Goal: Task Accomplishment & Management: Manage account settings

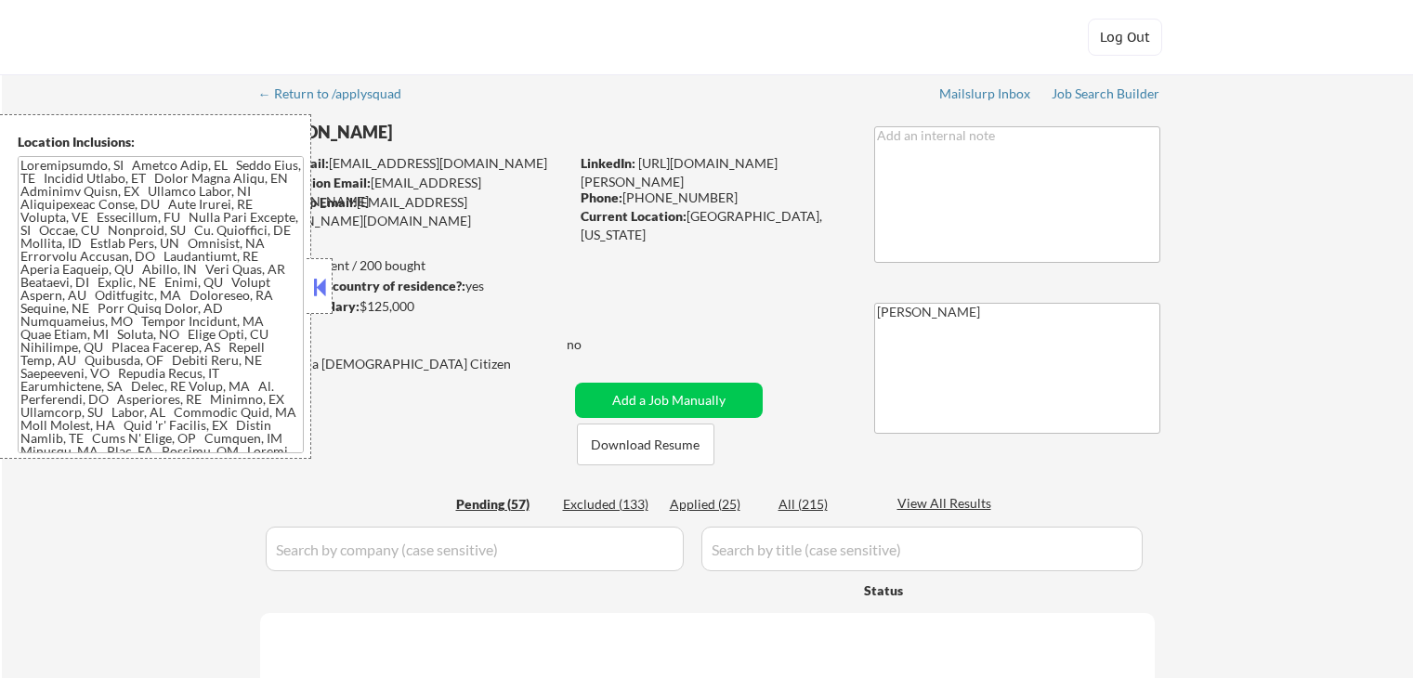
select select ""pending""
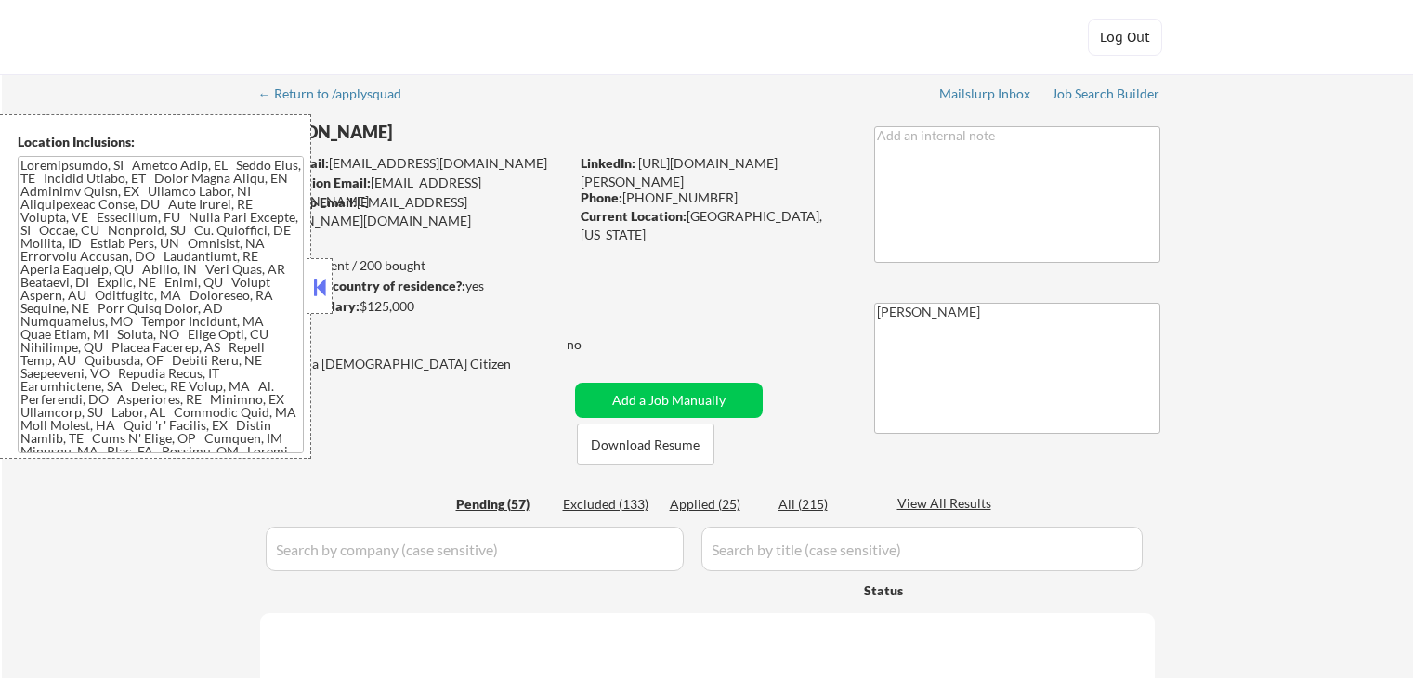
select select ""pending""
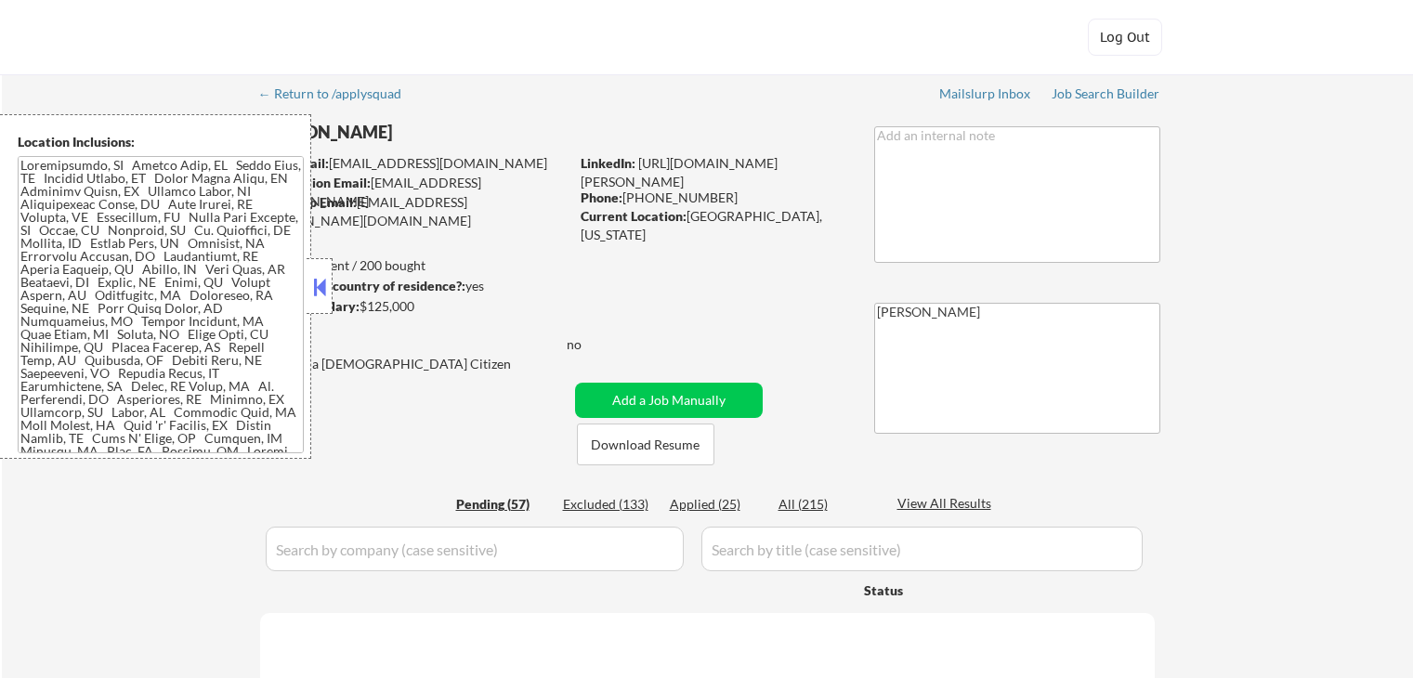
select select ""pending""
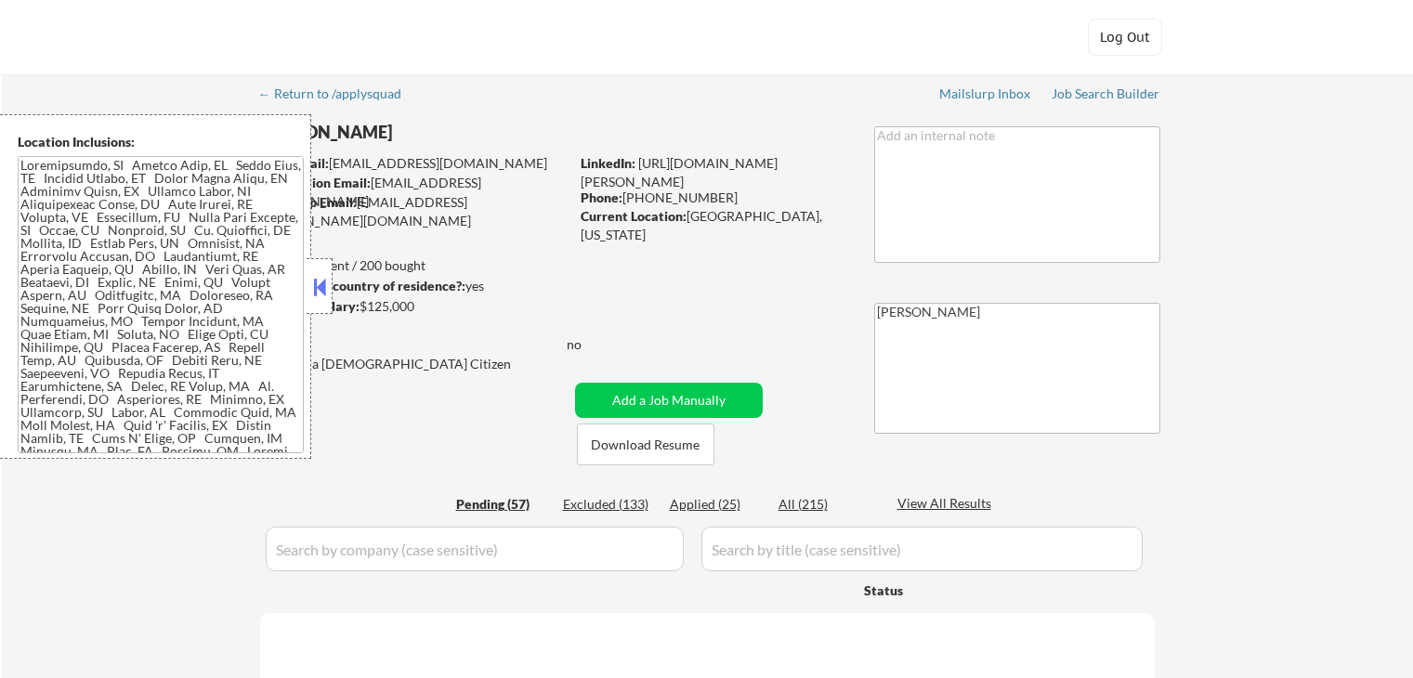
select select ""pending""
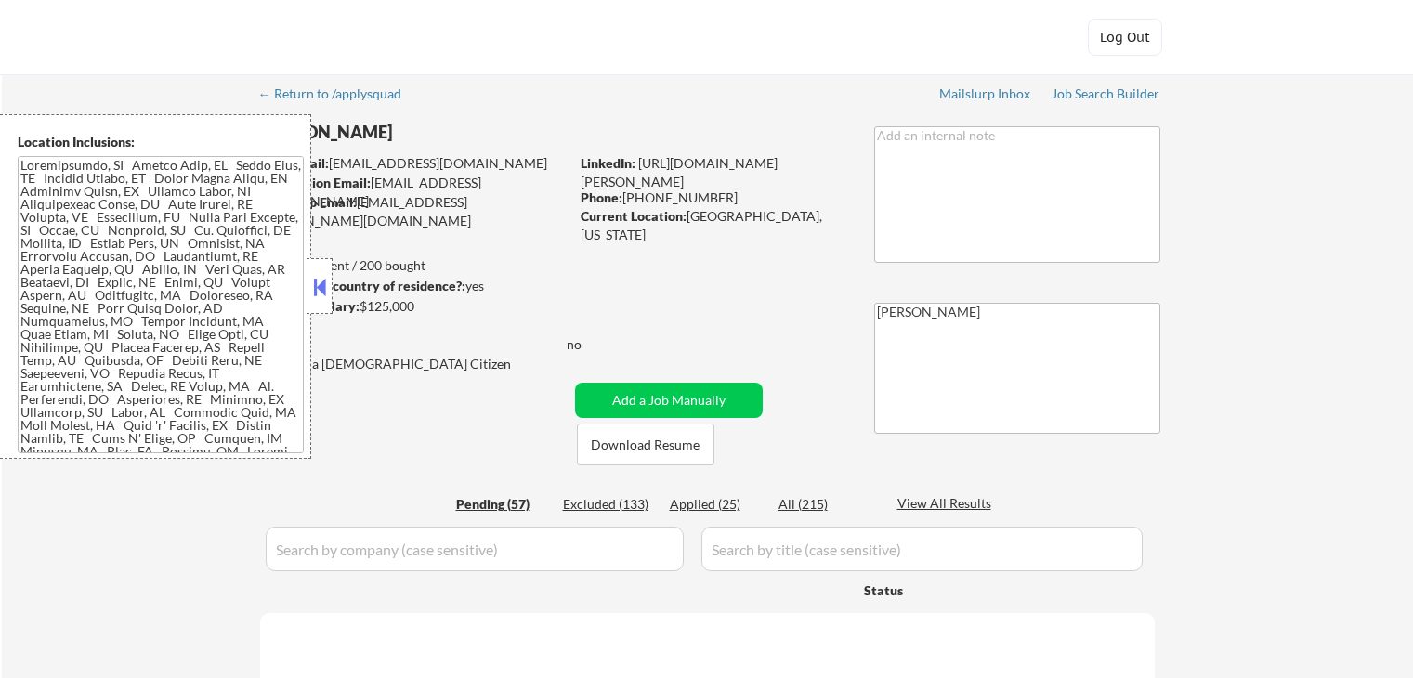
select select ""pending""
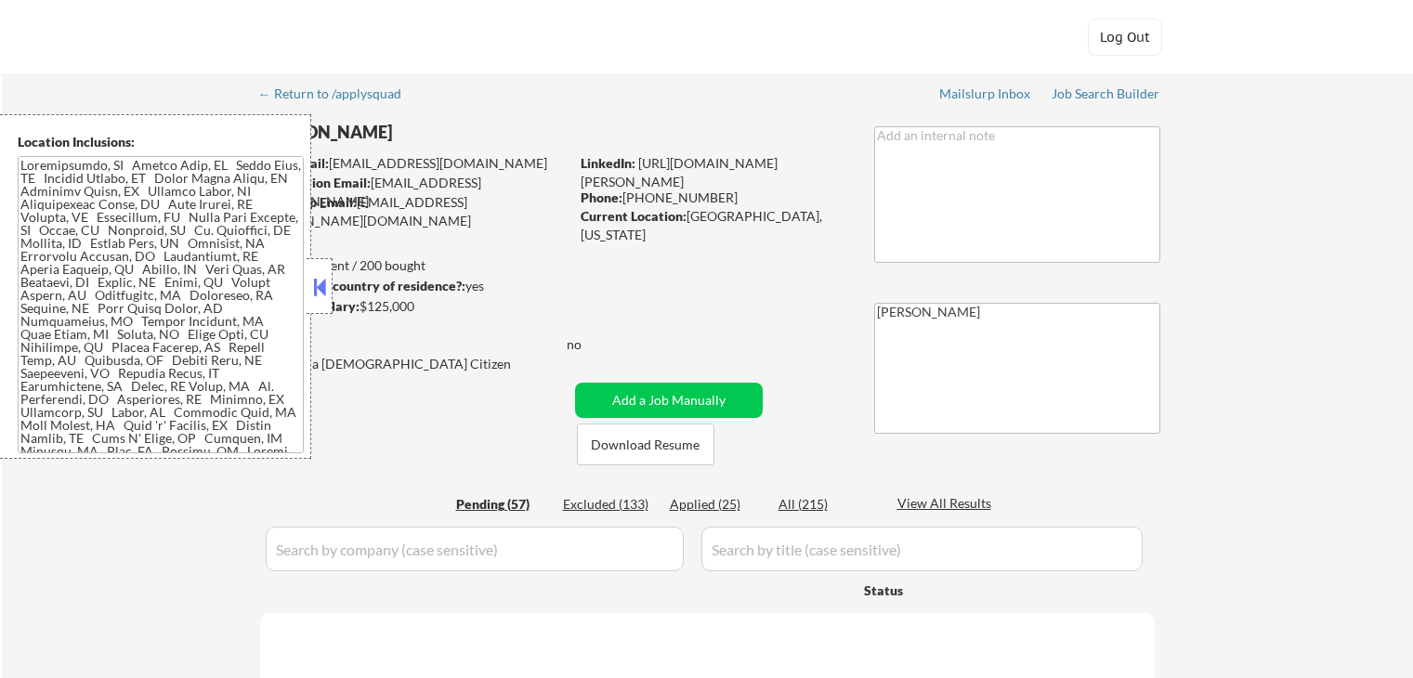
select select ""pending""
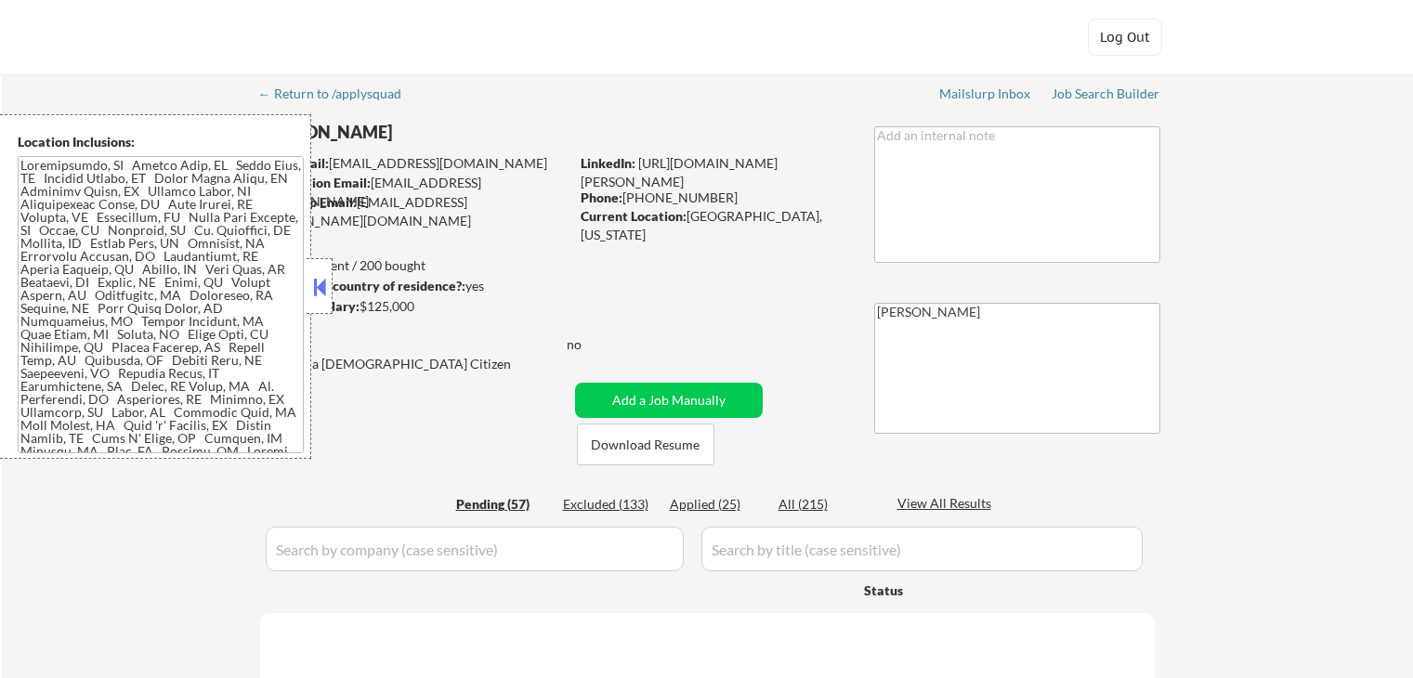
select select ""pending""
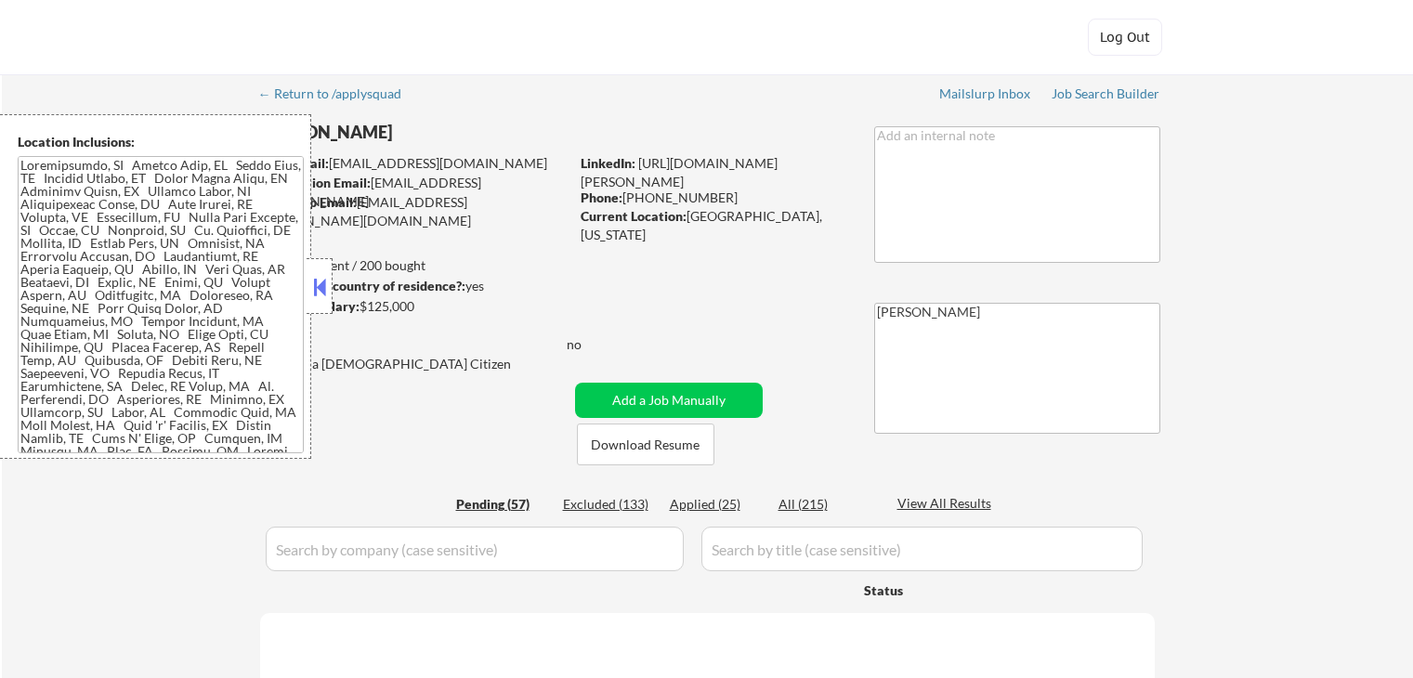
select select ""pending""
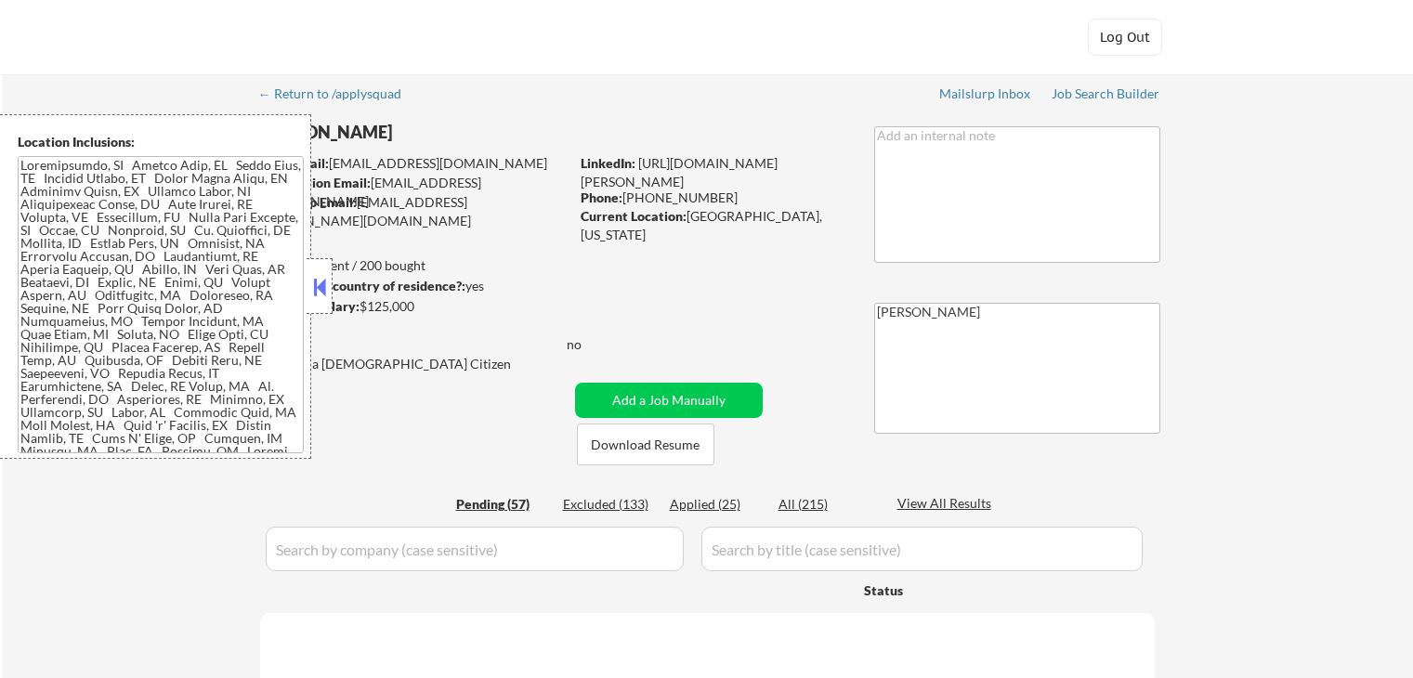
select select ""pending""
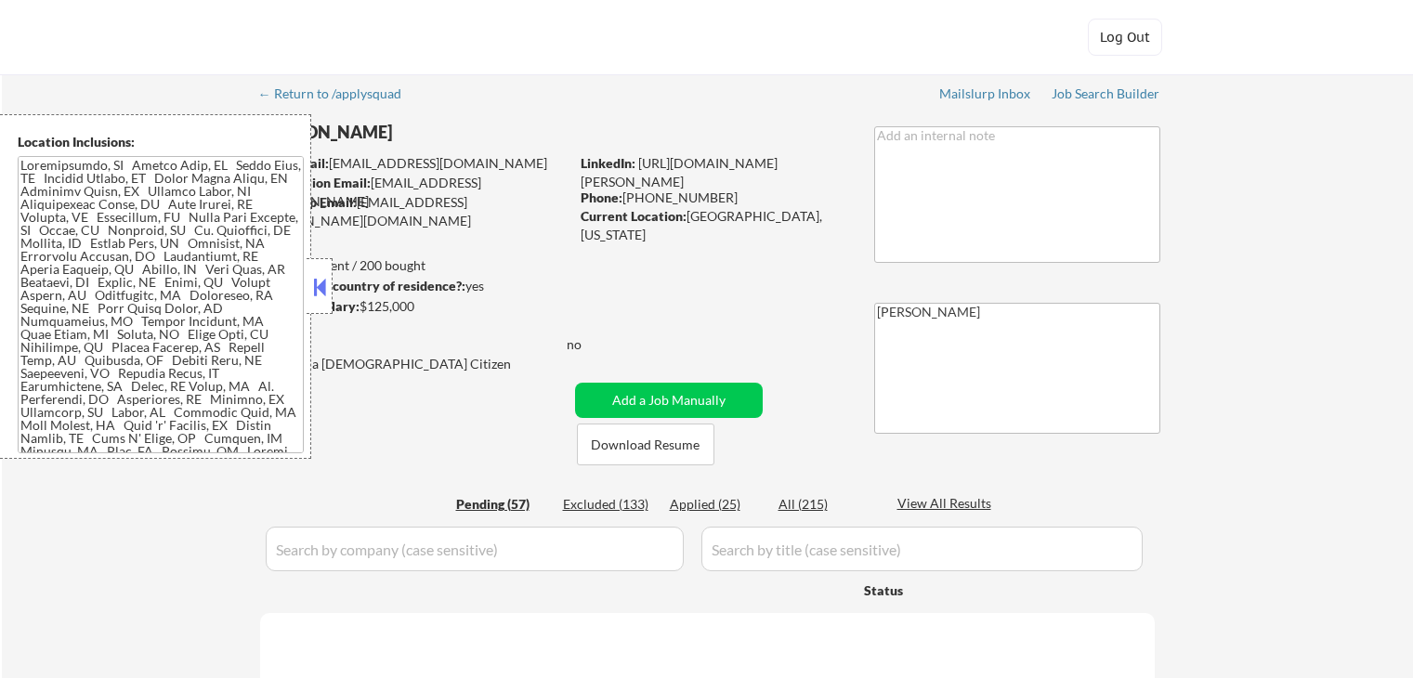
select select ""pending""
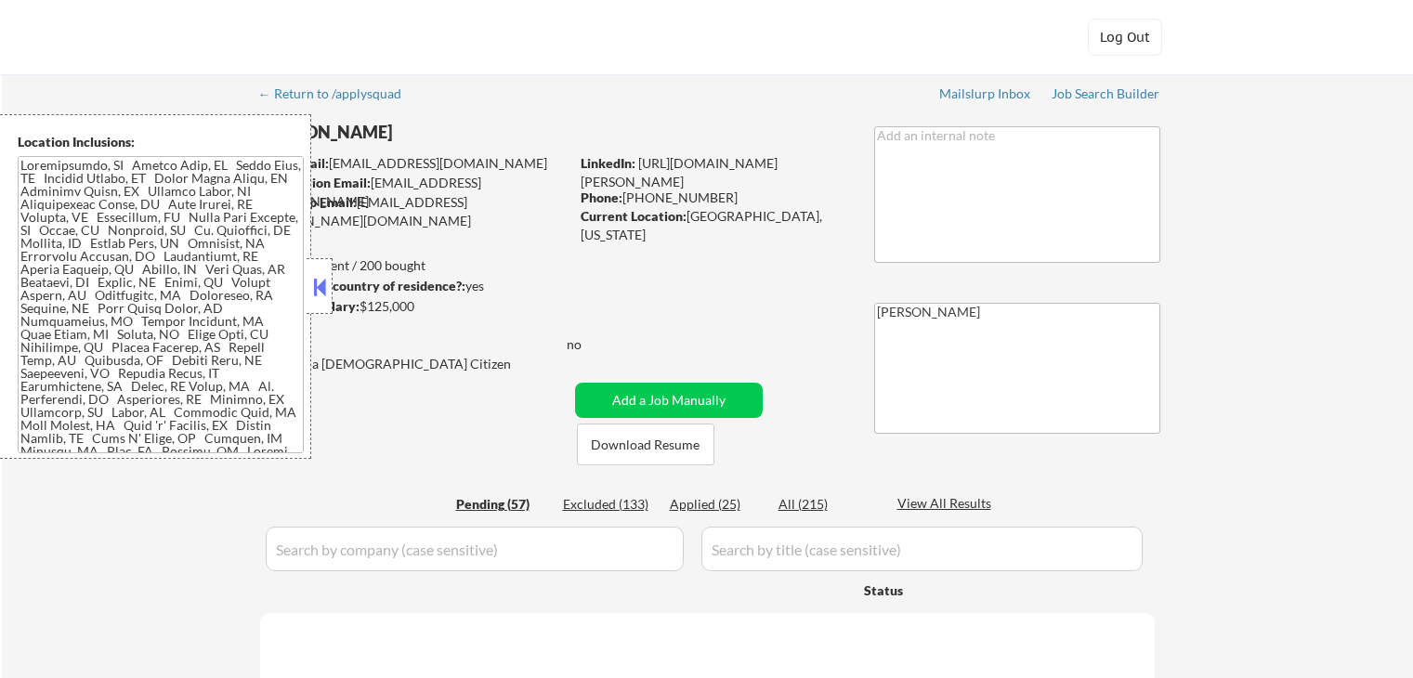
select select ""pending""
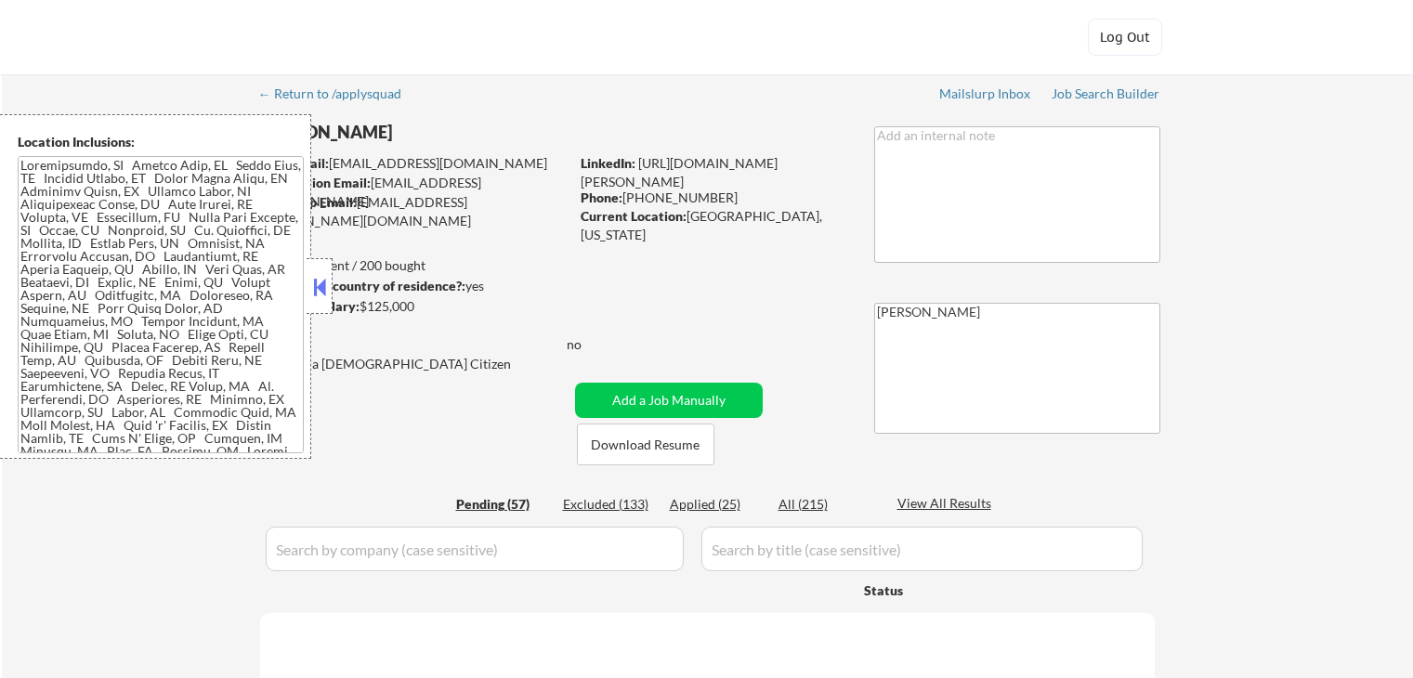
select select ""pending""
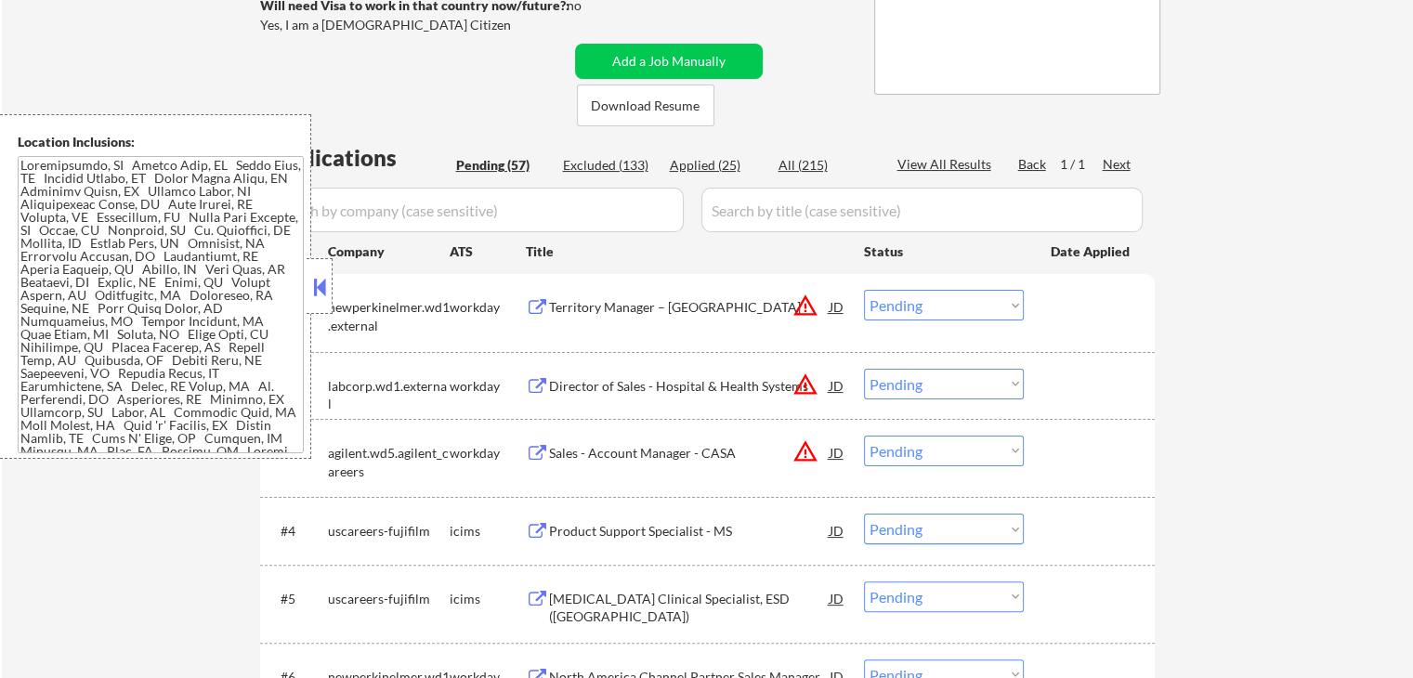
scroll to position [372, 0]
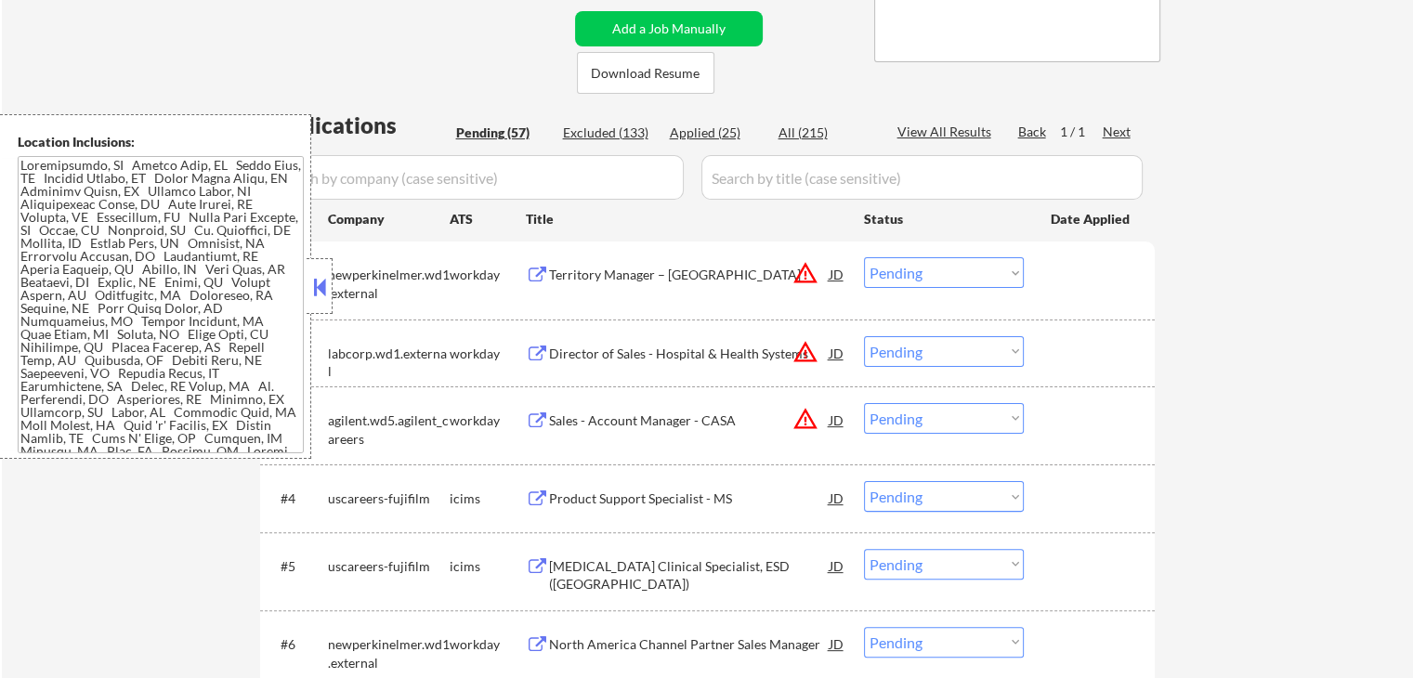
click at [922, 276] on select "Choose an option... Pending Applied Excluded (Questions) Excluded (Expired) Exc…" at bounding box center [944, 272] width 160 height 31
click at [864, 257] on select "Choose an option... Pending Applied Excluded (Questions) Excluded (Expired) Exc…" at bounding box center [944, 272] width 160 height 31
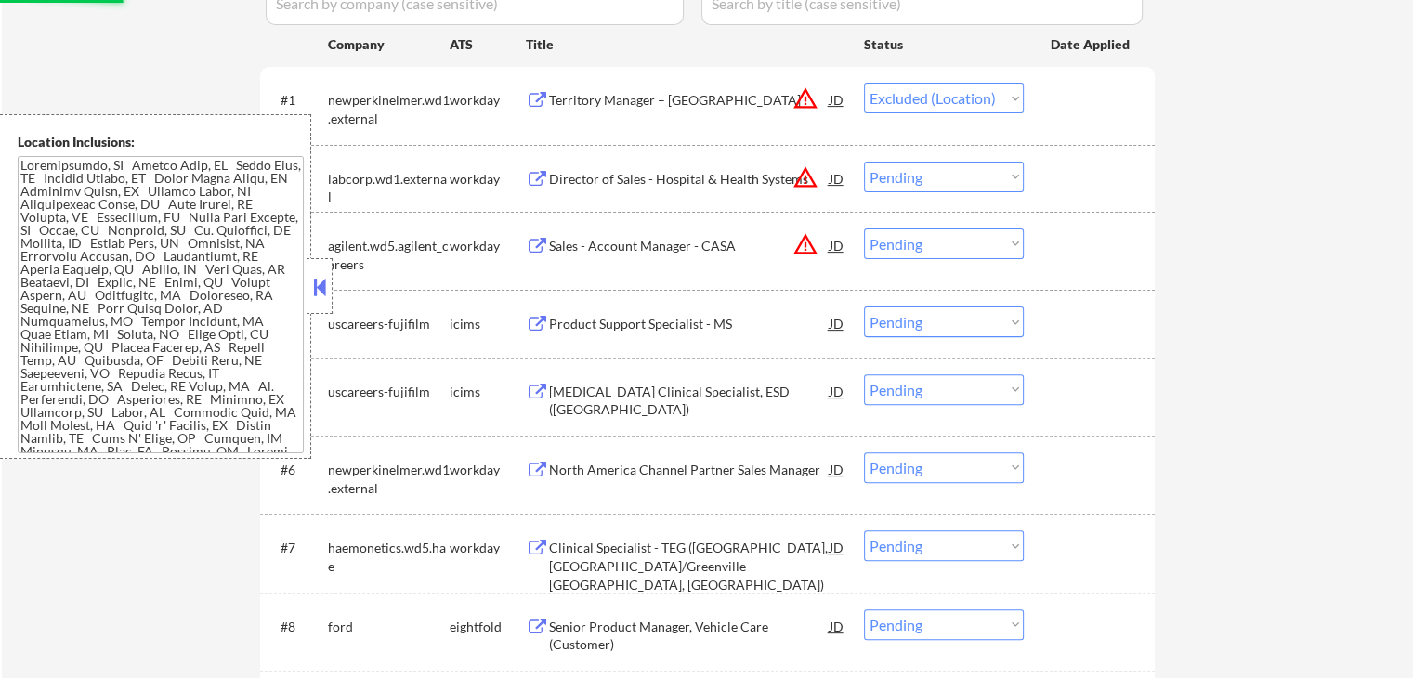
scroll to position [557, 0]
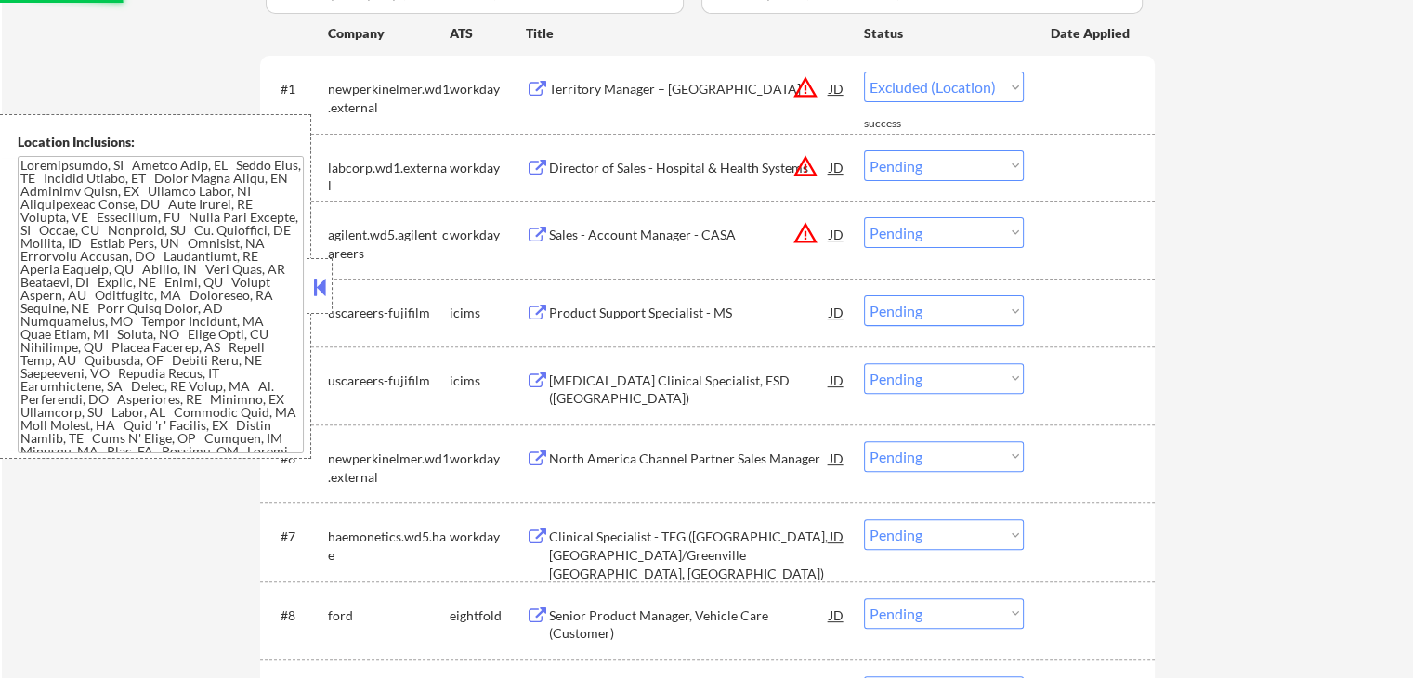
select select ""pending""
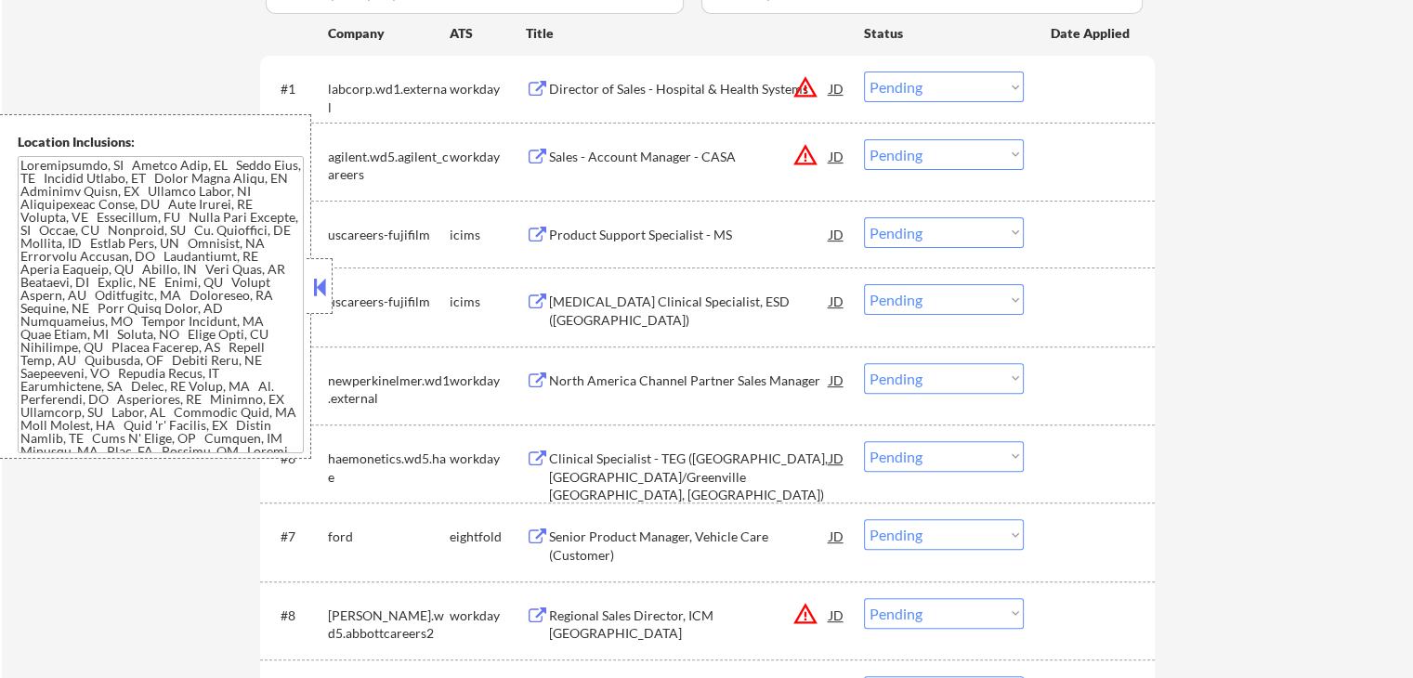
click at [547, 298] on button at bounding box center [537, 302] width 23 height 18
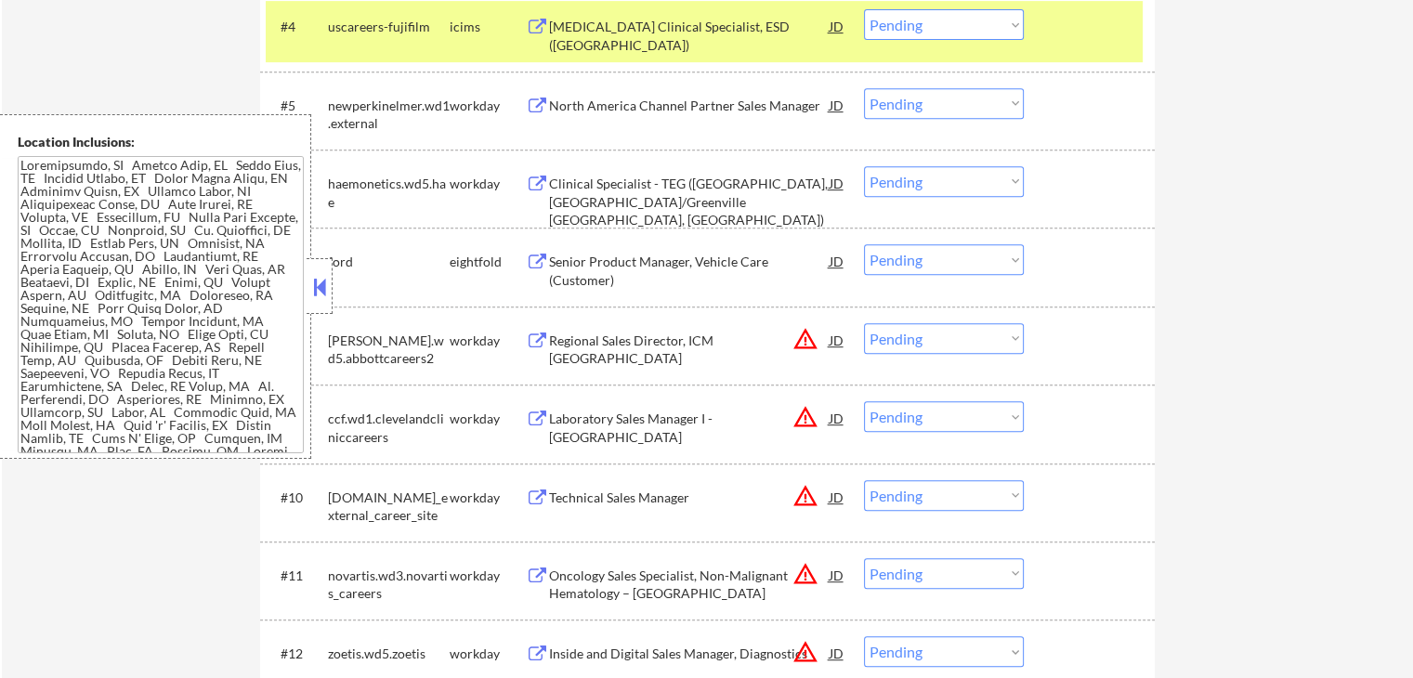
scroll to position [836, 0]
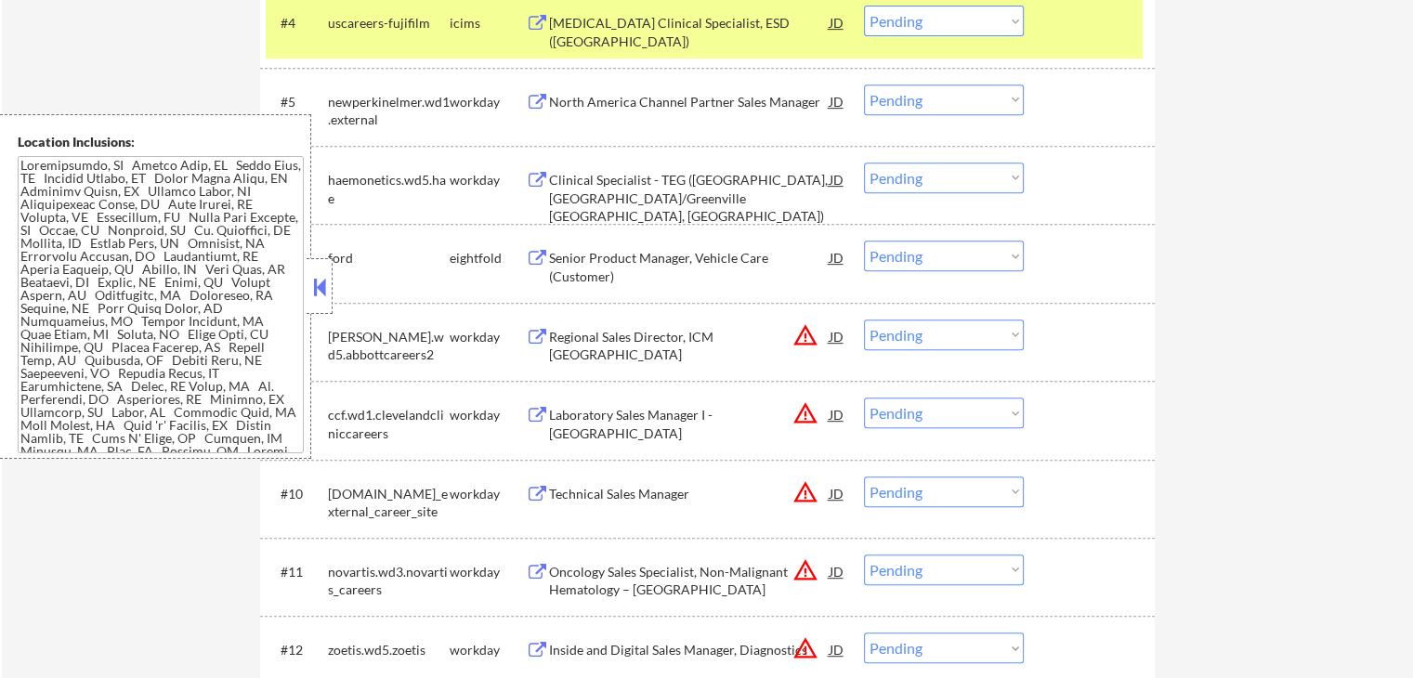
click at [706, 335] on div "Regional Sales Director, ICM [GEOGRAPHIC_DATA]" at bounding box center [689, 346] width 280 height 36
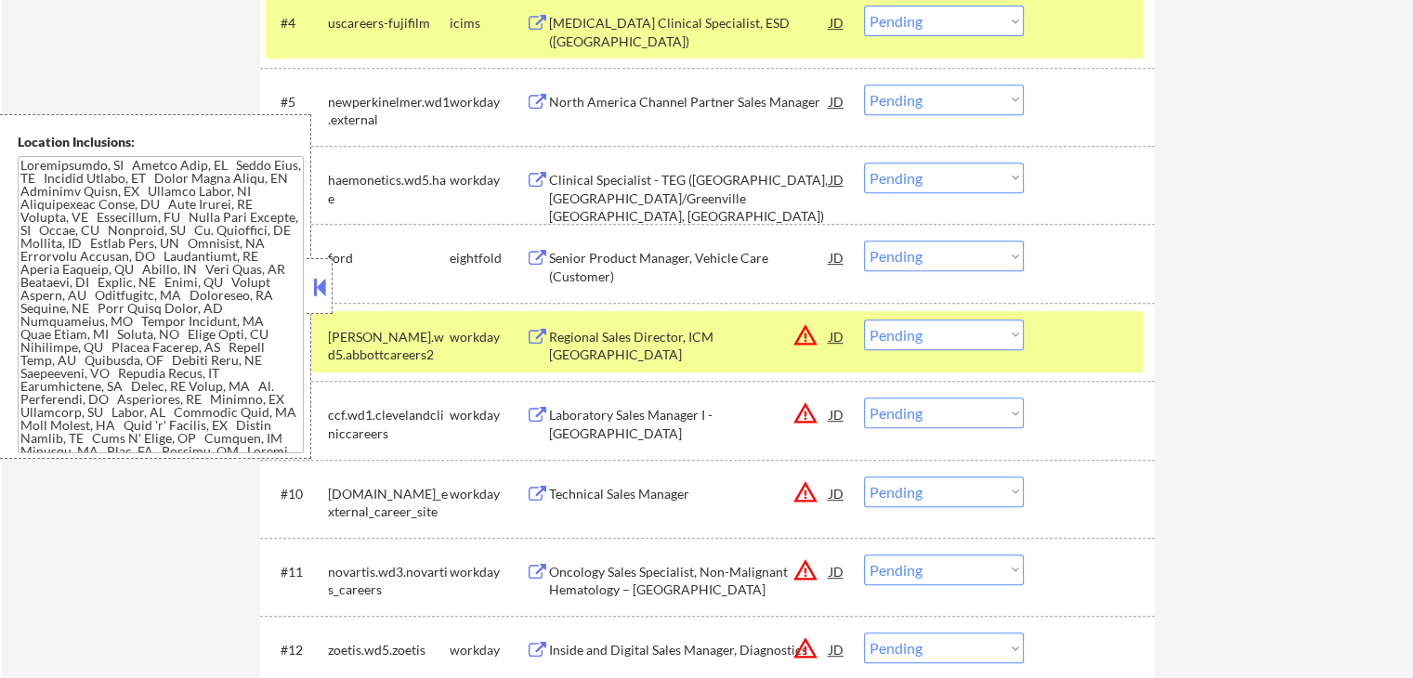
scroll to position [1740, 0]
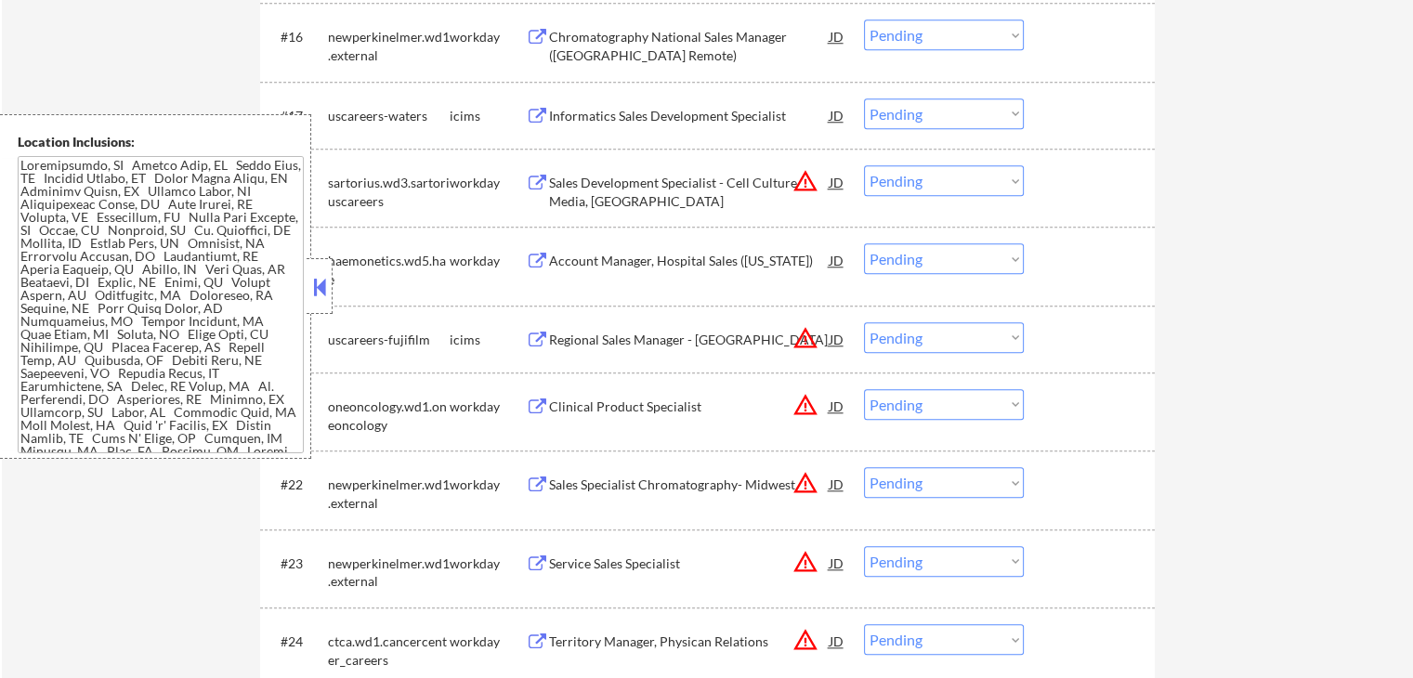
click at [904, 340] on select "Choose an option... Pending Applied Excluded (Questions) Excluded (Expired) Exc…" at bounding box center [944, 337] width 160 height 31
click at [864, 322] on select "Choose an option... Pending Applied Excluded (Questions) Excluded (Expired) Exc…" at bounding box center [944, 337] width 160 height 31
select select ""pending""
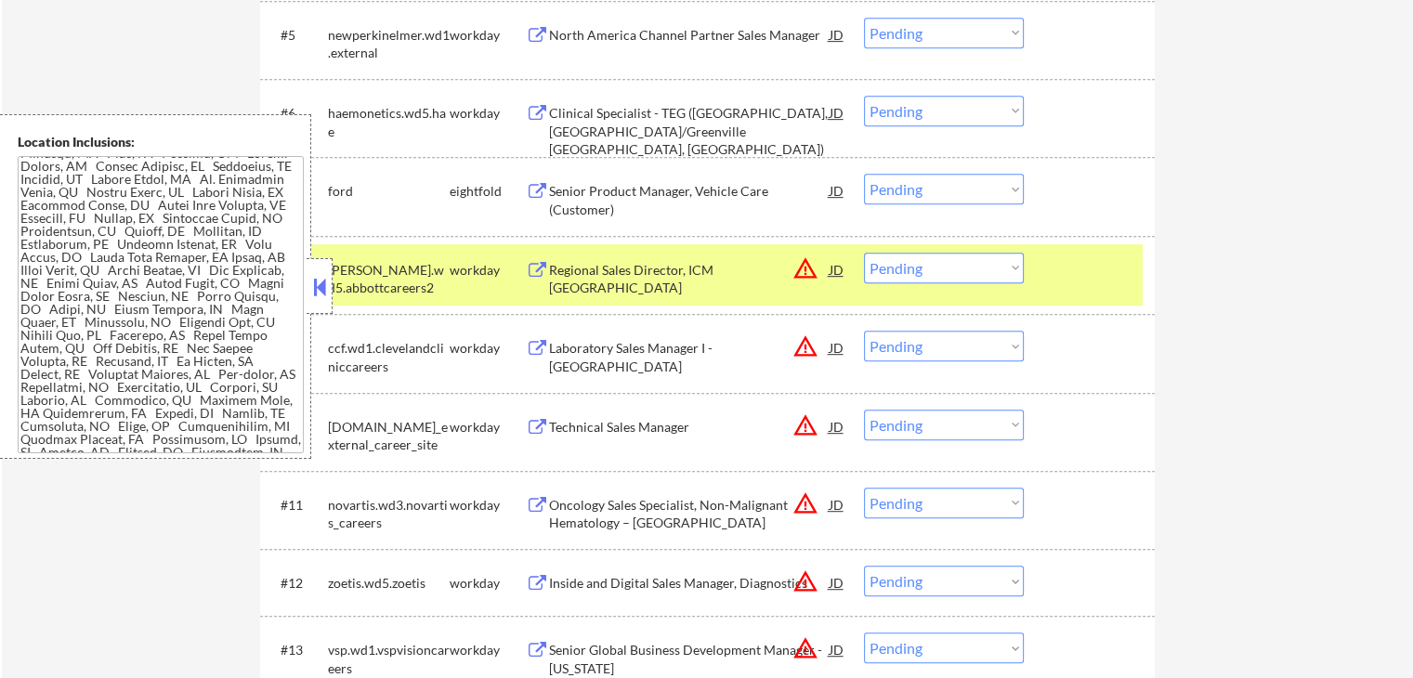
scroll to position [904, 0]
click at [929, 268] on select "Choose an option... Pending Applied Excluded (Questions) Excluded (Expired) Exc…" at bounding box center [944, 267] width 160 height 31
click at [864, 252] on select "Choose an option... Pending Applied Excluded (Questions) Excluded (Expired) Exc…" at bounding box center [944, 267] width 160 height 31
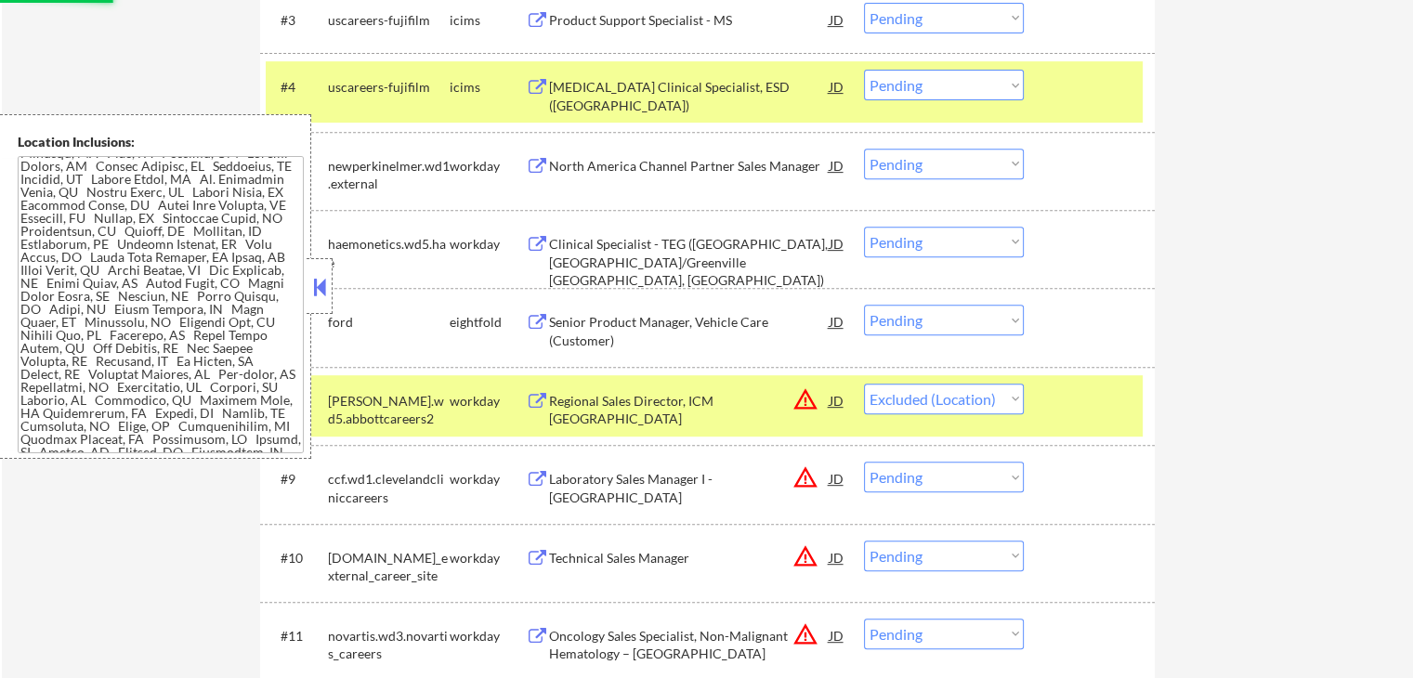
scroll to position [625, 0]
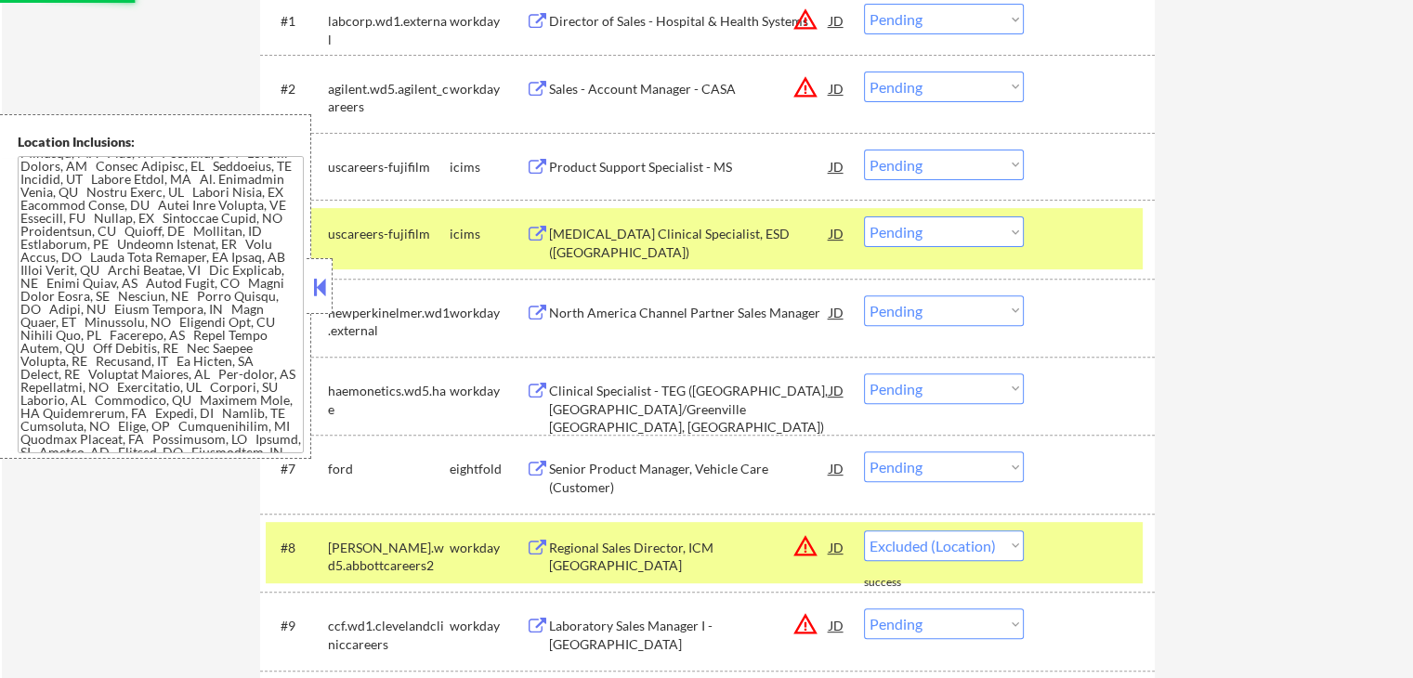
select select ""pending""
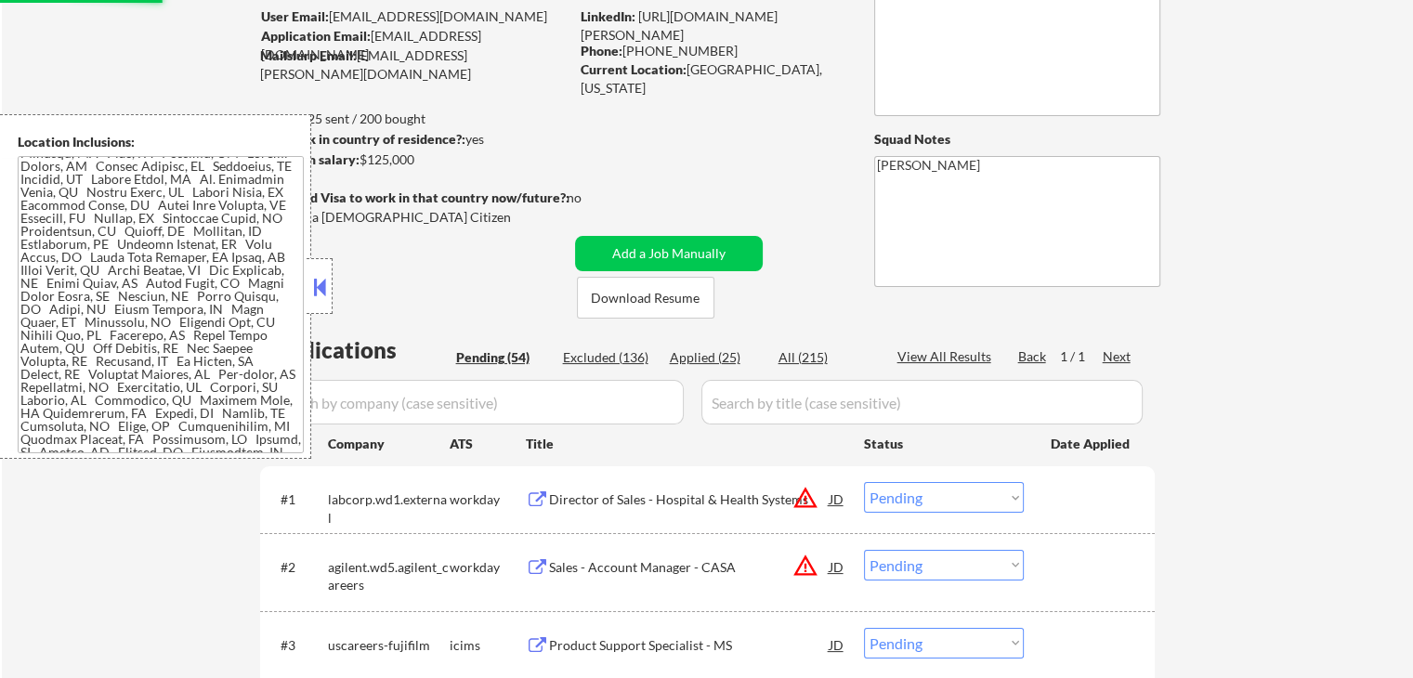
scroll to position [372, 0]
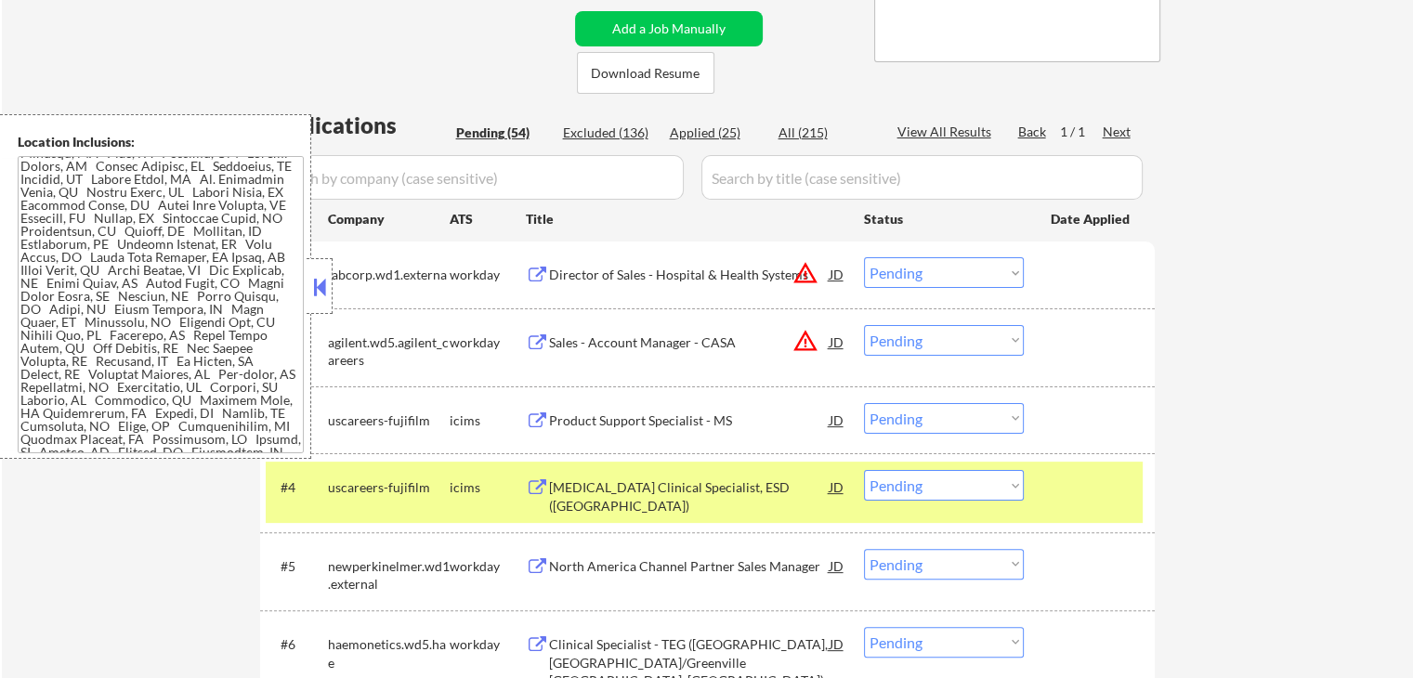
click at [745, 273] on div "Director of Sales - Hospital & Health Systems" at bounding box center [689, 275] width 280 height 19
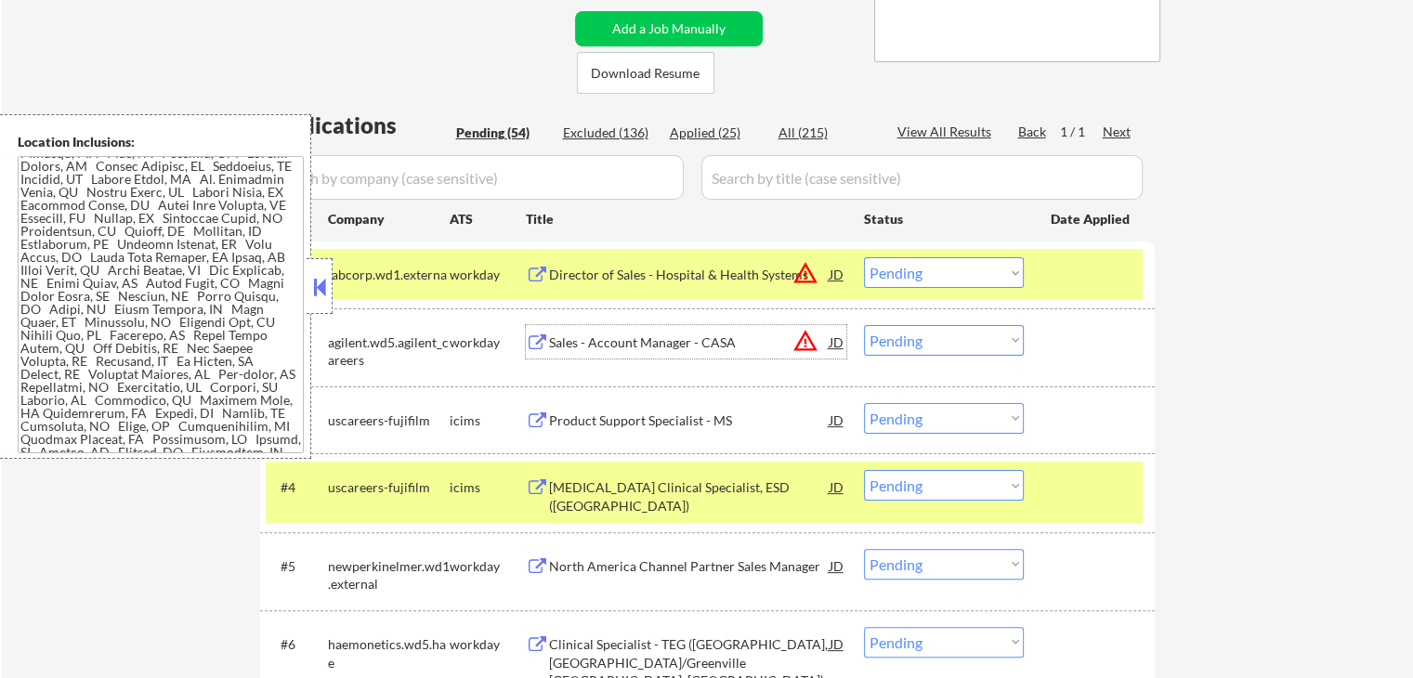
click at [684, 347] on div "Sales - Account Manager - CASA" at bounding box center [689, 342] width 280 height 19
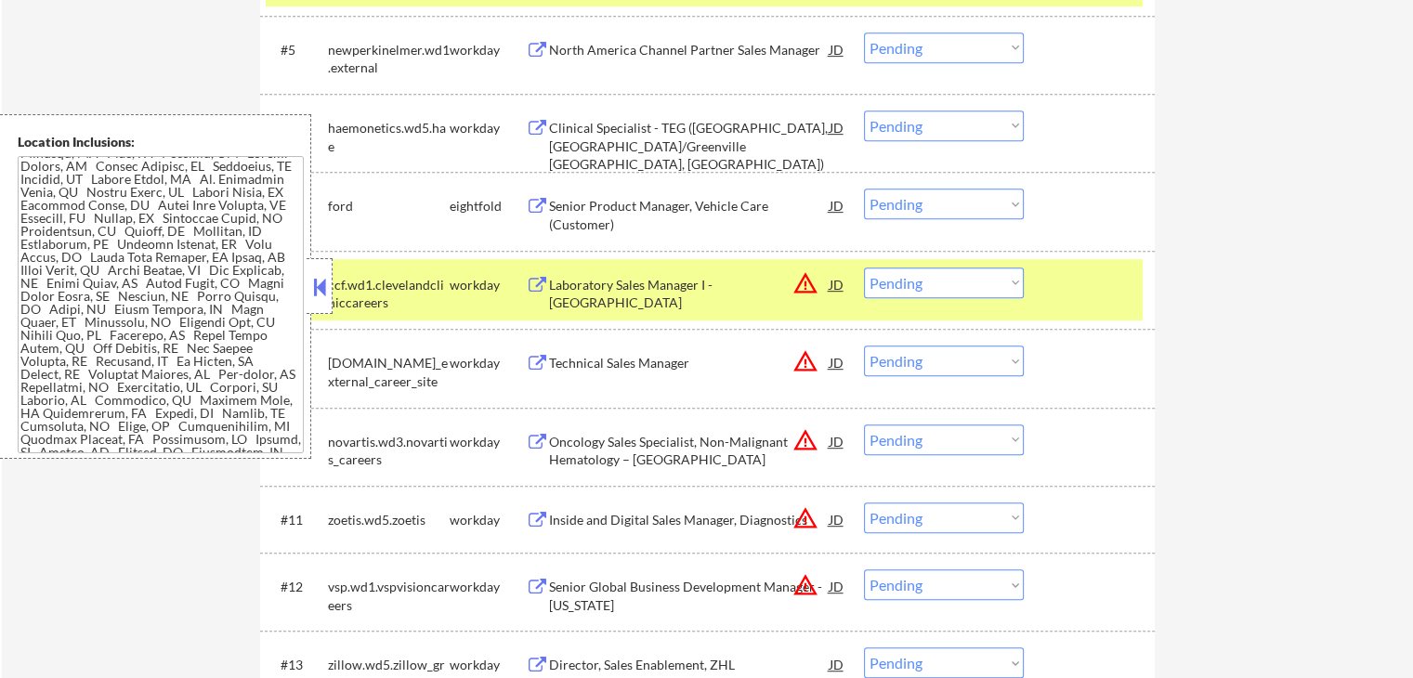
scroll to position [929, 0]
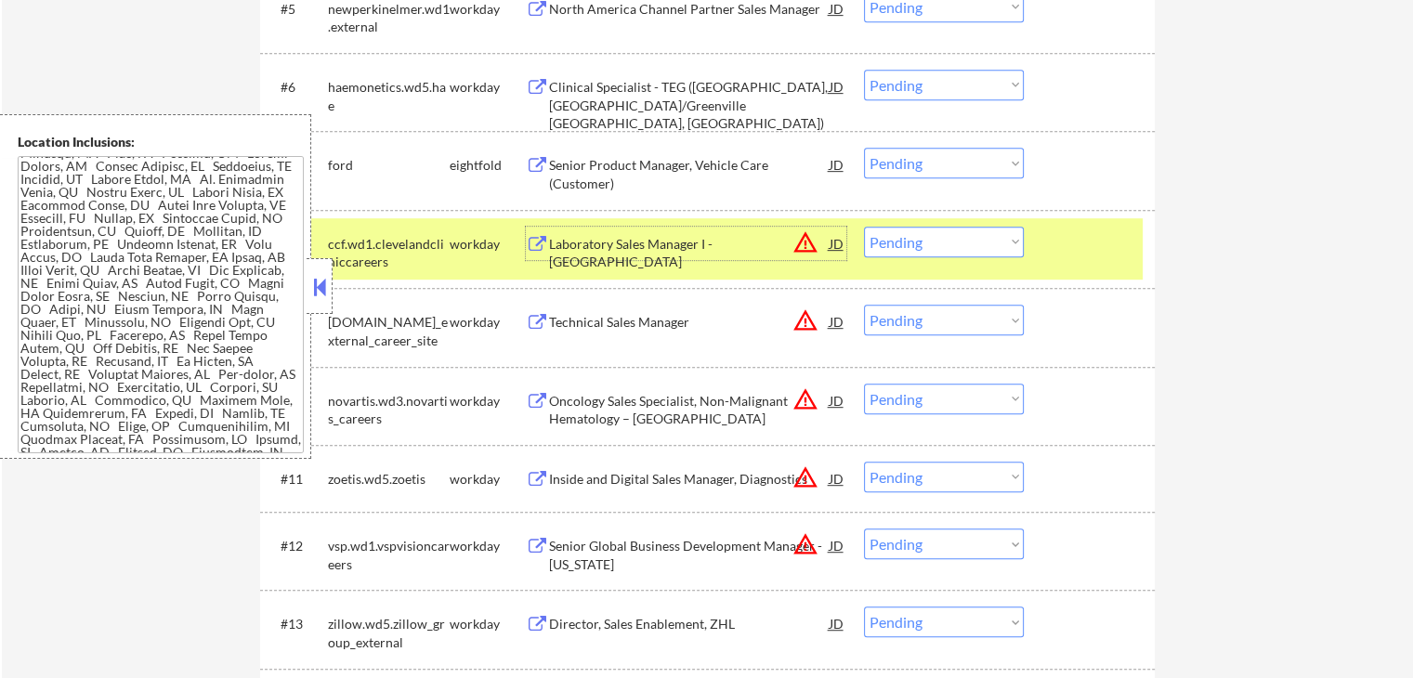
click at [679, 238] on div "Laboratory Sales Manager I - [GEOGRAPHIC_DATA]" at bounding box center [689, 253] width 280 height 36
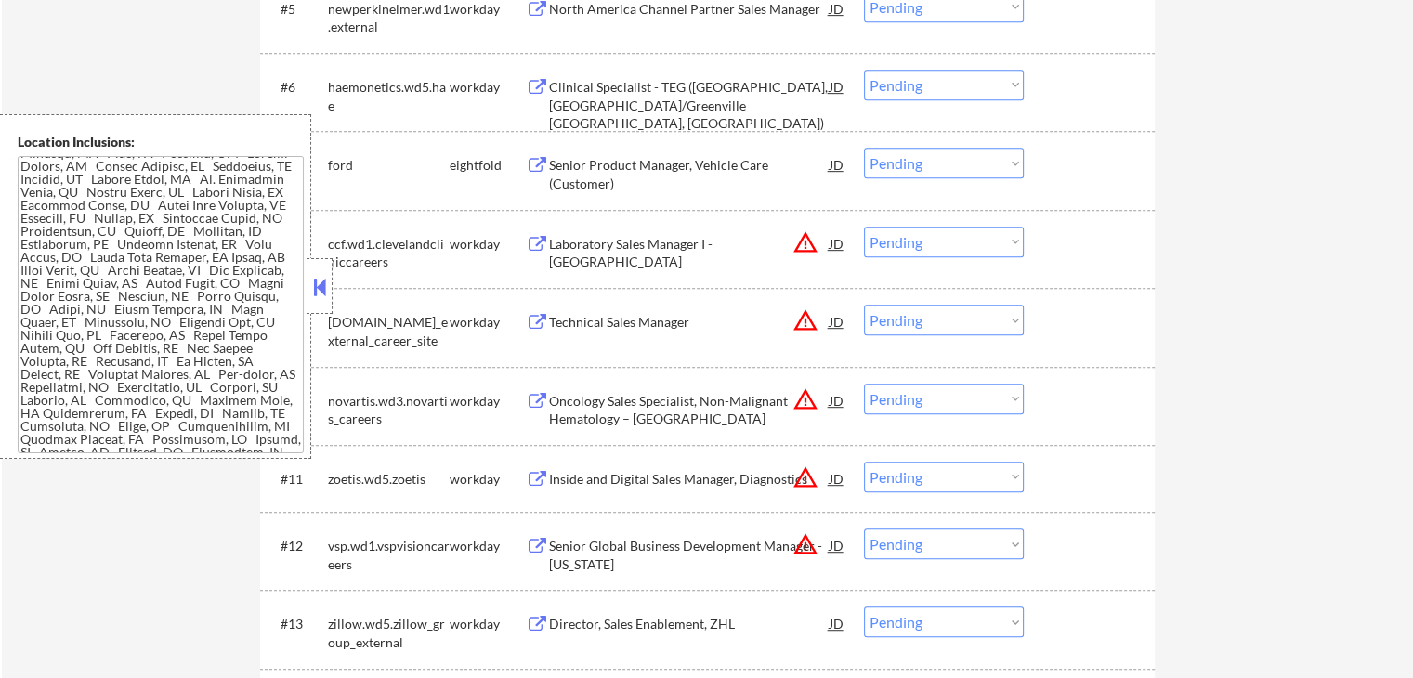
click at [654, 320] on div "Technical Sales Manager" at bounding box center [689, 322] width 280 height 19
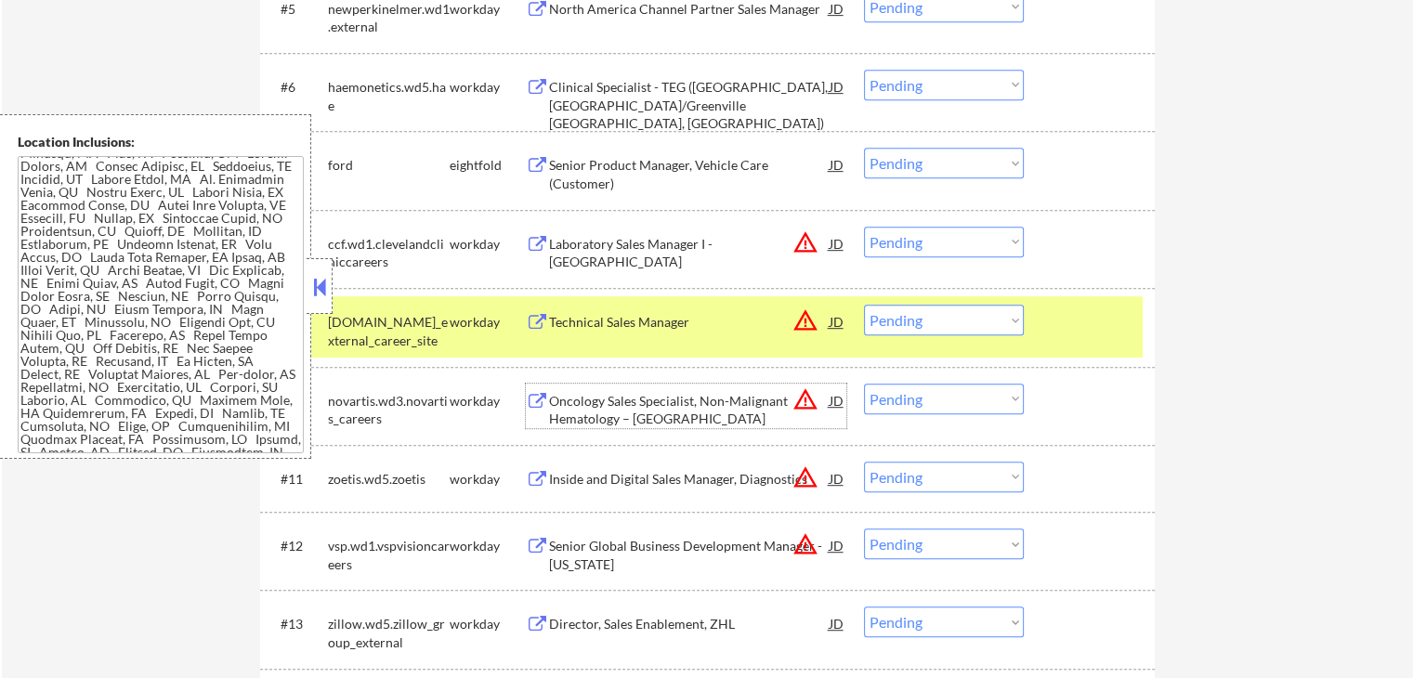
click at [619, 406] on div "Oncology Sales Specialist, Non-Malignant Hematology – [GEOGRAPHIC_DATA]" at bounding box center [689, 410] width 280 height 36
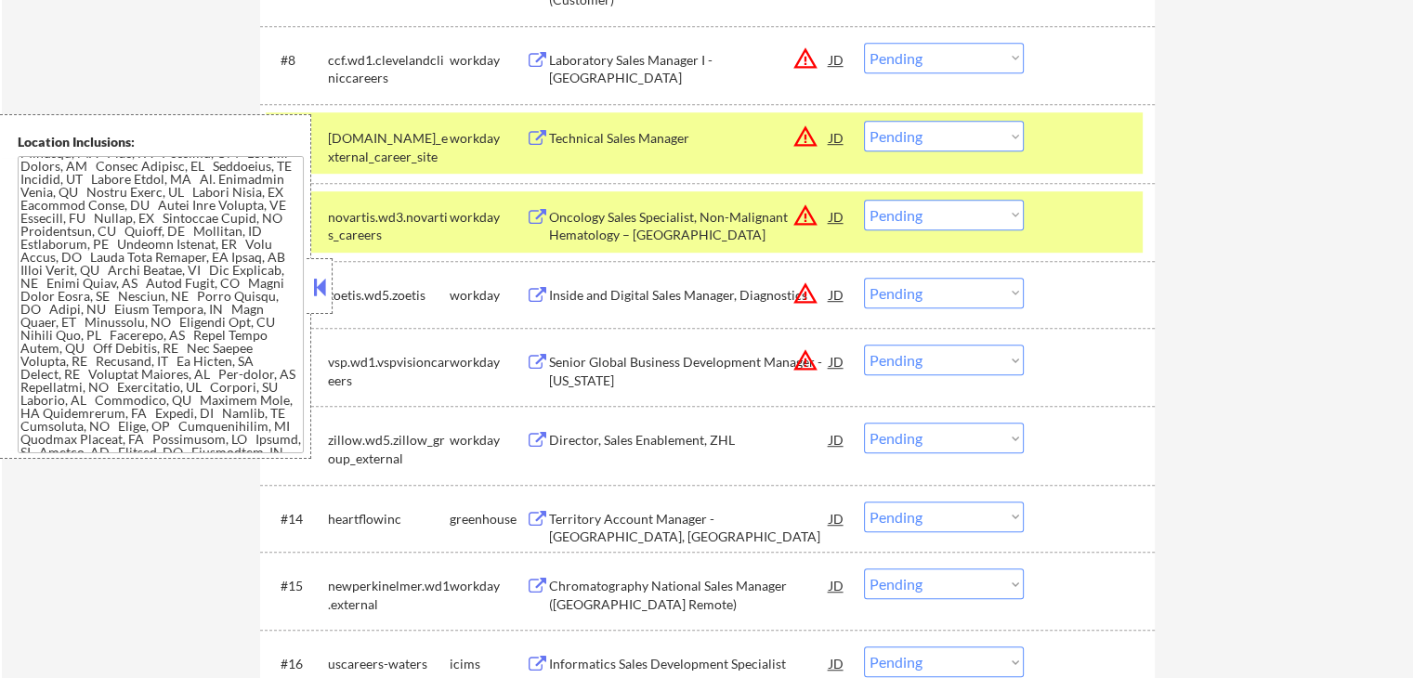
scroll to position [1115, 0]
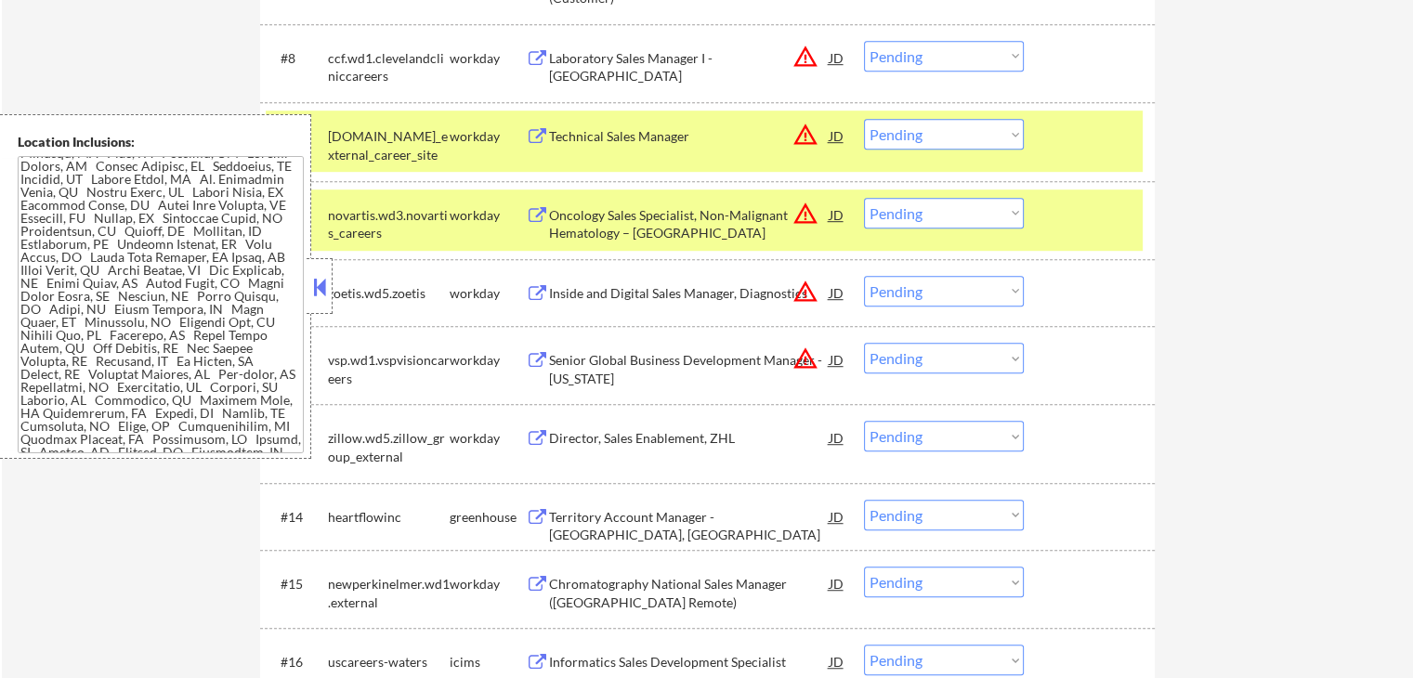
click at [658, 293] on div "Inside and Digital Sales Manager, Diagnostics" at bounding box center [689, 293] width 280 height 19
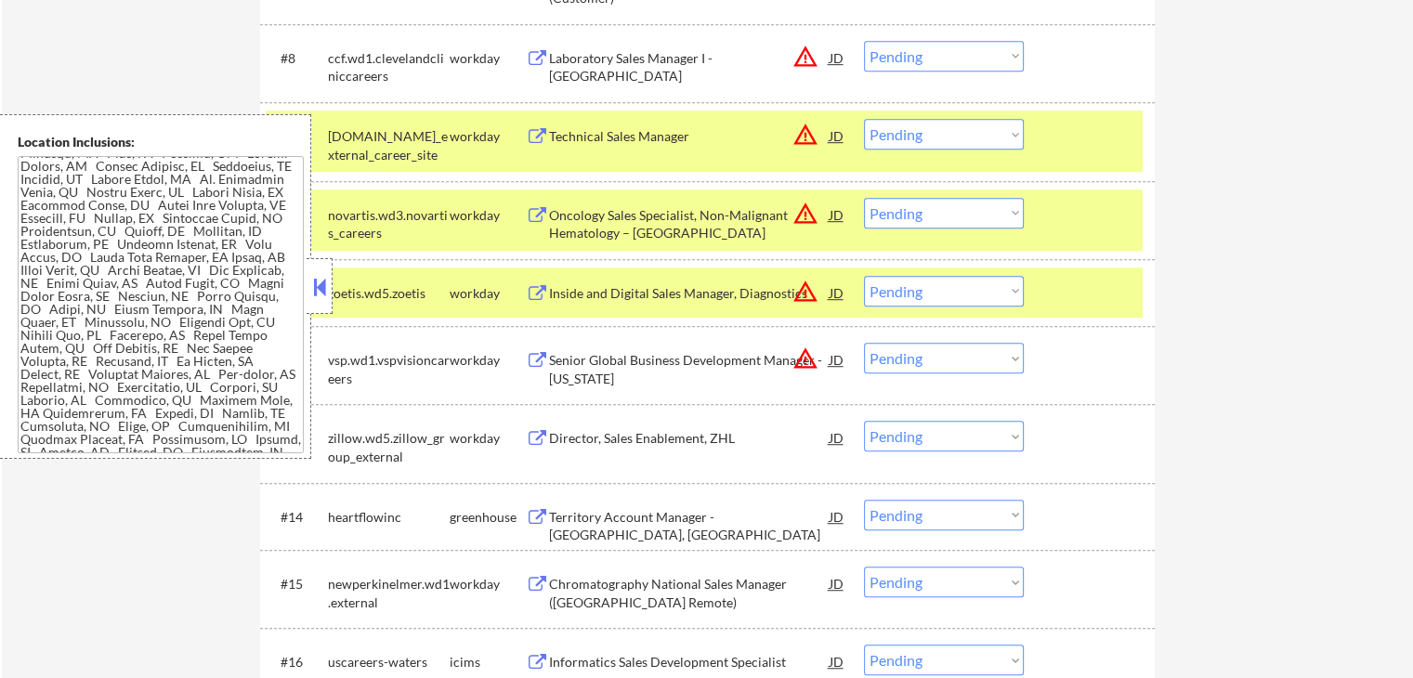
click at [652, 354] on div "Senior Global Business Development Manager - [US_STATE]" at bounding box center [689, 369] width 280 height 36
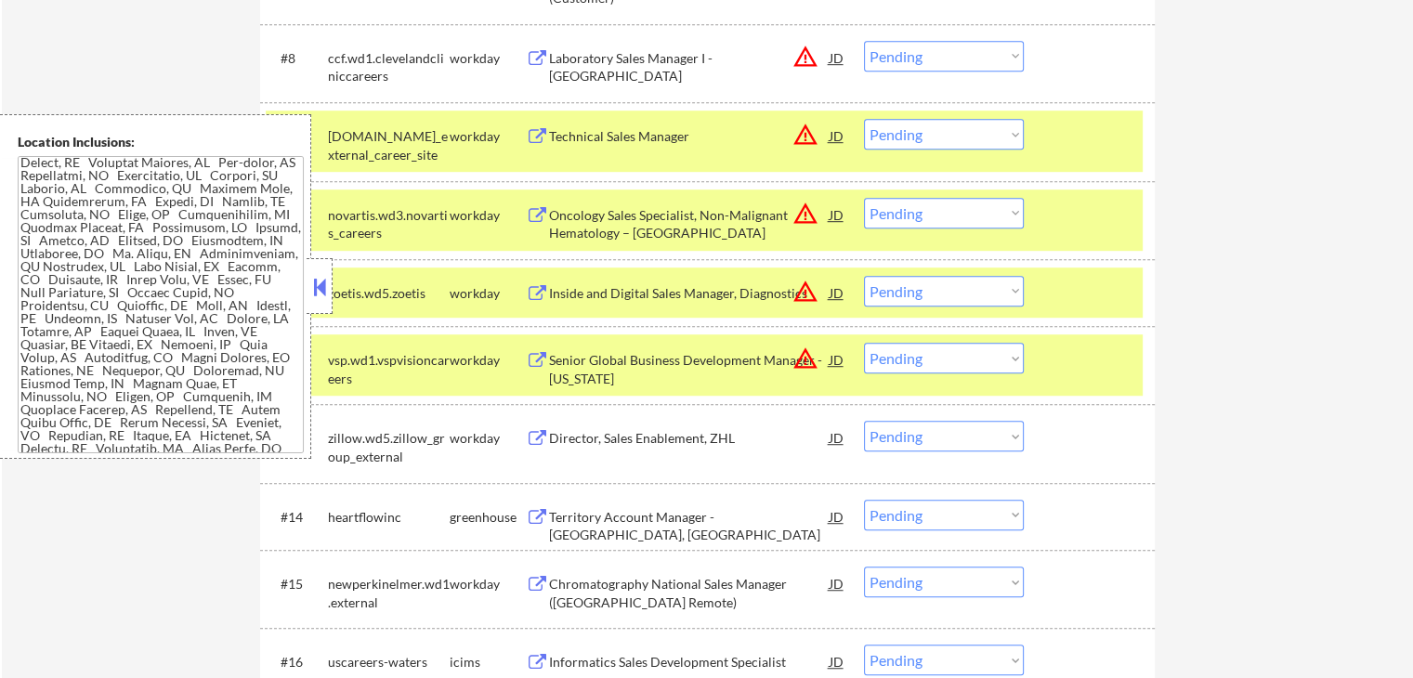
scroll to position [670, 0]
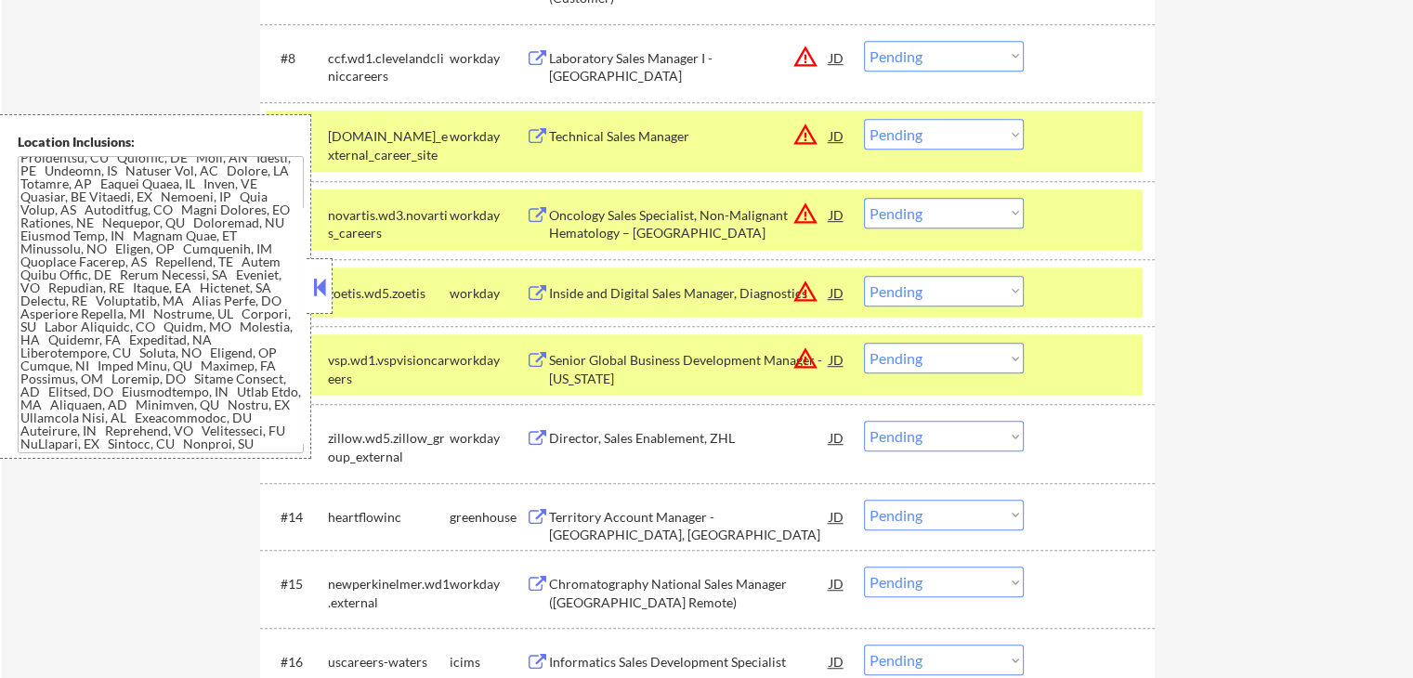
click at [899, 222] on select "Choose an option... Pending Applied Excluded (Questions) Excluded (Expired) Exc…" at bounding box center [944, 213] width 160 height 31
click at [864, 198] on select "Choose an option... Pending Applied Excluded (Questions) Excluded (Expired) Exc…" at bounding box center [944, 213] width 160 height 31
select select ""pending""
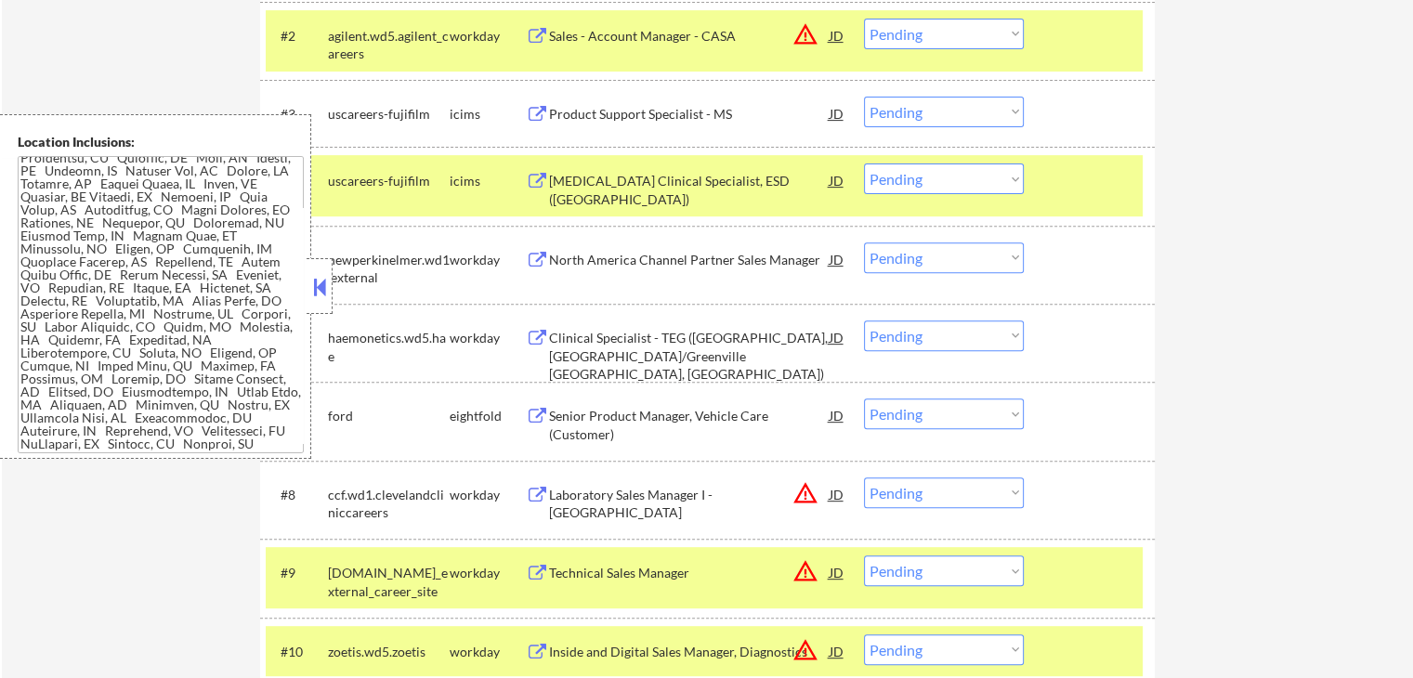
scroll to position [557, 0]
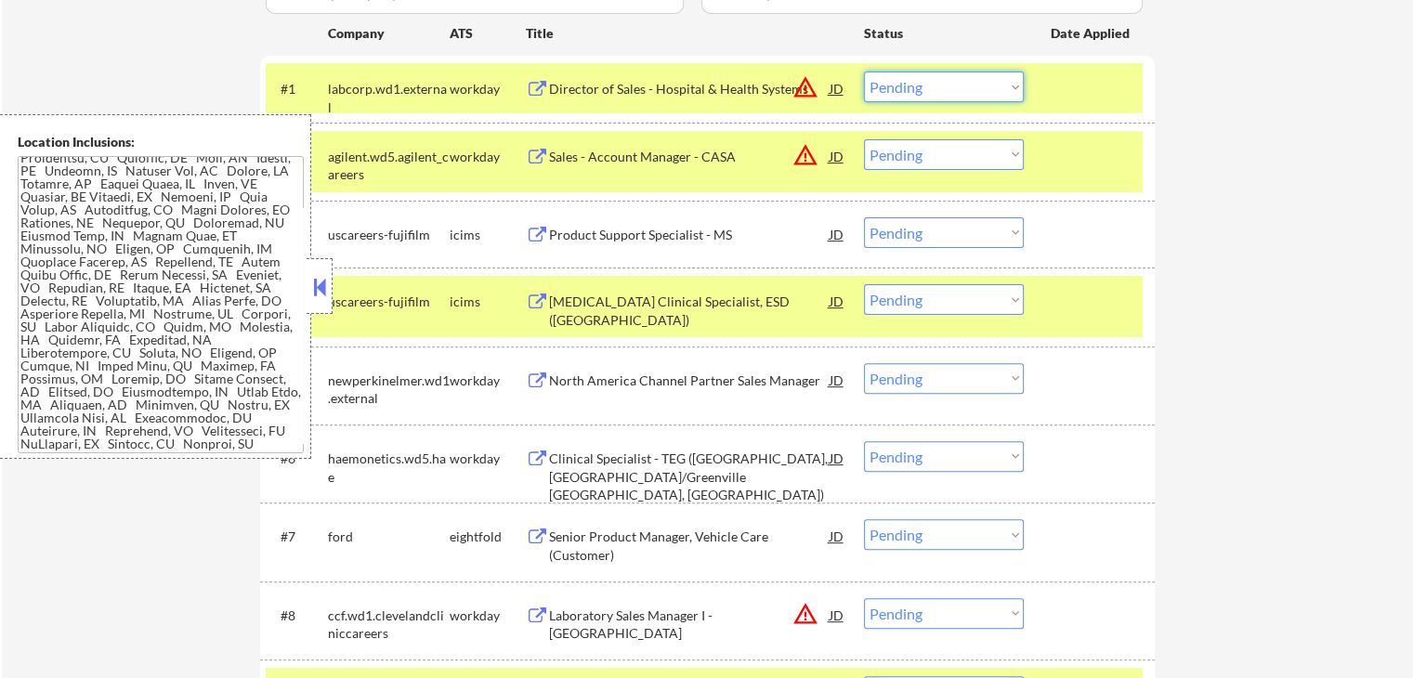
click at [964, 82] on select "Choose an option... Pending Applied Excluded (Questions) Excluded (Expired) Exc…" at bounding box center [944, 87] width 160 height 31
click at [864, 72] on select "Choose an option... Pending Applied Excluded (Questions) Excluded (Expired) Exc…" at bounding box center [944, 87] width 160 height 31
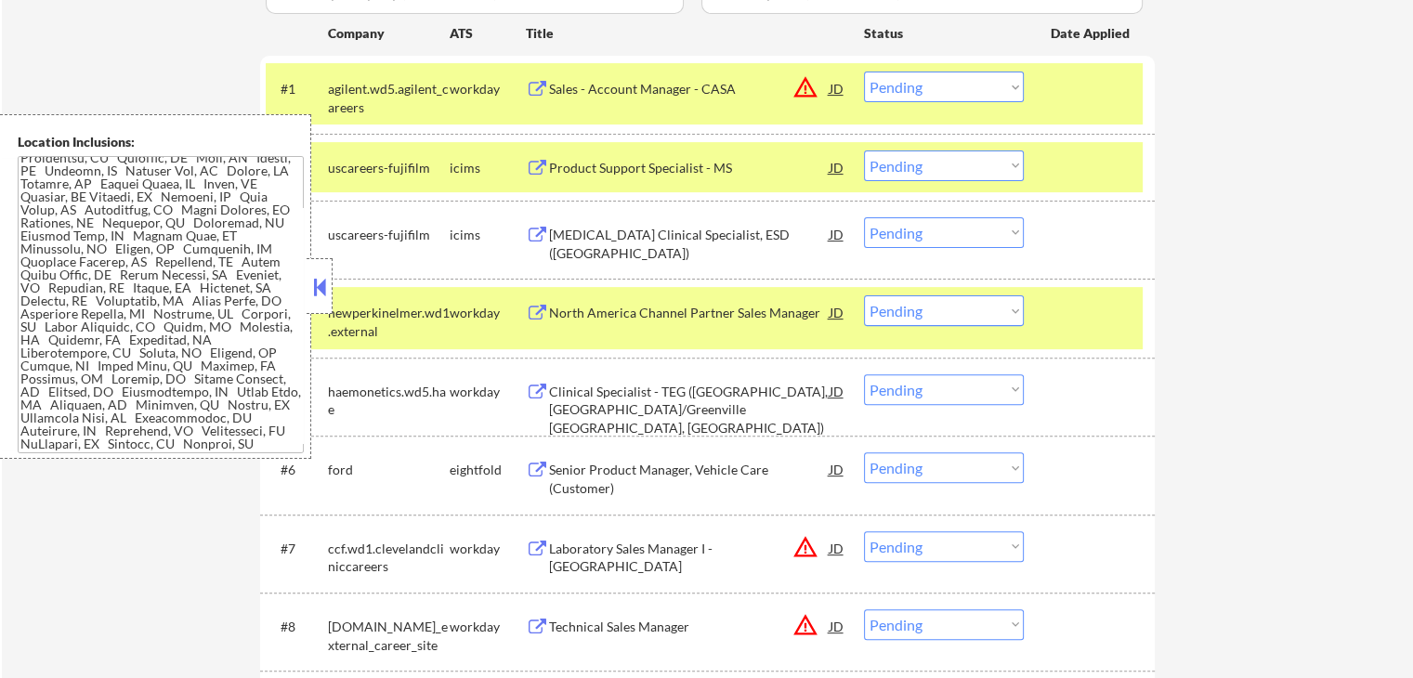
drag, startPoint x: 930, startPoint y: 86, endPoint x: 940, endPoint y: 99, distance: 16.5
click at [930, 86] on select "Choose an option... Pending Applied Excluded (Questions) Excluded (Expired) Exc…" at bounding box center [944, 87] width 160 height 31
click at [864, 72] on select "Choose an option... Pending Applied Excluded (Questions) Excluded (Expired) Exc…" at bounding box center [944, 87] width 160 height 31
select select ""pending""
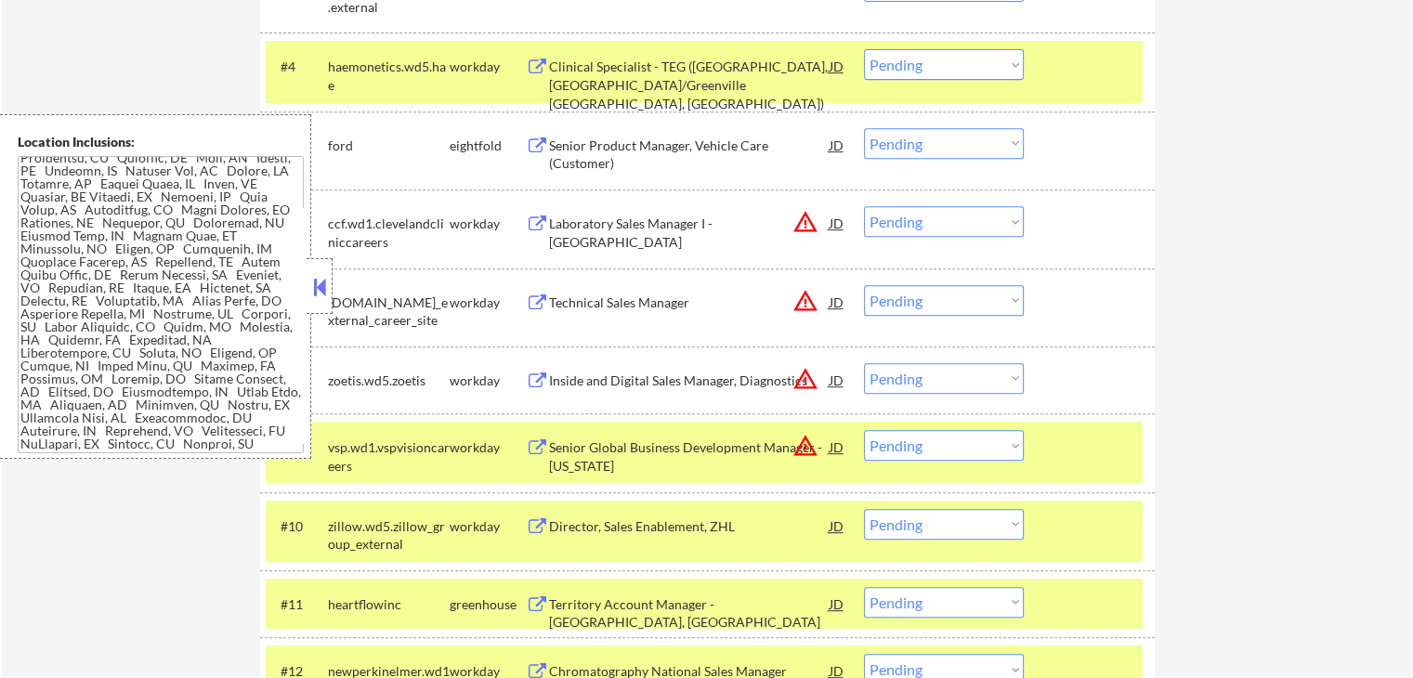
scroll to position [836, 0]
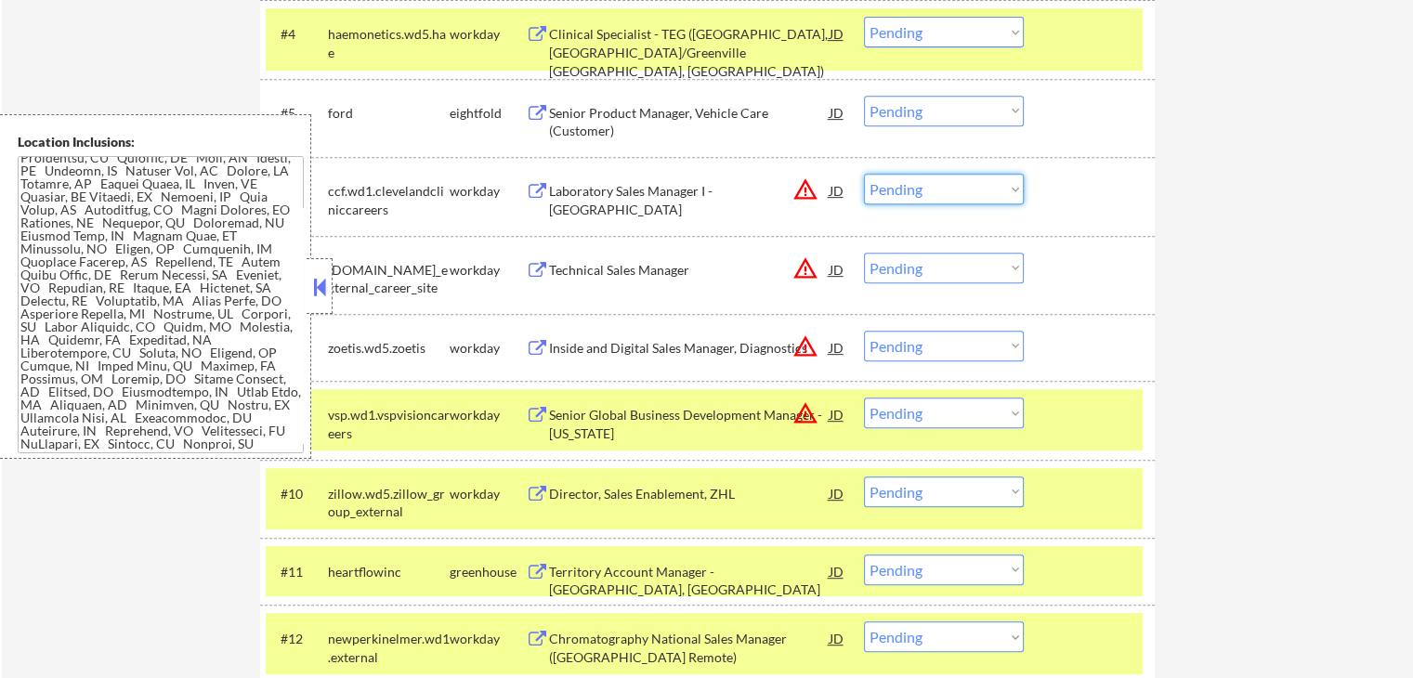
click at [908, 192] on select "Choose an option... Pending Applied Excluded (Questions) Excluded (Expired) Exc…" at bounding box center [944, 189] width 160 height 31
click at [864, 174] on select "Choose an option... Pending Applied Excluded (Questions) Excluded (Expired) Exc…" at bounding box center [944, 189] width 160 height 31
select select ""pending""
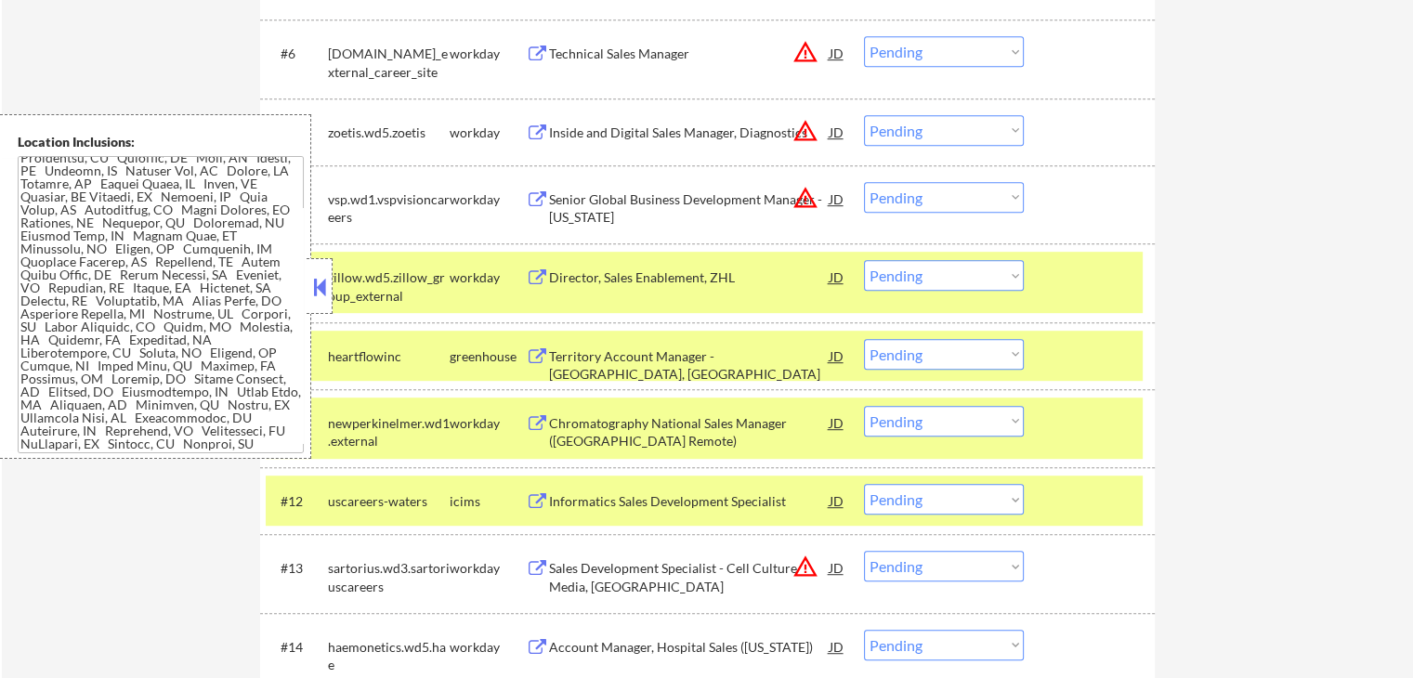
scroll to position [929, 0]
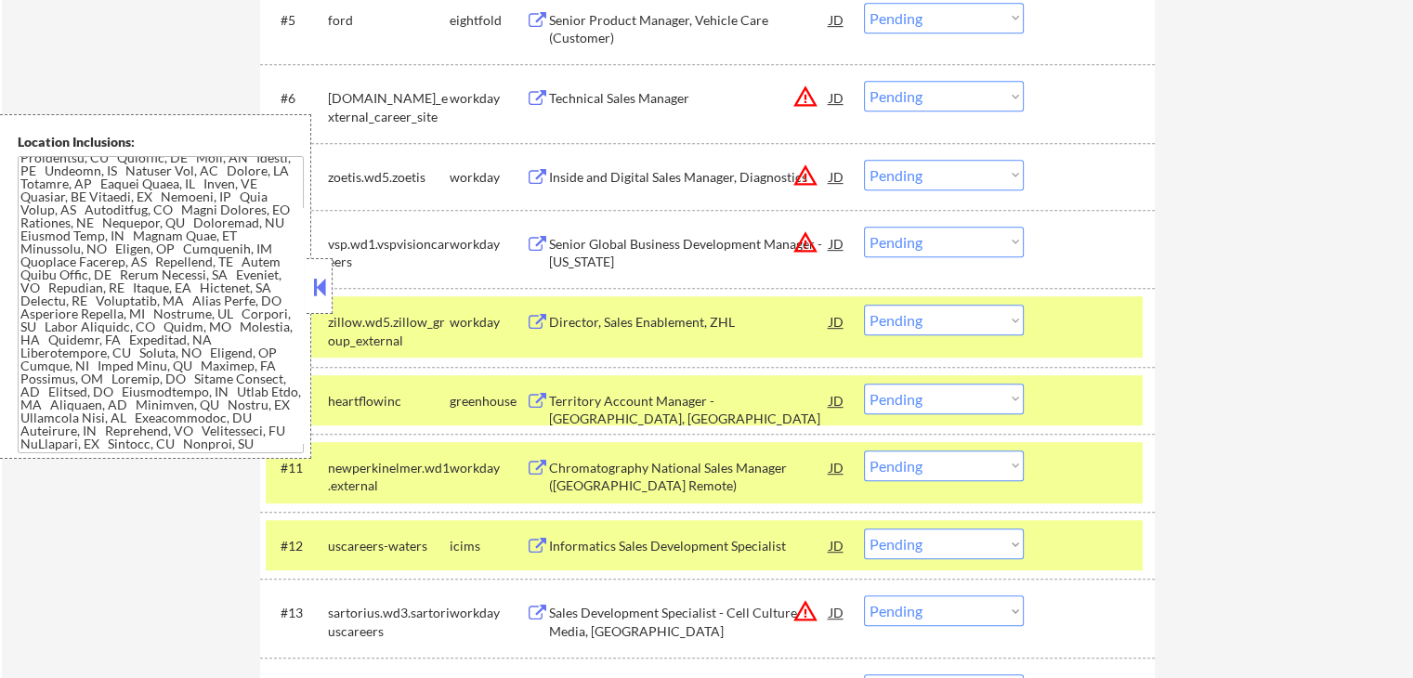
drag, startPoint x: 935, startPoint y: 242, endPoint x: 940, endPoint y: 253, distance: 11.2
click at [936, 242] on select "Choose an option... Pending Applied Excluded (Questions) Excluded (Expired) Exc…" at bounding box center [944, 242] width 160 height 31
select select ""excluded__location_""
click at [864, 227] on select "Choose an option... Pending Applied Excluded (Questions) Excluded (Expired) Exc…" at bounding box center [944, 242] width 160 height 31
click at [951, 176] on select "Choose an option... Pending Applied Excluded (Questions) Excluded (Expired) Exc…" at bounding box center [944, 175] width 160 height 31
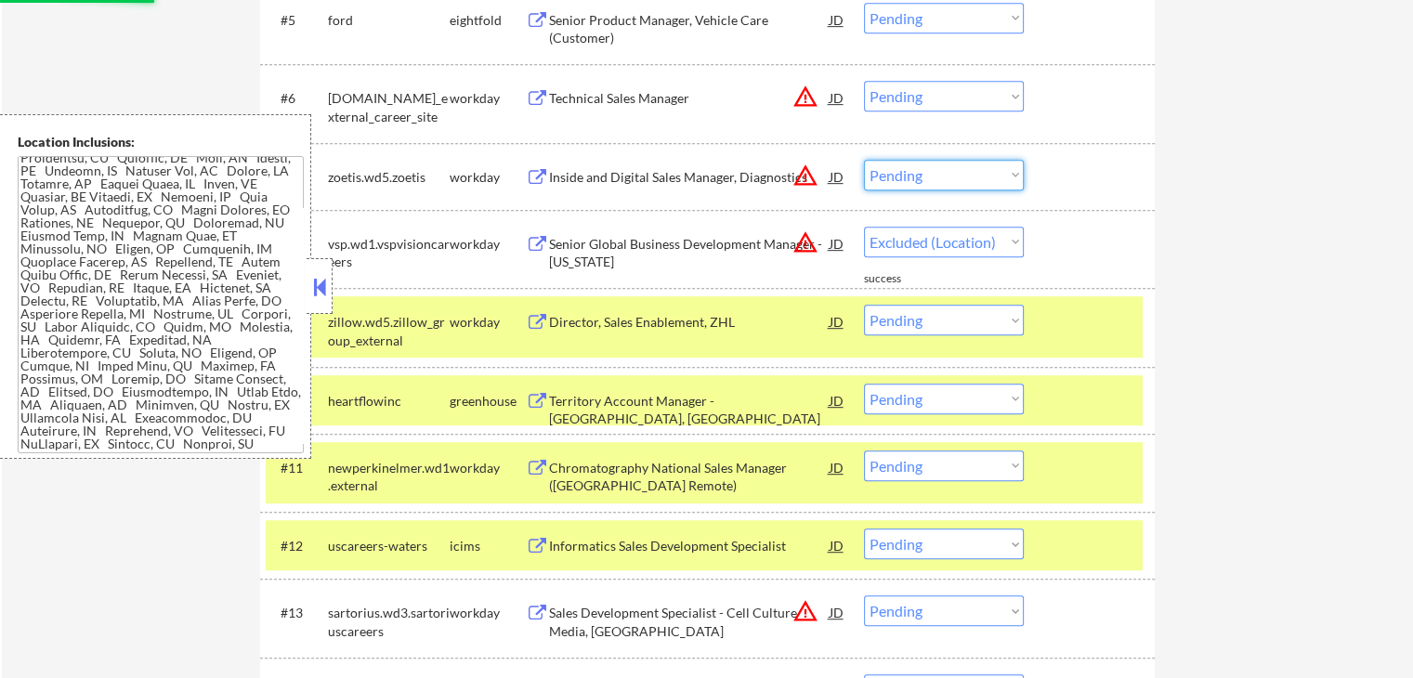
select select ""excluded__expired_""
click at [864, 160] on select "Choose an option... Pending Applied Excluded (Questions) Excluded (Expired) Exc…" at bounding box center [944, 175] width 160 height 31
select select ""pending""
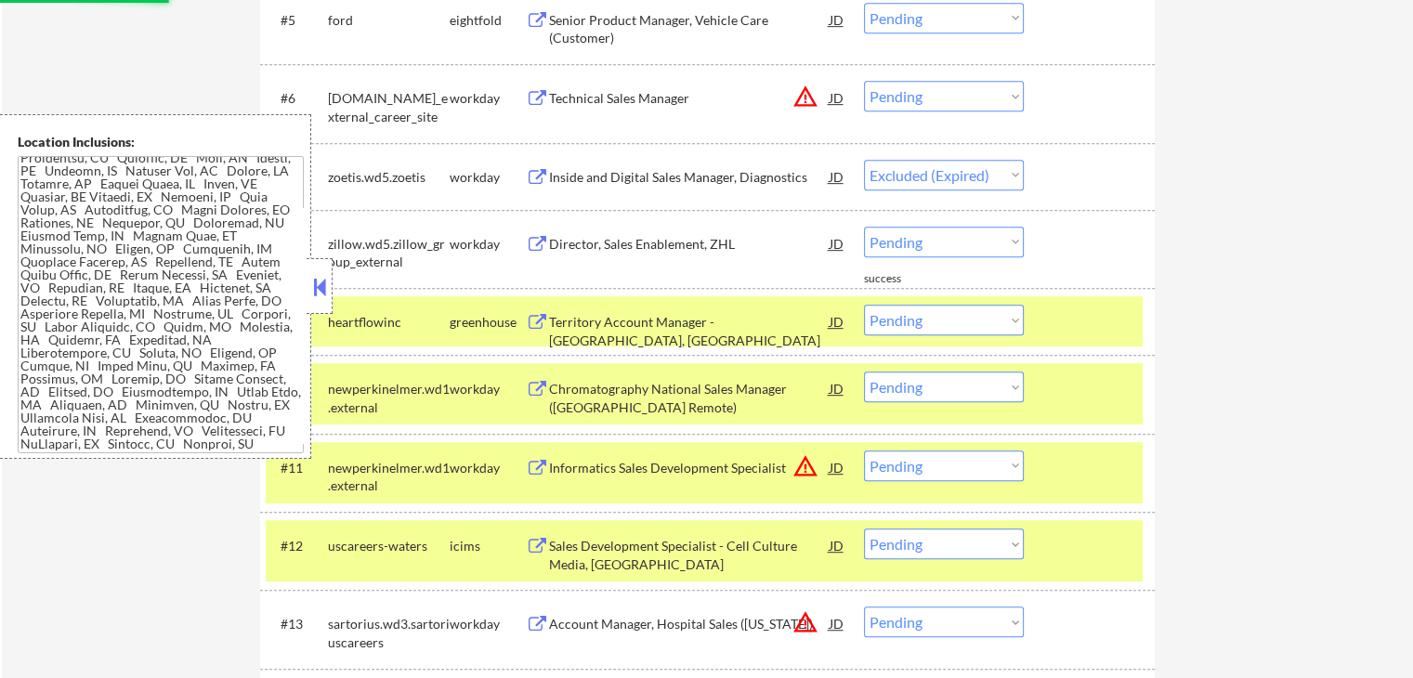
select select ""pending""
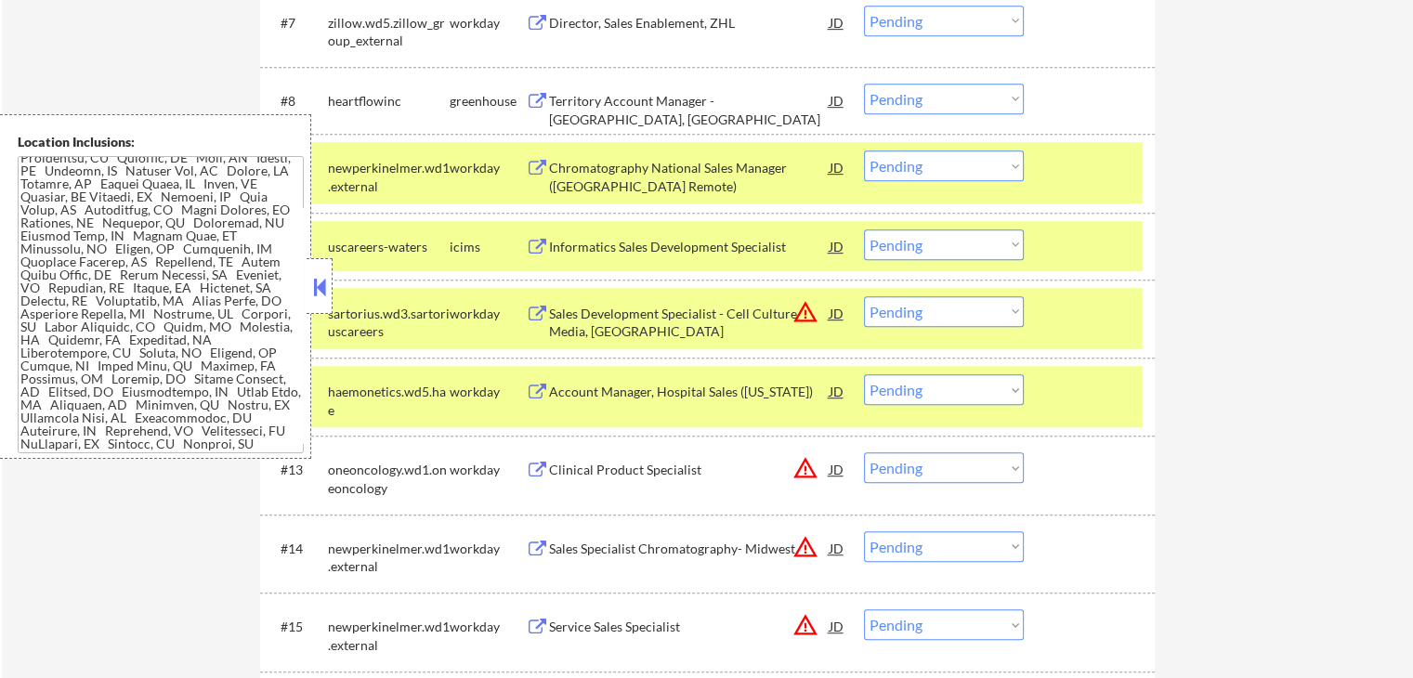
scroll to position [1115, 0]
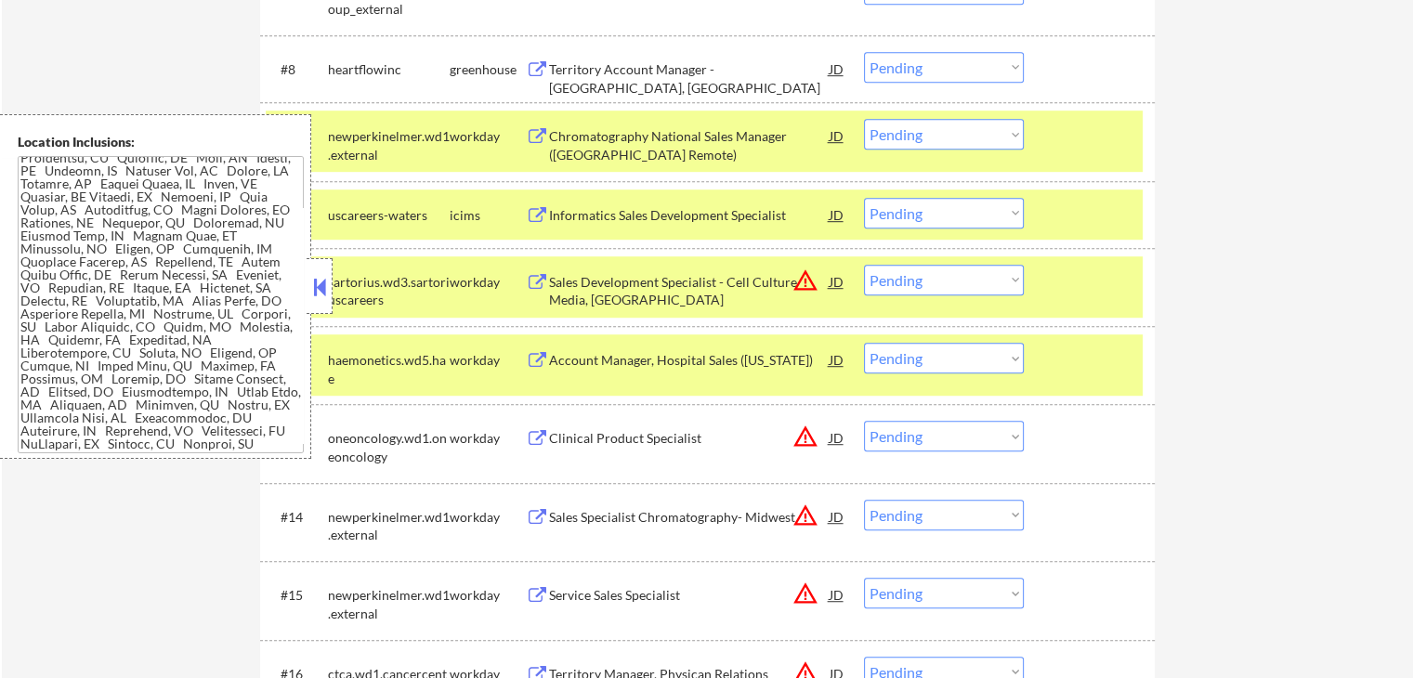
drag, startPoint x: 646, startPoint y: 280, endPoint x: 626, endPoint y: 301, distance: 29.6
click at [646, 280] on div "Sales Development Specialist - Cell Culture Media, [GEOGRAPHIC_DATA]" at bounding box center [689, 291] width 280 height 36
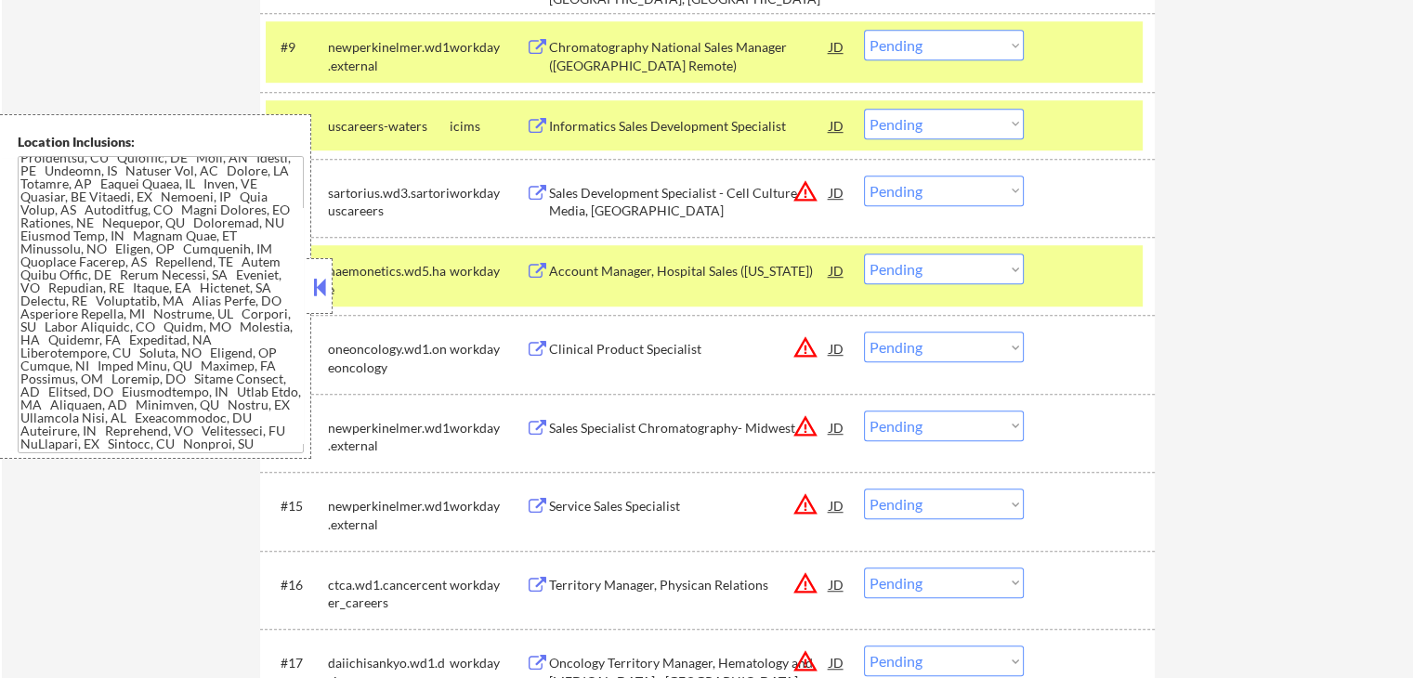
scroll to position [1207, 0]
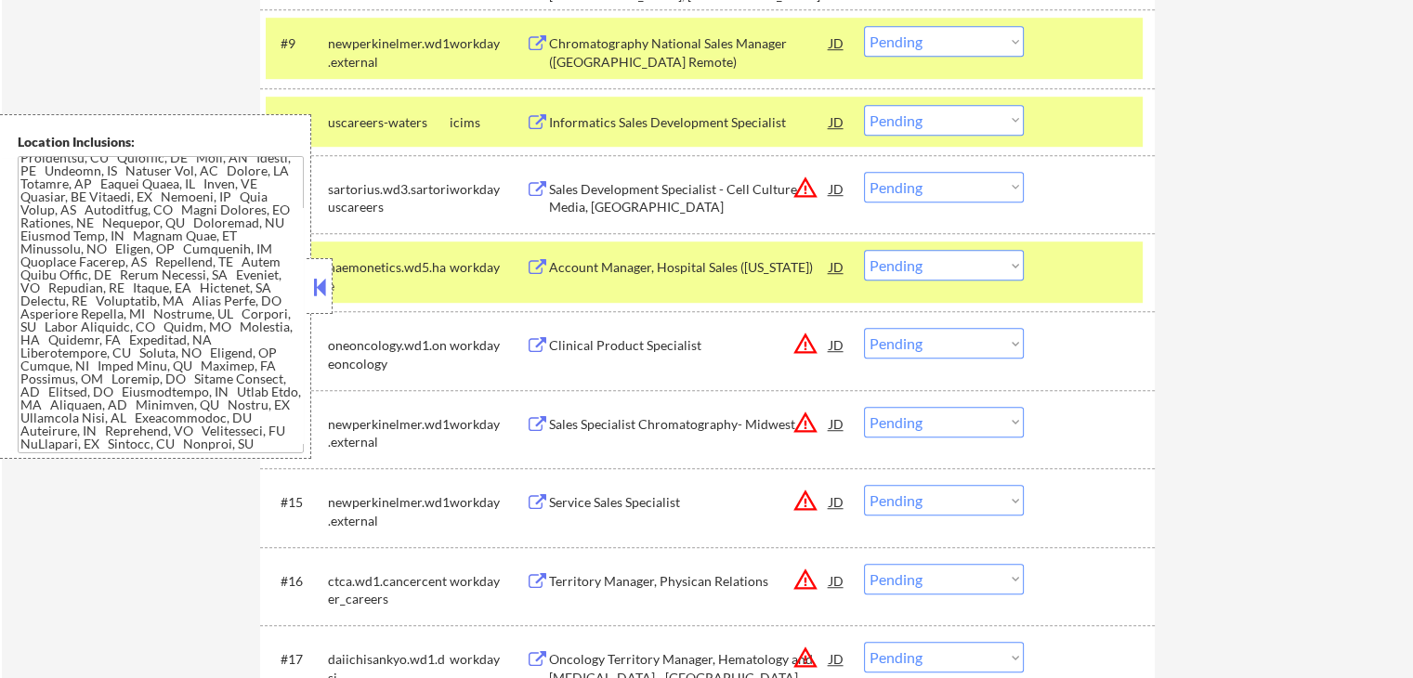
click at [583, 341] on div "Clinical Product Specialist" at bounding box center [689, 345] width 280 height 19
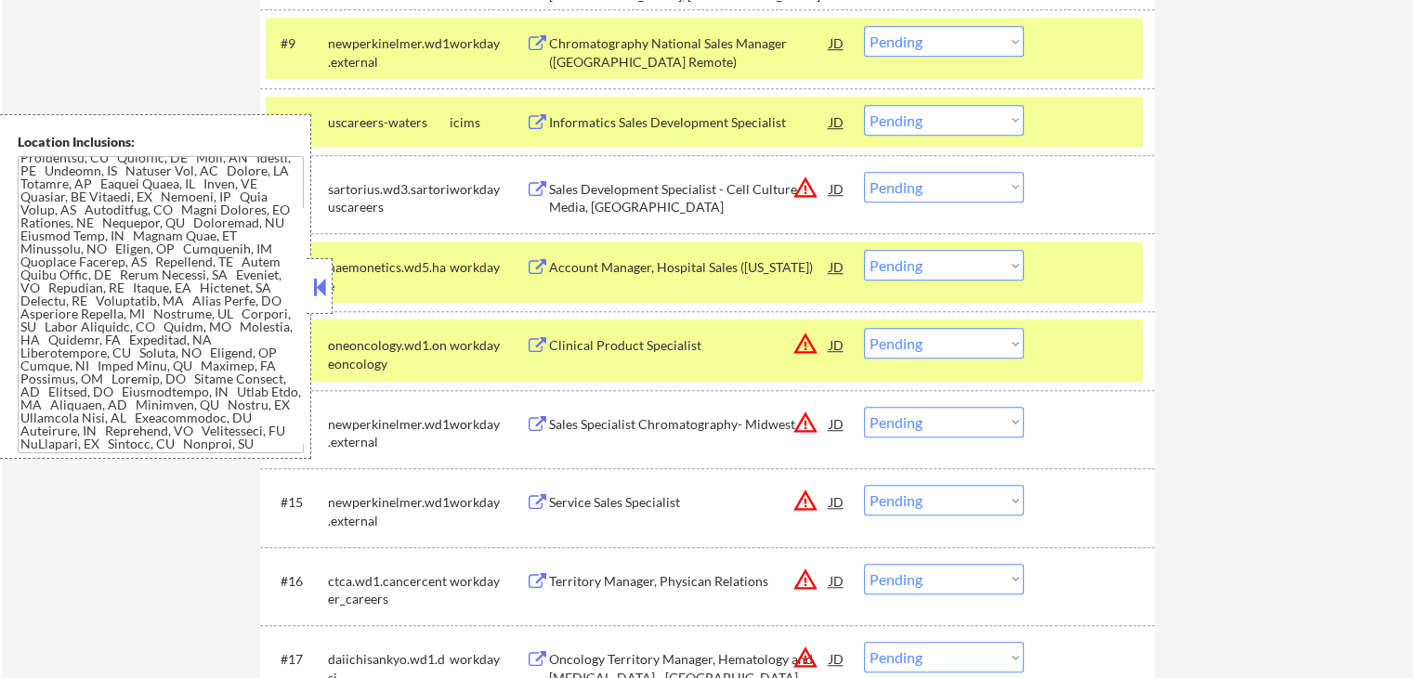
click at [584, 417] on div "Sales Specialist Chromatography- Midwest" at bounding box center [689, 424] width 280 height 19
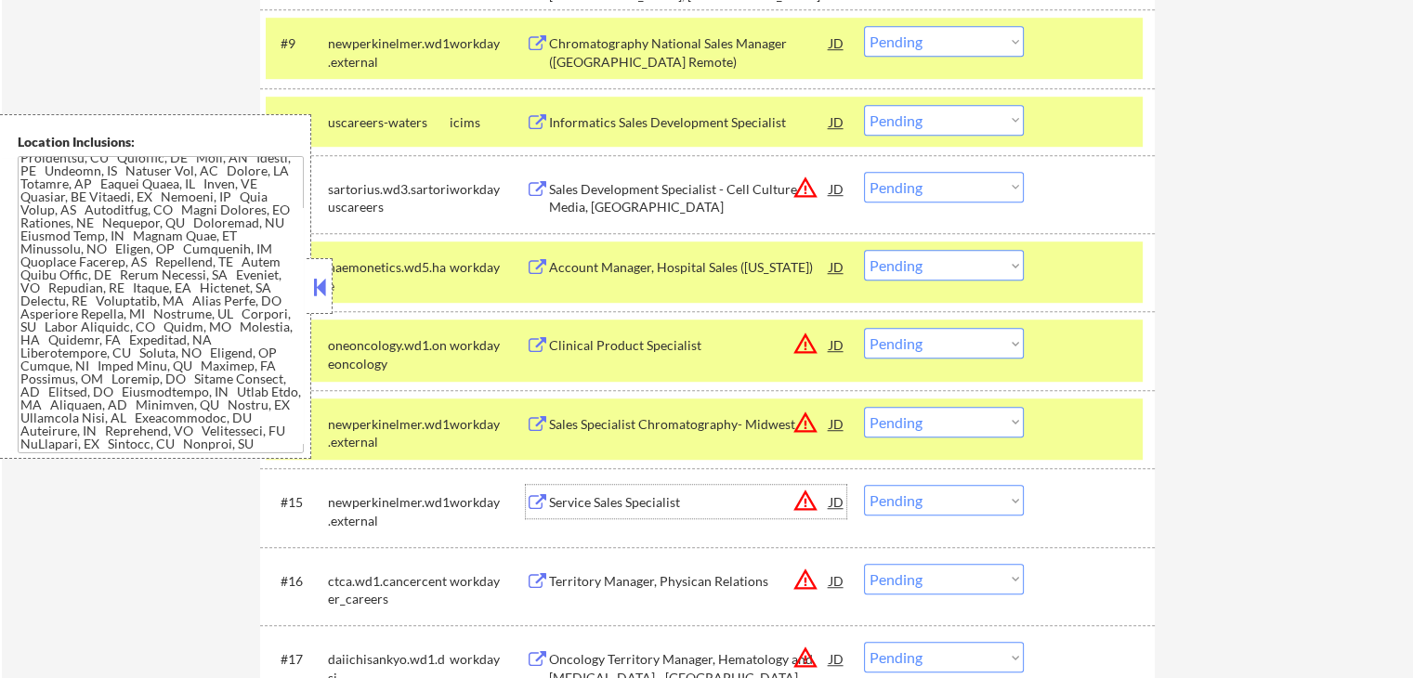
click at [592, 502] on div "Service Sales Specialist" at bounding box center [689, 502] width 280 height 19
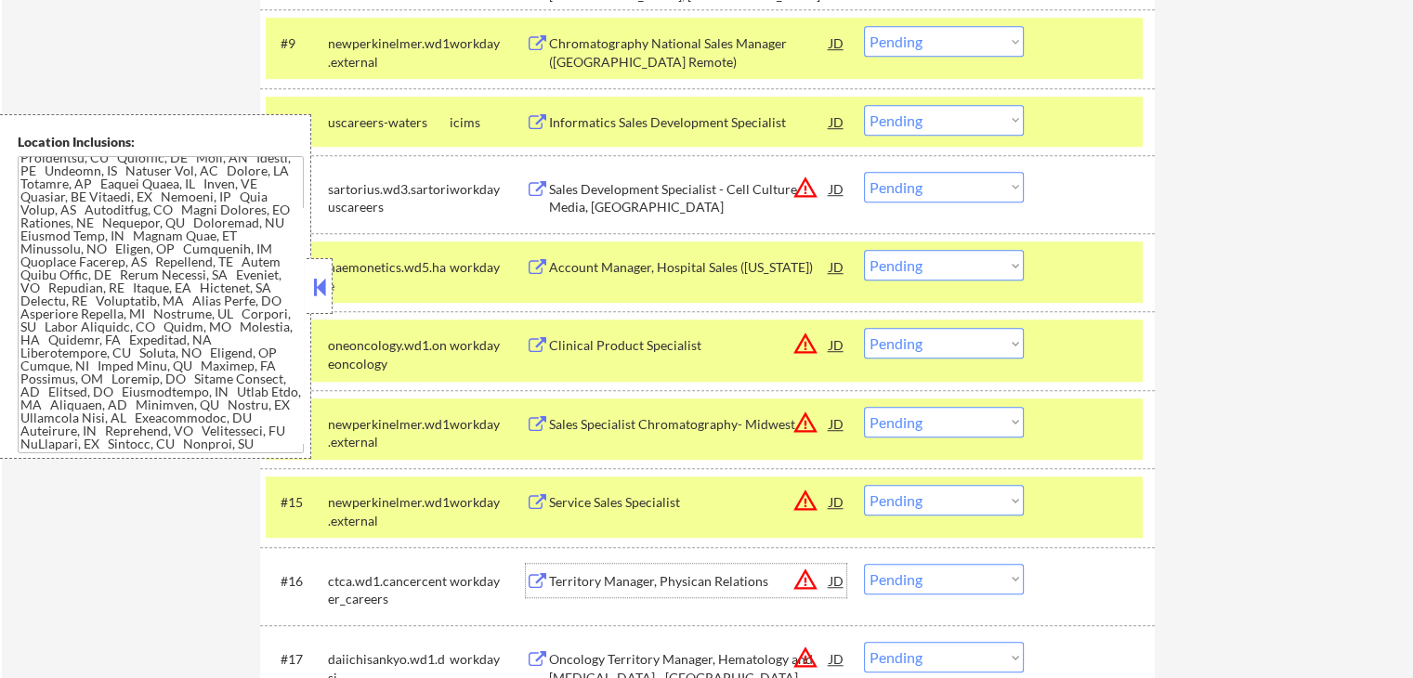
click at [587, 580] on div "Territory Manager, Physican Relations" at bounding box center [689, 581] width 280 height 19
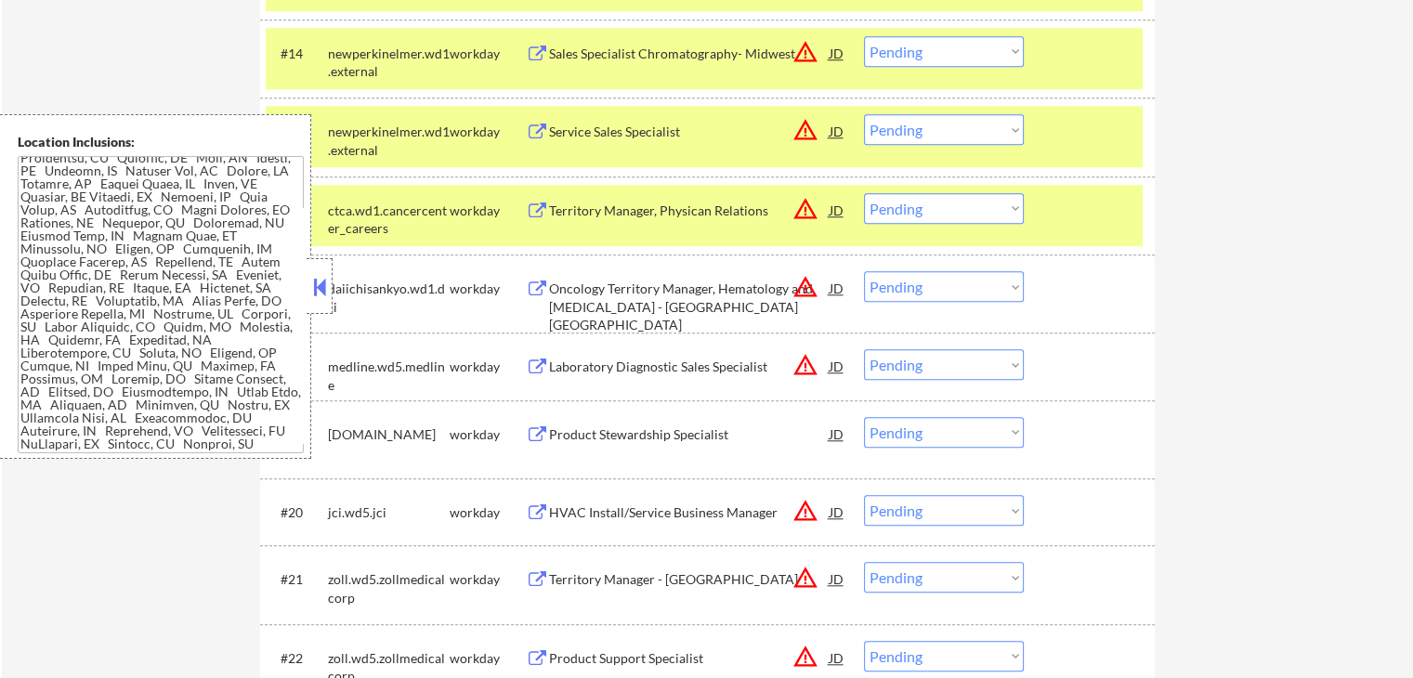
scroll to position [1579, 0]
click at [599, 299] on div "Oncology Territory Manager, Hematology and [MEDICAL_DATA] - [GEOGRAPHIC_DATA] […" at bounding box center [689, 306] width 280 height 55
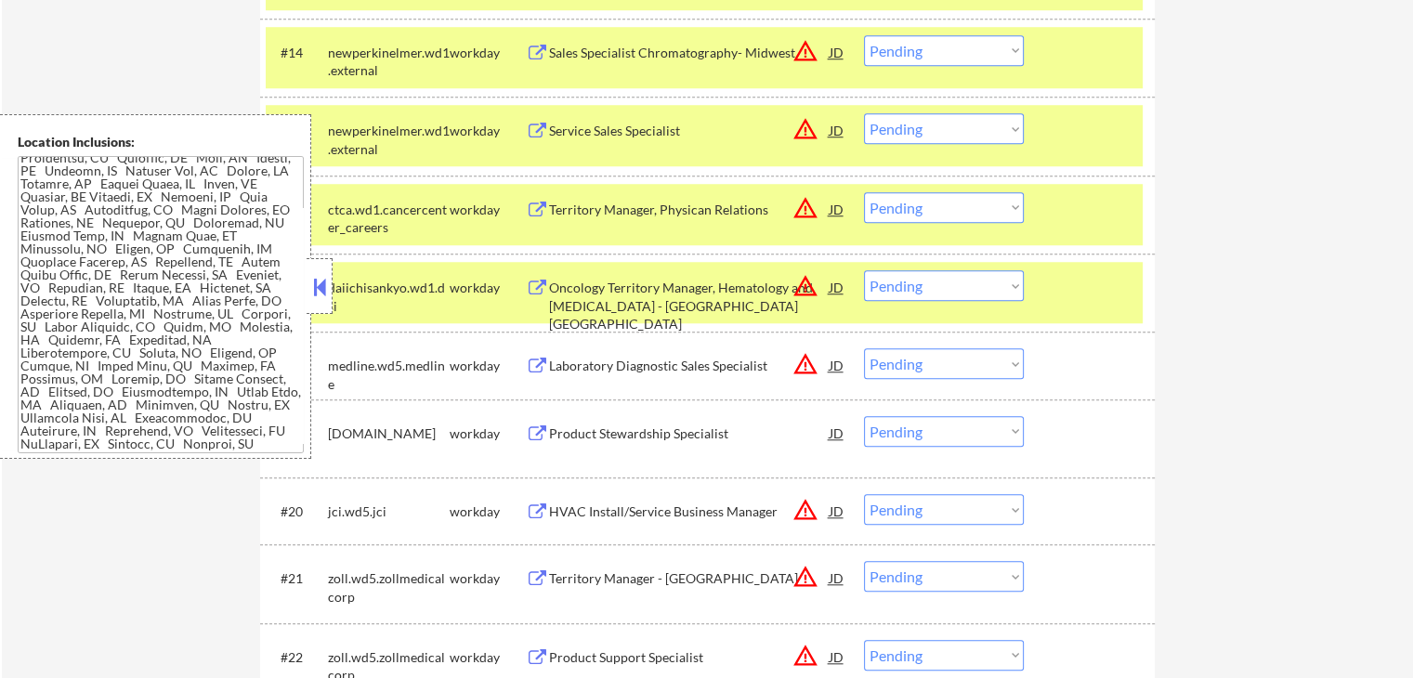
click at [602, 361] on div "Laboratory Diagnostic Sales Specialist" at bounding box center [689, 366] width 280 height 19
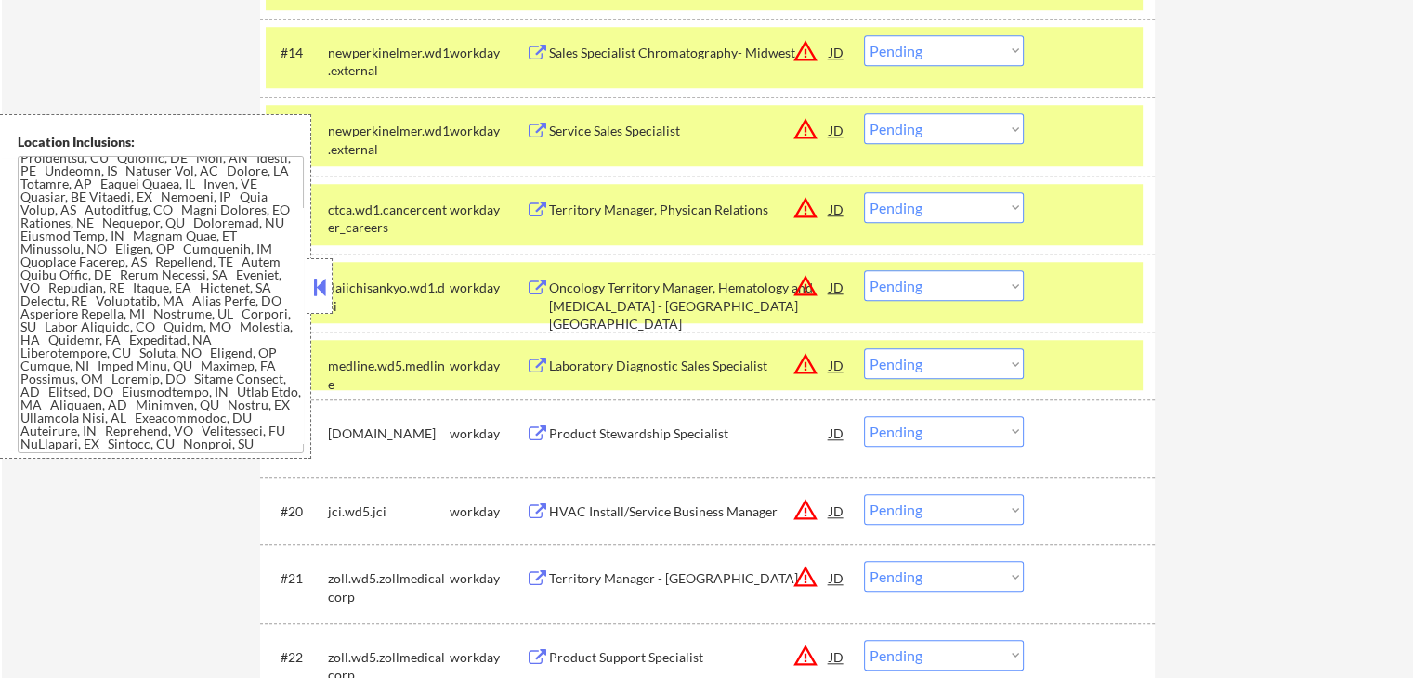
click at [607, 506] on div "HVAC Install/Service Business Manager" at bounding box center [689, 511] width 280 height 19
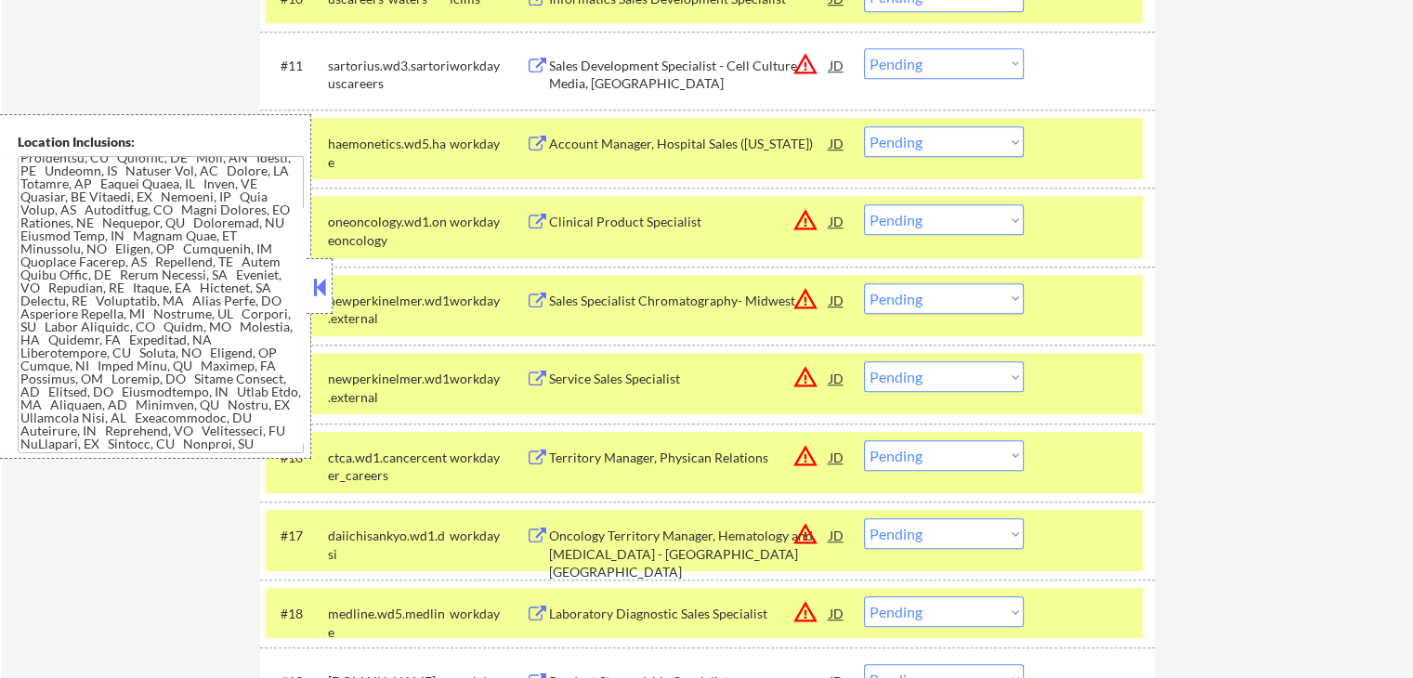
scroll to position [1300, 0]
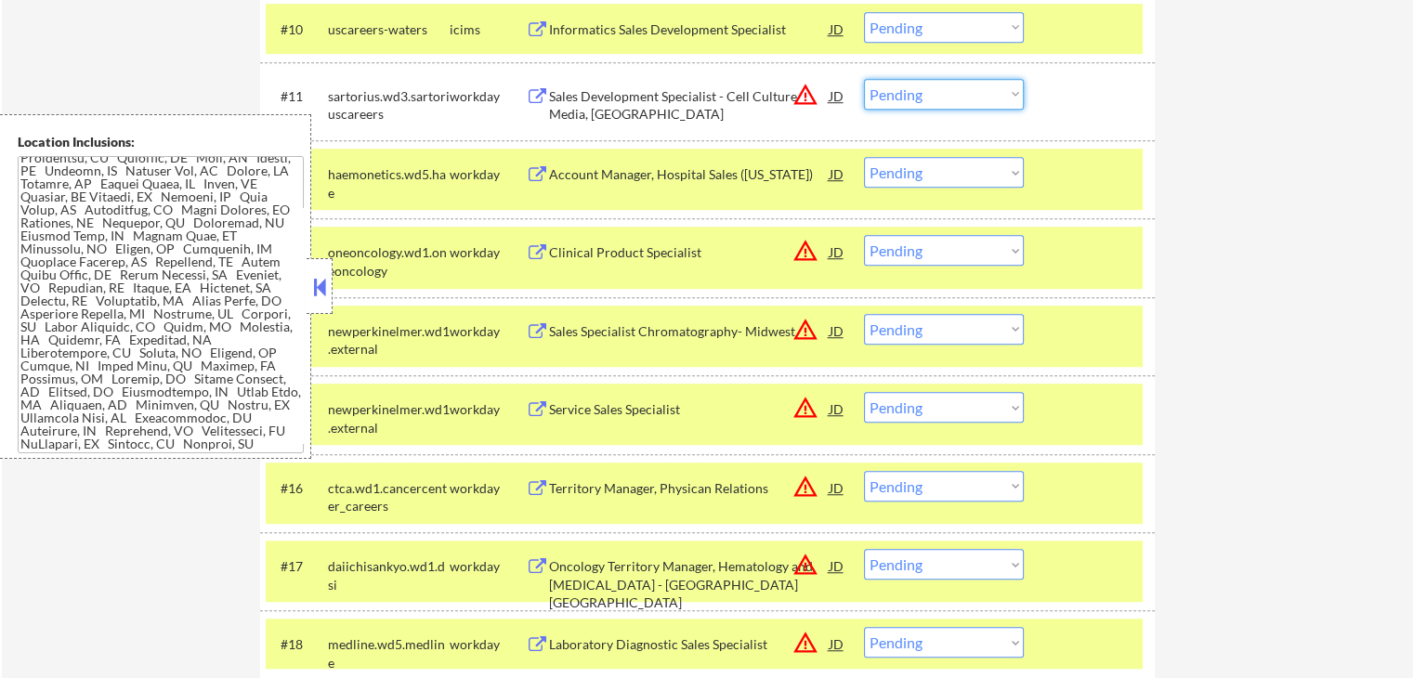
click at [937, 90] on select "Choose an option... Pending Applied Excluded (Questions) Excluded (Expired) Exc…" at bounding box center [944, 94] width 160 height 31
click at [864, 79] on select "Choose an option... Pending Applied Excluded (Questions) Excluded (Expired) Exc…" at bounding box center [944, 94] width 160 height 31
select select ""pending""
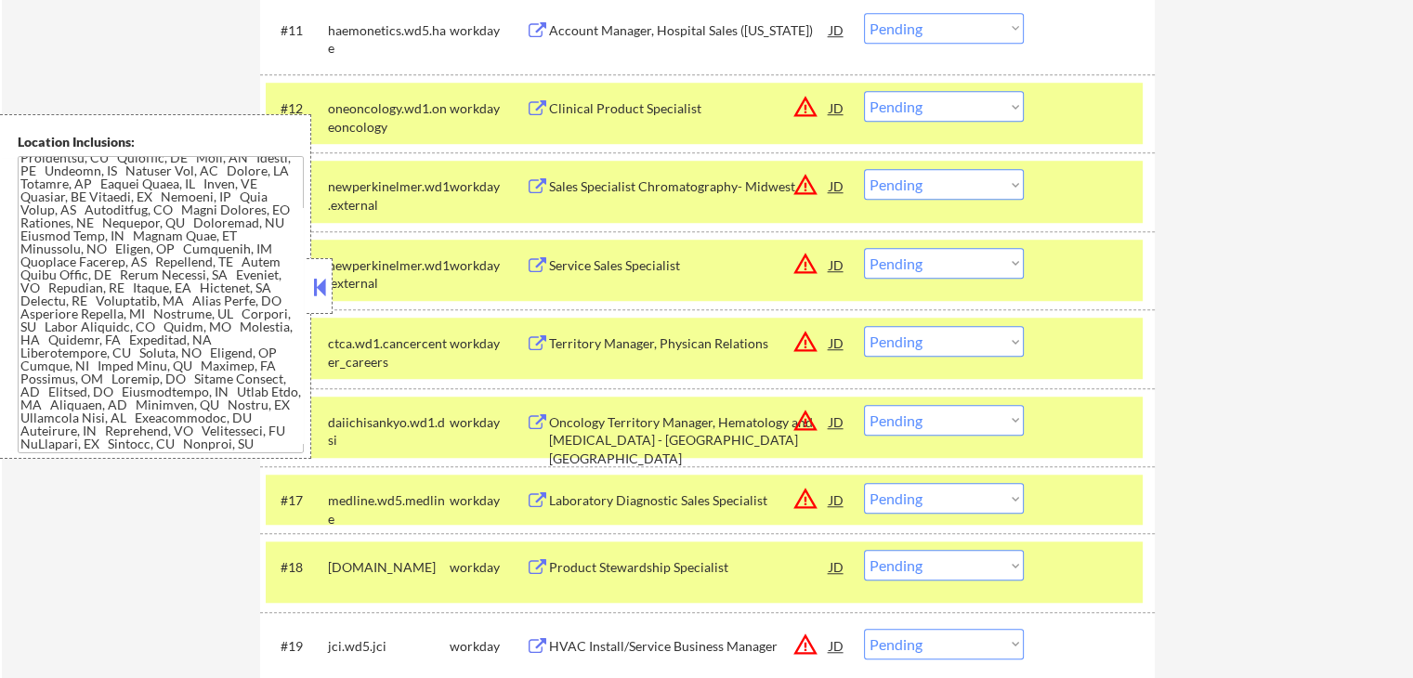
scroll to position [1393, 0]
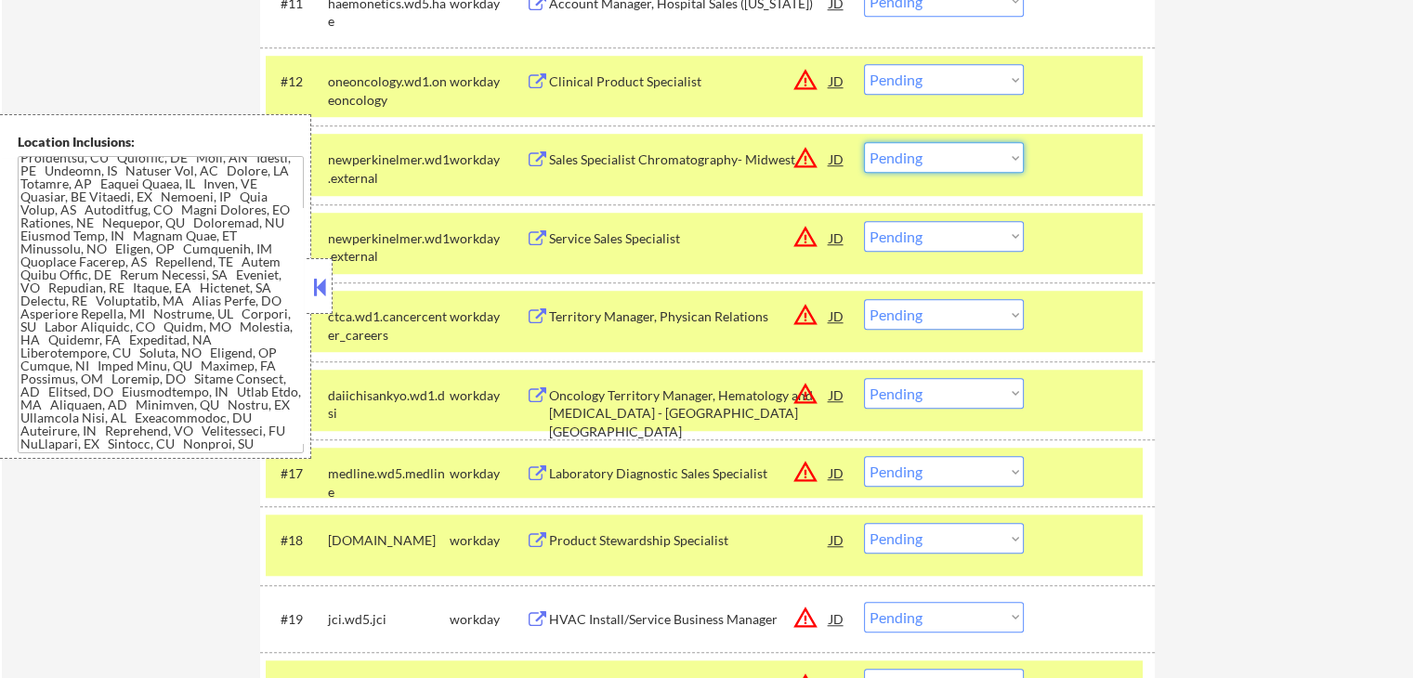
click at [919, 151] on select "Choose an option... Pending Applied Excluded (Questions) Excluded (Expired) Exc…" at bounding box center [944, 157] width 160 height 31
click at [864, 142] on select "Choose an option... Pending Applied Excluded (Questions) Excluded (Expired) Exc…" at bounding box center [944, 157] width 160 height 31
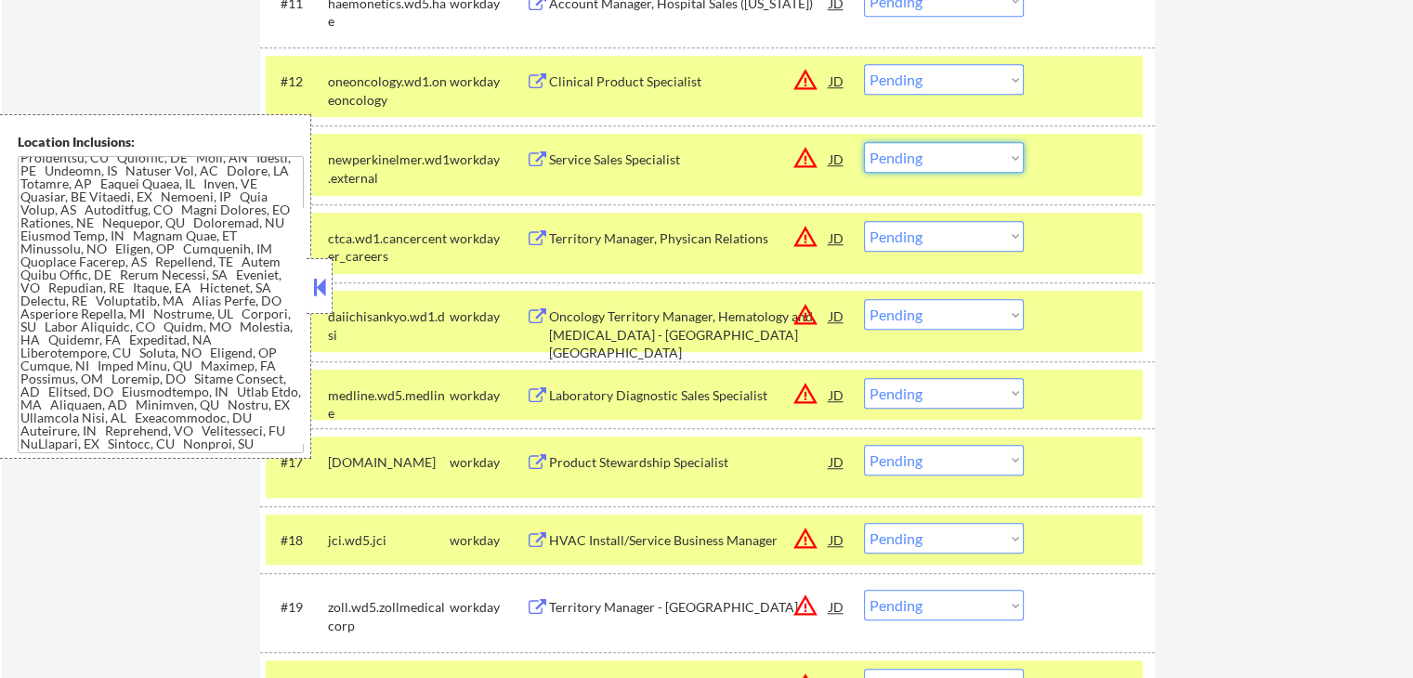
click at [920, 166] on select "Choose an option... Pending Applied Excluded (Questions) Excluded (Expired) Exc…" at bounding box center [944, 157] width 160 height 31
click at [864, 142] on select "Choose an option... Pending Applied Excluded (Questions) Excluded (Expired) Exc…" at bounding box center [944, 157] width 160 height 31
select select ""pending""
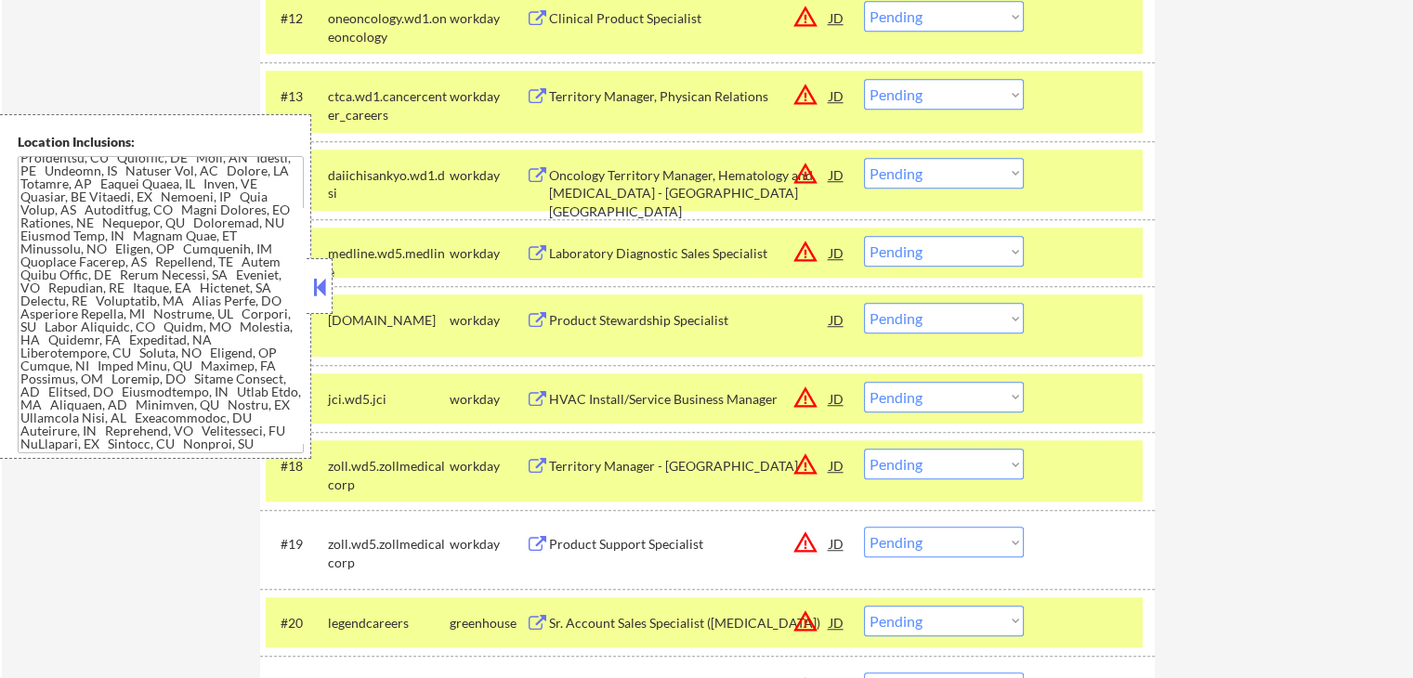
scroll to position [1486, 0]
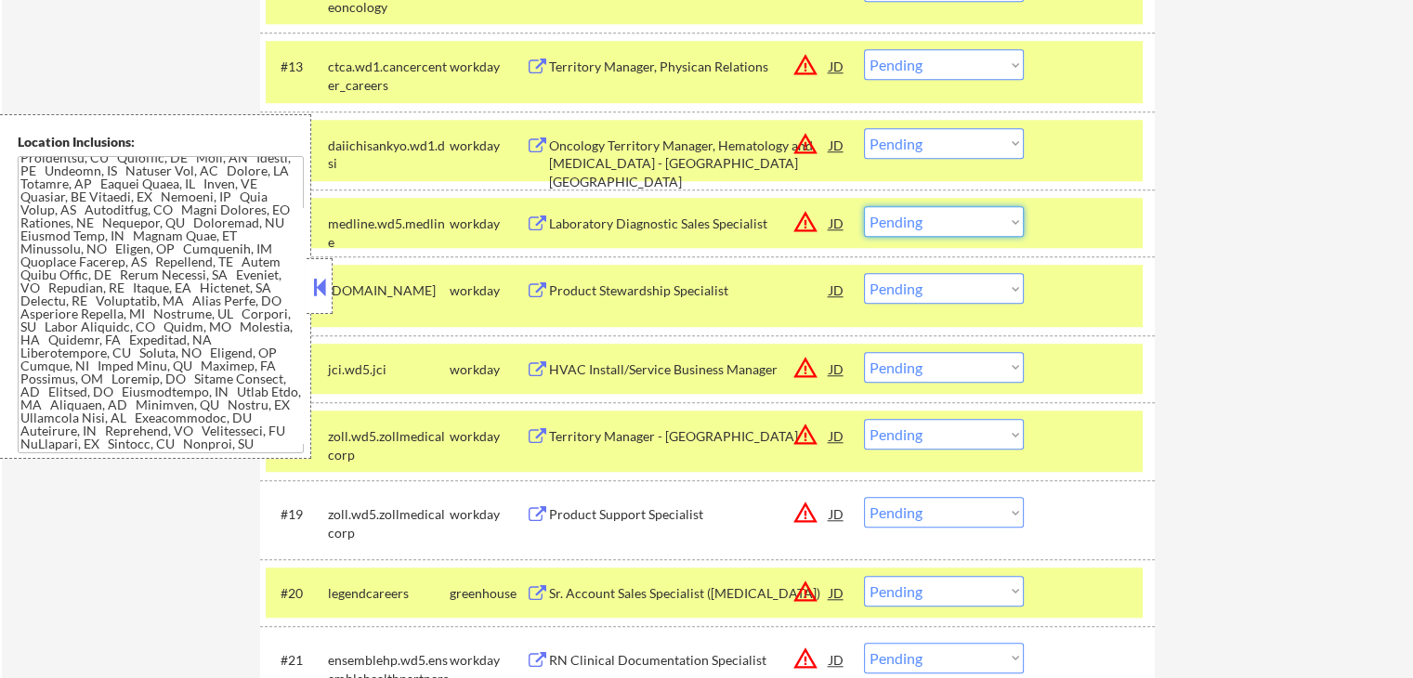
drag, startPoint x: 914, startPoint y: 220, endPoint x: 924, endPoint y: 235, distance: 18.0
click at [917, 222] on select "Choose an option... Pending Applied Excluded (Questions) Excluded (Expired) Exc…" at bounding box center [944, 221] width 160 height 31
click at [864, 206] on select "Choose an option... Pending Applied Excluded (Questions) Excluded (Expired) Exc…" at bounding box center [944, 221] width 160 height 31
select select ""pending""
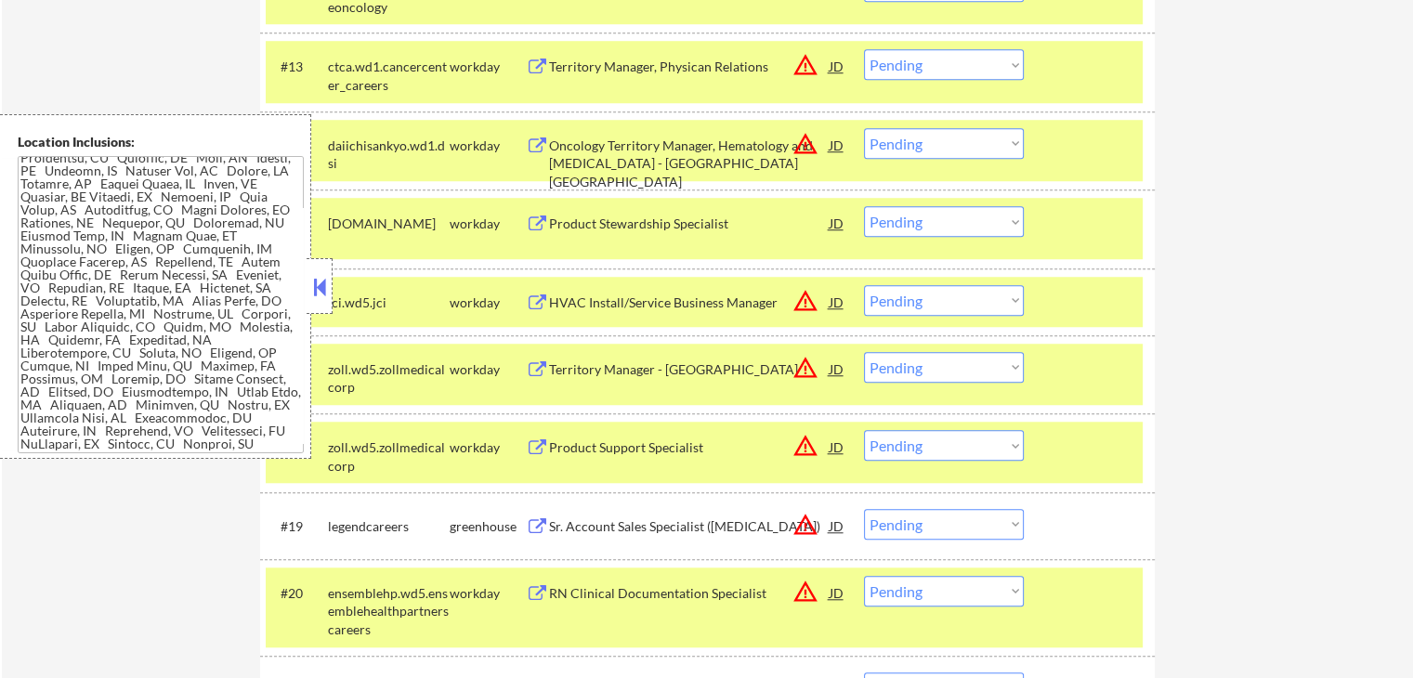
click at [323, 283] on button at bounding box center [319, 287] width 20 height 28
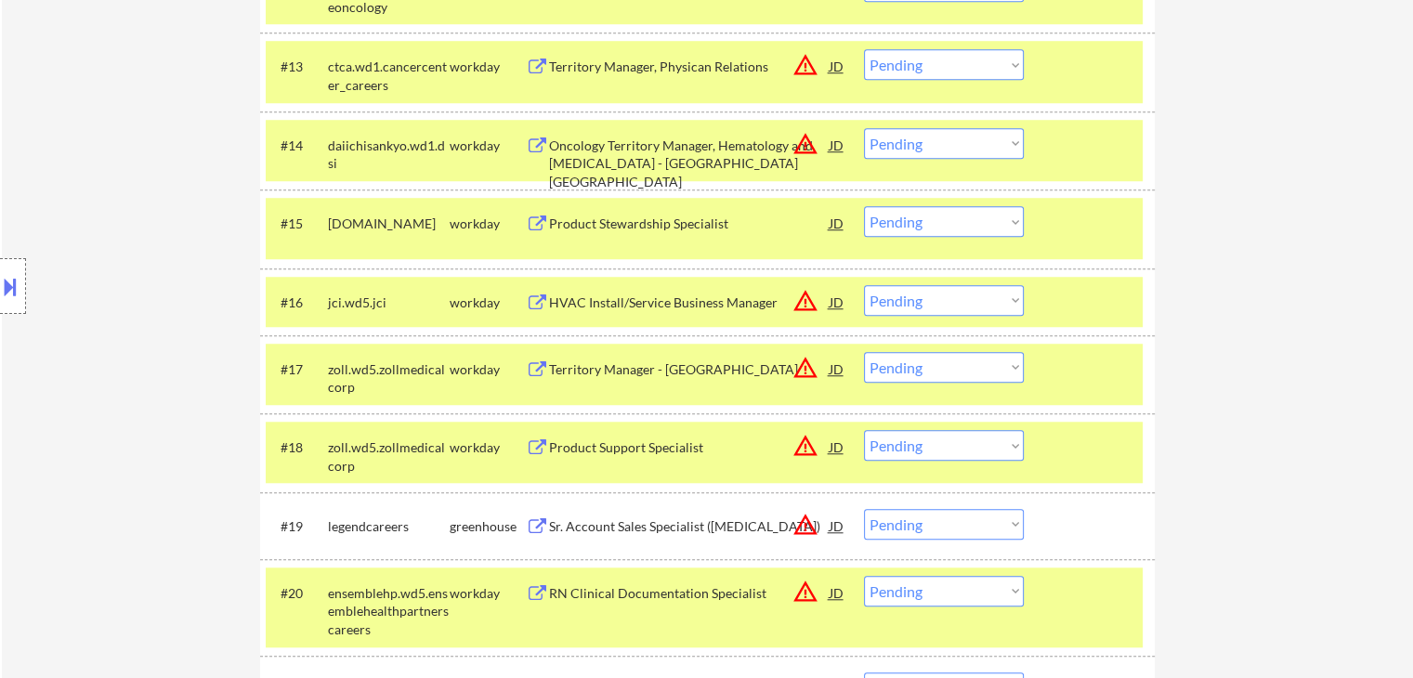
scroll to position [1393, 0]
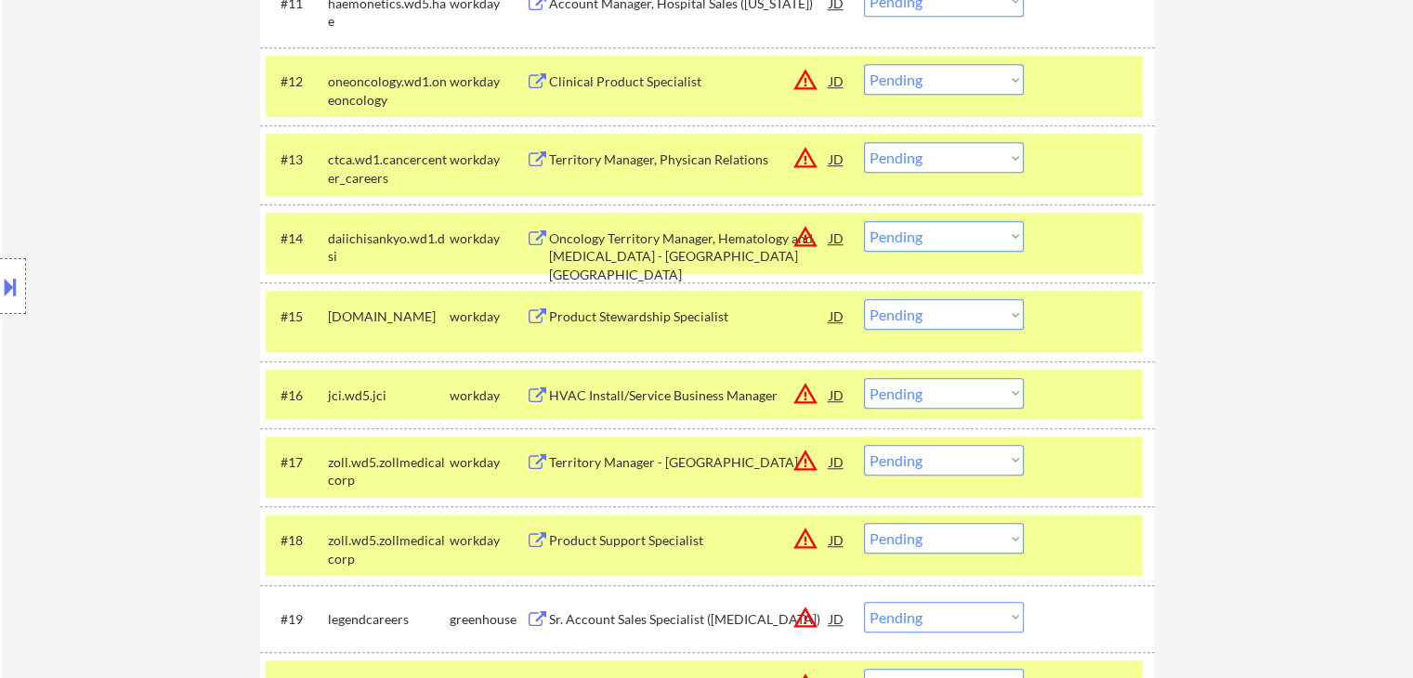
click at [650, 248] on div "Oncology Territory Manager, Hematology and [MEDICAL_DATA] - [GEOGRAPHIC_DATA] […" at bounding box center [689, 256] width 280 height 55
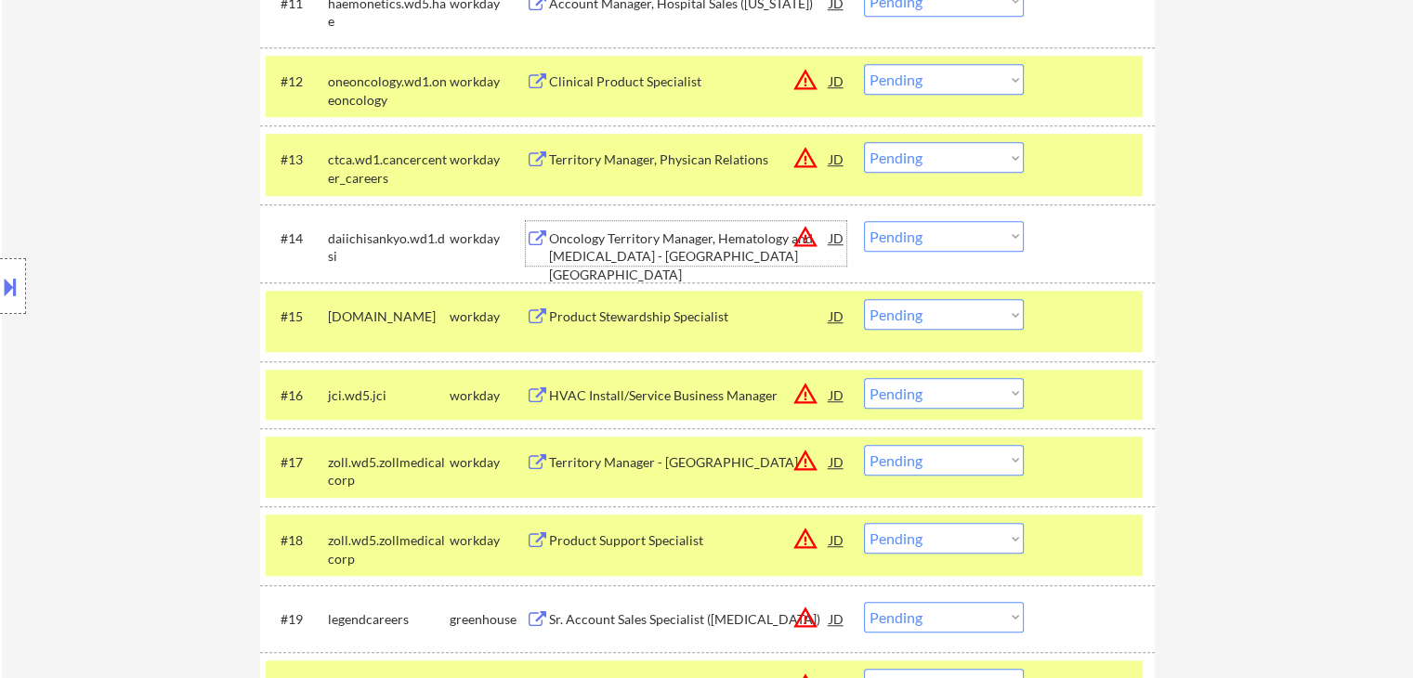
drag, startPoint x: 896, startPoint y: 388, endPoint x: 903, endPoint y: 398, distance: 12.1
click at [897, 390] on select "Choose an option... Pending Applied Excluded (Questions) Excluded (Expired) Exc…" at bounding box center [944, 393] width 160 height 31
click at [864, 378] on select "Choose an option... Pending Applied Excluded (Questions) Excluded (Expired) Exc…" at bounding box center [944, 393] width 160 height 31
select select ""pending""
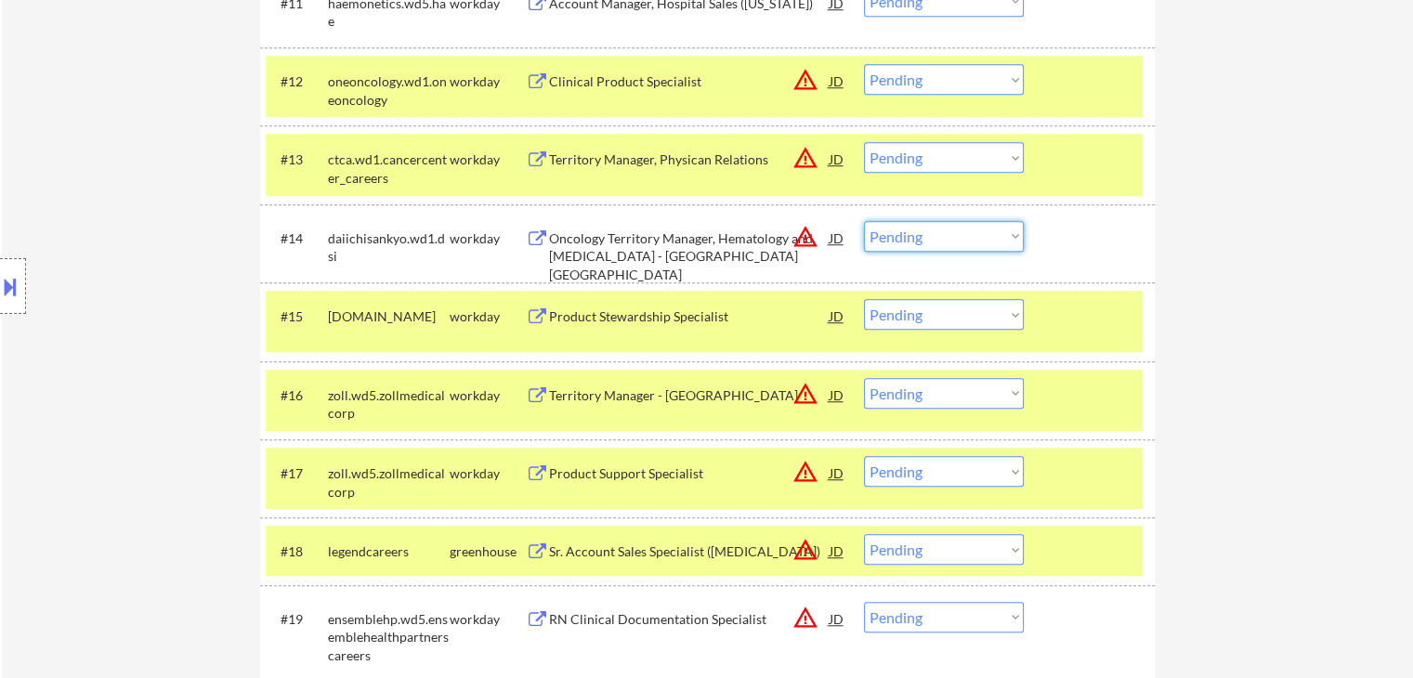
click at [912, 240] on select "Choose an option... Pending Applied Excluded (Questions) Excluded (Expired) Exc…" at bounding box center [944, 236] width 160 height 31
click at [864, 221] on select "Choose an option... Pending Applied Excluded (Questions) Excluded (Expired) Exc…" at bounding box center [944, 236] width 160 height 31
select select ""pending""
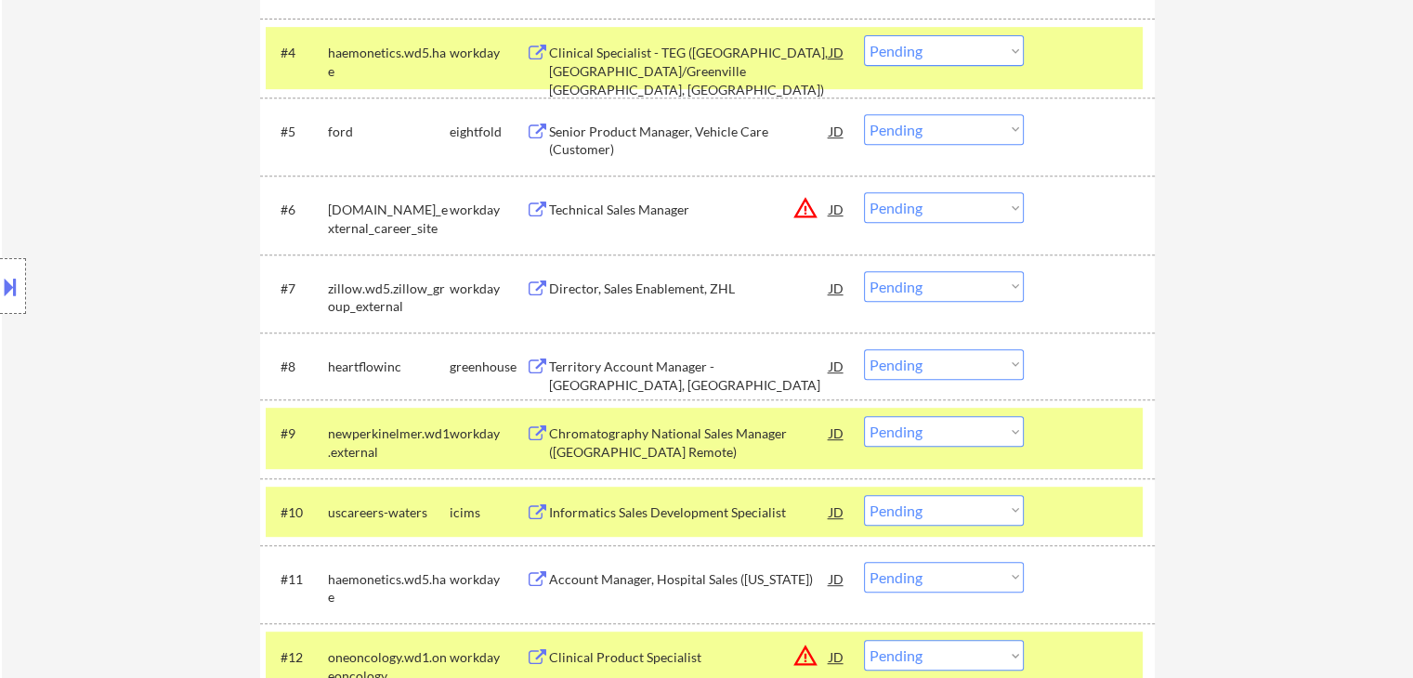
scroll to position [929, 0]
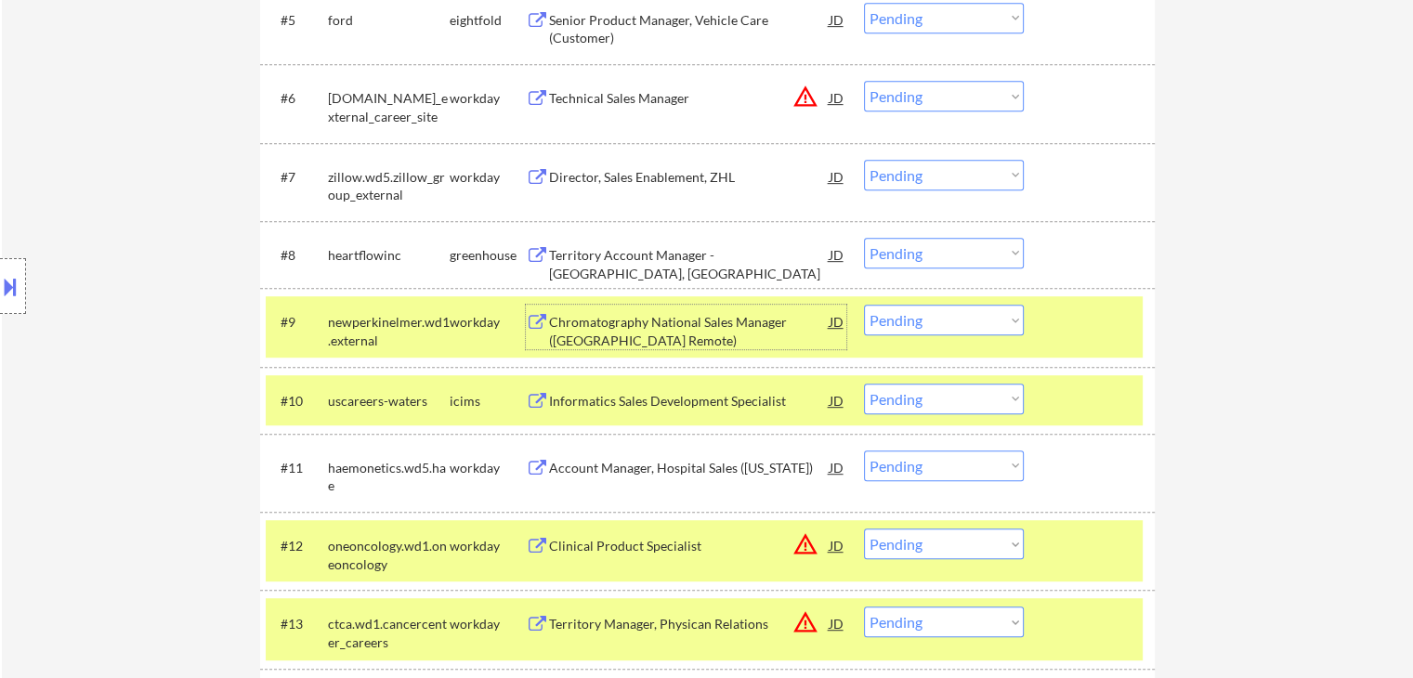
click at [682, 323] on div "Chromatography National Sales Manager ([GEOGRAPHIC_DATA] Remote)" at bounding box center [689, 331] width 280 height 36
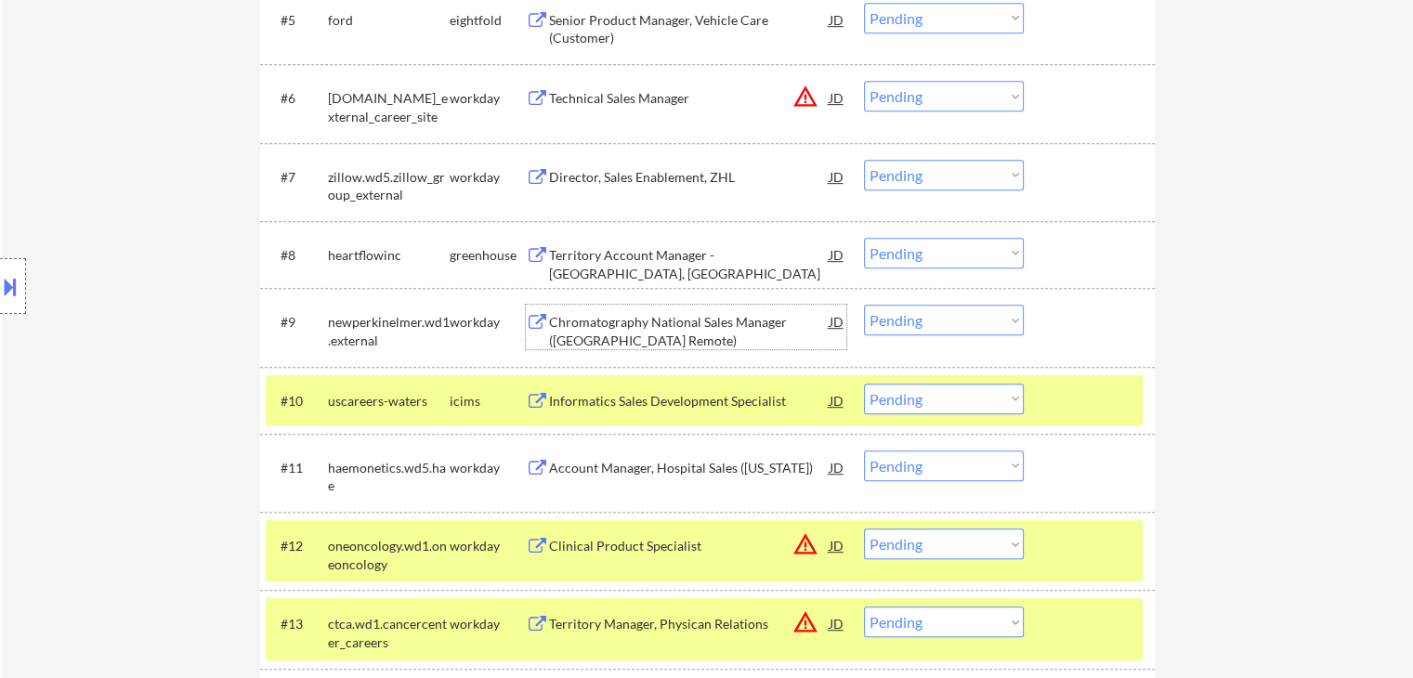
click at [633, 254] on div "Territory Account Manager - [GEOGRAPHIC_DATA], [GEOGRAPHIC_DATA]" at bounding box center [689, 264] width 280 height 36
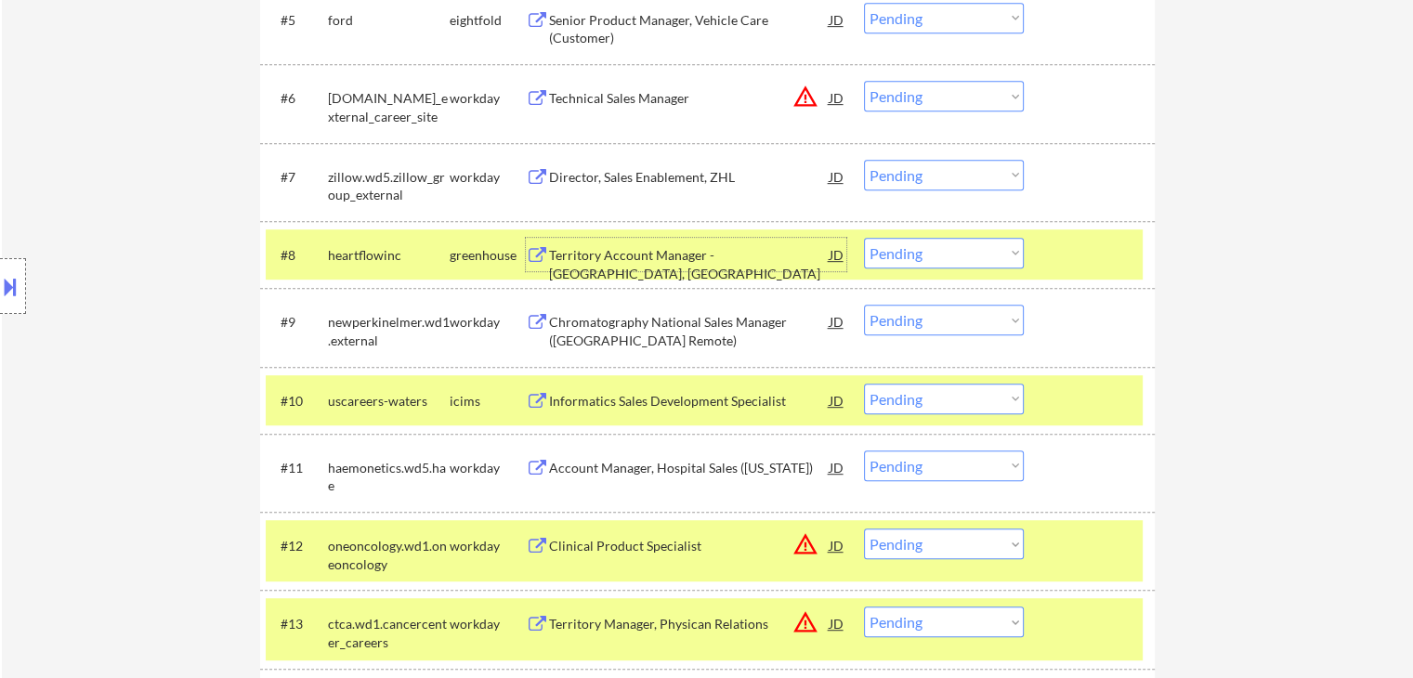
drag, startPoint x: 910, startPoint y: 319, endPoint x: 924, endPoint y: 328, distance: 16.7
click at [910, 319] on select "Choose an option... Pending Applied Excluded (Questions) Excluded (Expired) Exc…" at bounding box center [944, 320] width 160 height 31
click at [864, 305] on select "Choose an option... Pending Applied Excluded (Questions) Excluded (Expired) Exc…" at bounding box center [944, 320] width 160 height 31
select select ""pending""
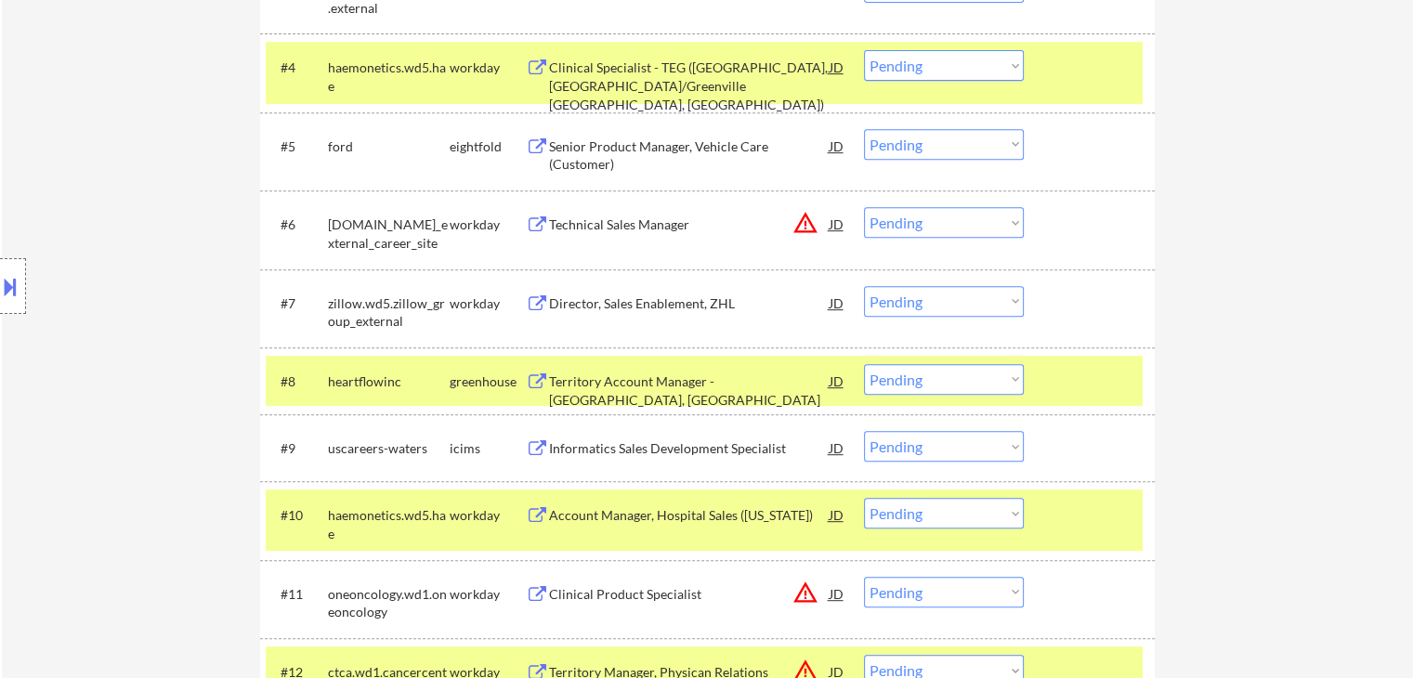
scroll to position [650, 0]
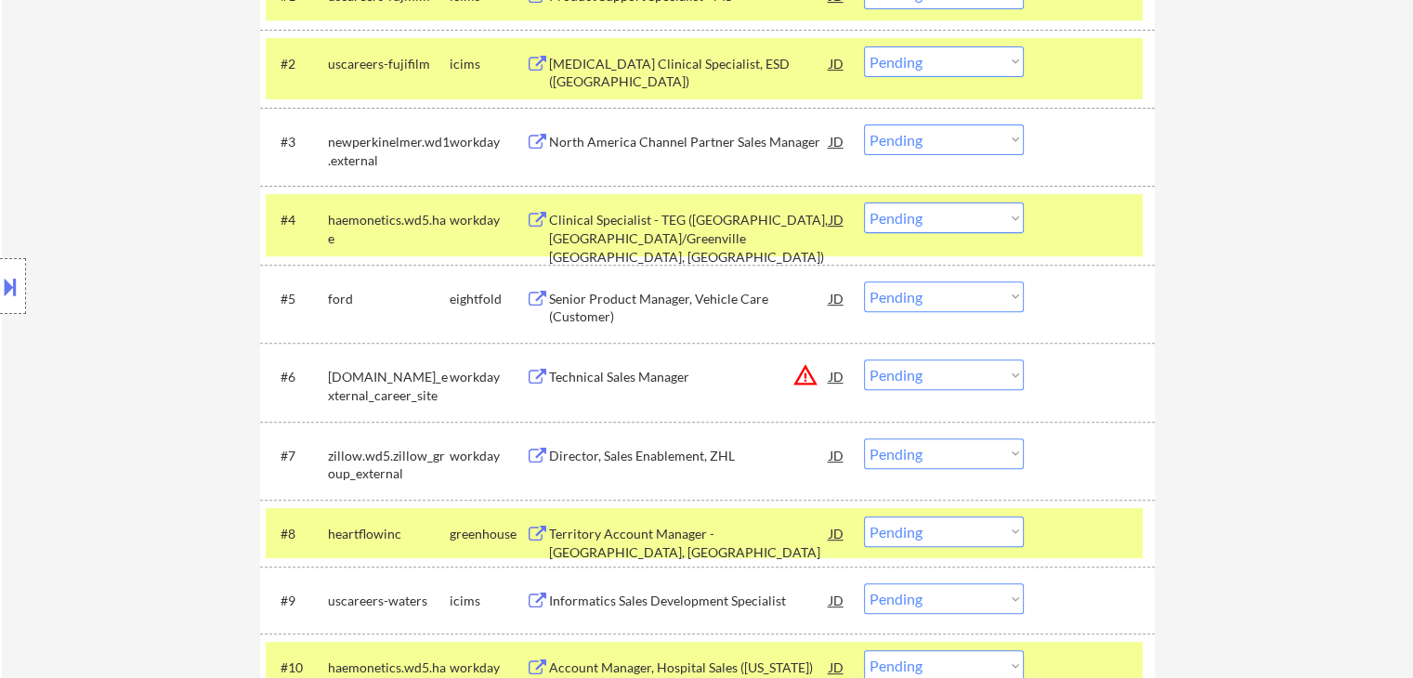
click at [654, 378] on div "Technical Sales Manager" at bounding box center [689, 377] width 280 height 19
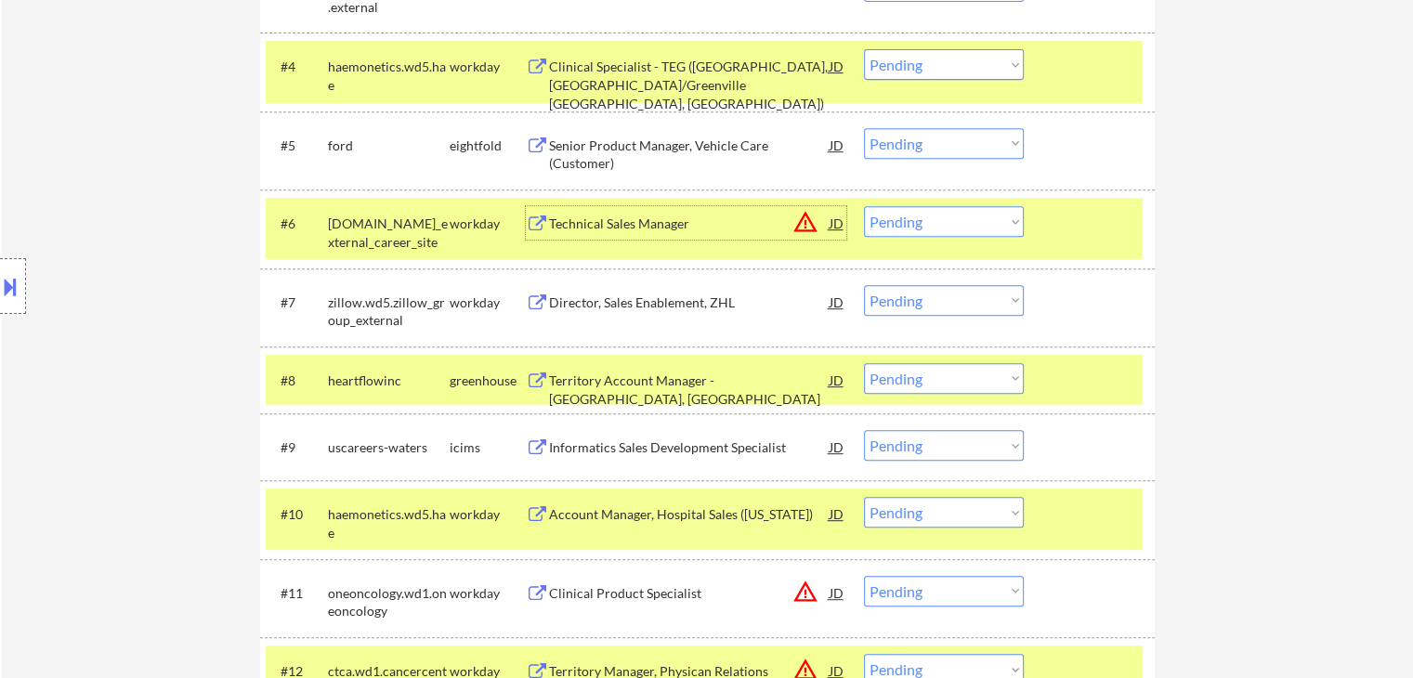
scroll to position [836, 0]
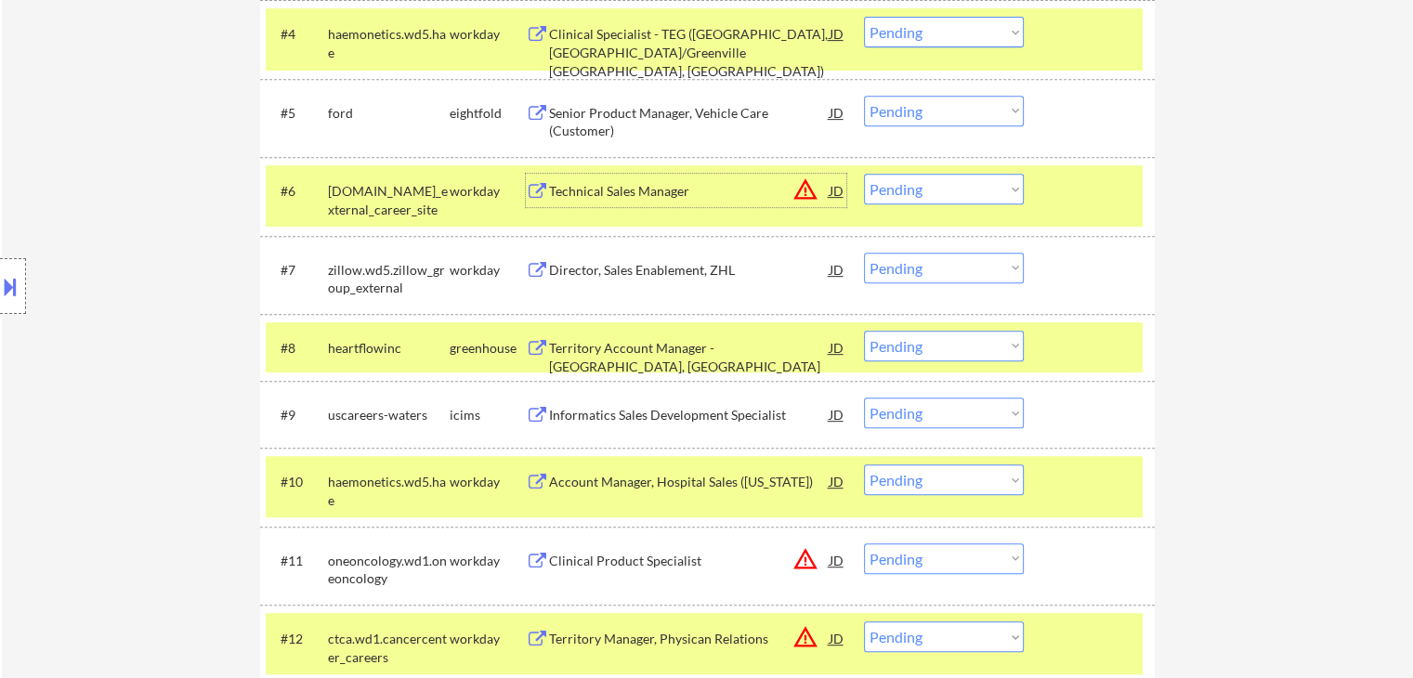
click at [951, 346] on select "Choose an option... Pending Applied Excluded (Questions) Excluded (Expired) Exc…" at bounding box center [944, 346] width 160 height 31
click at [864, 331] on select "Choose an option... Pending Applied Excluded (Questions) Excluded (Expired) Exc…" at bounding box center [944, 346] width 160 height 31
select select ""pending""
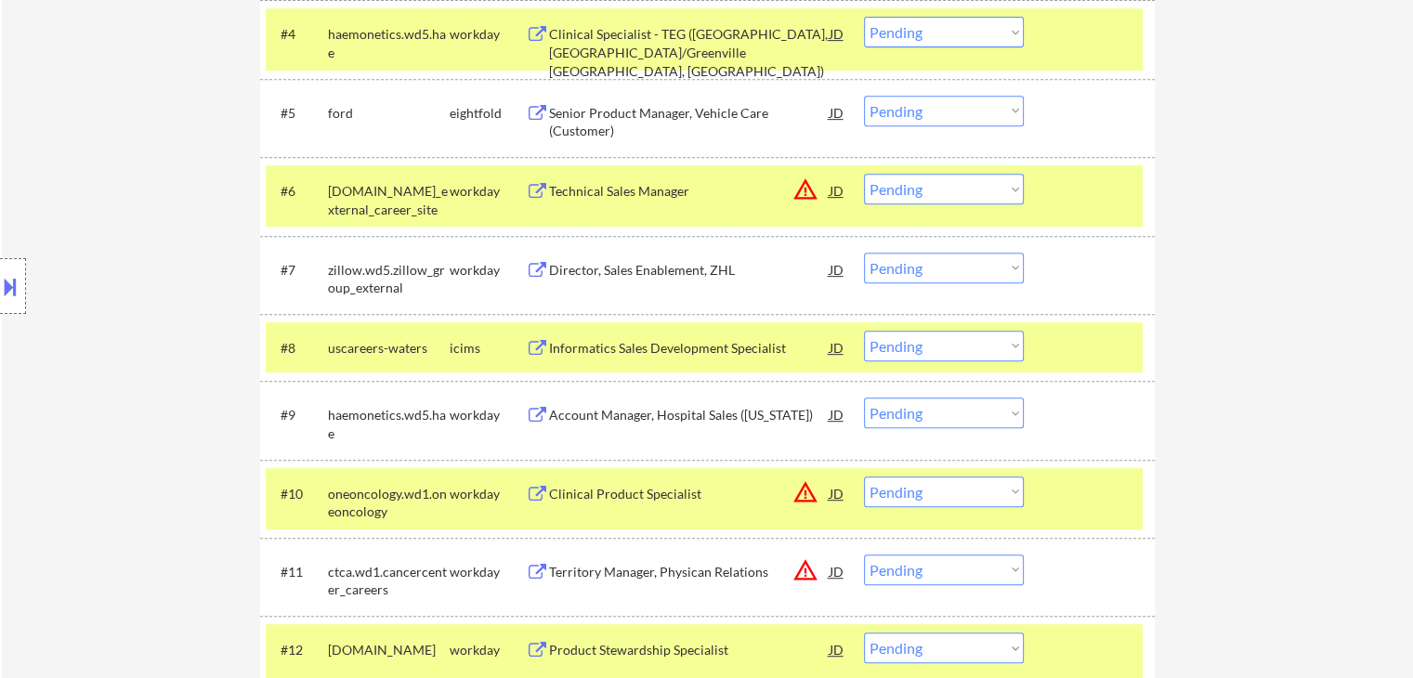
click at [650, 264] on div "Director, Sales Enablement, ZHL" at bounding box center [689, 270] width 280 height 19
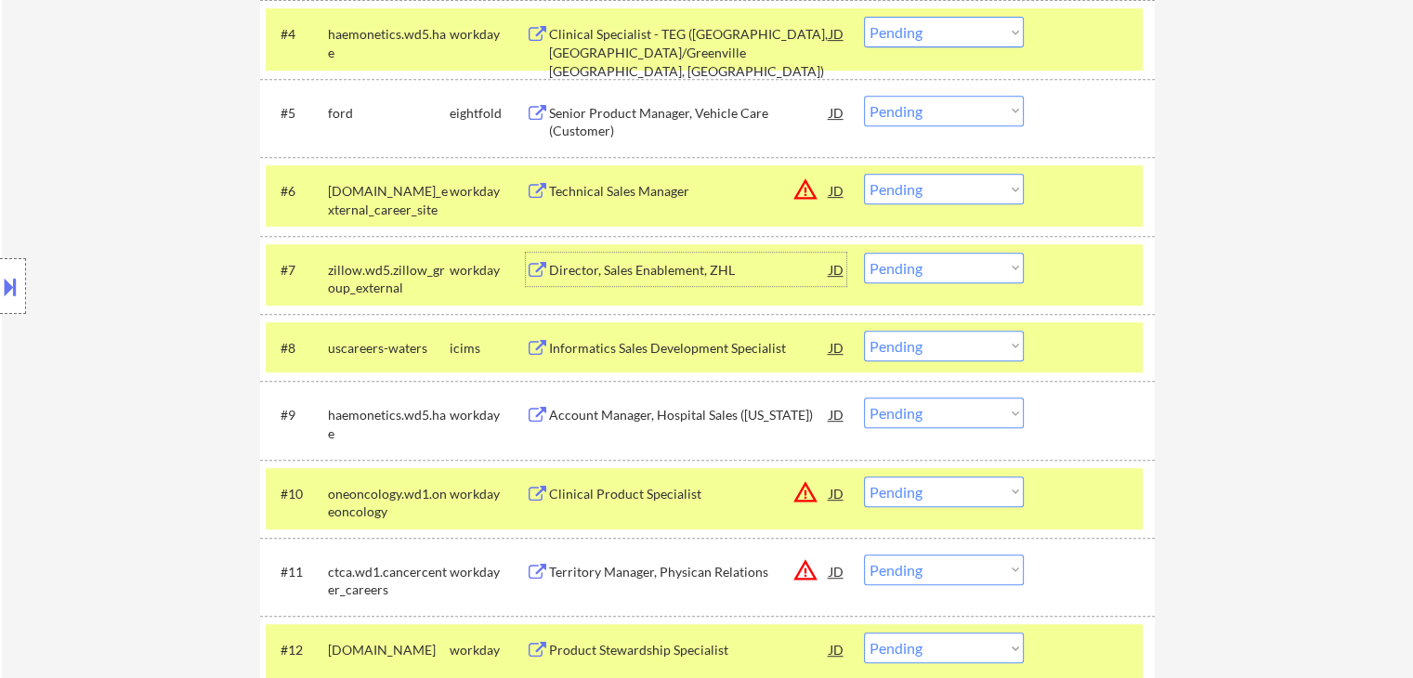
click at [914, 277] on select "Choose an option... Pending Applied Excluded (Questions) Excluded (Expired) Exc…" at bounding box center [944, 268] width 160 height 31
click at [864, 253] on select "Choose an option... Pending Applied Excluded (Questions) Excluded (Expired) Exc…" at bounding box center [944, 268] width 160 height 31
select select ""pending""
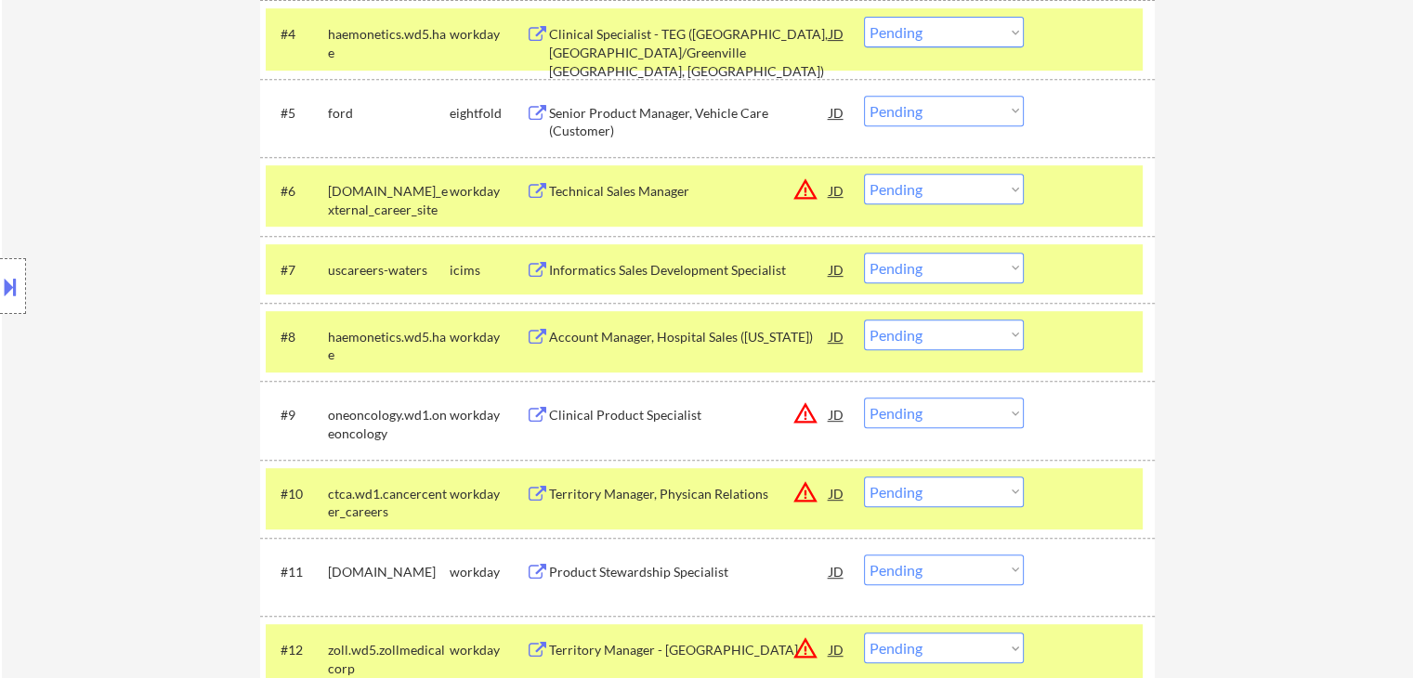
click at [927, 192] on select "Choose an option... Pending Applied Excluded (Questions) Excluded (Expired) Exc…" at bounding box center [944, 189] width 160 height 31
click at [864, 174] on select "Choose an option... Pending Applied Excluded (Questions) Excluded (Expired) Exc…" at bounding box center [944, 189] width 160 height 31
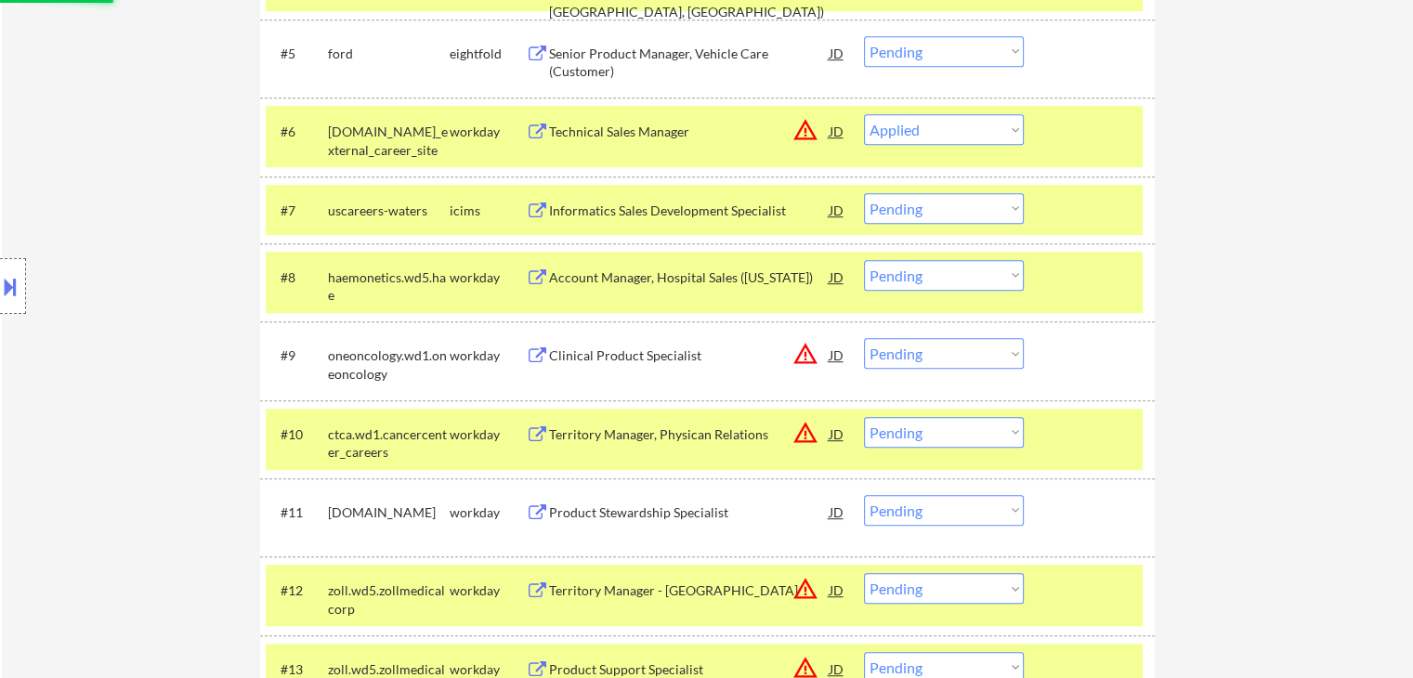
scroll to position [1022, 0]
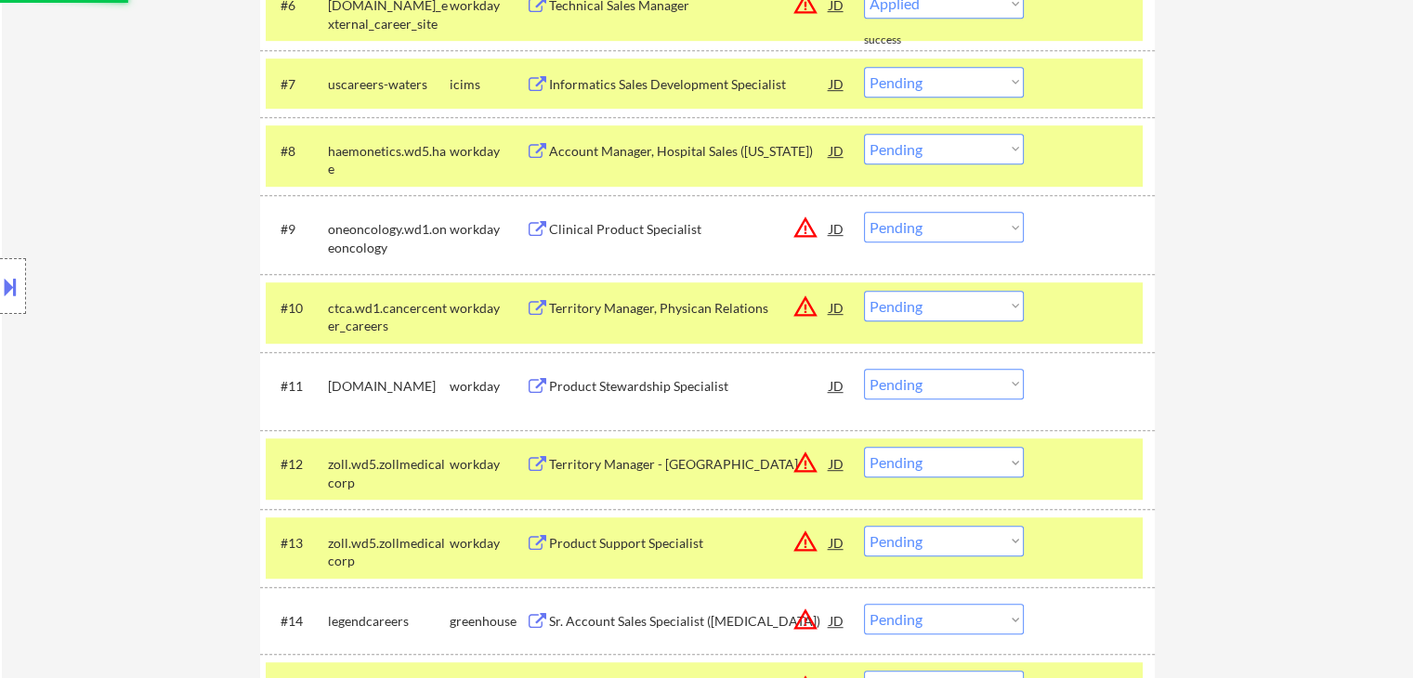
select select ""pending""
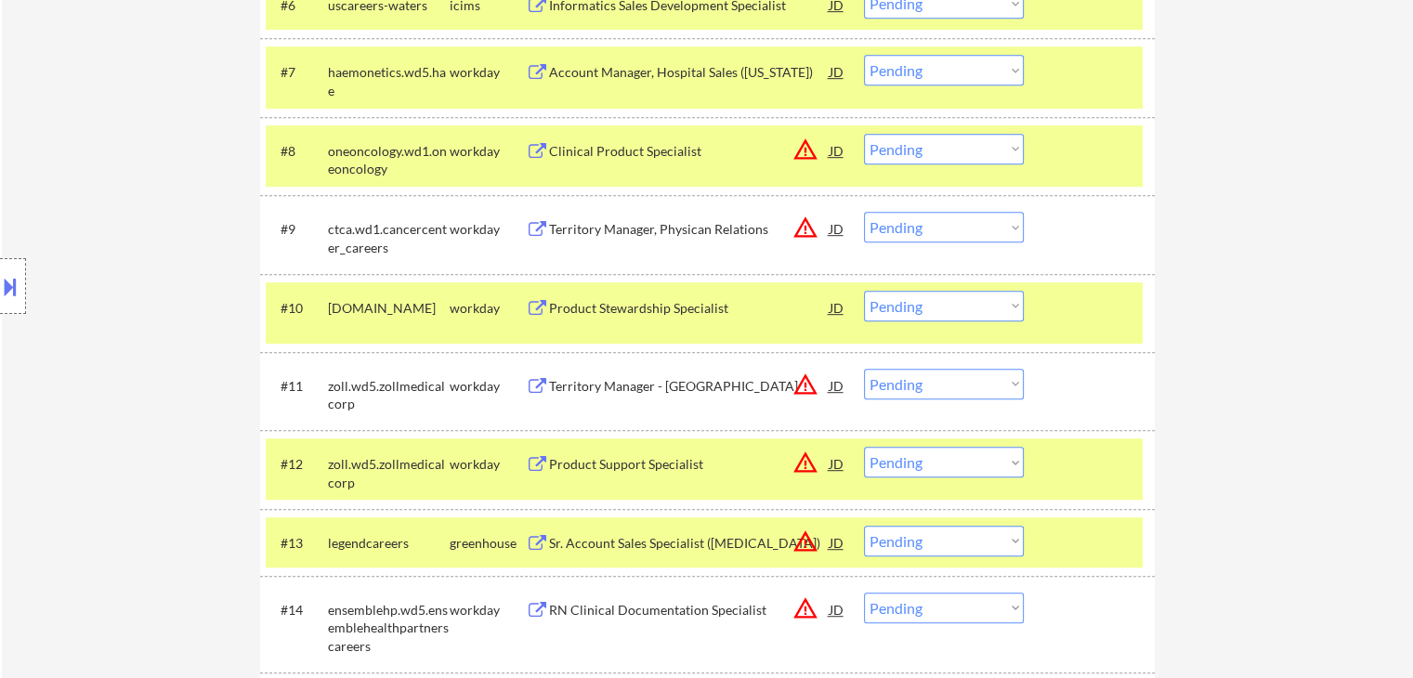
click at [569, 64] on div "Account Manager, Hospital Sales ([US_STATE])" at bounding box center [689, 72] width 280 height 19
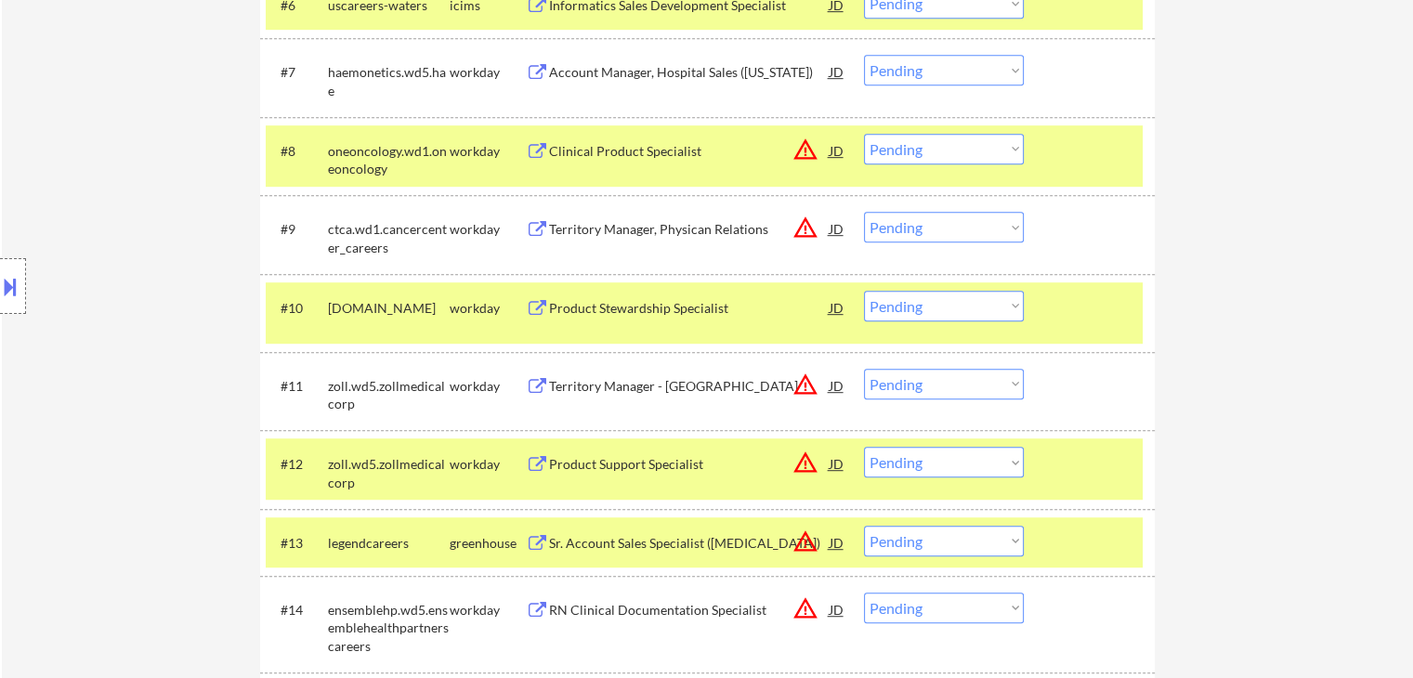
click at [582, 146] on div "Clinical Product Specialist" at bounding box center [689, 151] width 280 height 19
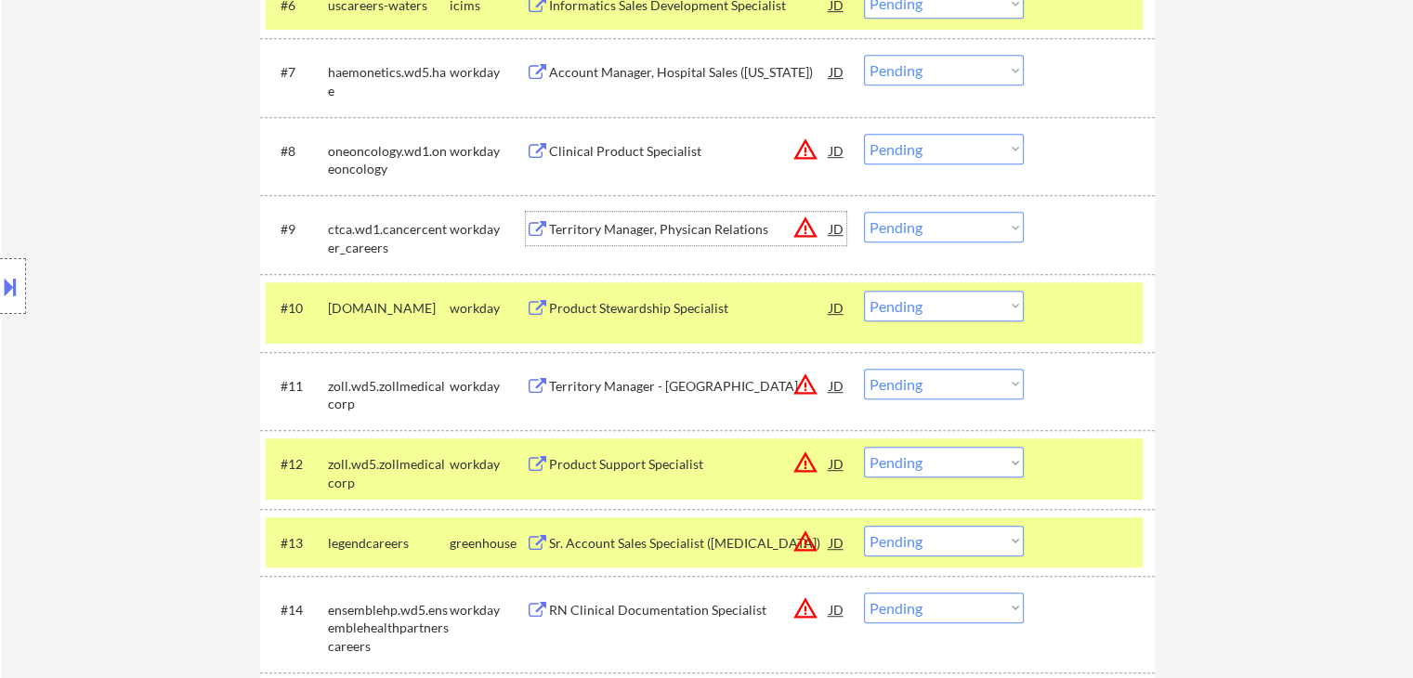
click at [591, 223] on div "Territory Manager, Physican Relations" at bounding box center [689, 229] width 280 height 19
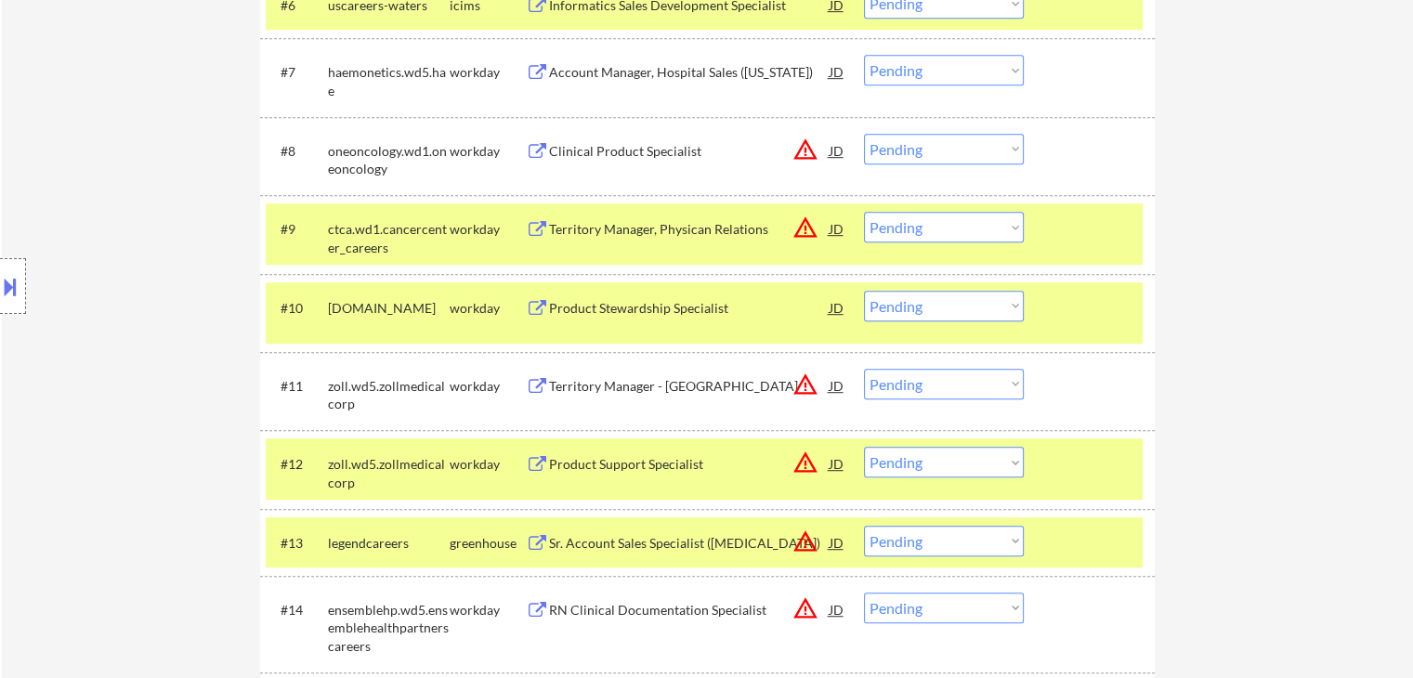
click at [921, 75] on select "Choose an option... Pending Applied Excluded (Questions) Excluded (Expired) Exc…" at bounding box center [944, 70] width 160 height 31
click at [864, 55] on select "Choose an option... Pending Applied Excluded (Questions) Excluded (Expired) Exc…" at bounding box center [944, 70] width 160 height 31
select select ""pending""
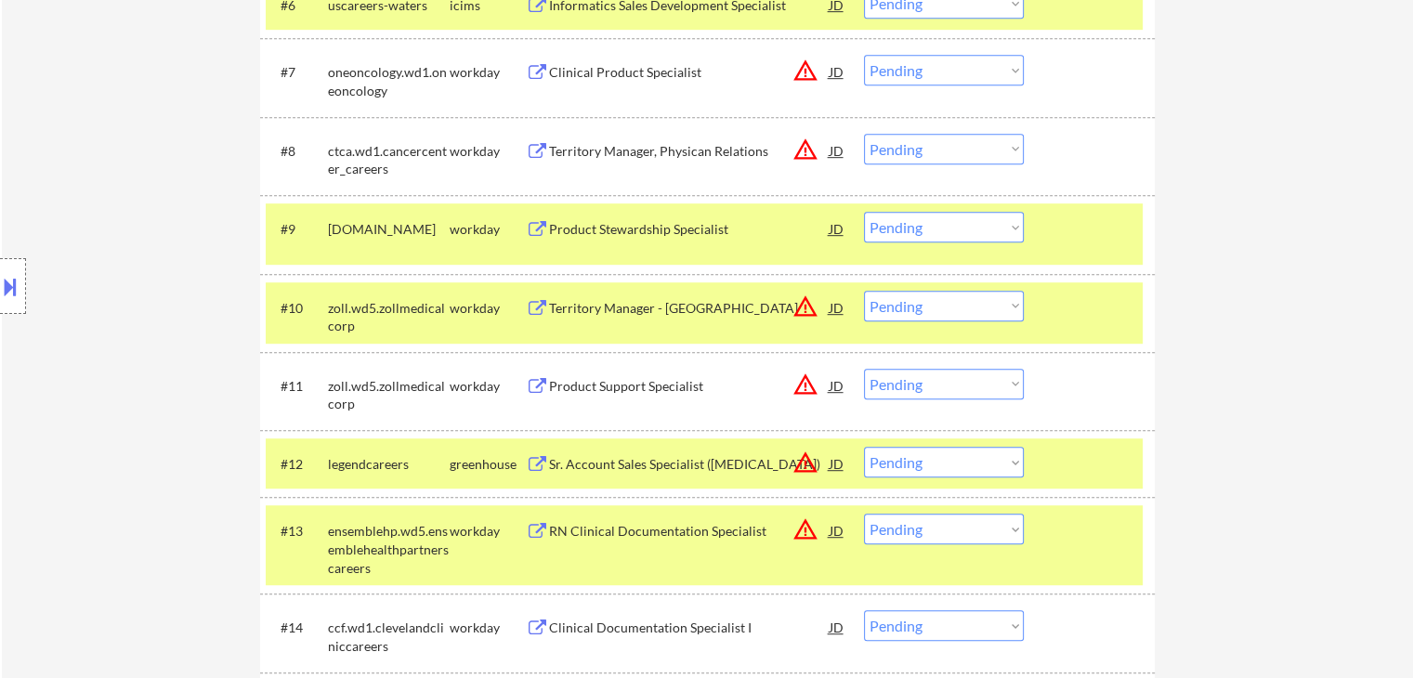
click at [914, 142] on select "Choose an option... Pending Applied Excluded (Questions) Excluded (Expired) Exc…" at bounding box center [944, 149] width 160 height 31
click at [864, 134] on select "Choose an option... Pending Applied Excluded (Questions) Excluded (Expired) Exc…" at bounding box center [944, 149] width 160 height 31
select select ""pending""
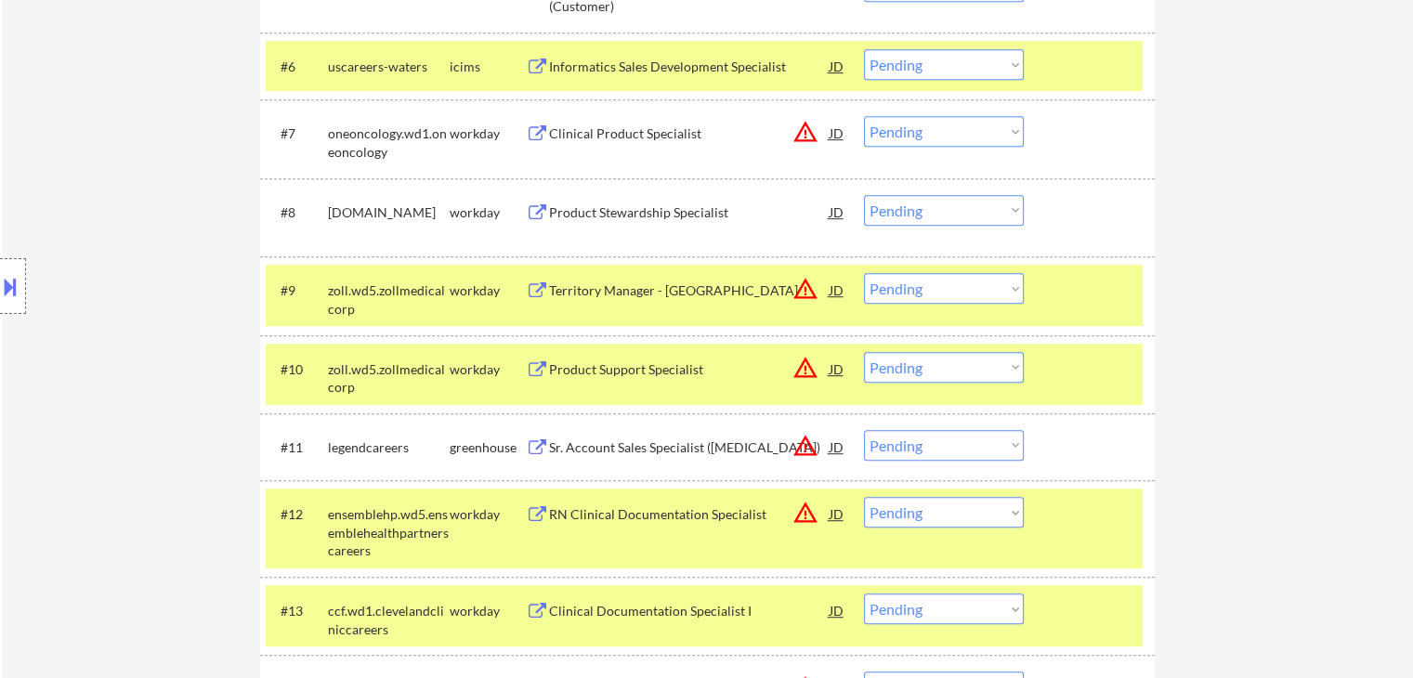
scroll to position [929, 0]
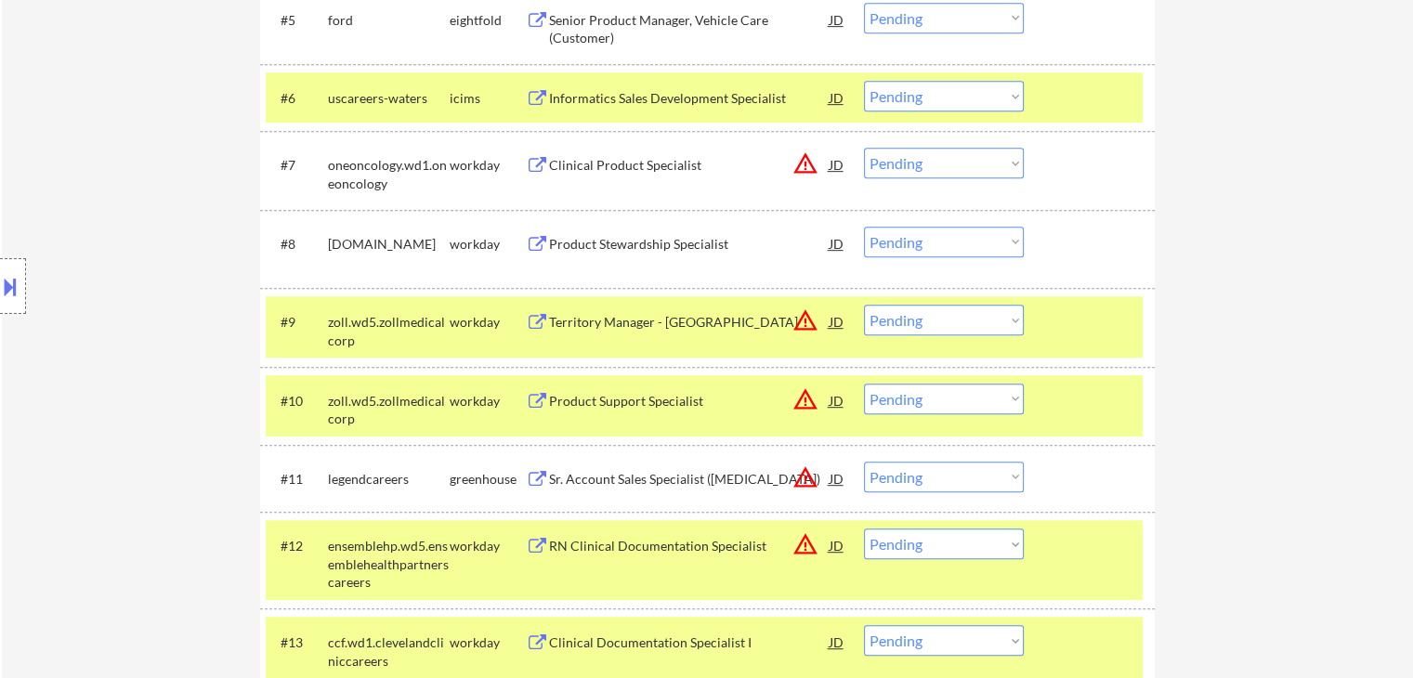
click at [933, 165] on select "Choose an option... Pending Applied Excluded (Questions) Excluded (Expired) Exc…" at bounding box center [944, 163] width 160 height 31
click at [864, 148] on select "Choose an option... Pending Applied Excluded (Questions) Excluded (Expired) Exc…" at bounding box center [944, 163] width 160 height 31
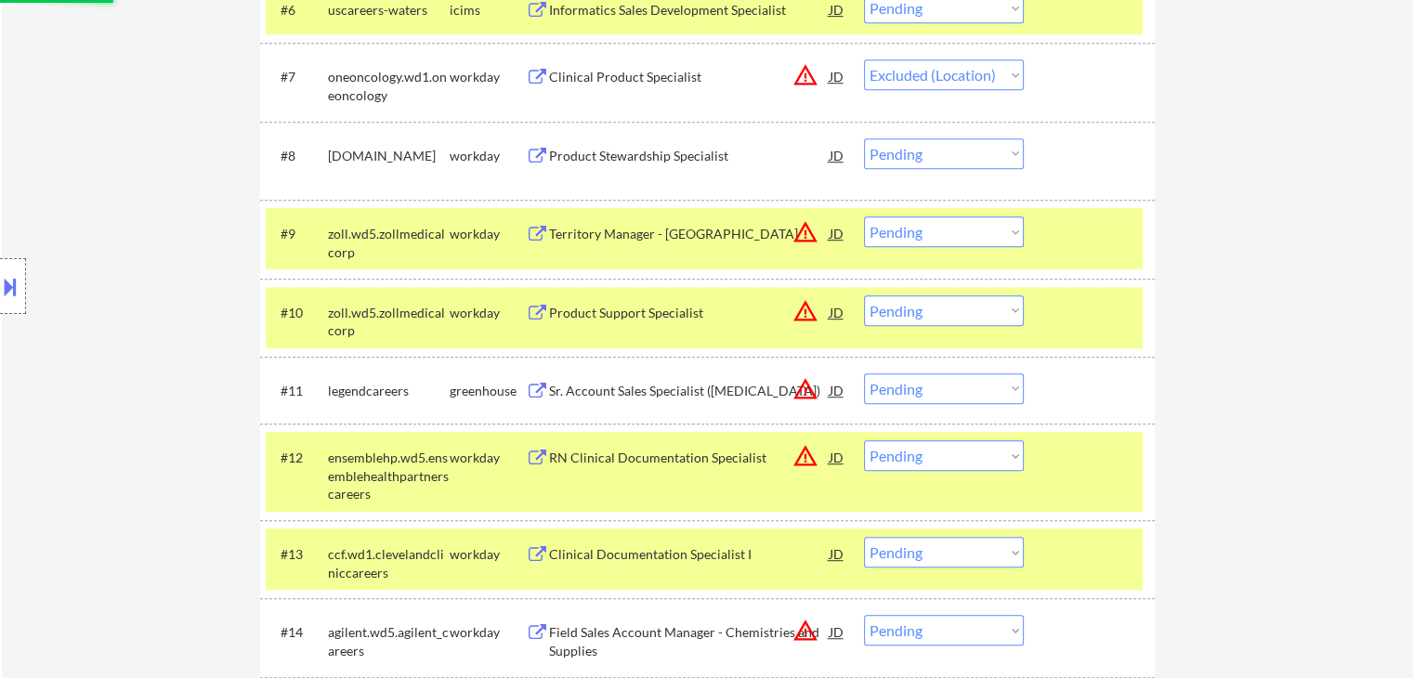
scroll to position [1115, 0]
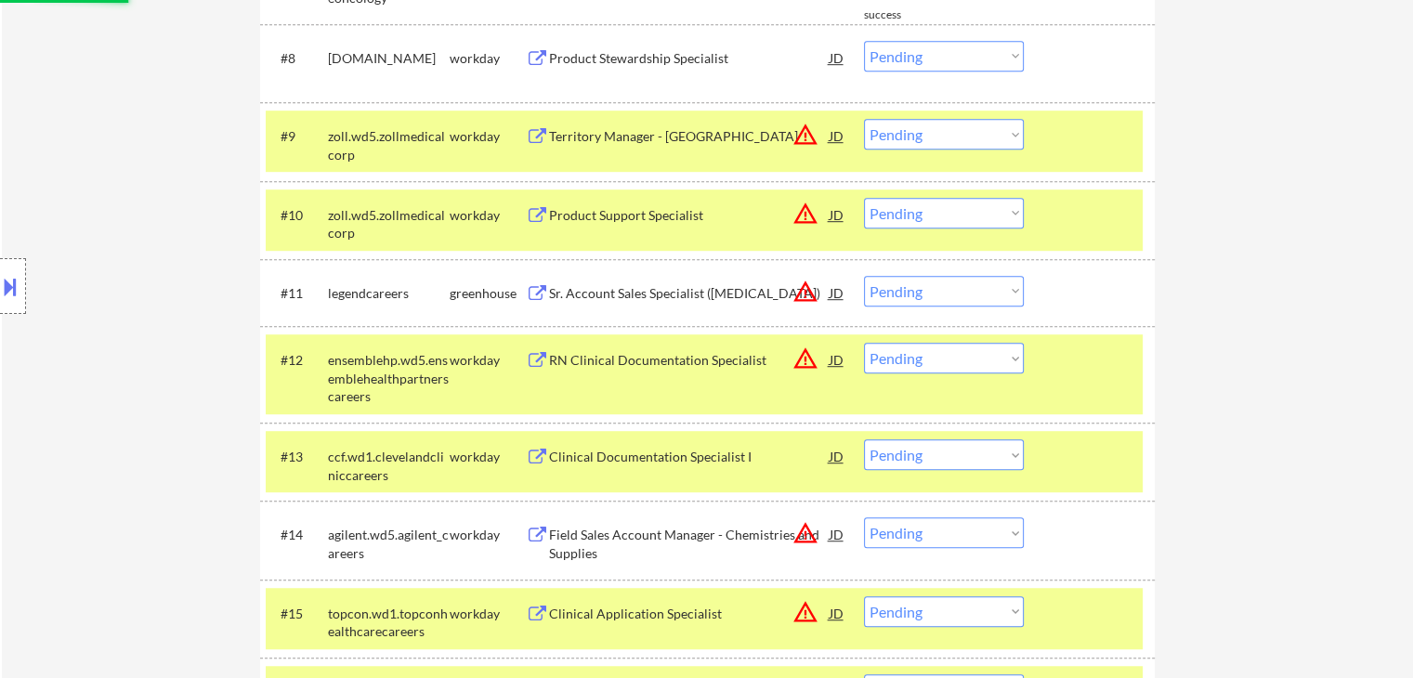
select select ""pending""
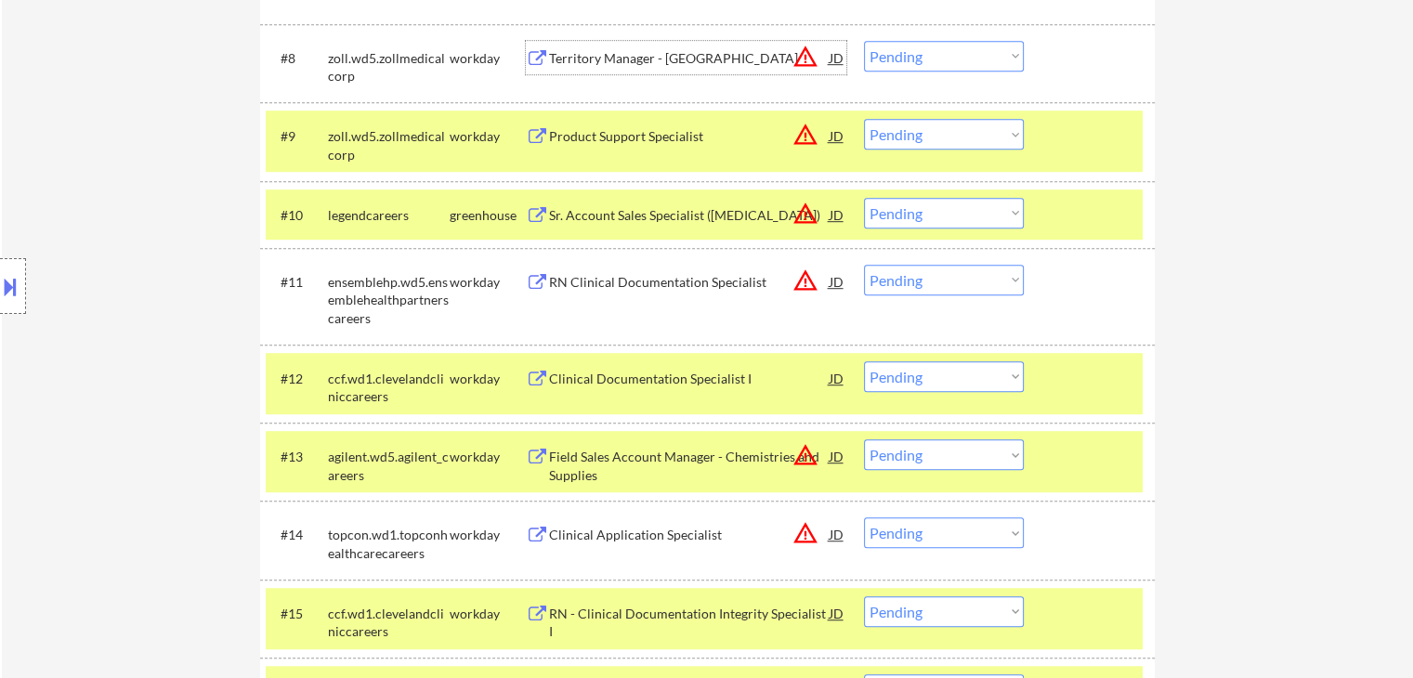
click at [594, 58] on div "Territory Manager - [GEOGRAPHIC_DATA]" at bounding box center [689, 58] width 280 height 19
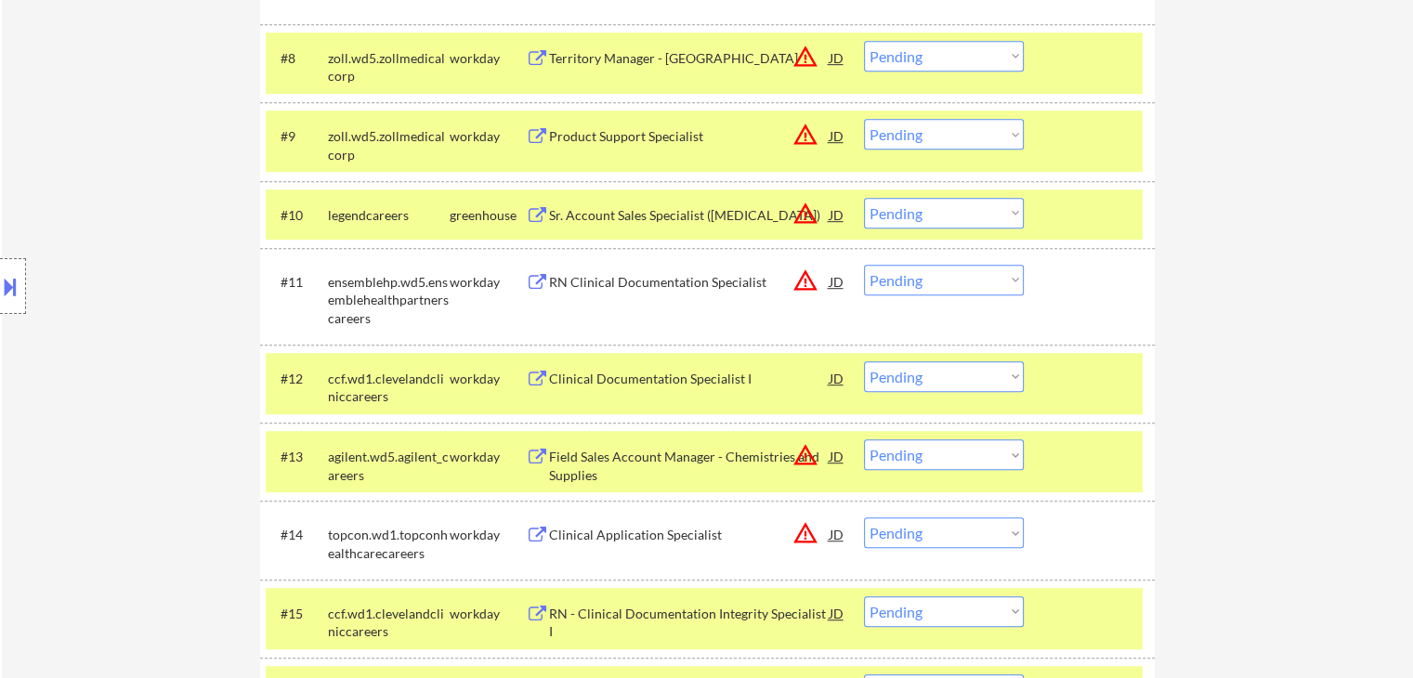
click at [572, 124] on div "Product Support Specialist" at bounding box center [689, 135] width 280 height 33
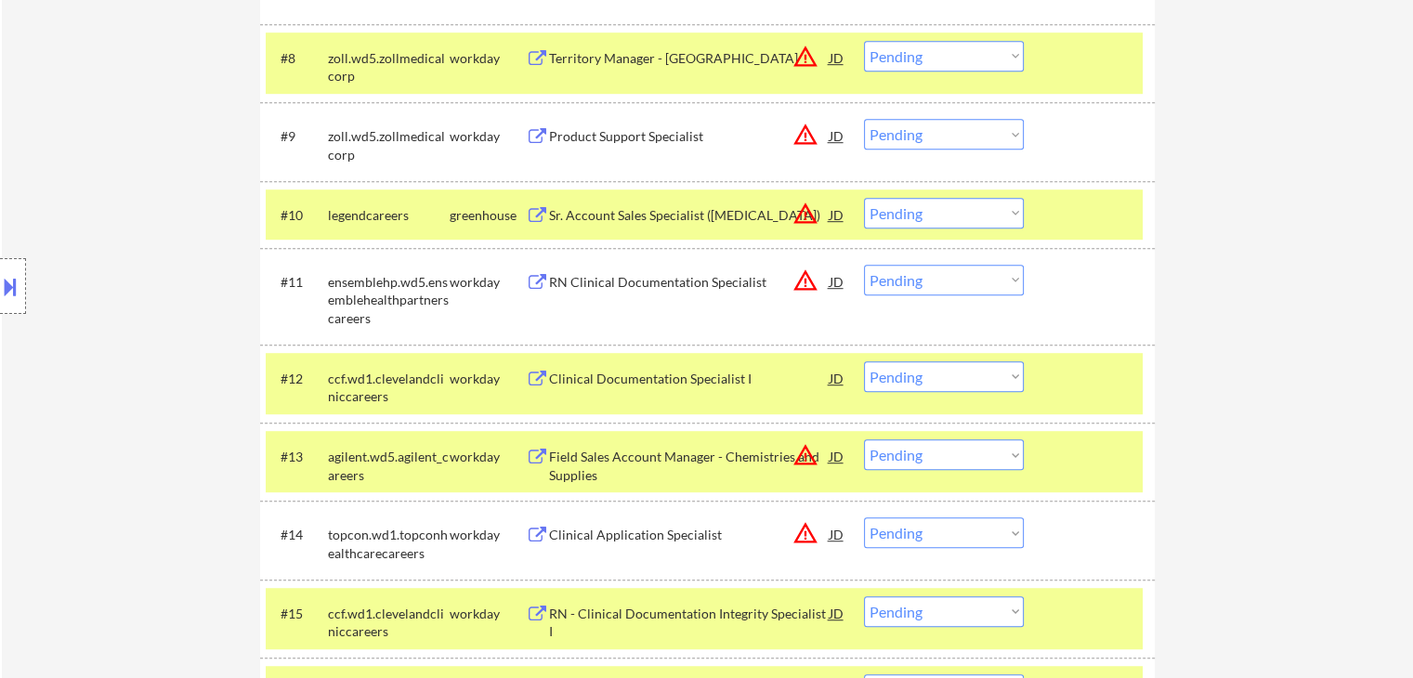
click at [580, 224] on div "Sr. Account Sales Specialist ([MEDICAL_DATA])" at bounding box center [689, 214] width 280 height 33
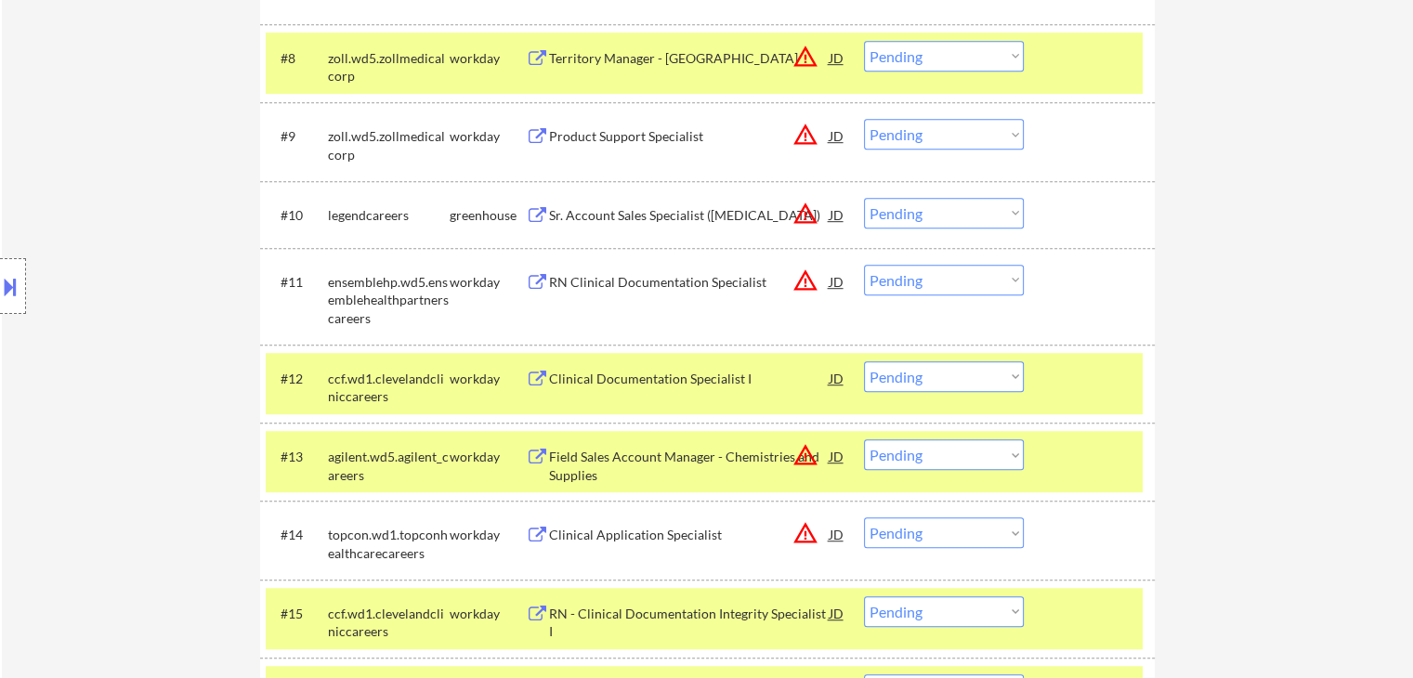
click at [613, 286] on div "RN Clinical Documentation Specialist" at bounding box center [689, 282] width 280 height 19
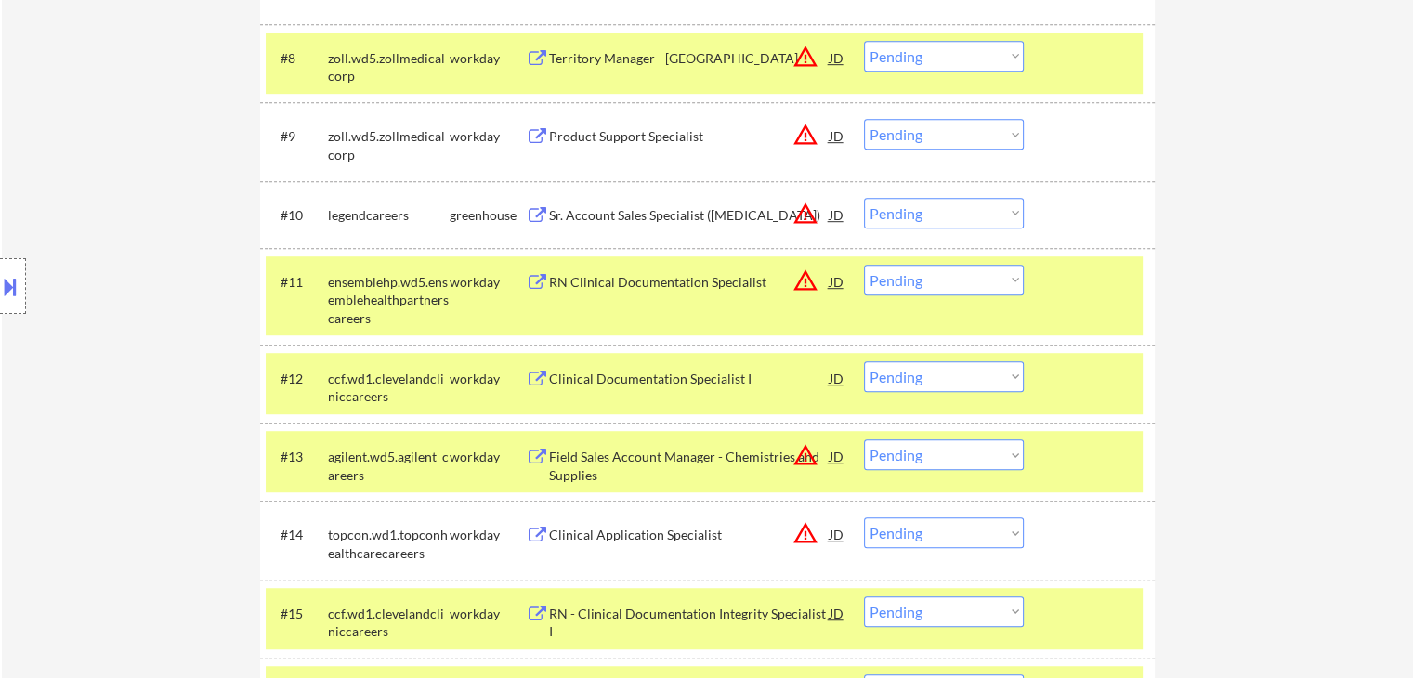
click at [612, 472] on div "Field Sales Account Manager - Chemistries and Supplies" at bounding box center [689, 466] width 280 height 36
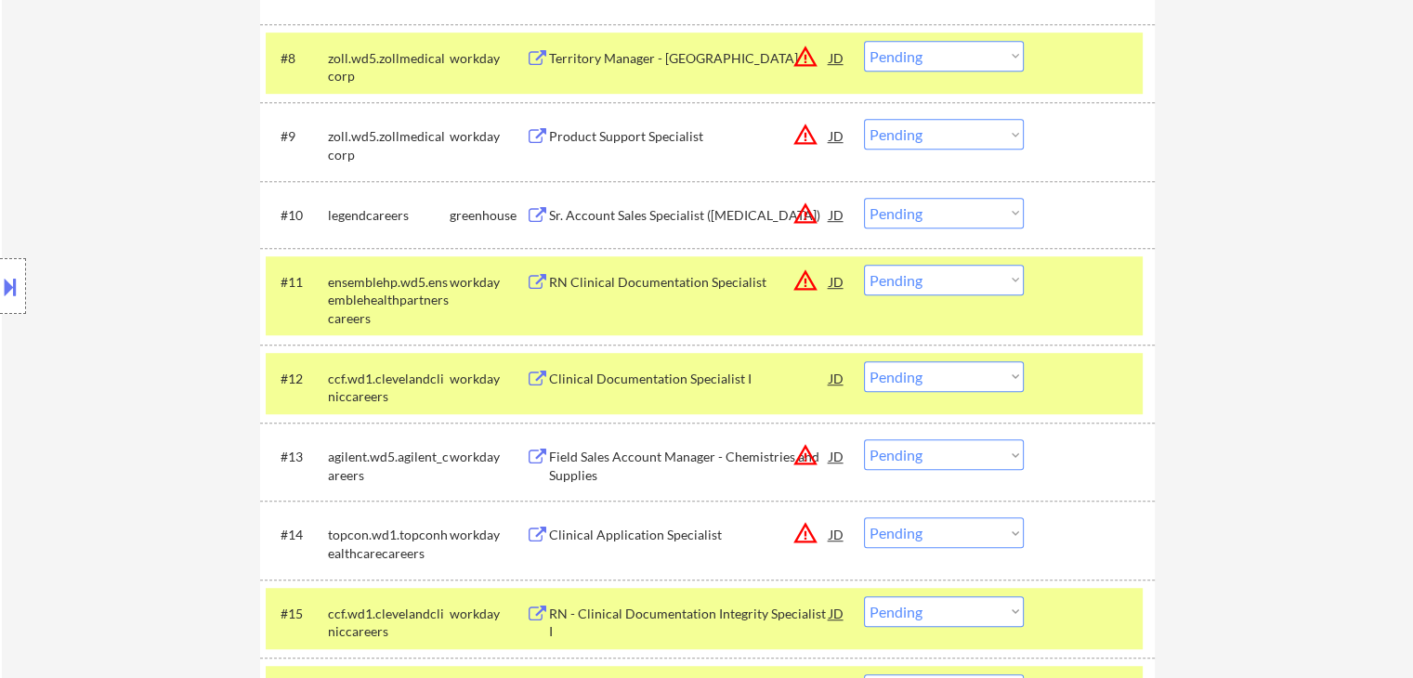
click at [625, 543] on div "Clinical Application Specialist" at bounding box center [689, 535] width 280 height 19
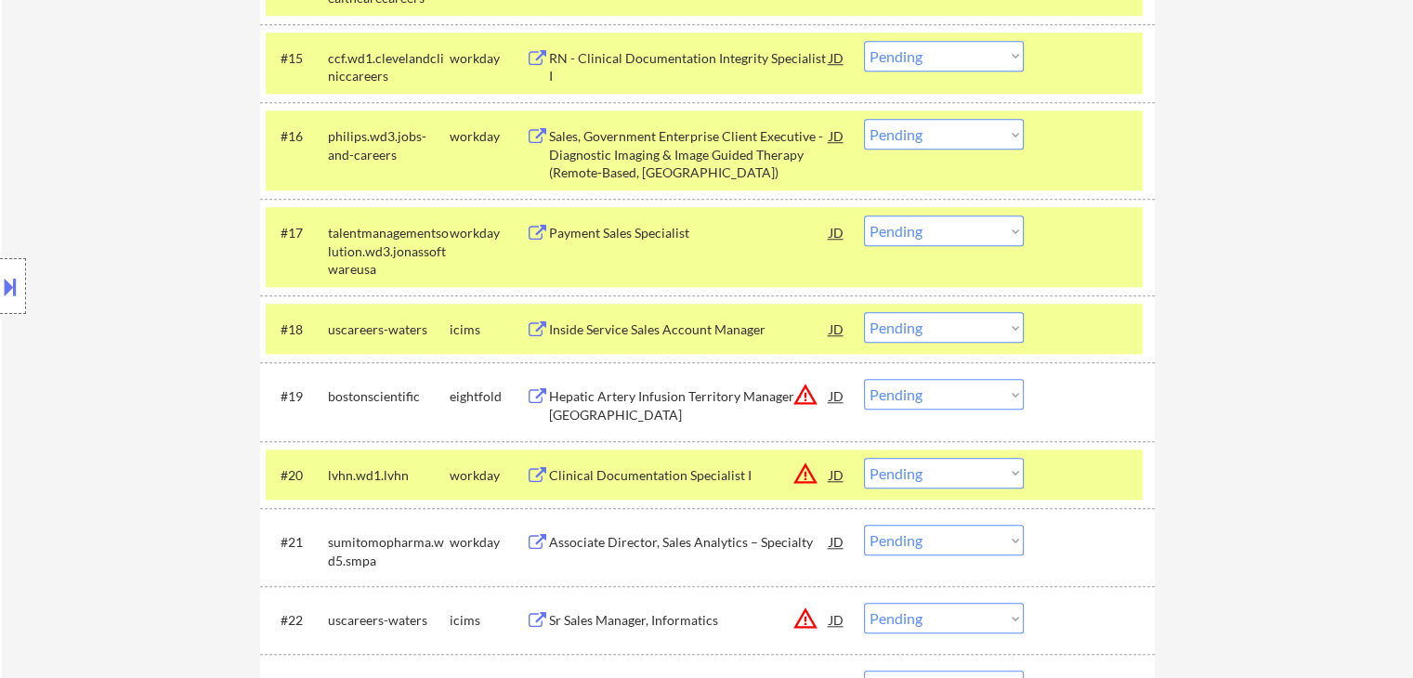
scroll to position [1765, 0]
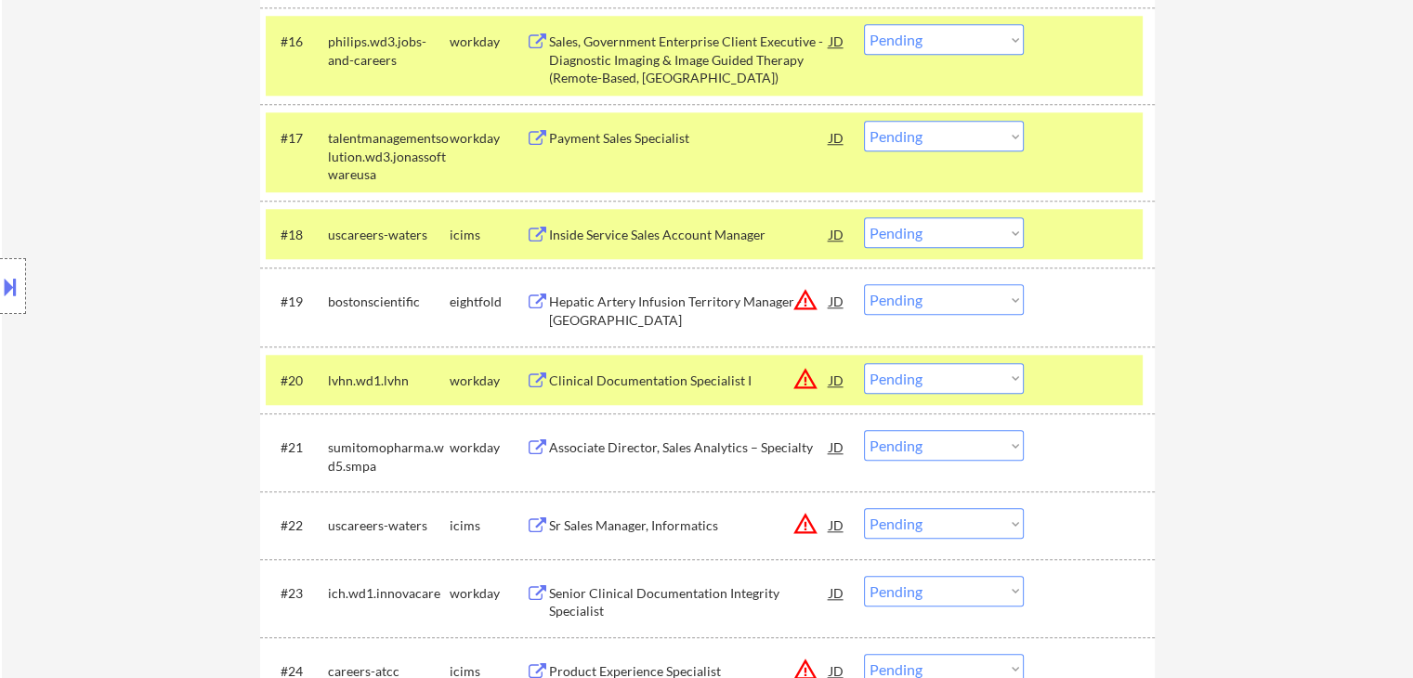
click at [580, 305] on div "Hepatic Artery Infusion Territory Manager - [GEOGRAPHIC_DATA]" at bounding box center [689, 311] width 280 height 36
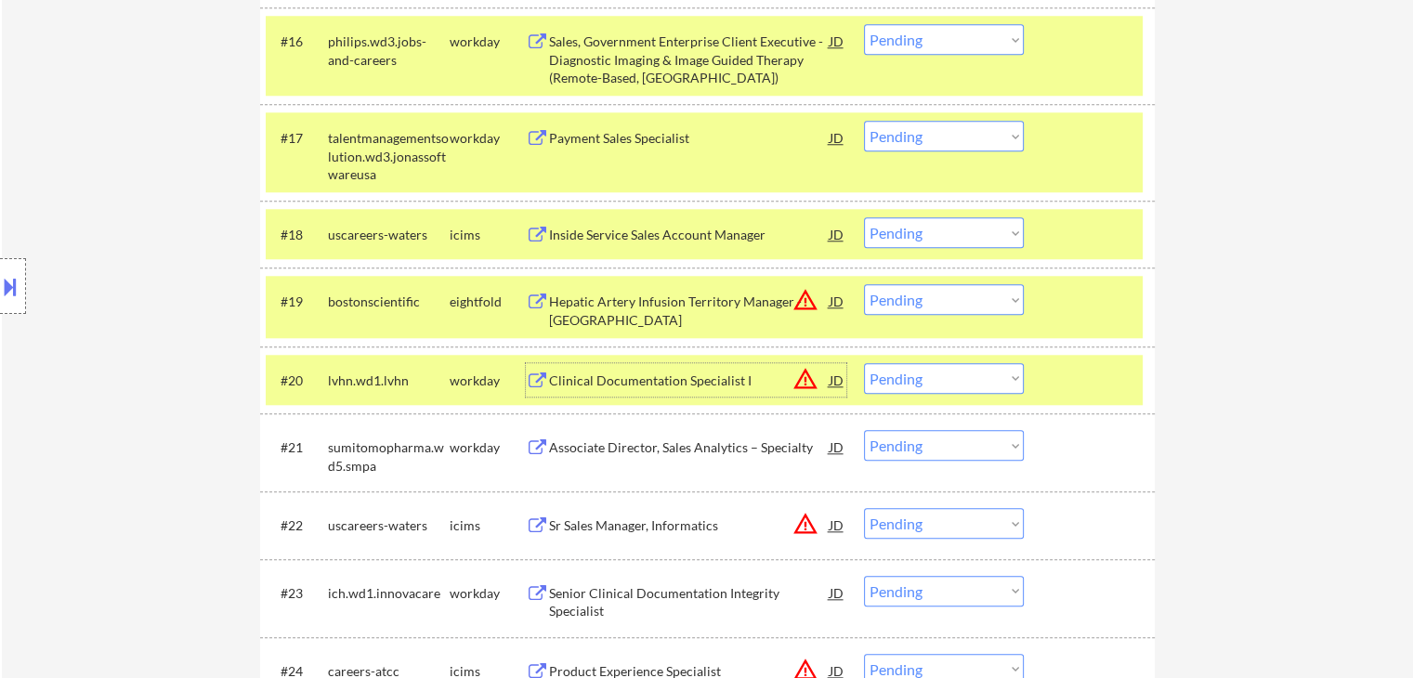
click at [580, 377] on div "Clinical Documentation Specialist I" at bounding box center [689, 381] width 280 height 19
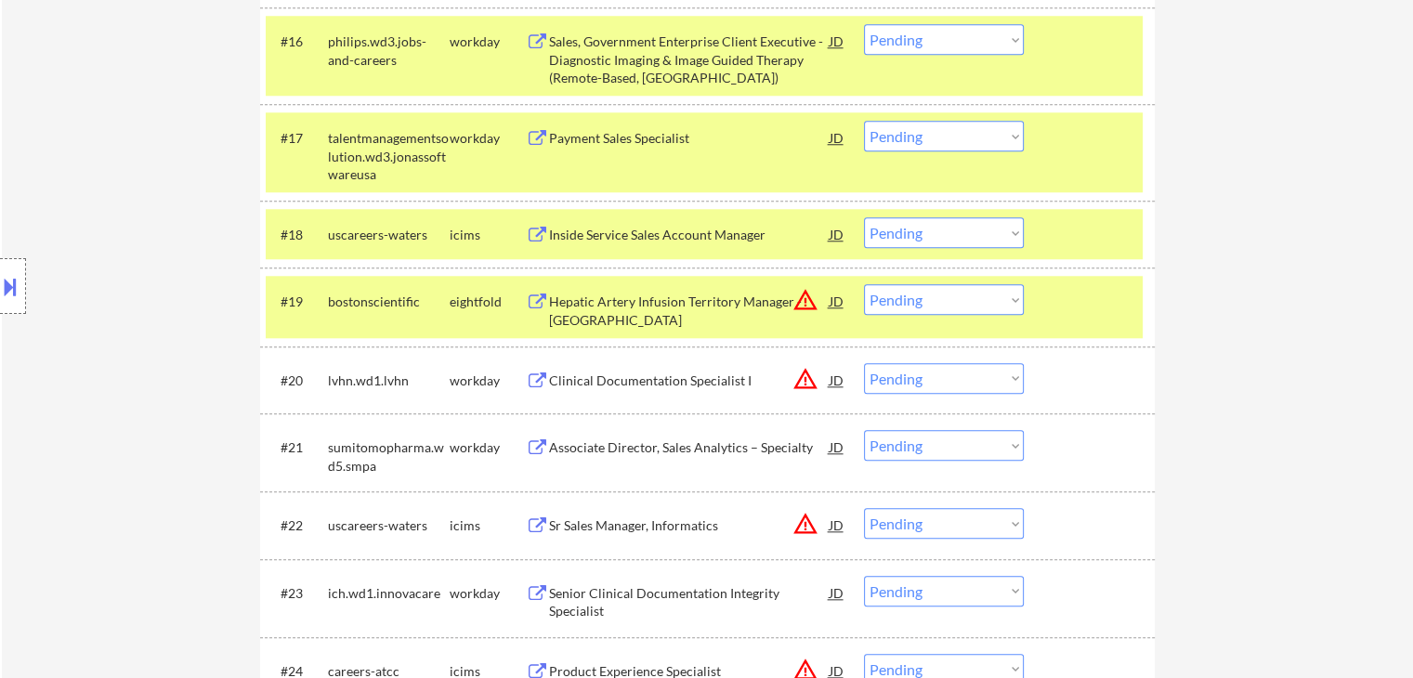
click at [600, 524] on div "Sr Sales Manager, Informatics" at bounding box center [689, 525] width 280 height 19
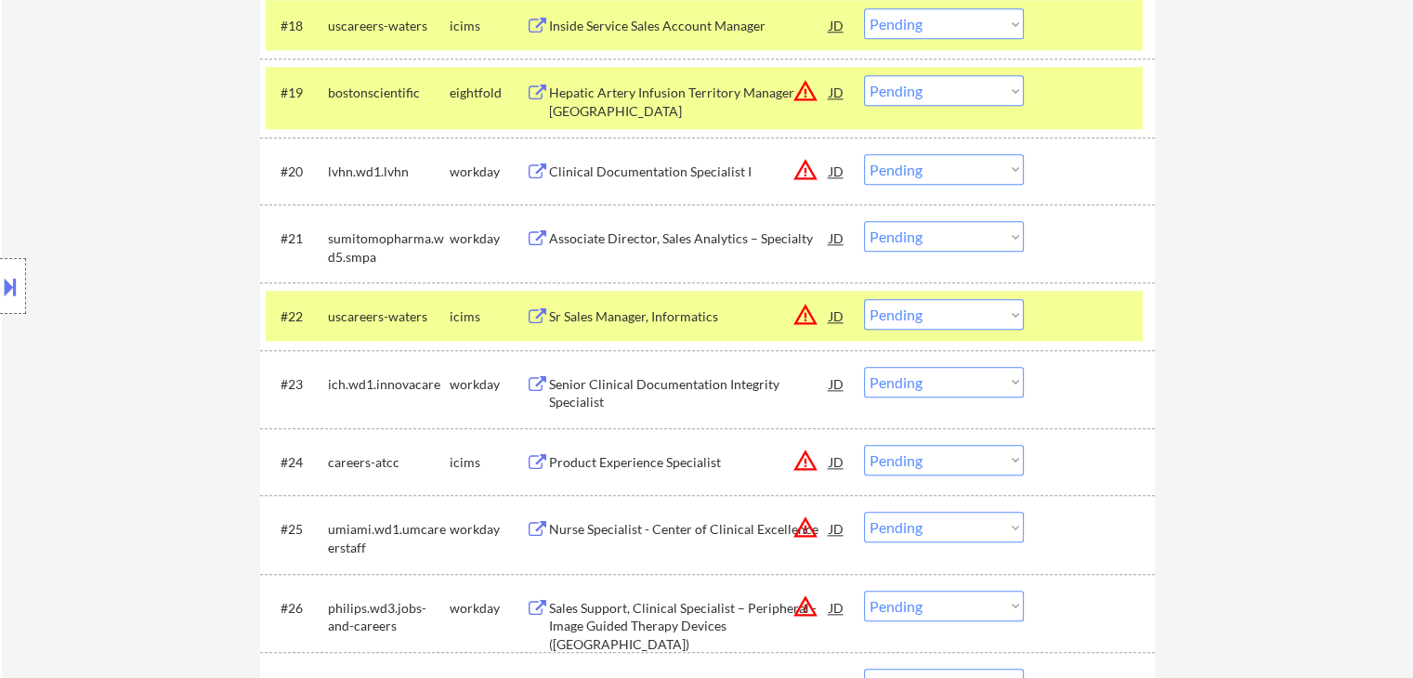
scroll to position [2043, 0]
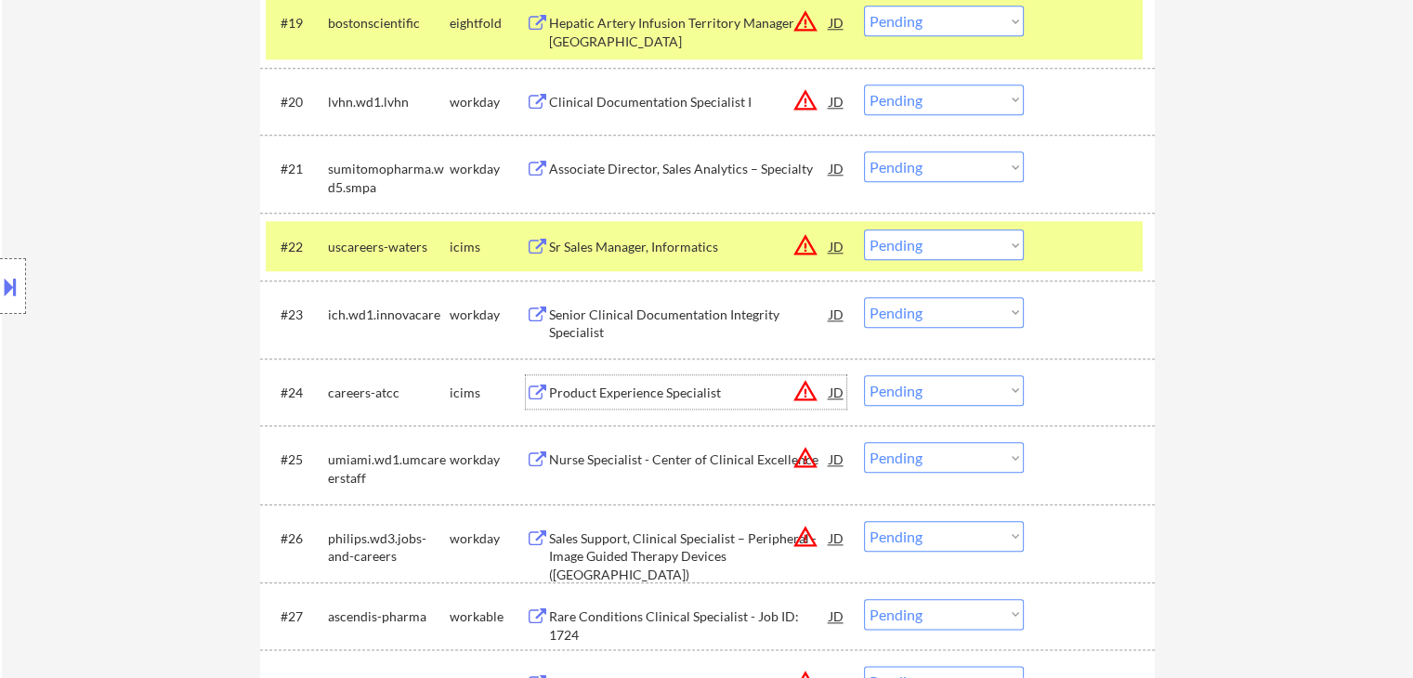
click at [630, 395] on div "Product Experience Specialist" at bounding box center [689, 393] width 280 height 19
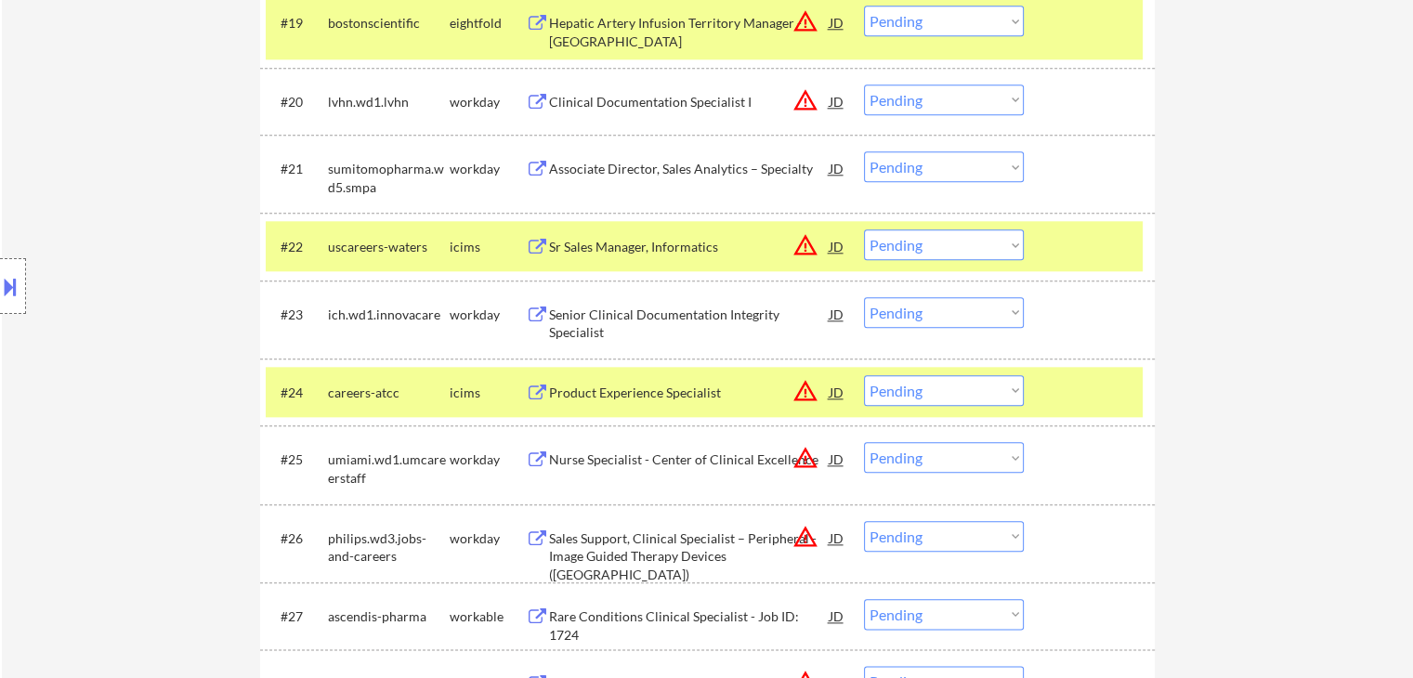
click at [609, 454] on div "Nurse Specialist - Center of Clinical Excellence" at bounding box center [689, 459] width 280 height 19
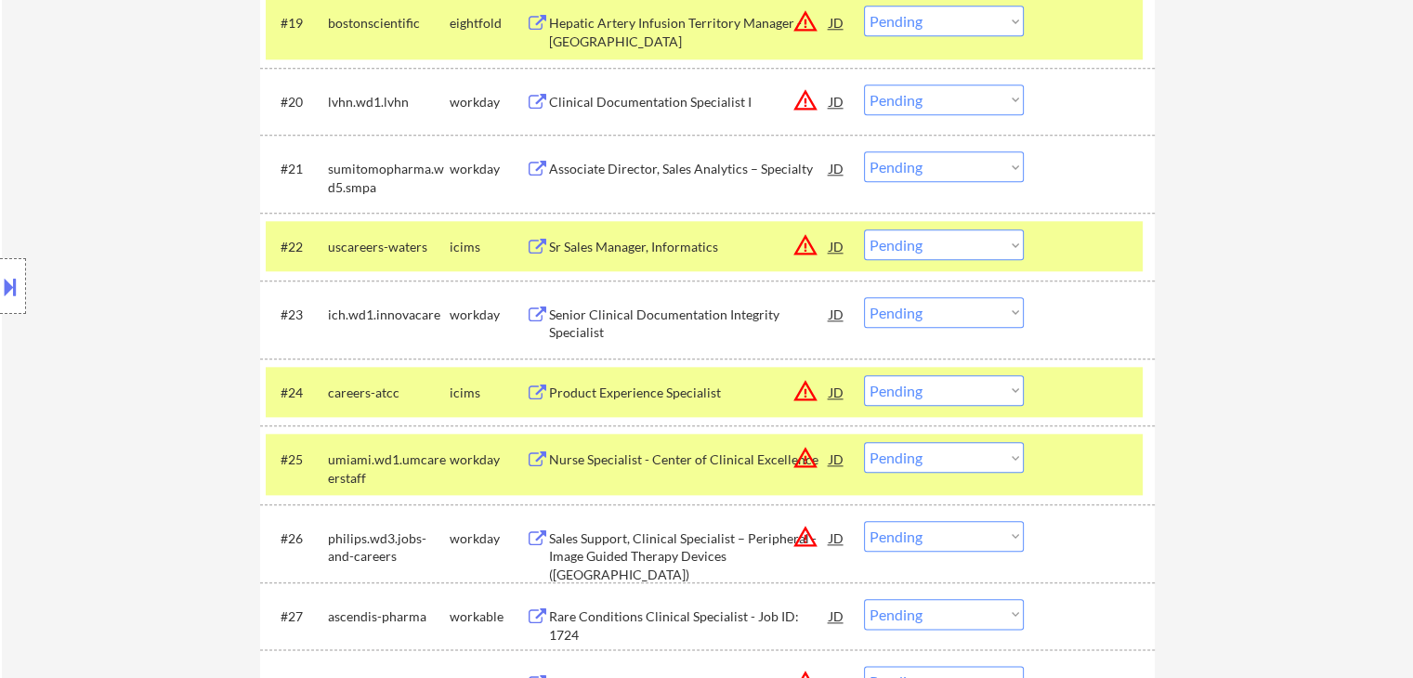
click at [646, 540] on div "Sales Support, Clinical Specialist – Peripheral - Image Guided Therapy Devices …" at bounding box center [689, 556] width 280 height 55
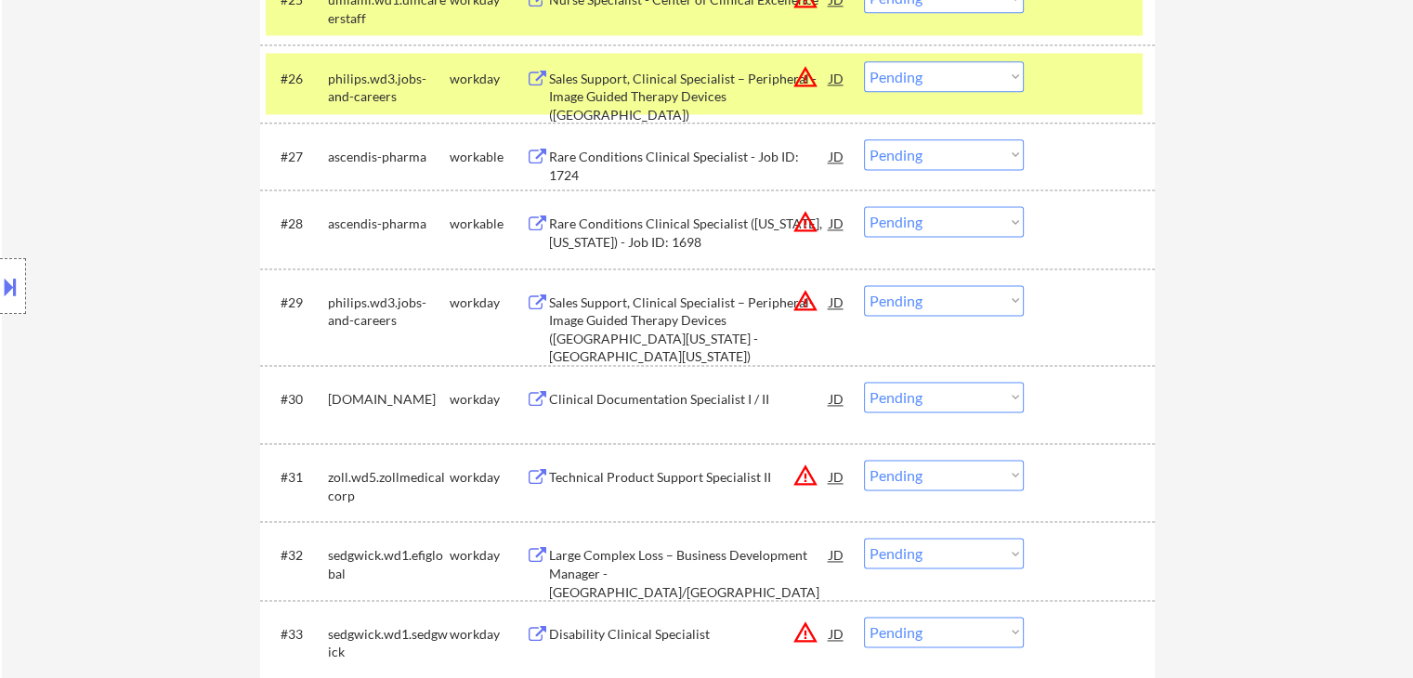
scroll to position [2508, 0]
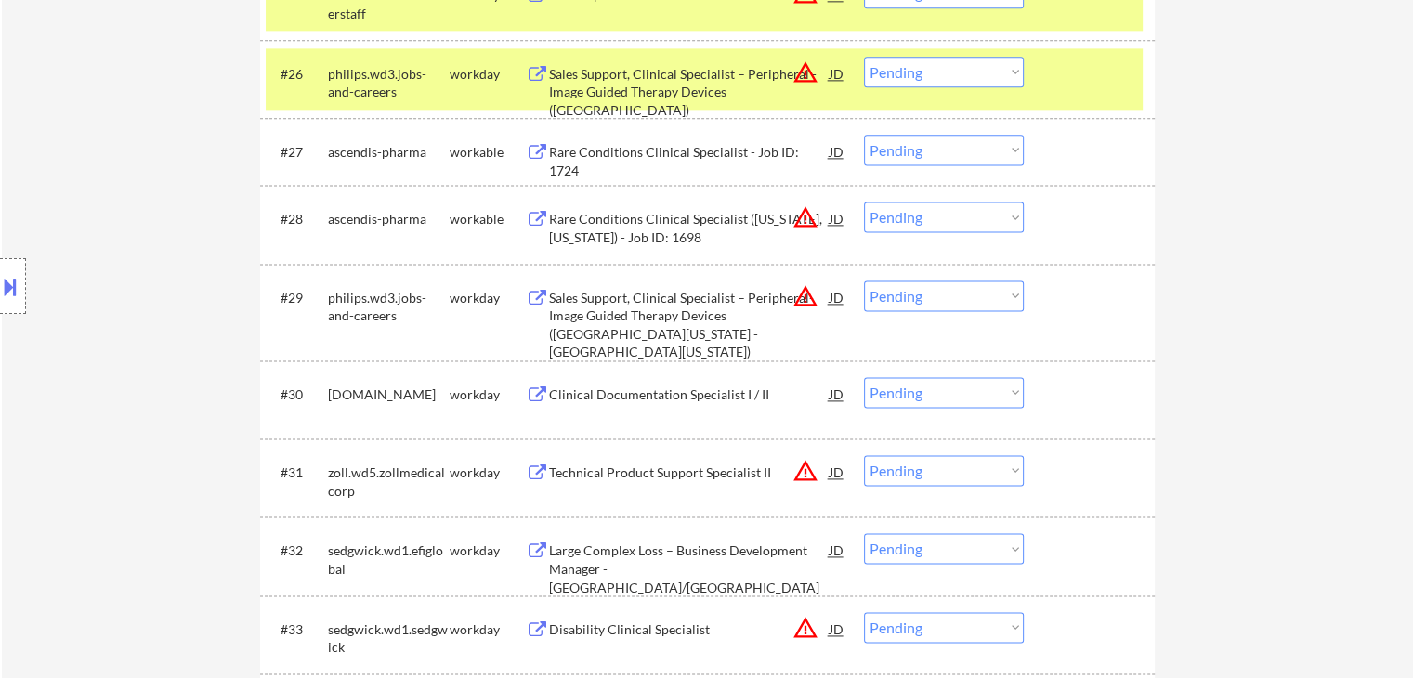
click at [643, 228] on div "Rare Conditions Clinical Specialist ([US_STATE], [US_STATE]) - Job ID: 1698" at bounding box center [689, 228] width 280 height 36
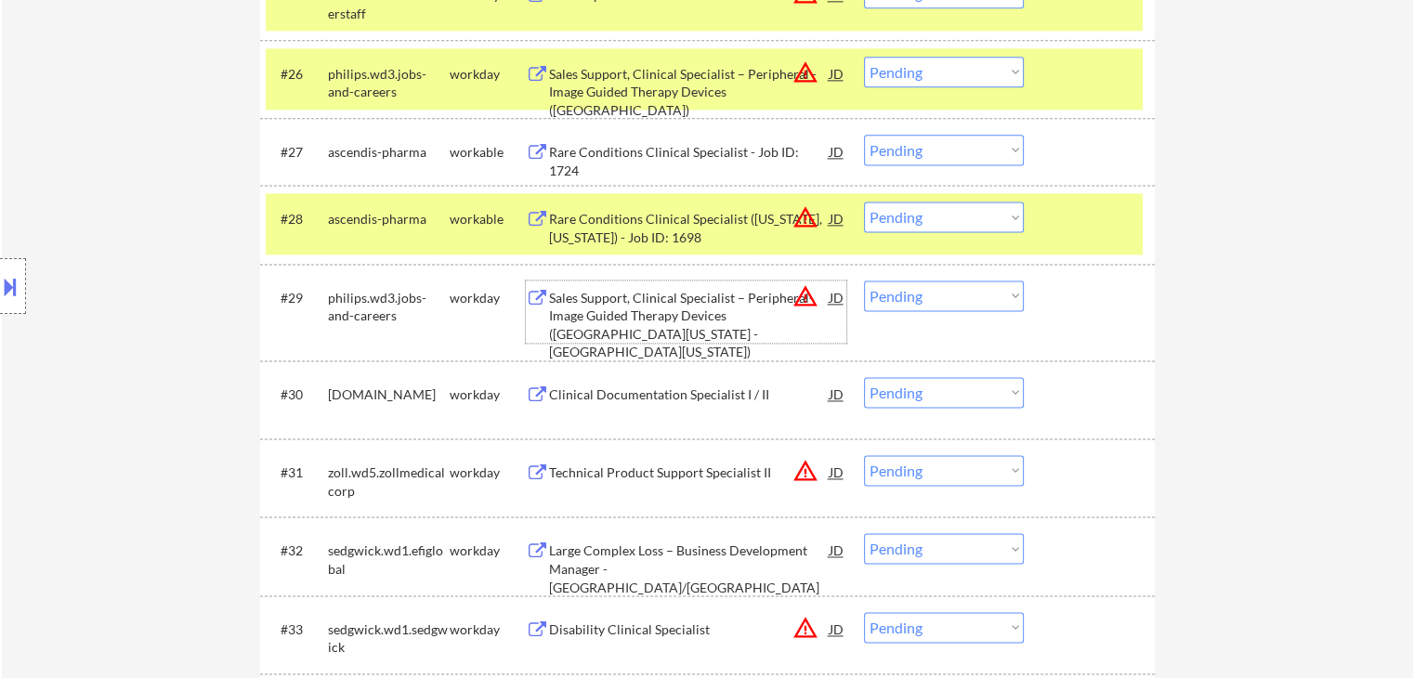
click at [620, 308] on div "Sales Support, Clinical Specialist – Peripheral- Image Guided Therapy Devices (…" at bounding box center [689, 325] width 280 height 72
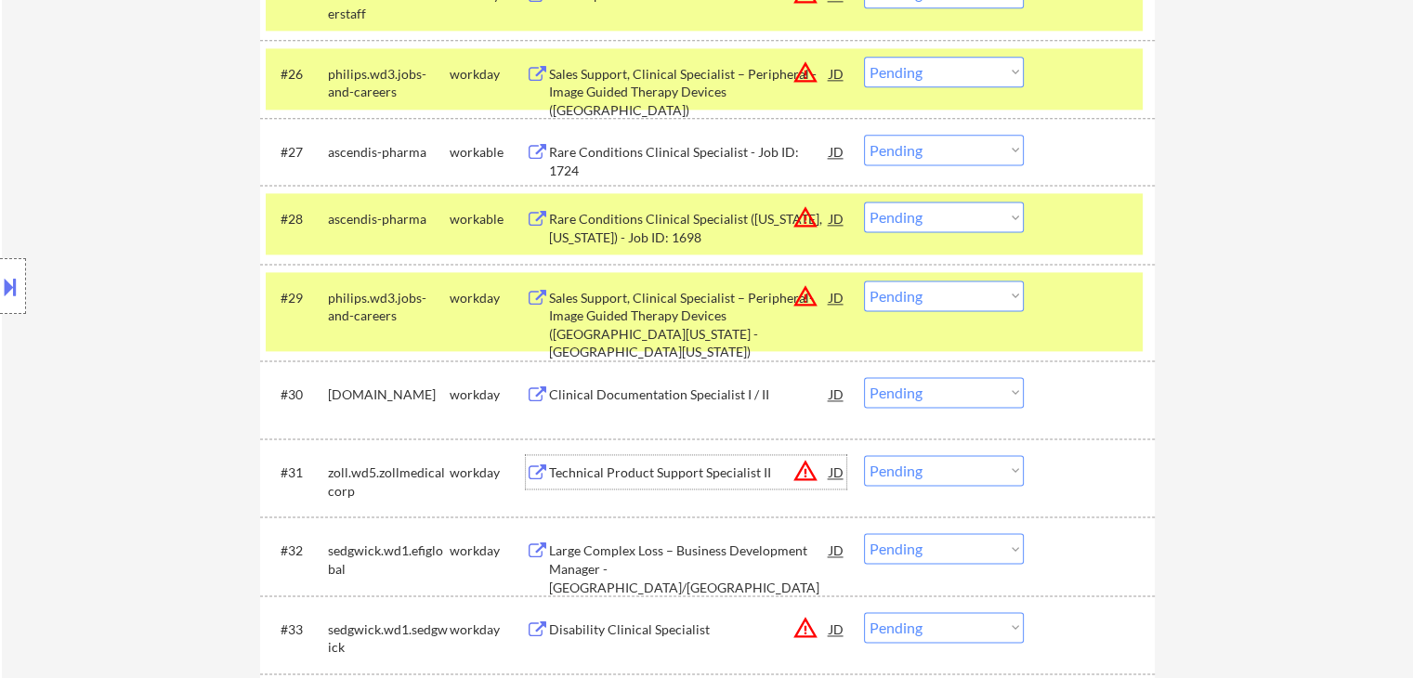
click at [660, 473] on div "Technical Product Support Specialist II" at bounding box center [689, 472] width 280 height 19
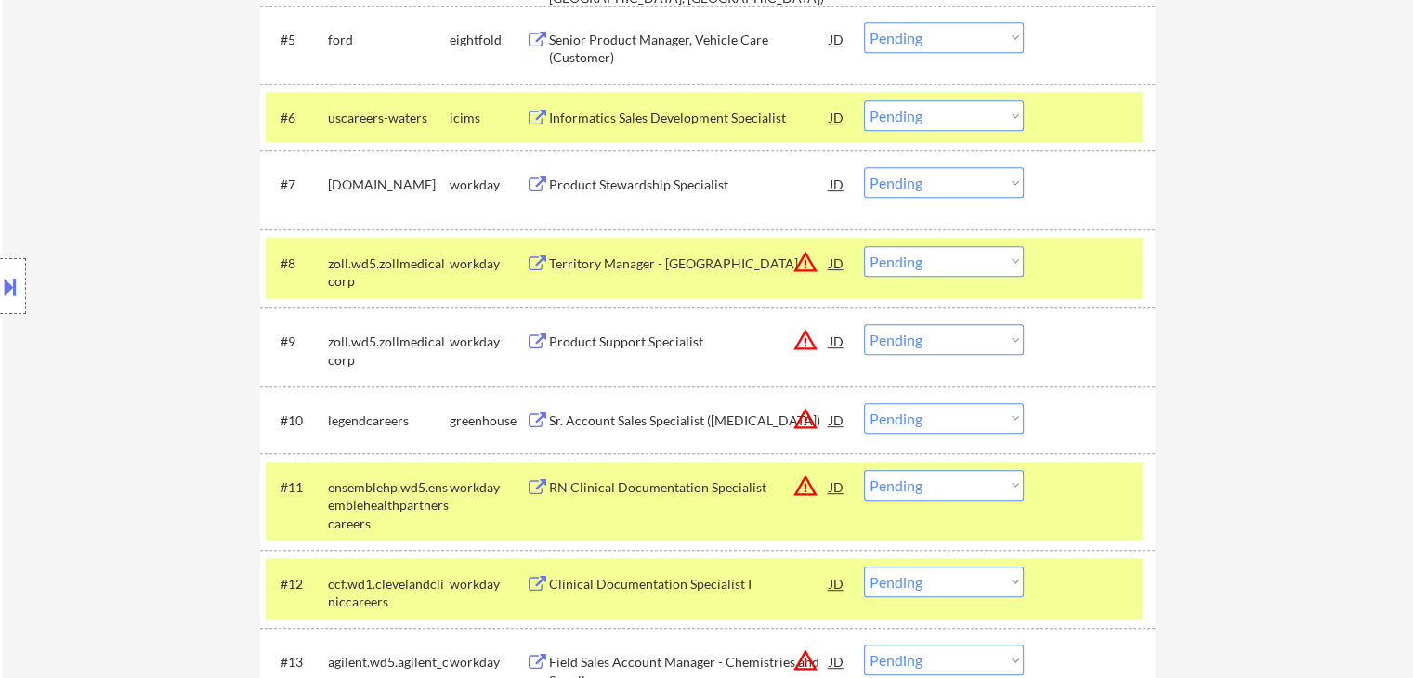
scroll to position [1022, 0]
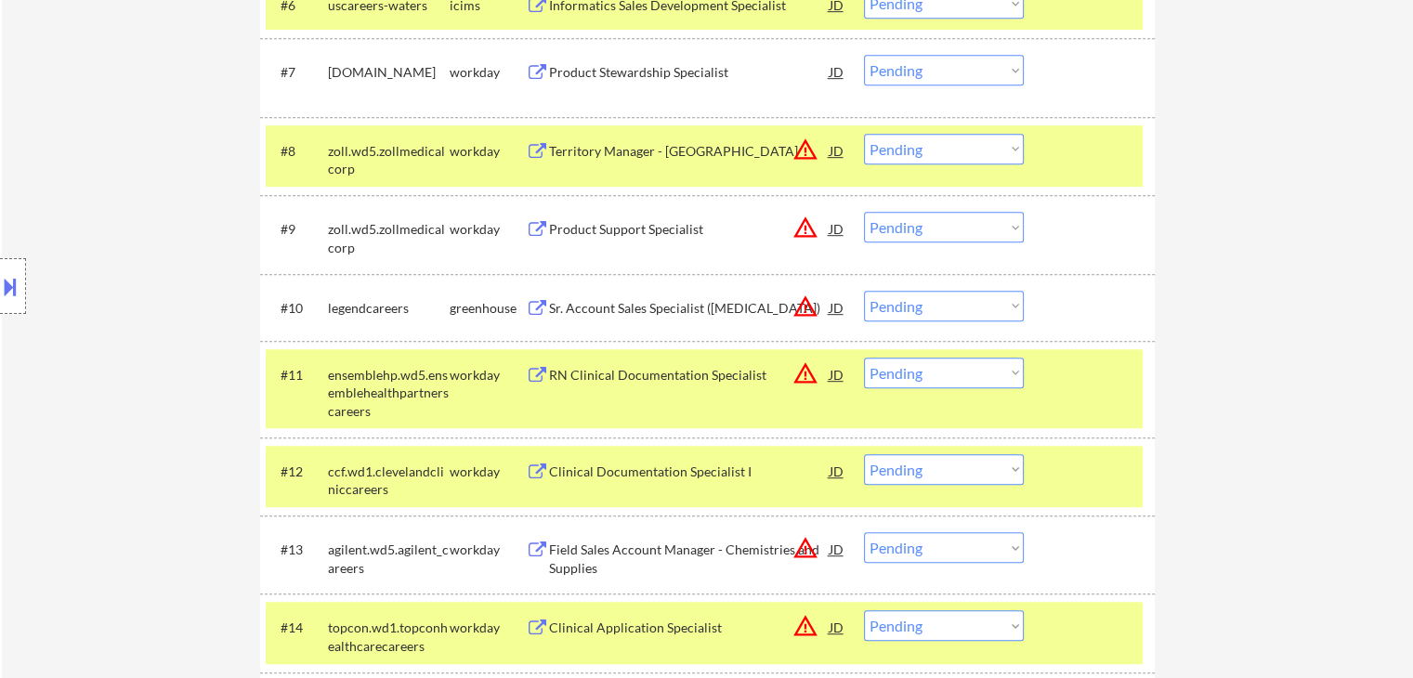
drag, startPoint x: 937, startPoint y: 224, endPoint x: 945, endPoint y: 239, distance: 16.6
click at [937, 224] on select "Choose an option... Pending Applied Excluded (Questions) Excluded (Expired) Exc…" at bounding box center [944, 227] width 160 height 31
click at [864, 212] on select "Choose an option... Pending Applied Excluded (Questions) Excluded (Expired) Exc…" at bounding box center [944, 227] width 160 height 31
select select ""pending""
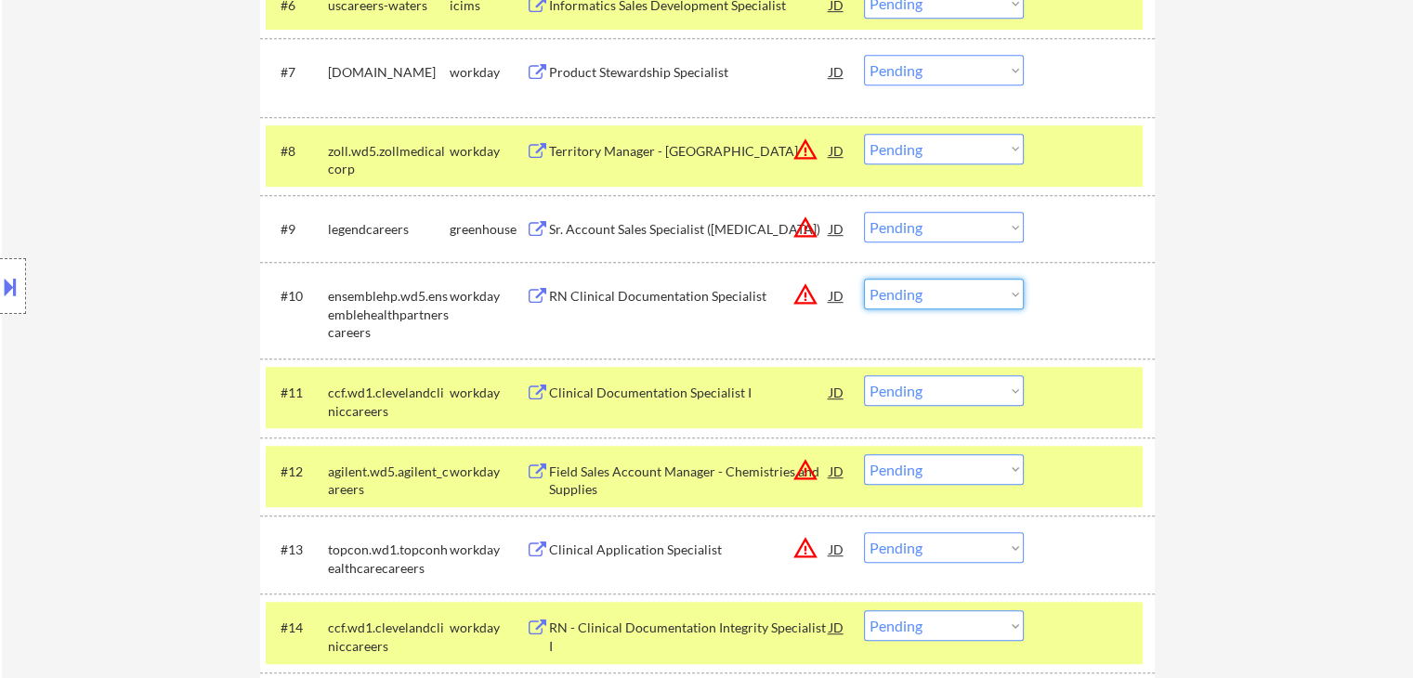
click at [936, 294] on select "Choose an option... Pending Applied Excluded (Questions) Excluded (Expired) Exc…" at bounding box center [944, 294] width 160 height 31
click at [864, 279] on select "Choose an option... Pending Applied Excluded (Questions) Excluded (Expired) Exc…" at bounding box center [944, 294] width 160 height 31
click at [914, 228] on select "Choose an option... Pending Applied Excluded (Questions) Excluded (Expired) Exc…" at bounding box center [944, 227] width 160 height 31
select select ""pending""
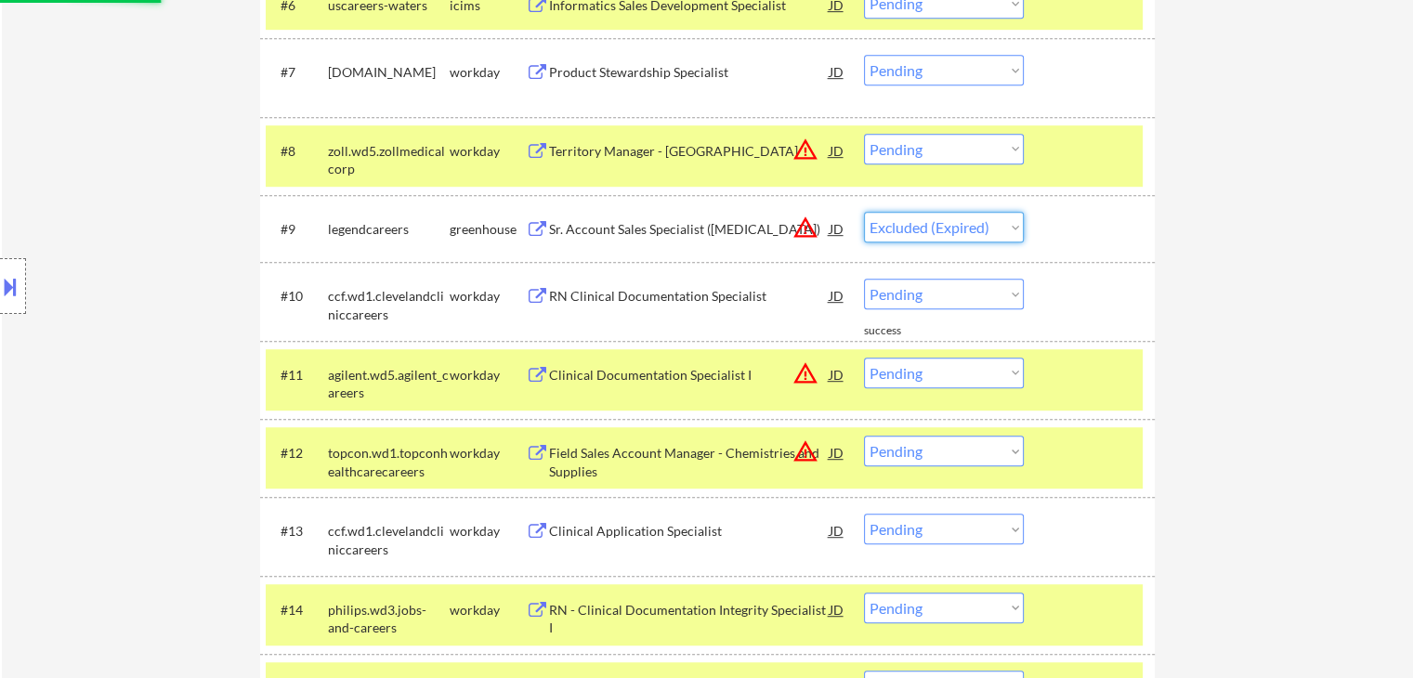
click at [864, 212] on select "Choose an option... Pending Applied Excluded (Questions) Excluded (Expired) Exc…" at bounding box center [944, 227] width 160 height 31
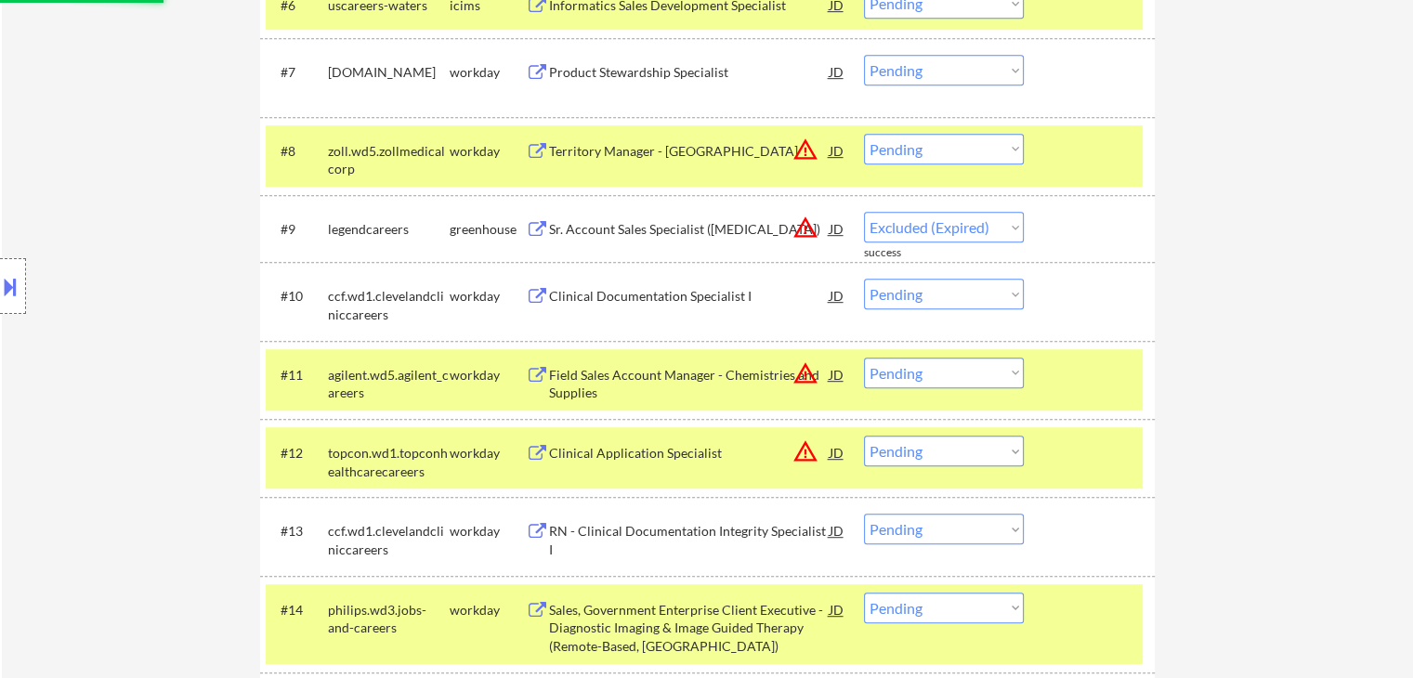
select select ""pending""
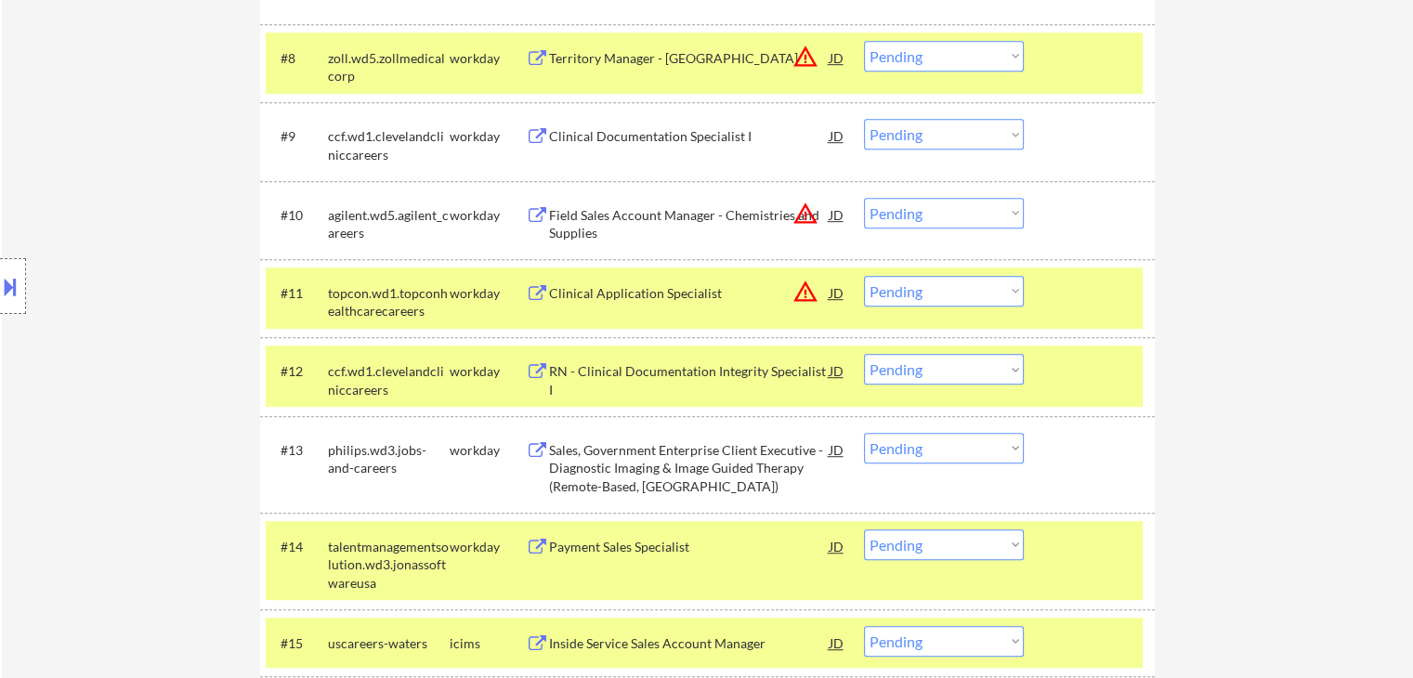
scroll to position [1207, 0]
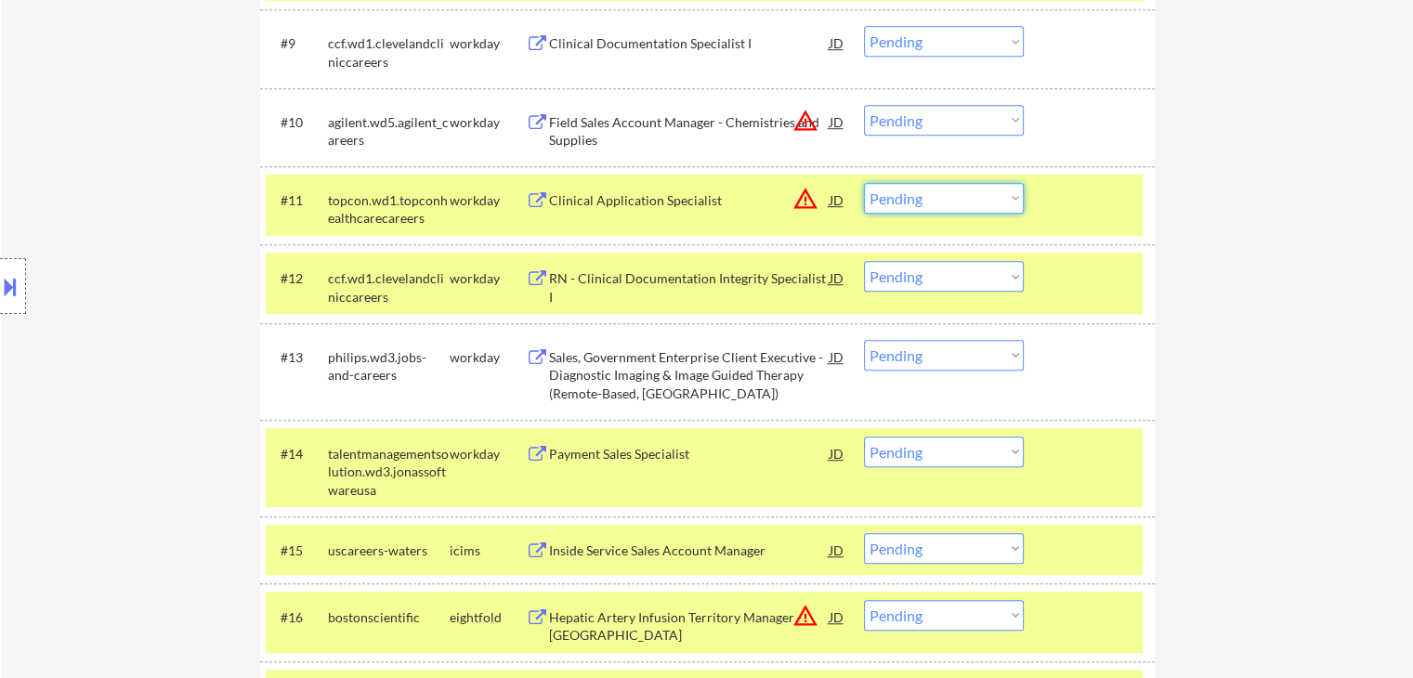
drag, startPoint x: 893, startPoint y: 197, endPoint x: 906, endPoint y: 211, distance: 19.1
click at [894, 197] on select "Choose an option... Pending Applied Excluded (Questions) Excluded (Expired) Exc…" at bounding box center [944, 198] width 160 height 31
select select ""excluded__location_""
click at [864, 183] on select "Choose an option... Pending Applied Excluded (Questions) Excluded (Expired) Exc…" at bounding box center [944, 198] width 160 height 31
click at [921, 116] on select "Choose an option... Pending Applied Excluded (Questions) Excluded (Expired) Exc…" at bounding box center [944, 120] width 160 height 31
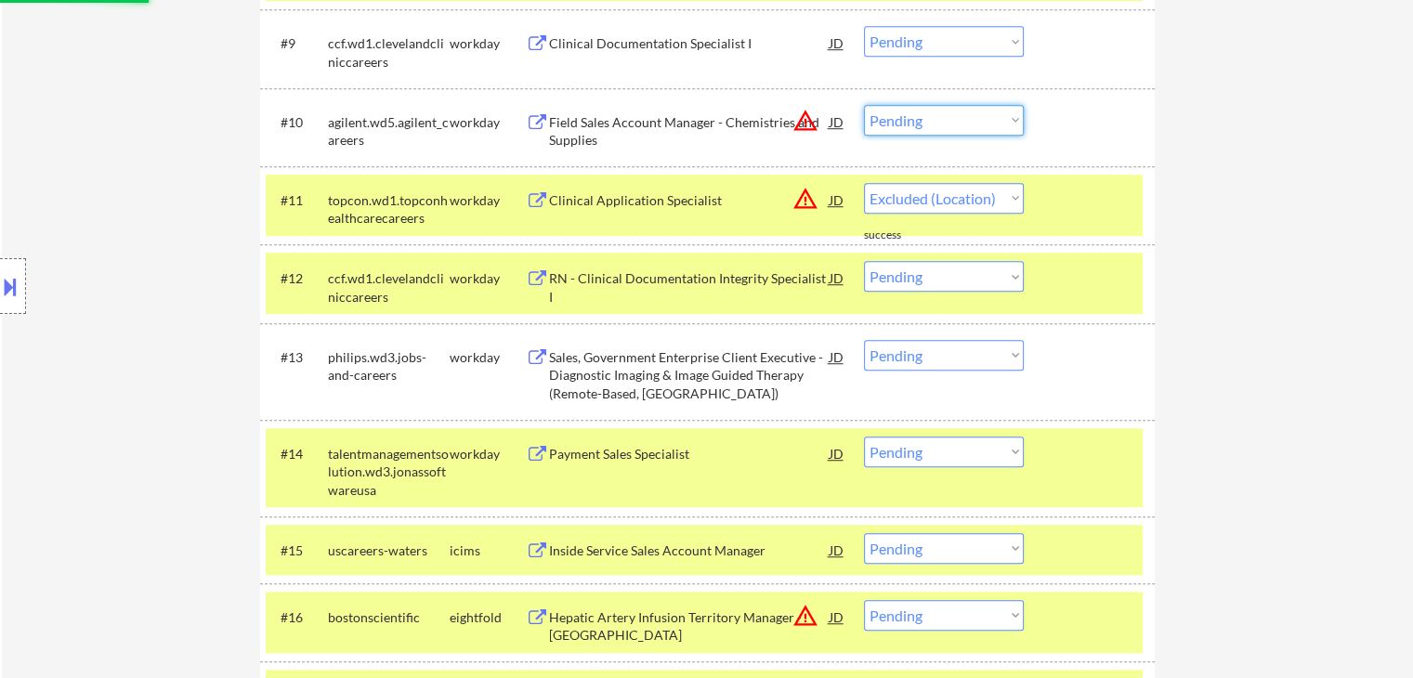
select select ""excluded__location_""
click at [864, 105] on select "Choose an option... Pending Applied Excluded (Questions) Excluded (Expired) Exc…" at bounding box center [944, 120] width 160 height 31
select select ""pending""
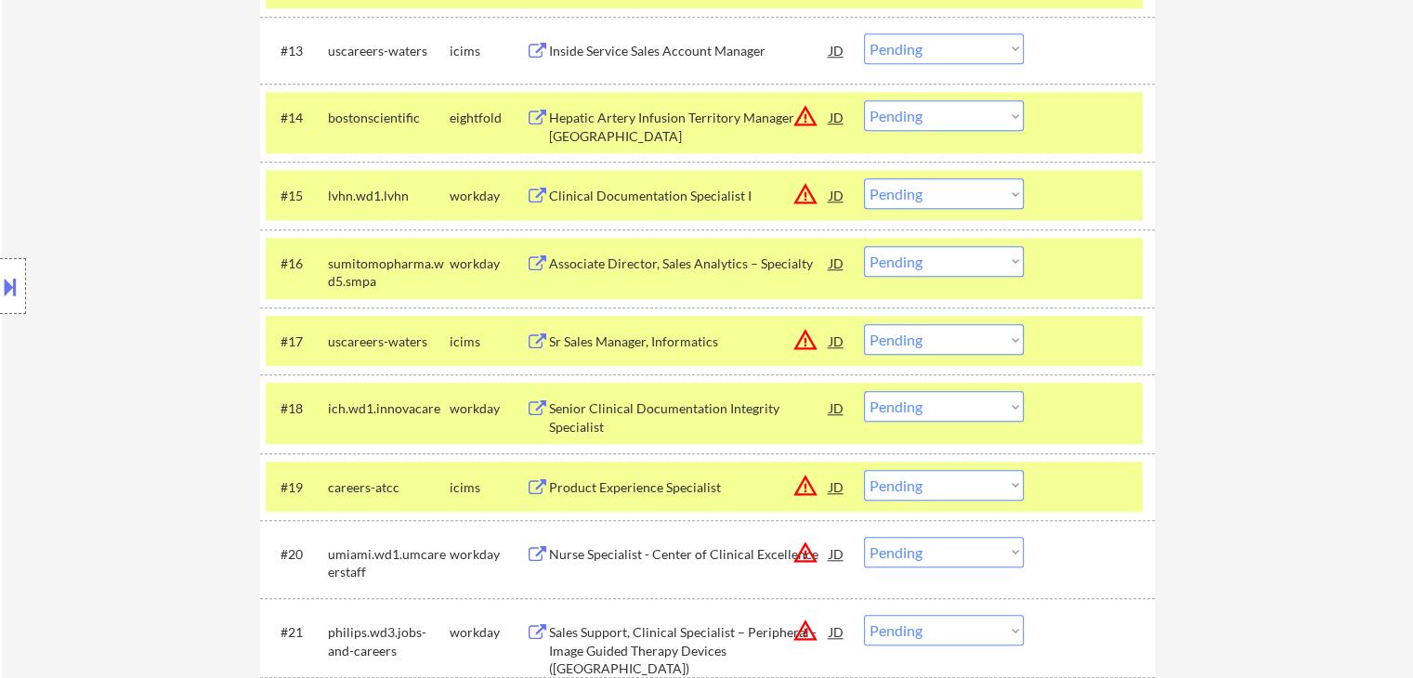
scroll to position [1579, 0]
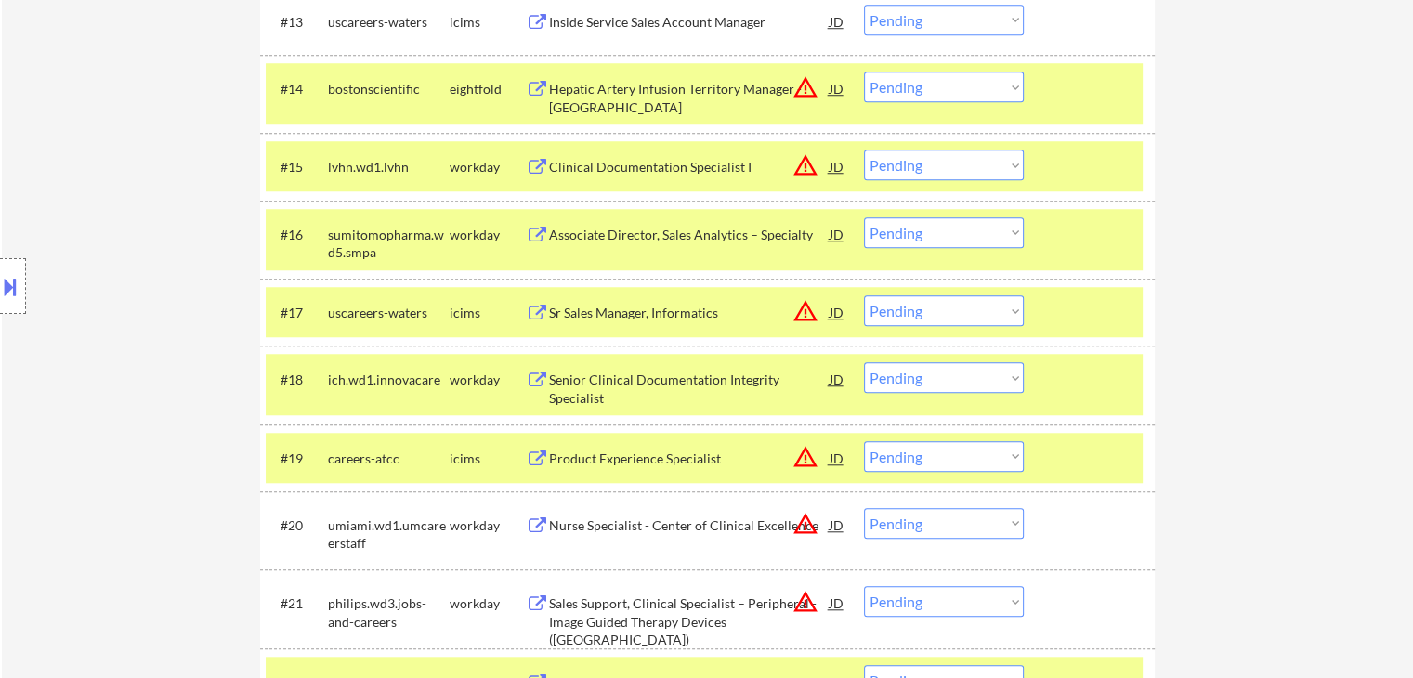
click at [946, 172] on select "Choose an option... Pending Applied Excluded (Questions) Excluded (Expired) Exc…" at bounding box center [944, 165] width 160 height 31
click at [864, 150] on select "Choose an option... Pending Applied Excluded (Questions) Excluded (Expired) Exc…" at bounding box center [944, 165] width 160 height 31
select select ""pending""
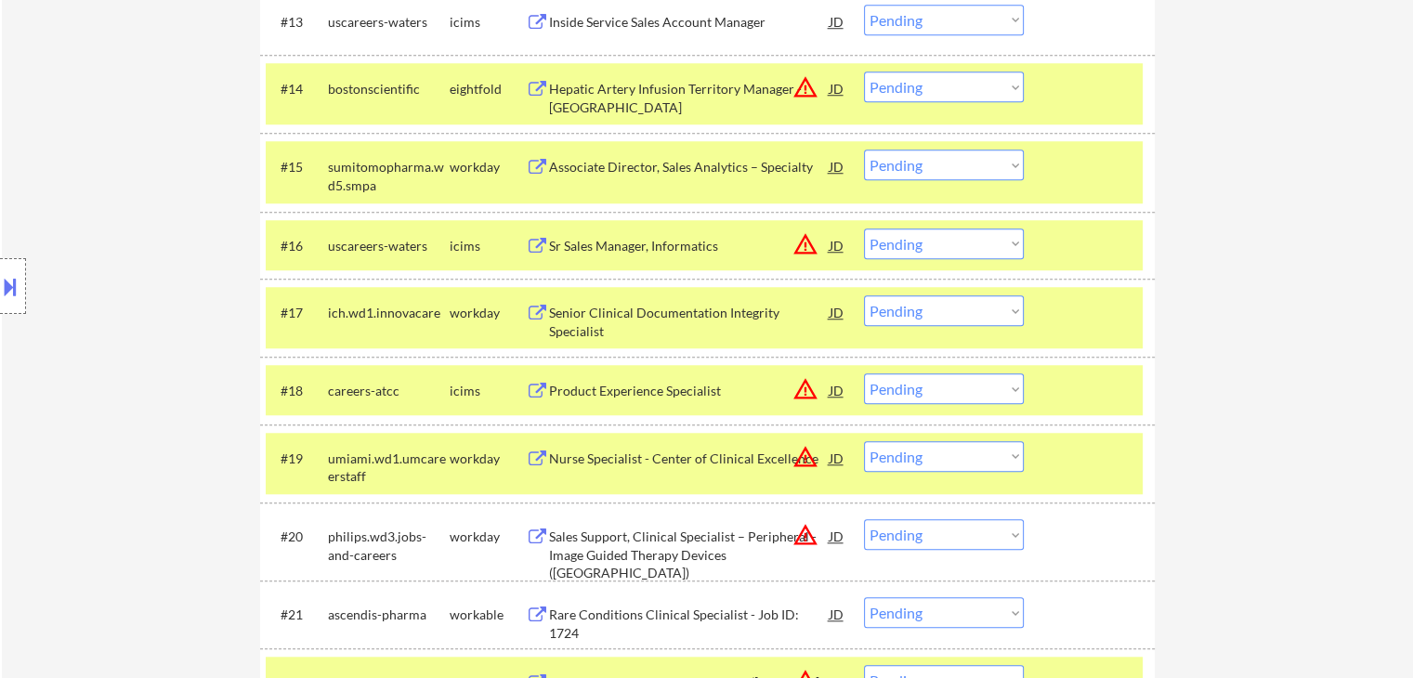
click at [925, 247] on select "Choose an option... Pending Applied Excluded (Questions) Excluded (Expired) Exc…" at bounding box center [944, 243] width 160 height 31
click at [864, 228] on select "Choose an option... Pending Applied Excluded (Questions) Excluded (Expired) Exc…" at bounding box center [944, 243] width 160 height 31
select select ""pending""
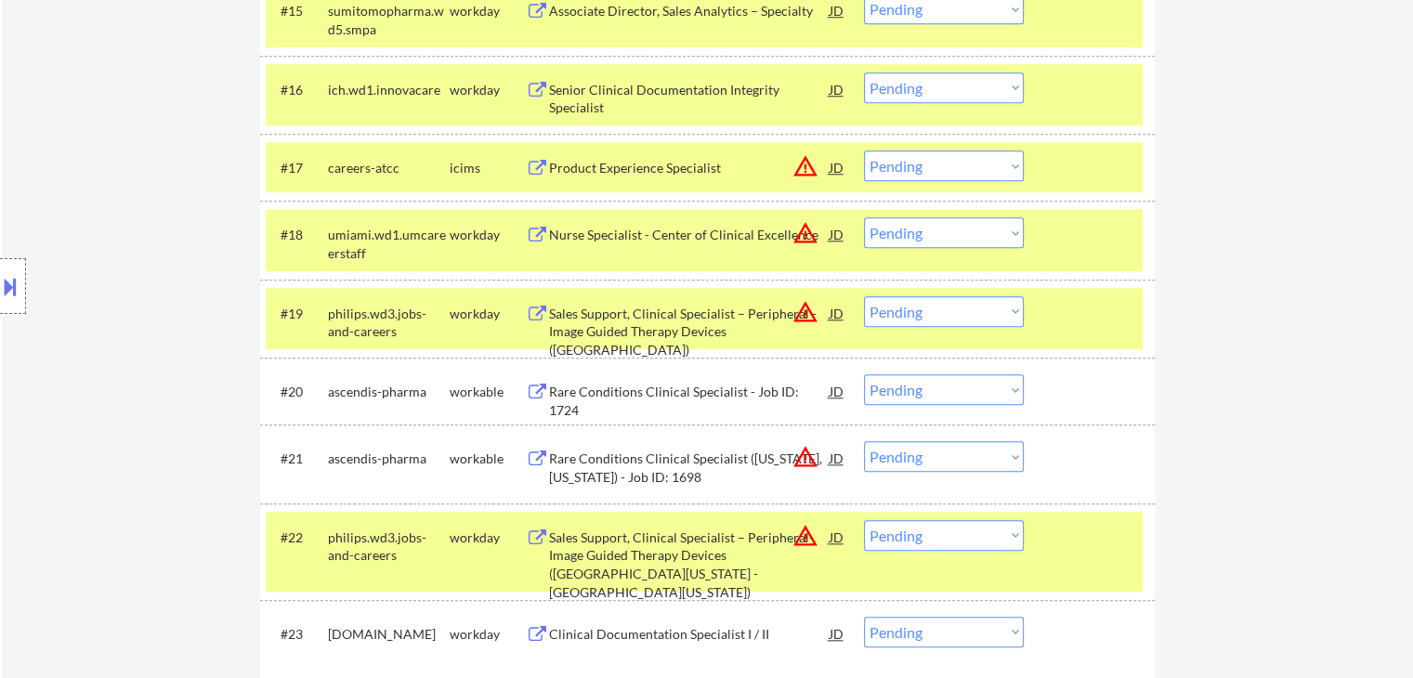
scroll to position [1765, 0]
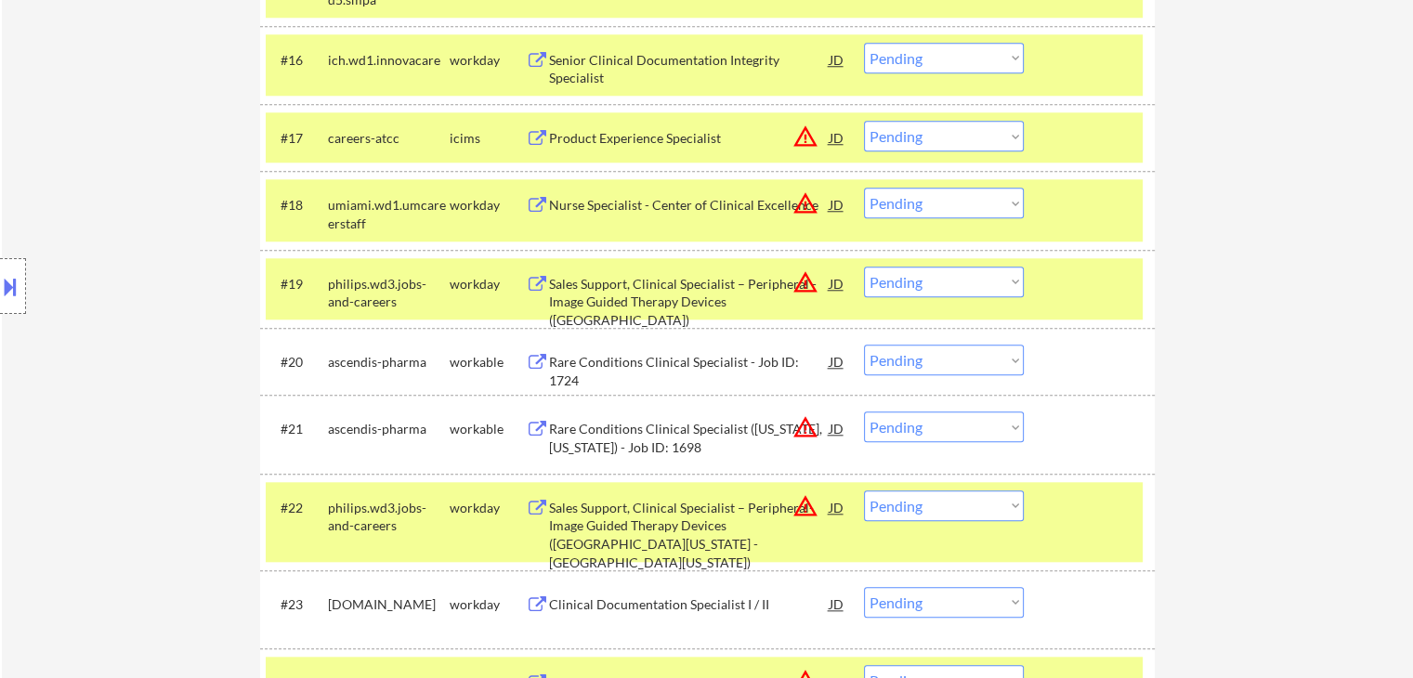
click at [886, 135] on select "Choose an option... Pending Applied Excluded (Questions) Excluded (Expired) Exc…" at bounding box center [944, 136] width 160 height 31
click at [864, 121] on select "Choose an option... Pending Applied Excluded (Questions) Excluded (Expired) Exc…" at bounding box center [944, 136] width 160 height 31
select select ""pending""
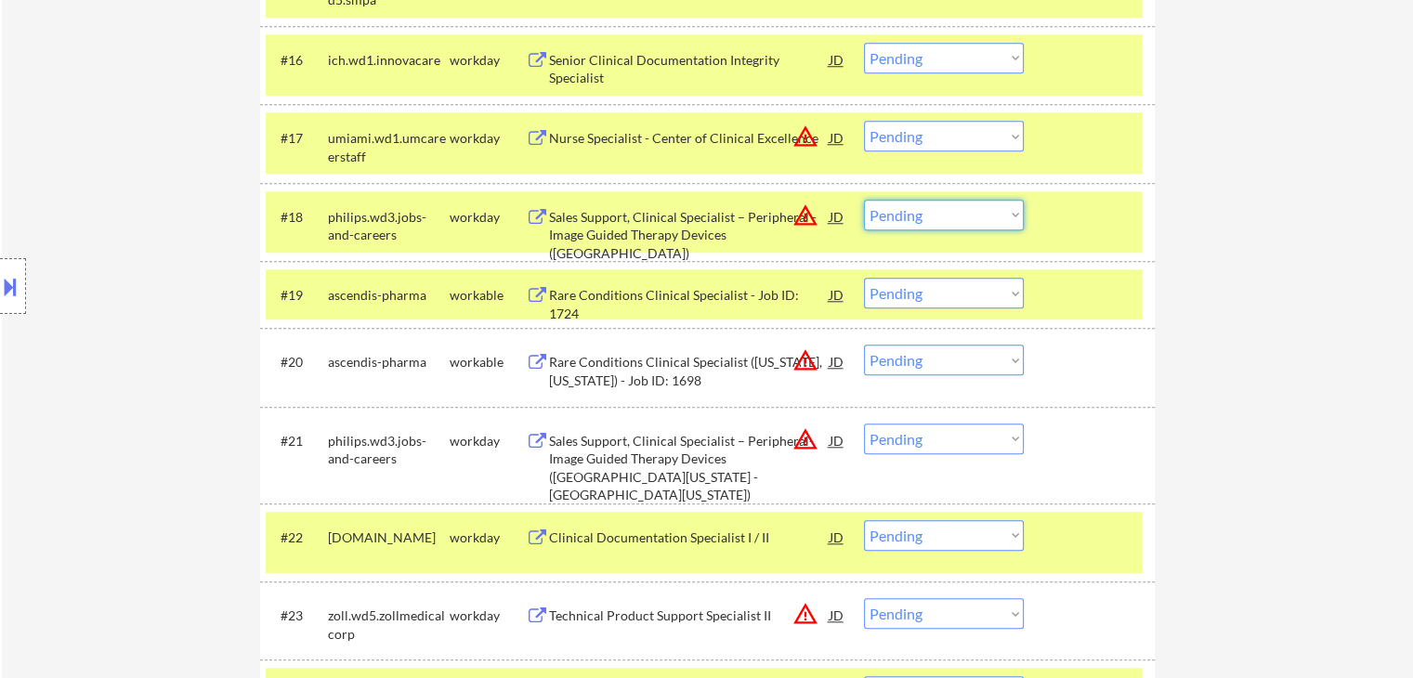
click at [907, 215] on select "Choose an option... Pending Applied Excluded (Questions) Excluded (Expired) Exc…" at bounding box center [944, 215] width 160 height 31
click at [864, 200] on select "Choose an option... Pending Applied Excluded (Questions) Excluded (Expired) Exc…" at bounding box center [944, 215] width 160 height 31
select select ""pending""
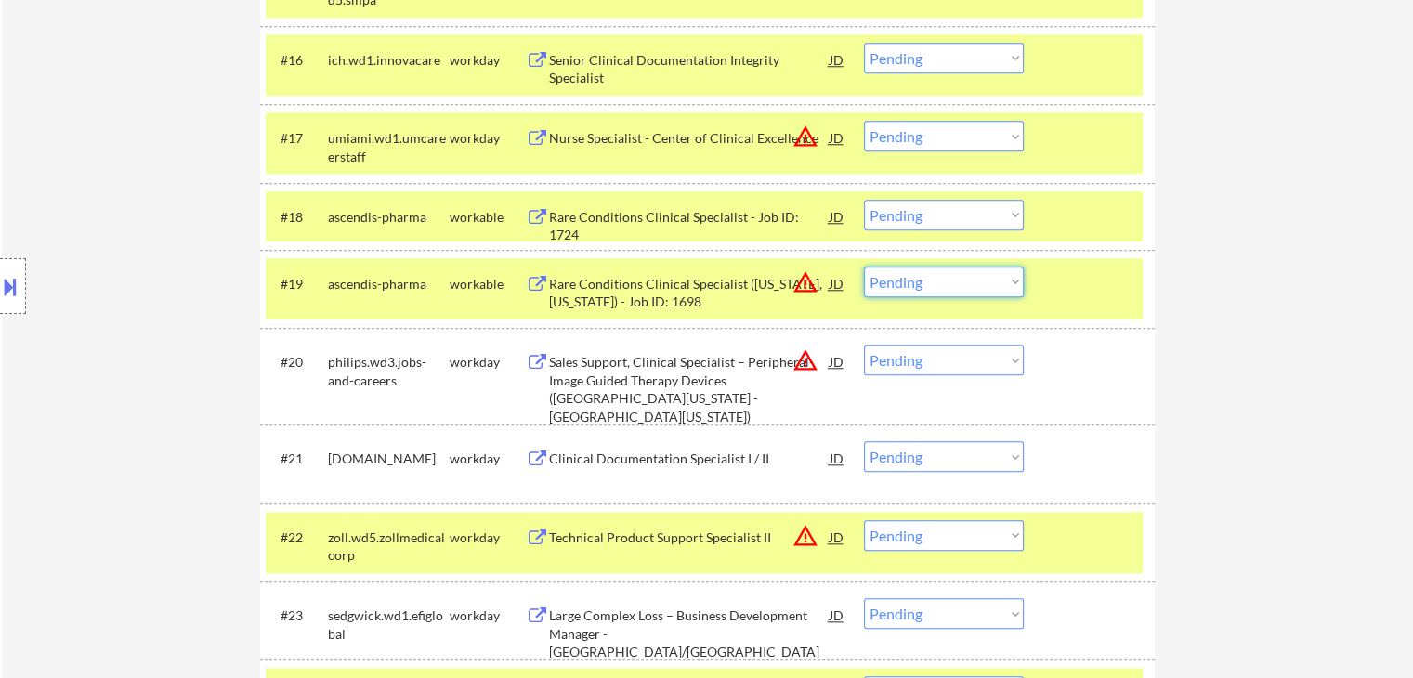
click at [907, 283] on select "Choose an option... Pending Applied Excluded (Questions) Excluded (Expired) Exc…" at bounding box center [944, 282] width 160 height 31
click at [864, 267] on select "Choose an option... Pending Applied Excluded (Questions) Excluded (Expired) Exc…" at bounding box center [944, 282] width 160 height 31
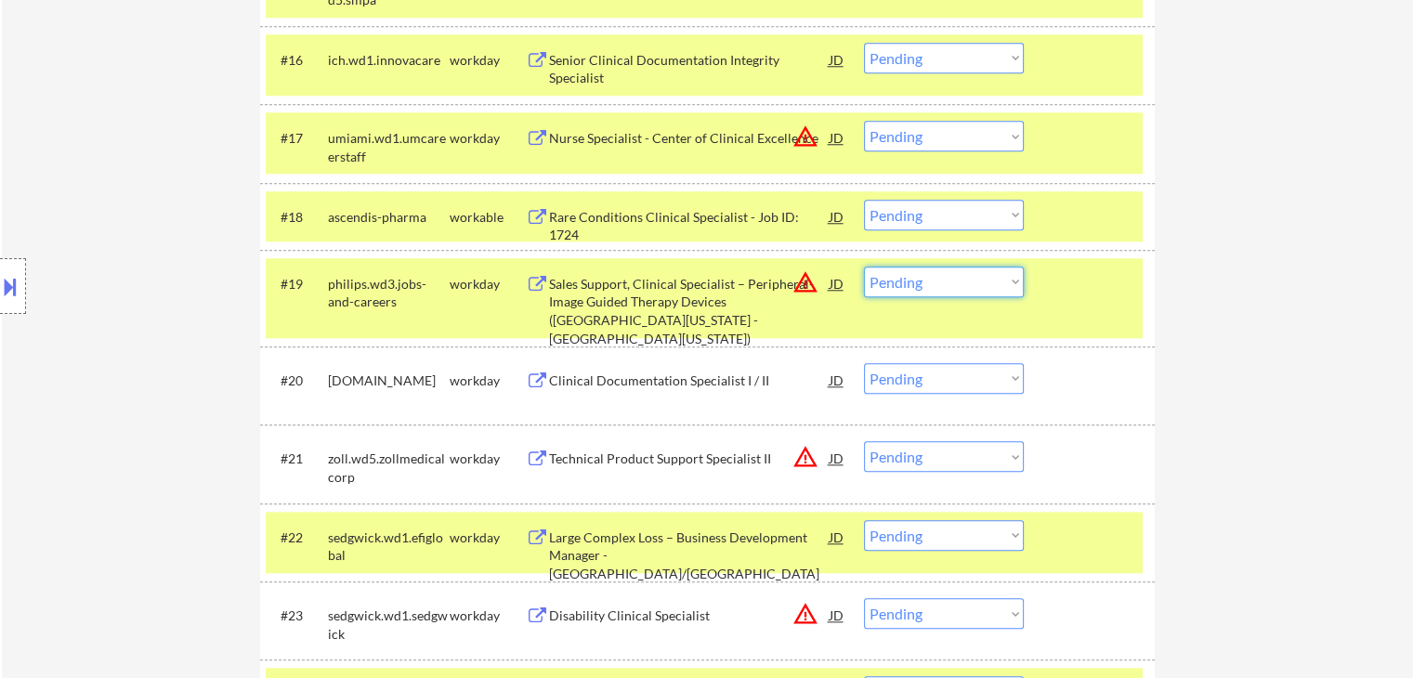
drag, startPoint x: 929, startPoint y: 279, endPoint x: 936, endPoint y: 294, distance: 17.5
click at [930, 280] on select "Choose an option... Pending Applied Excluded (Questions) Excluded (Expired) Exc…" at bounding box center [944, 282] width 160 height 31
click at [864, 267] on select "Choose an option... Pending Applied Excluded (Questions) Excluded (Expired) Exc…" at bounding box center [944, 282] width 160 height 31
select select ""pending""
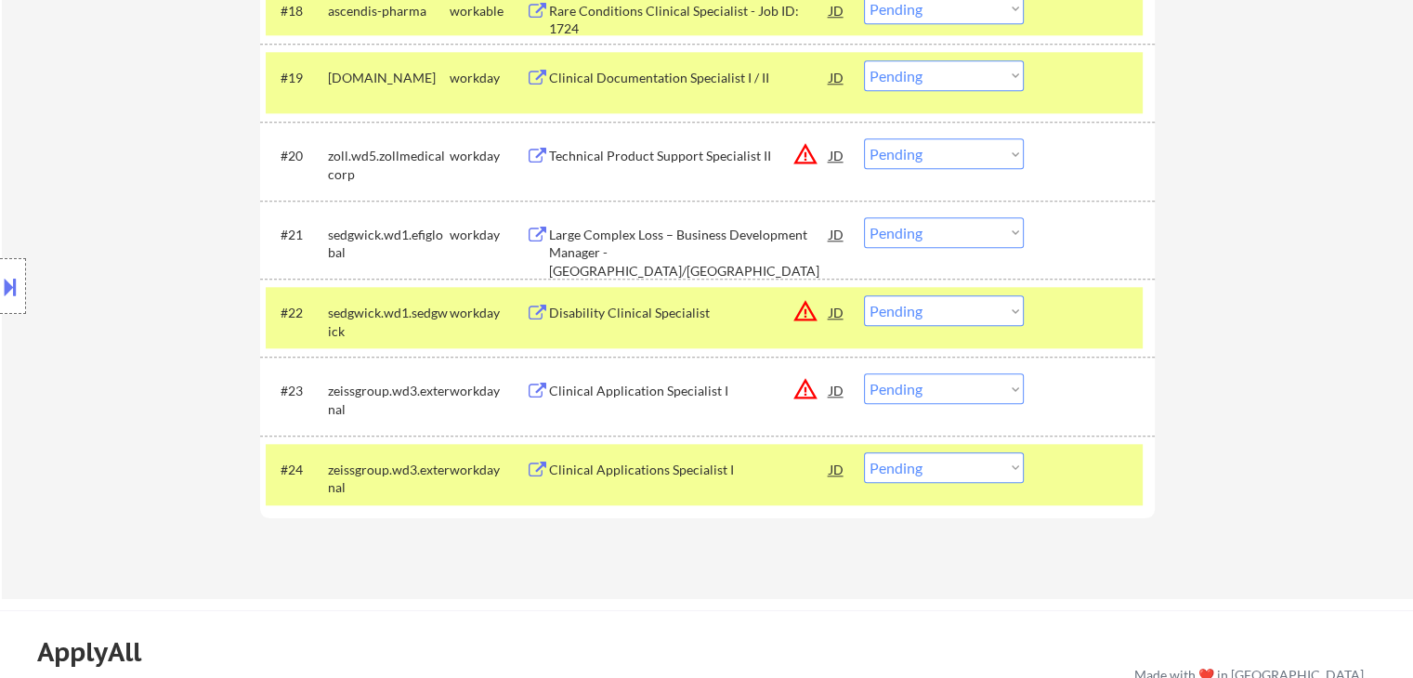
scroll to position [1858, 0]
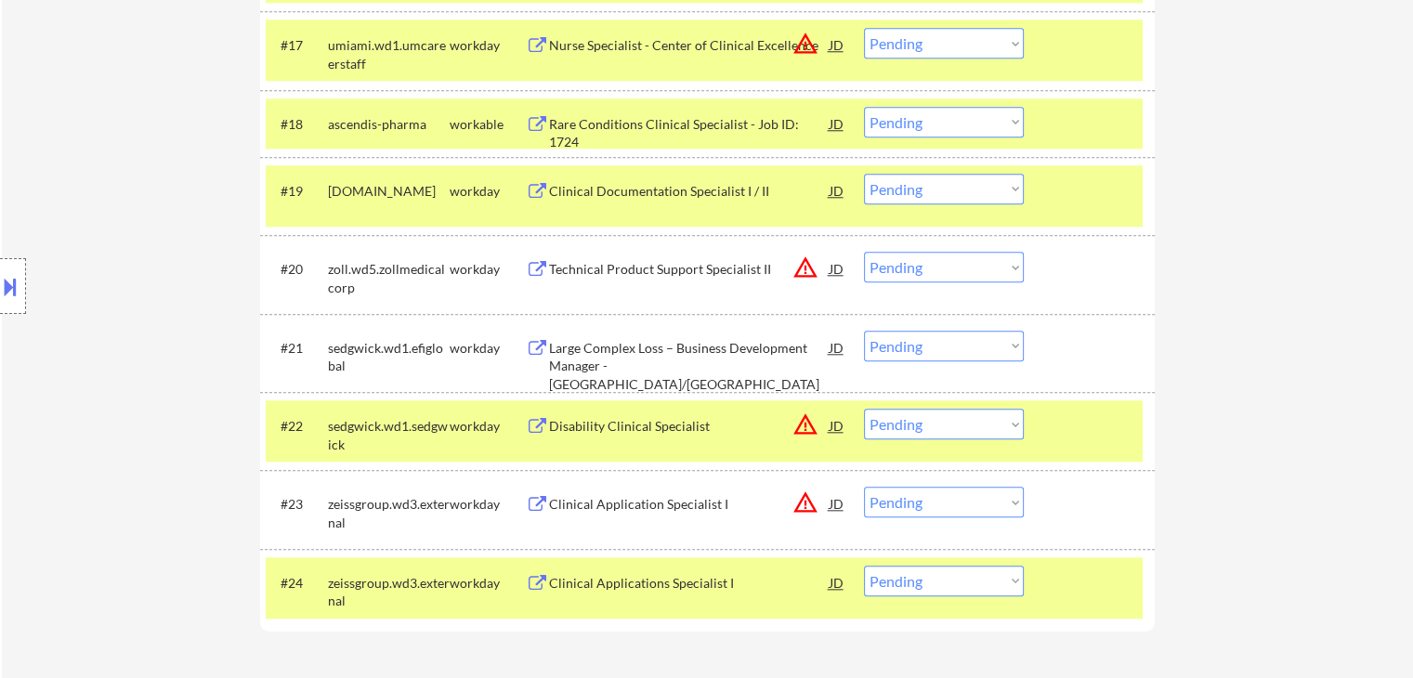
click at [904, 261] on select "Choose an option... Pending Applied Excluded (Questions) Excluded (Expired) Exc…" at bounding box center [944, 267] width 160 height 31
click at [864, 252] on select "Choose an option... Pending Applied Excluded (Questions) Excluded (Expired) Exc…" at bounding box center [944, 267] width 160 height 31
select select ""pending""
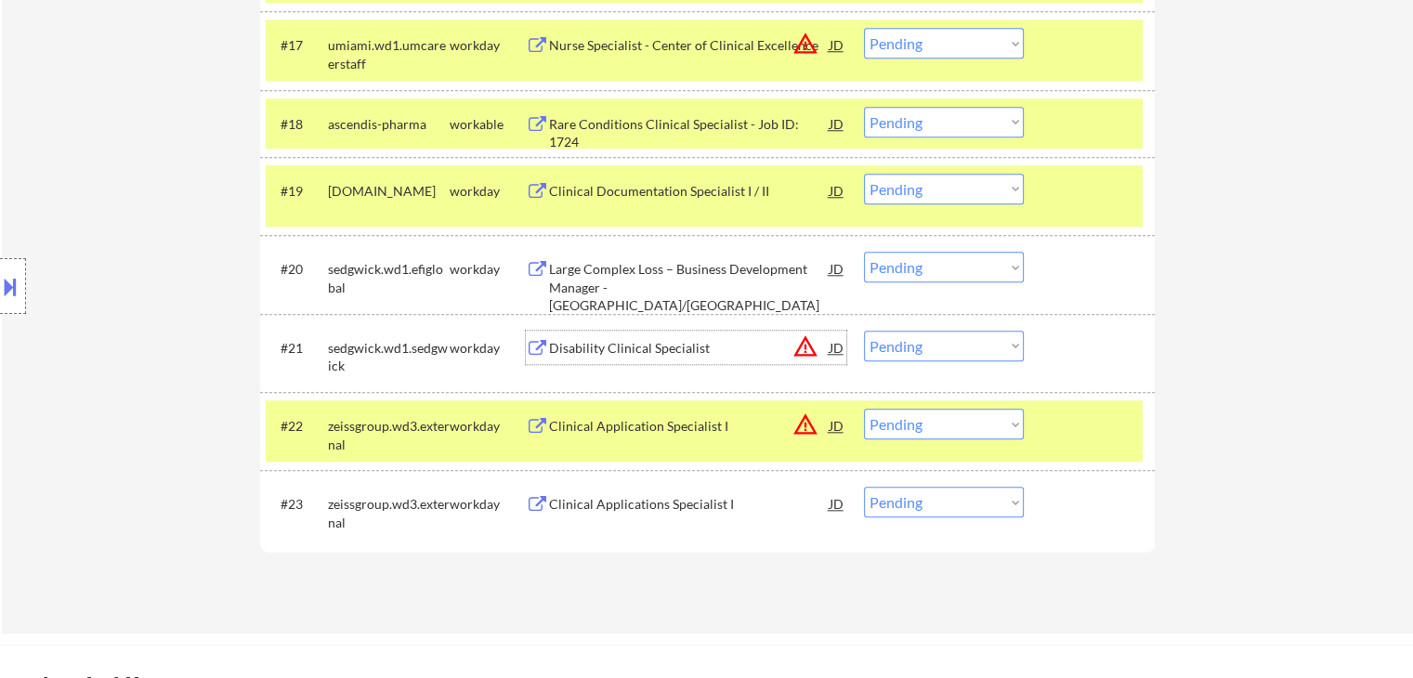
click at [621, 346] on div "Disability Clinical Specialist" at bounding box center [689, 348] width 280 height 19
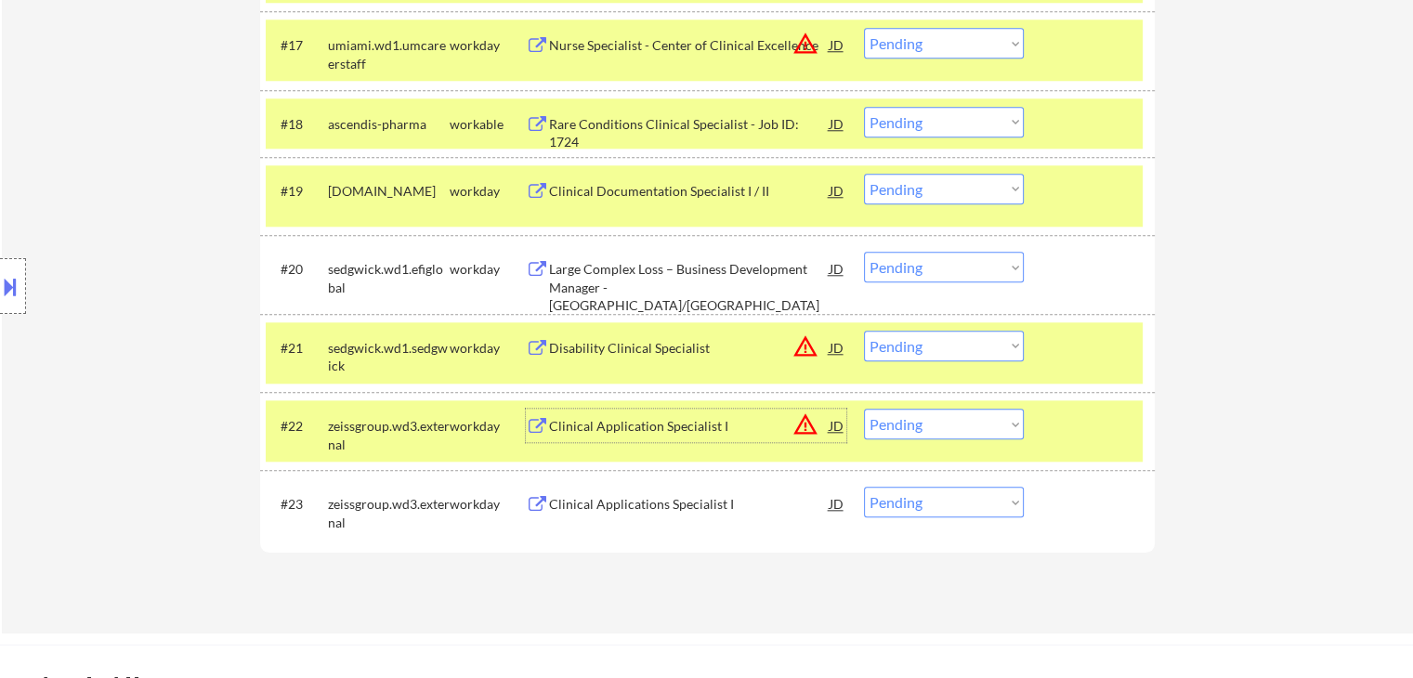
click at [641, 424] on div "Clinical Application Specialist I" at bounding box center [689, 426] width 280 height 19
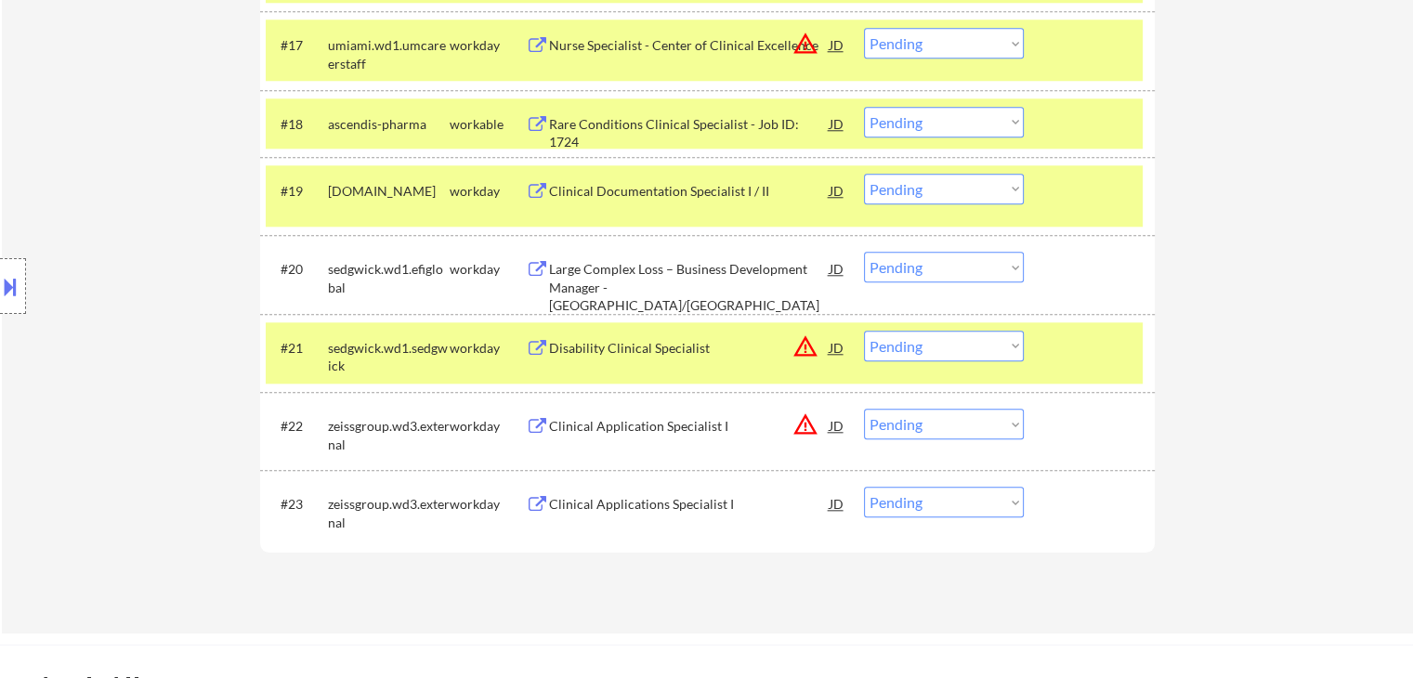
click at [616, 508] on div "Clinical Applications Specialist I" at bounding box center [689, 504] width 280 height 19
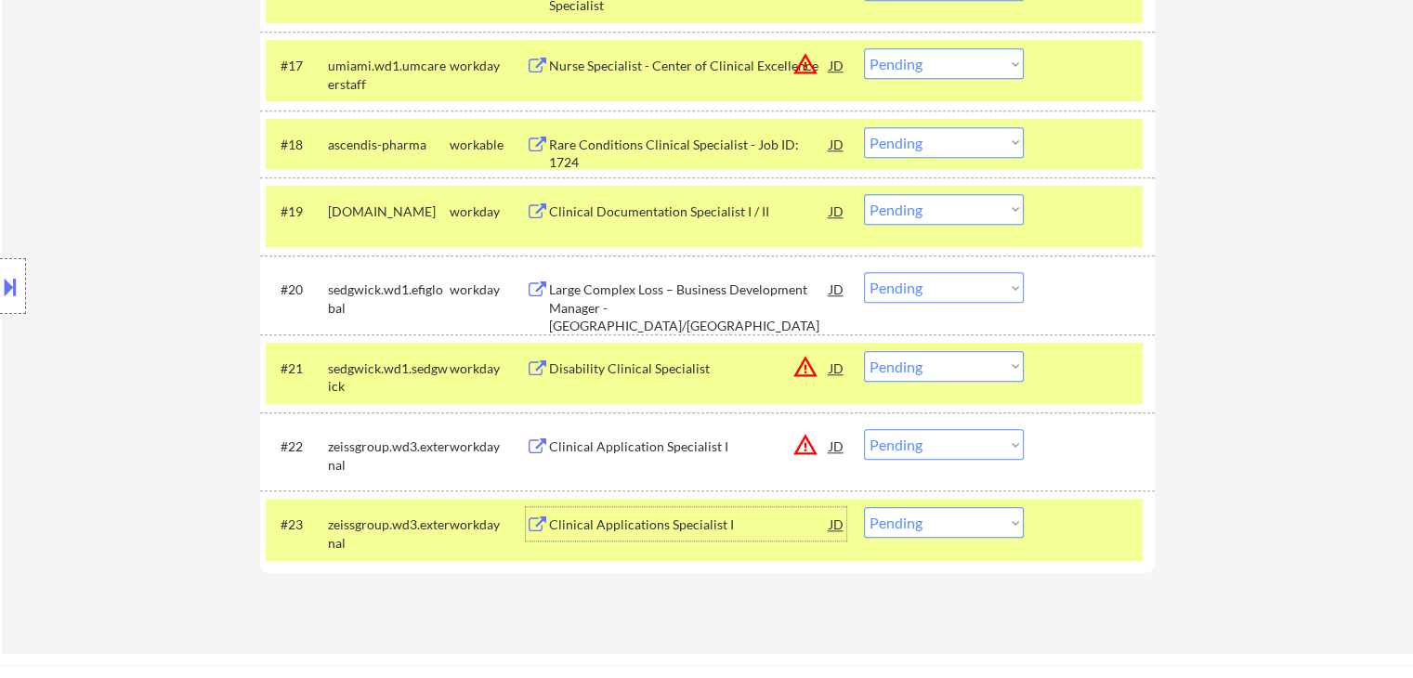
scroll to position [2043, 0]
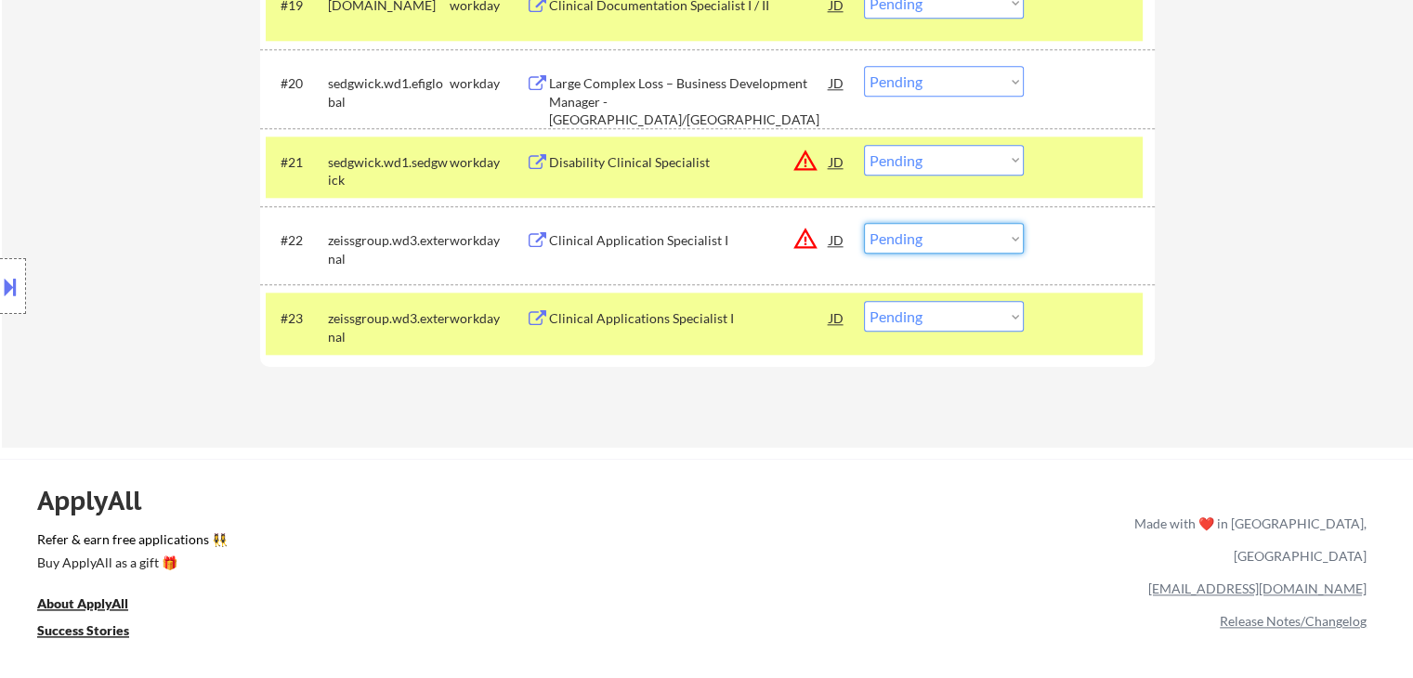
click at [926, 241] on select "Choose an option... Pending Applied Excluded (Questions) Excluded (Expired) Exc…" at bounding box center [944, 238] width 160 height 31
click at [864, 223] on select "Choose an option... Pending Applied Excluded (Questions) Excluded (Expired) Exc…" at bounding box center [944, 238] width 160 height 31
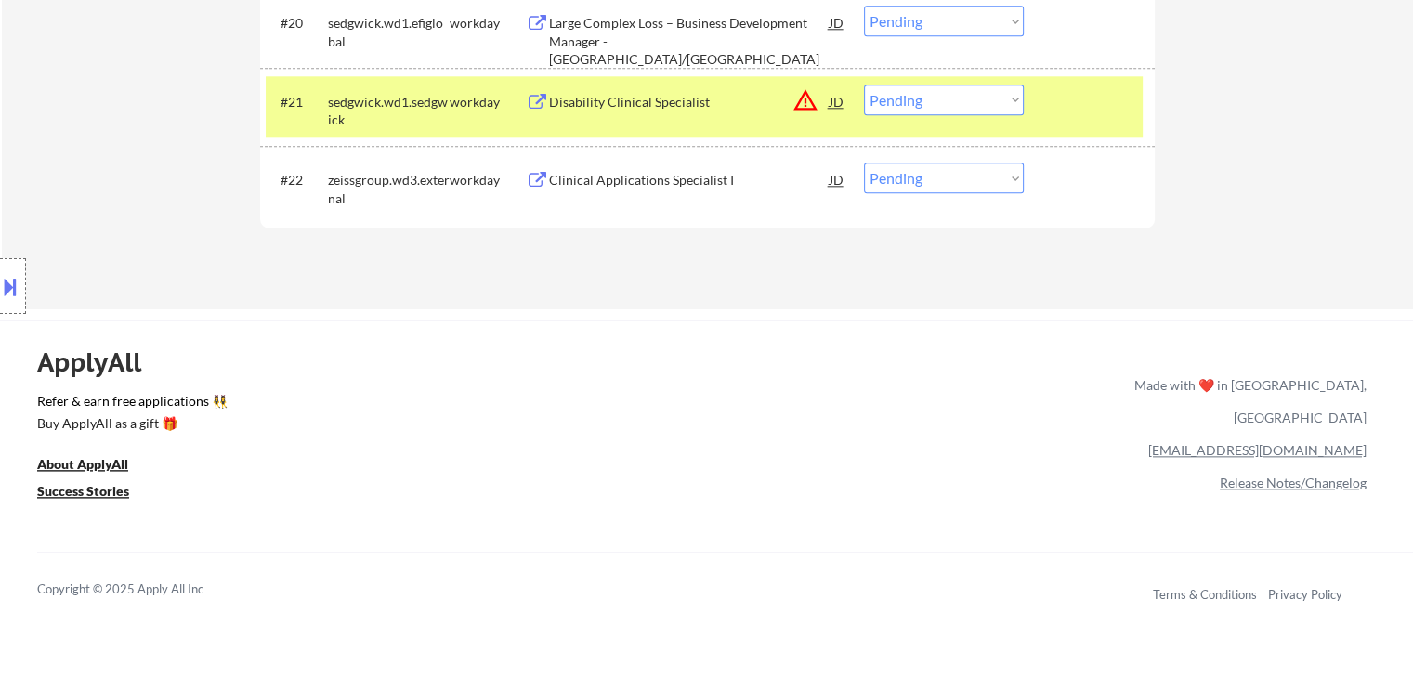
scroll to position [2136, 0]
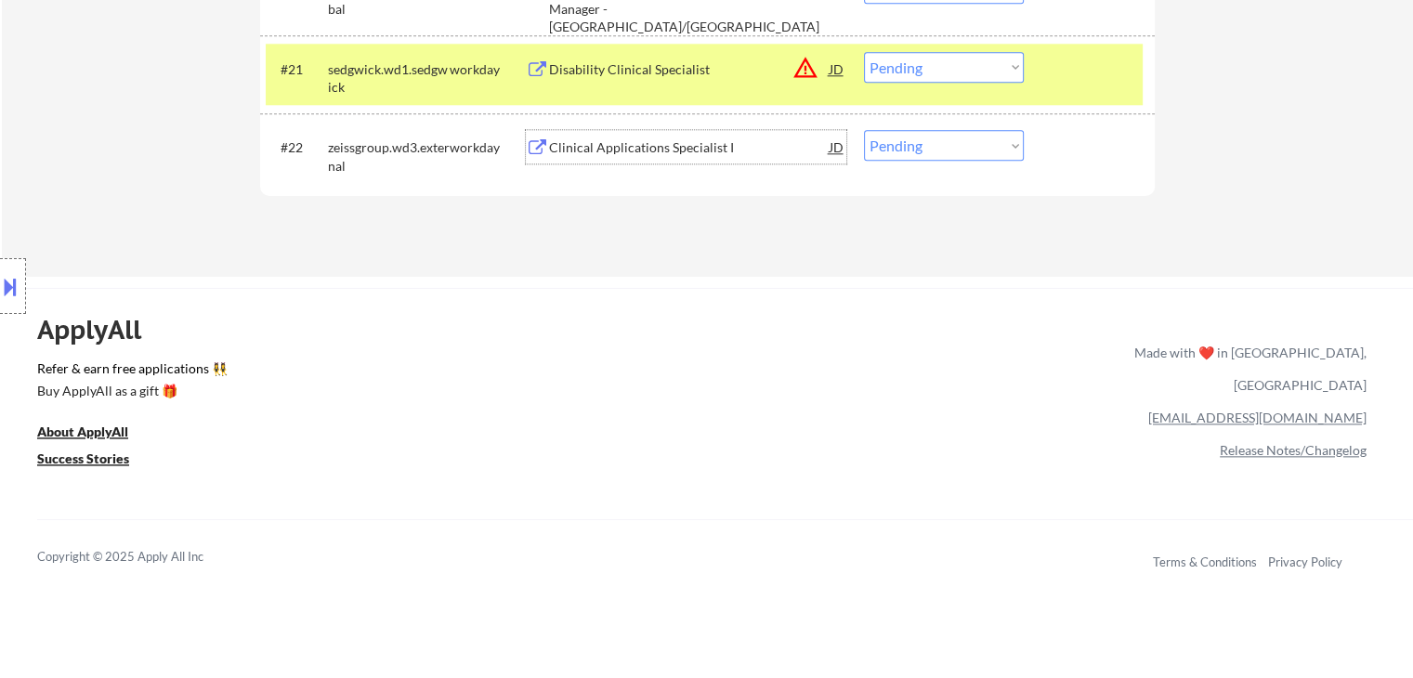
click at [606, 145] on div "Clinical Applications Specialist I" at bounding box center [689, 147] width 280 height 19
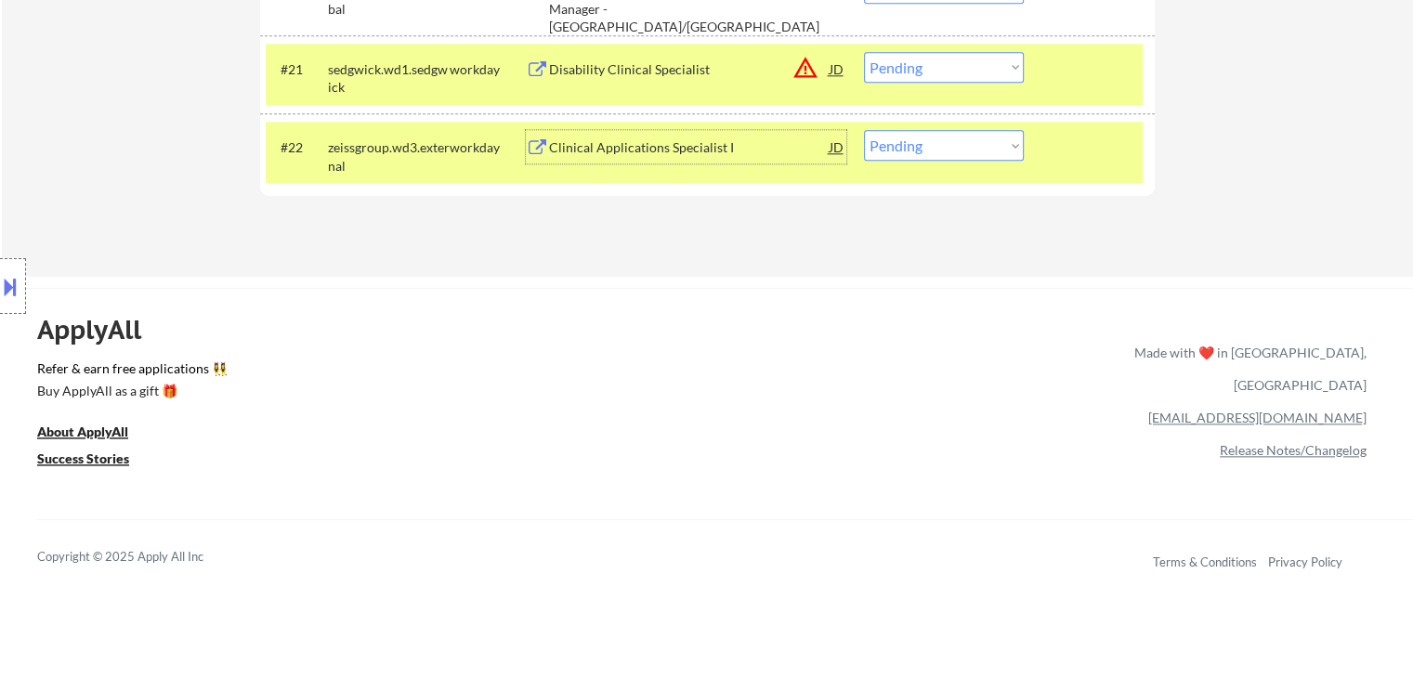
click at [925, 142] on select "Choose an option... Pending Applied Excluded (Questions) Excluded (Expired) Exc…" at bounding box center [944, 145] width 160 height 31
select select ""applied""
click at [864, 130] on select "Choose an option... Pending Applied Excluded (Questions) Excluded (Expired) Exc…" at bounding box center [944, 145] width 160 height 31
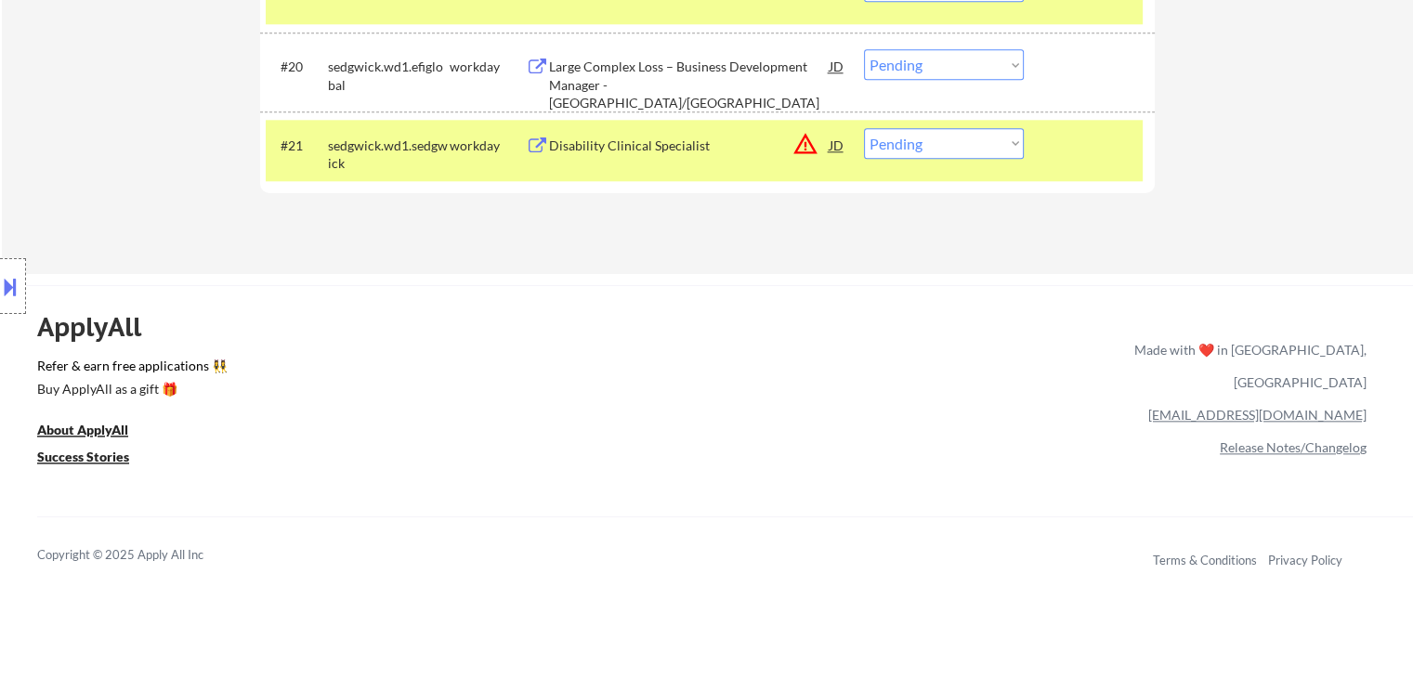
scroll to position [1950, 0]
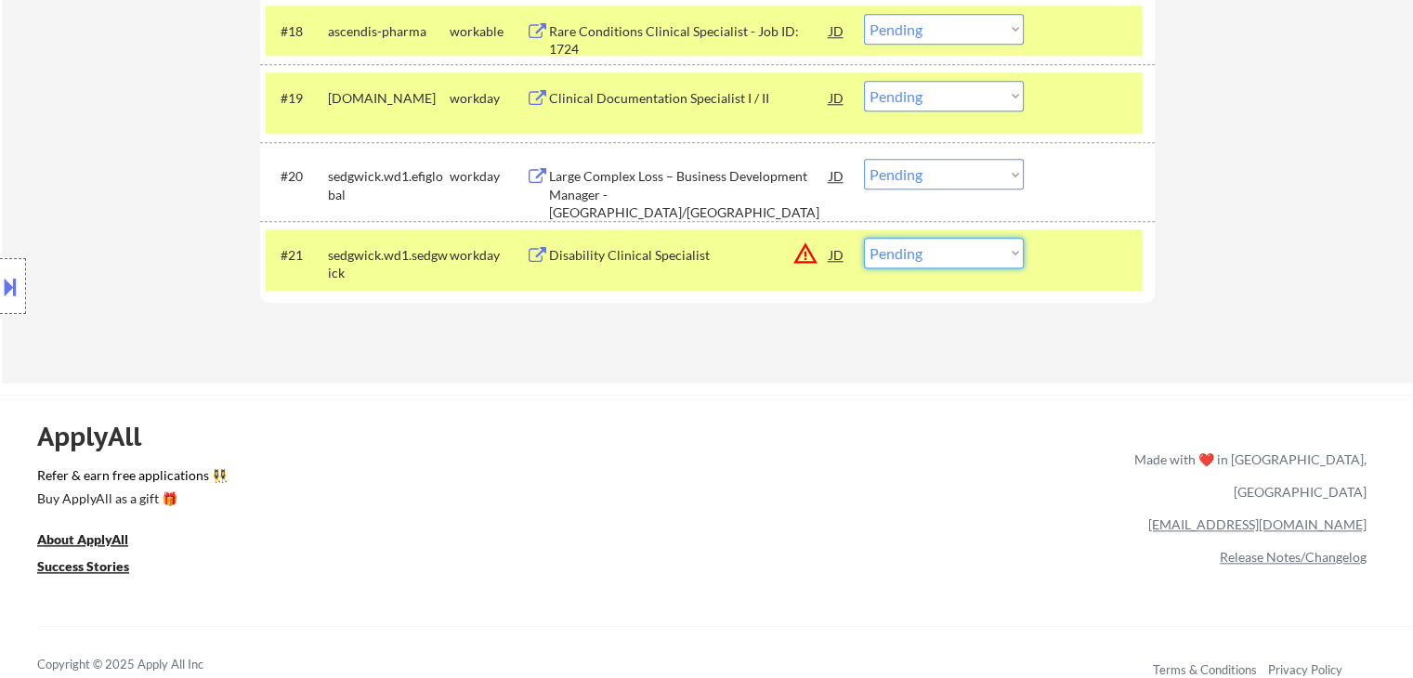
click at [948, 261] on select "Choose an option... Pending Applied Excluded (Questions) Excluded (Expired) Exc…" at bounding box center [944, 253] width 160 height 31
select select ""applied""
click at [864, 238] on select "Choose an option... Pending Applied Excluded (Questions) Excluded (Expired) Exc…" at bounding box center [944, 253] width 160 height 31
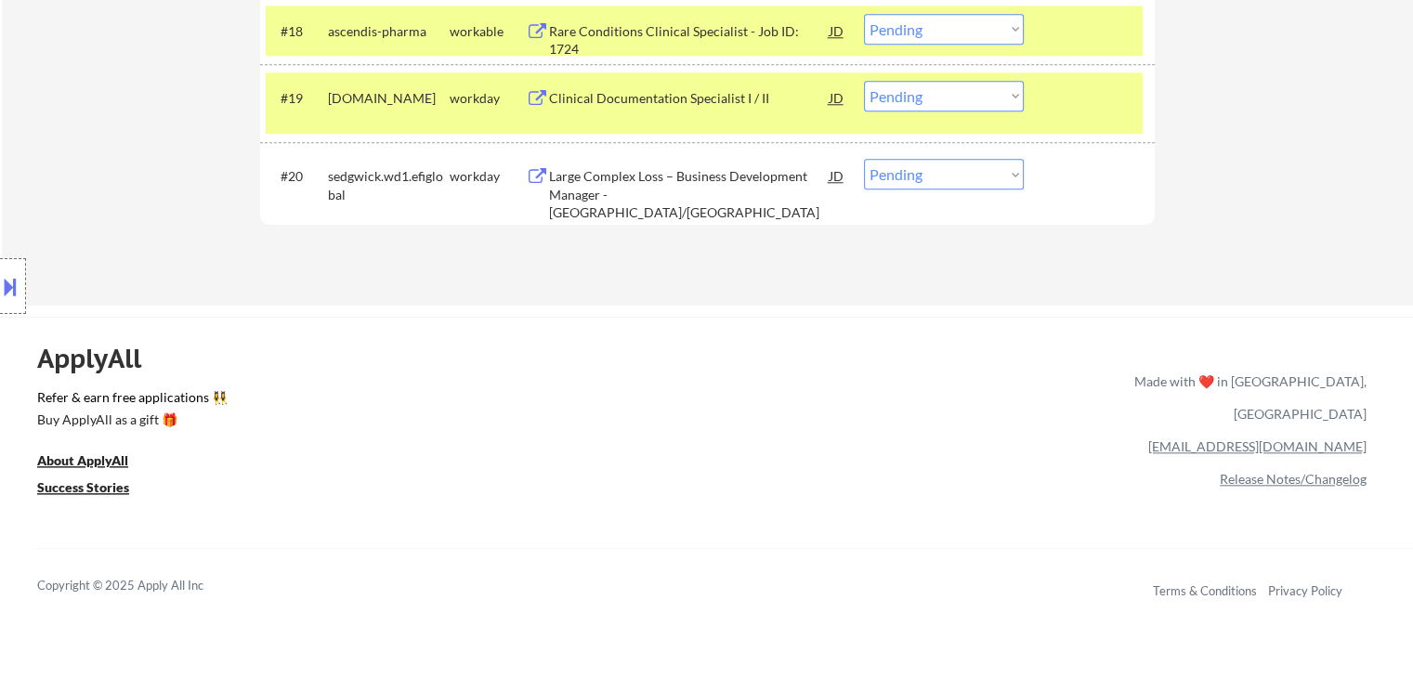
click at [602, 187] on div "Large Complex Loss – Business Development Manager - [GEOGRAPHIC_DATA]/[GEOGRAPH…" at bounding box center [689, 194] width 280 height 55
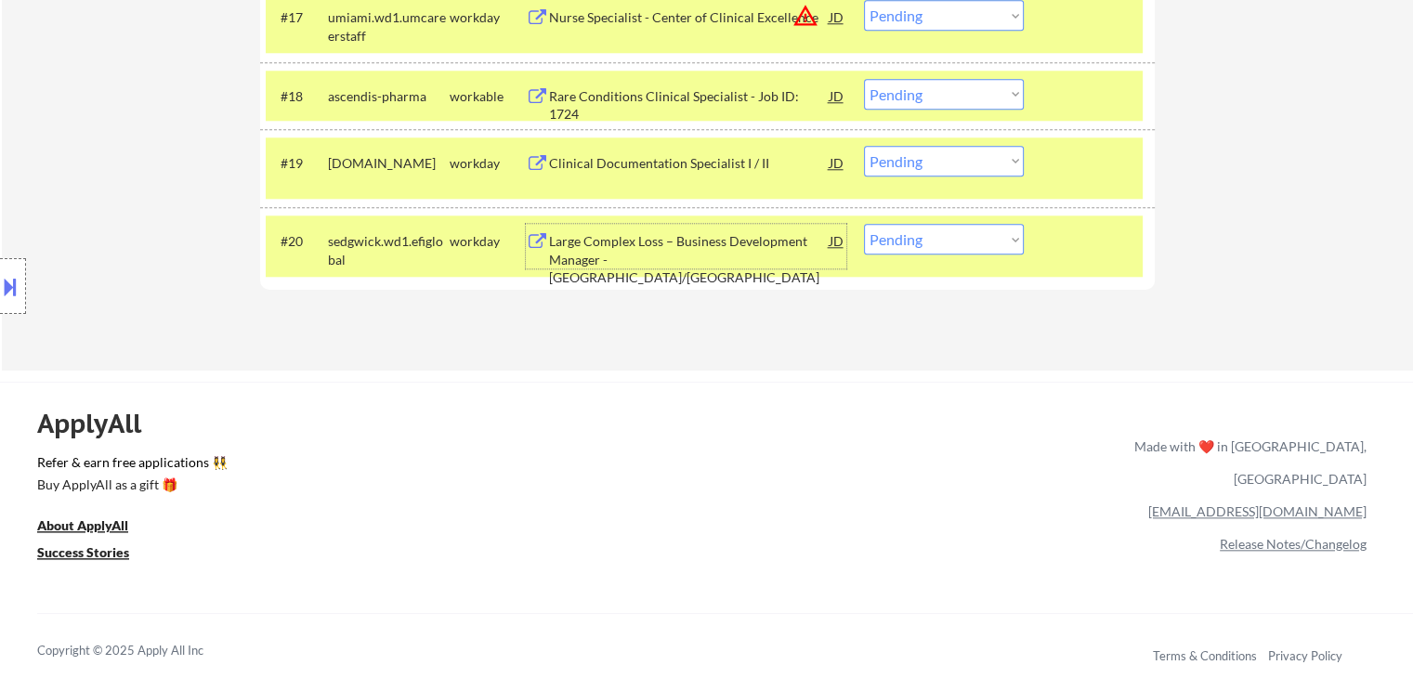
scroll to position [1858, 0]
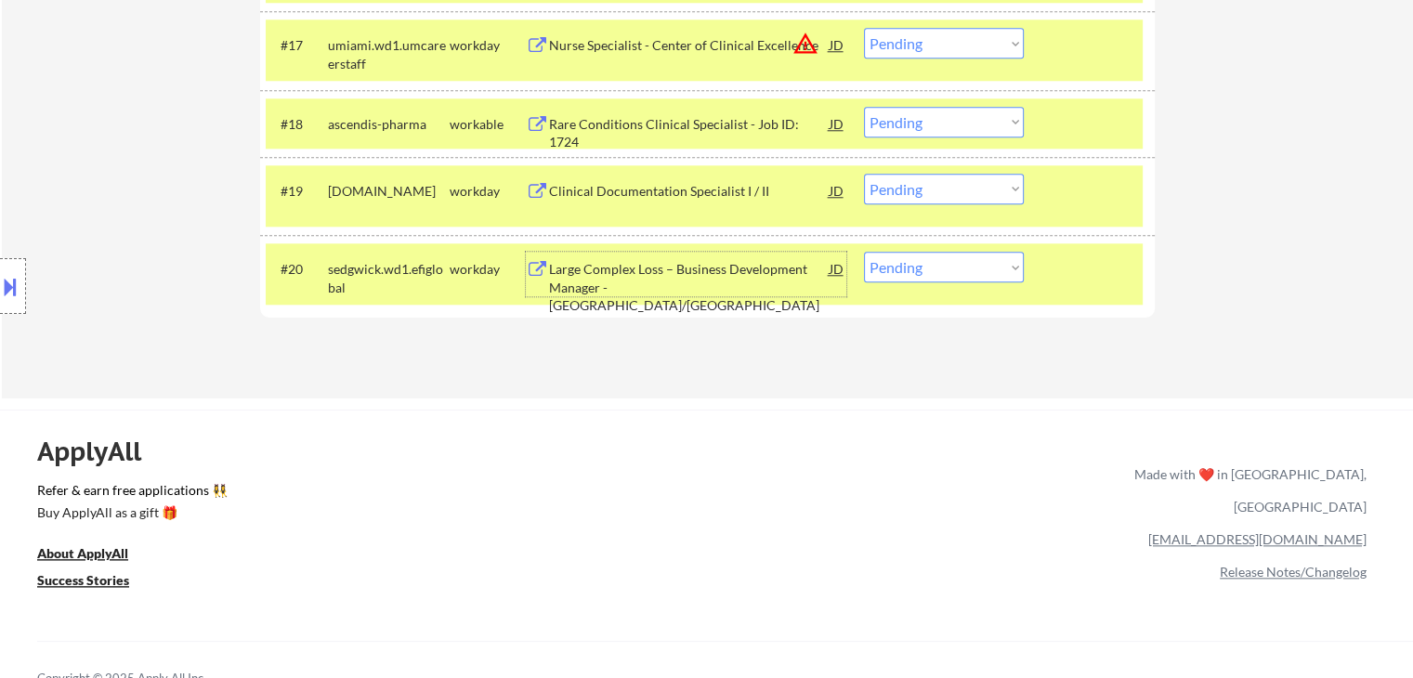
click at [554, 185] on div "Clinical Documentation Specialist I / II" at bounding box center [689, 191] width 280 height 19
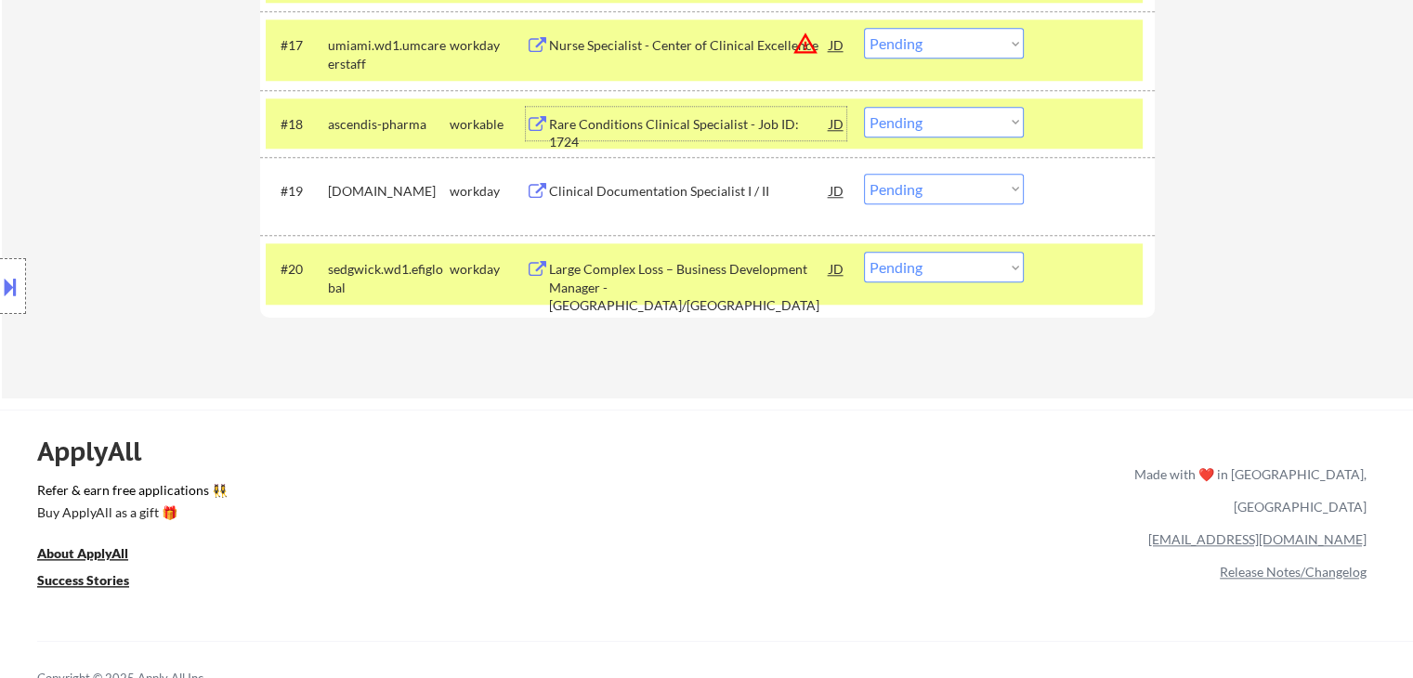
click at [607, 121] on div "Rare Conditions Clinical Specialist - Job ID: 1724" at bounding box center [689, 133] width 280 height 36
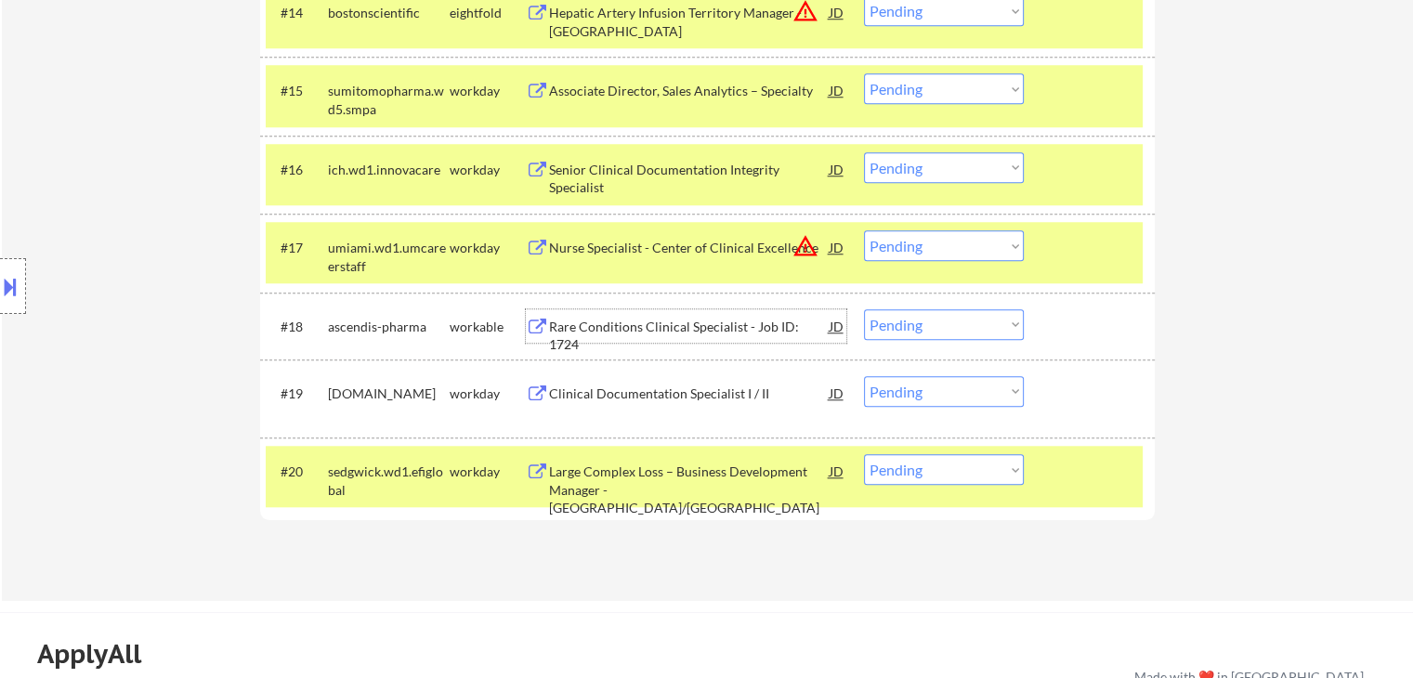
scroll to position [1672, 0]
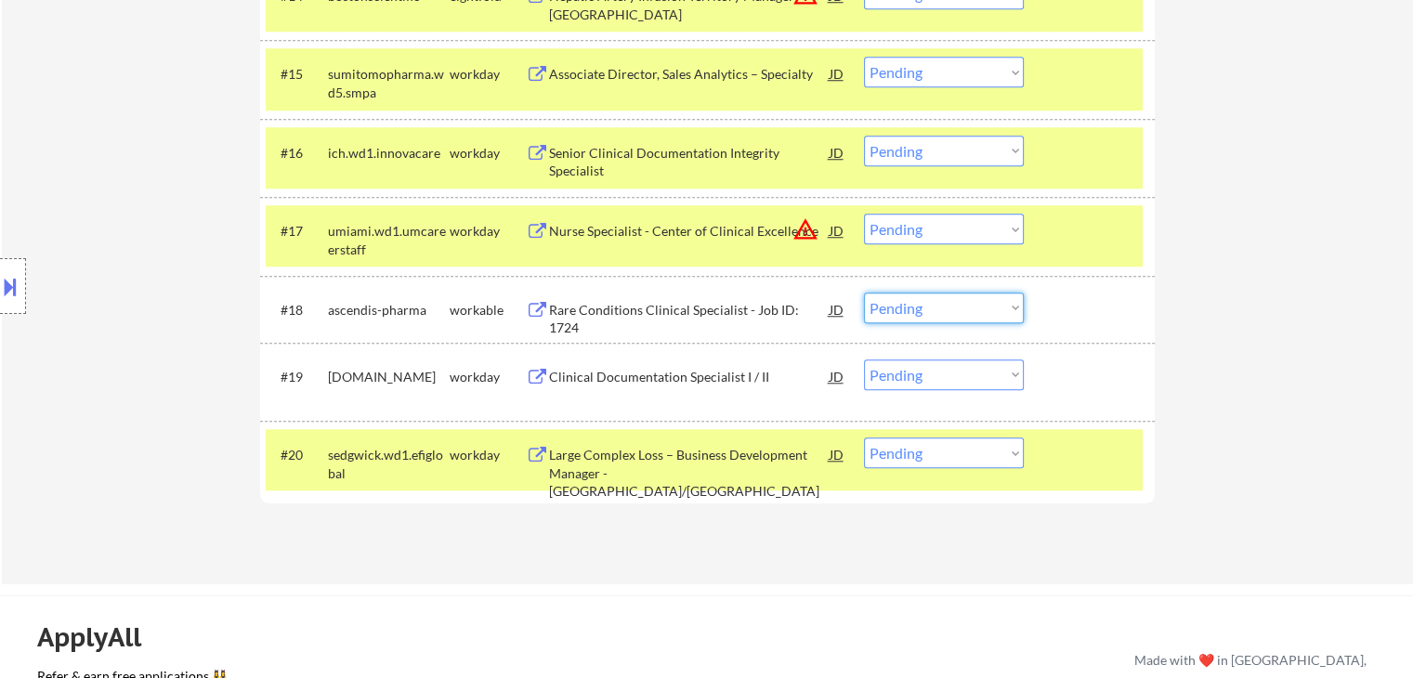
click at [966, 305] on select "Choose an option... Pending Applied Excluded (Questions) Excluded (Expired) Exc…" at bounding box center [944, 308] width 160 height 31
click at [864, 293] on select "Choose an option... Pending Applied Excluded (Questions) Excluded (Expired) Exc…" at bounding box center [944, 308] width 160 height 31
select select ""pending""
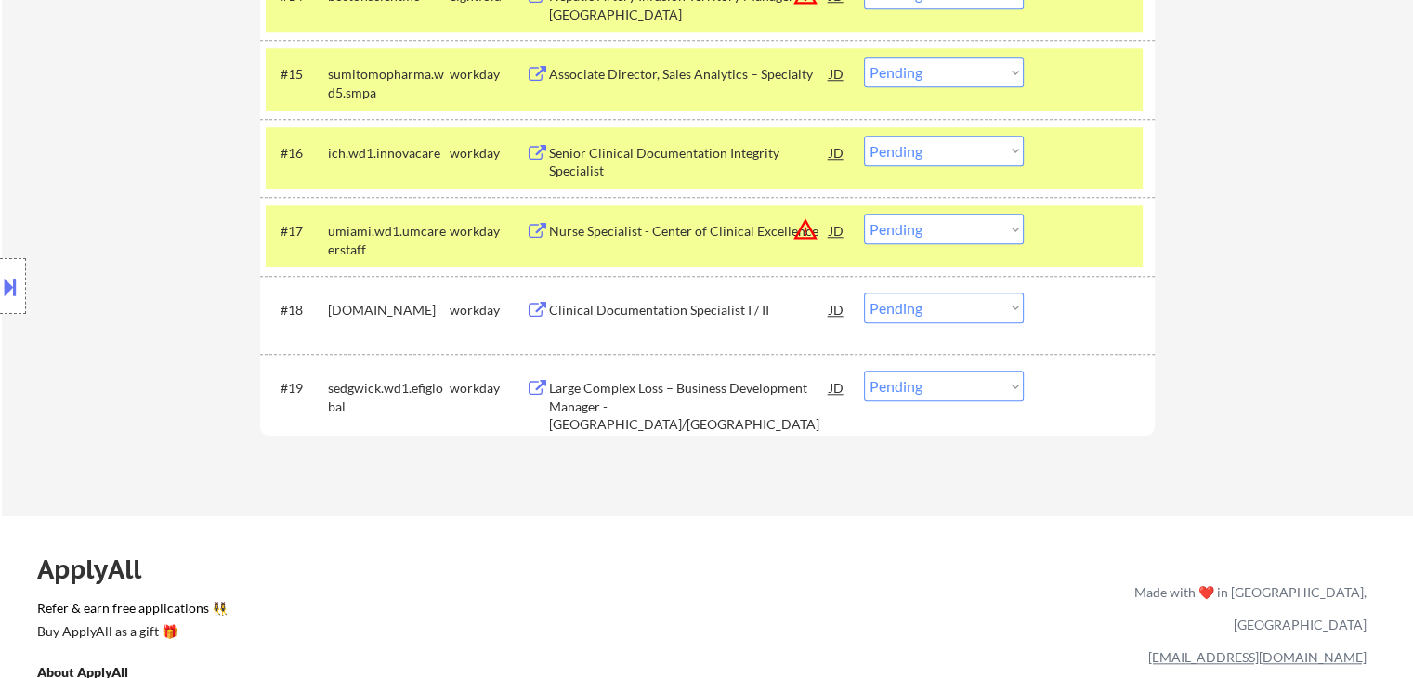
drag, startPoint x: 10, startPoint y: 280, endPoint x: 22, endPoint y: 280, distance: 12.1
click at [9, 280] on button at bounding box center [10, 286] width 20 height 31
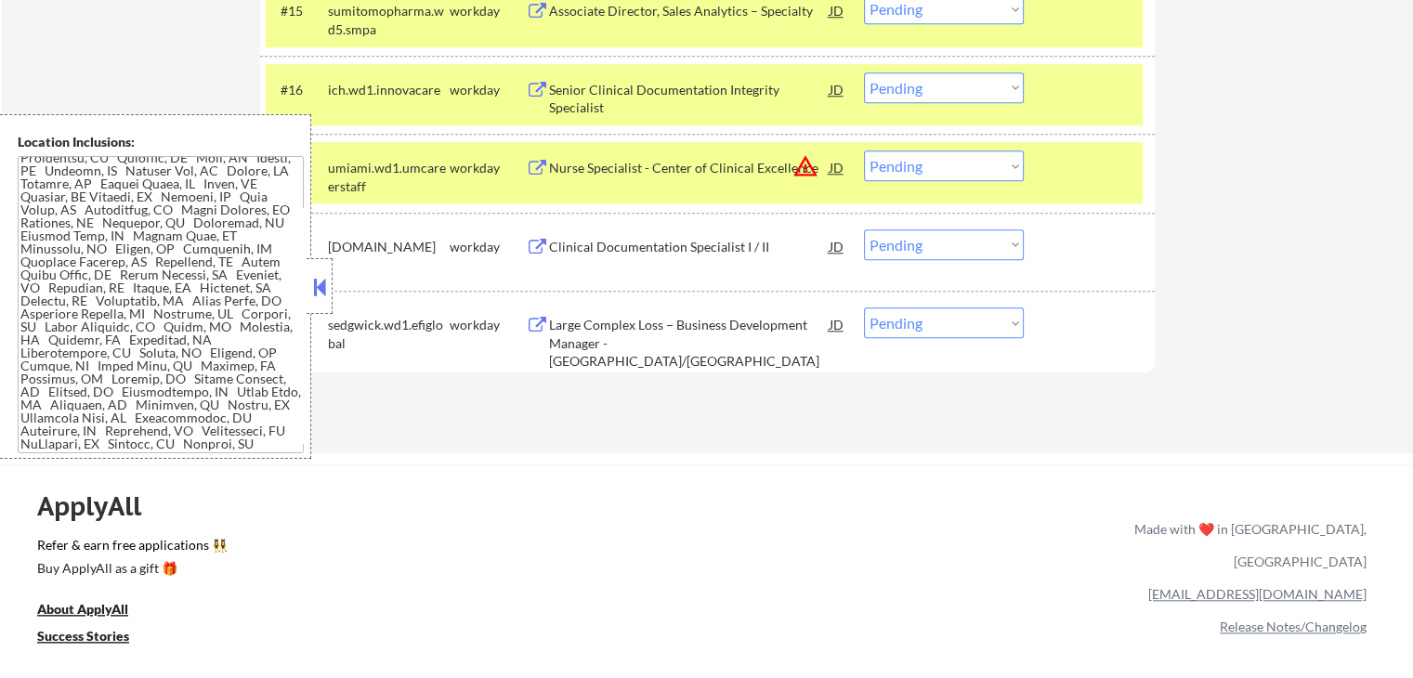
scroll to position [1765, 0]
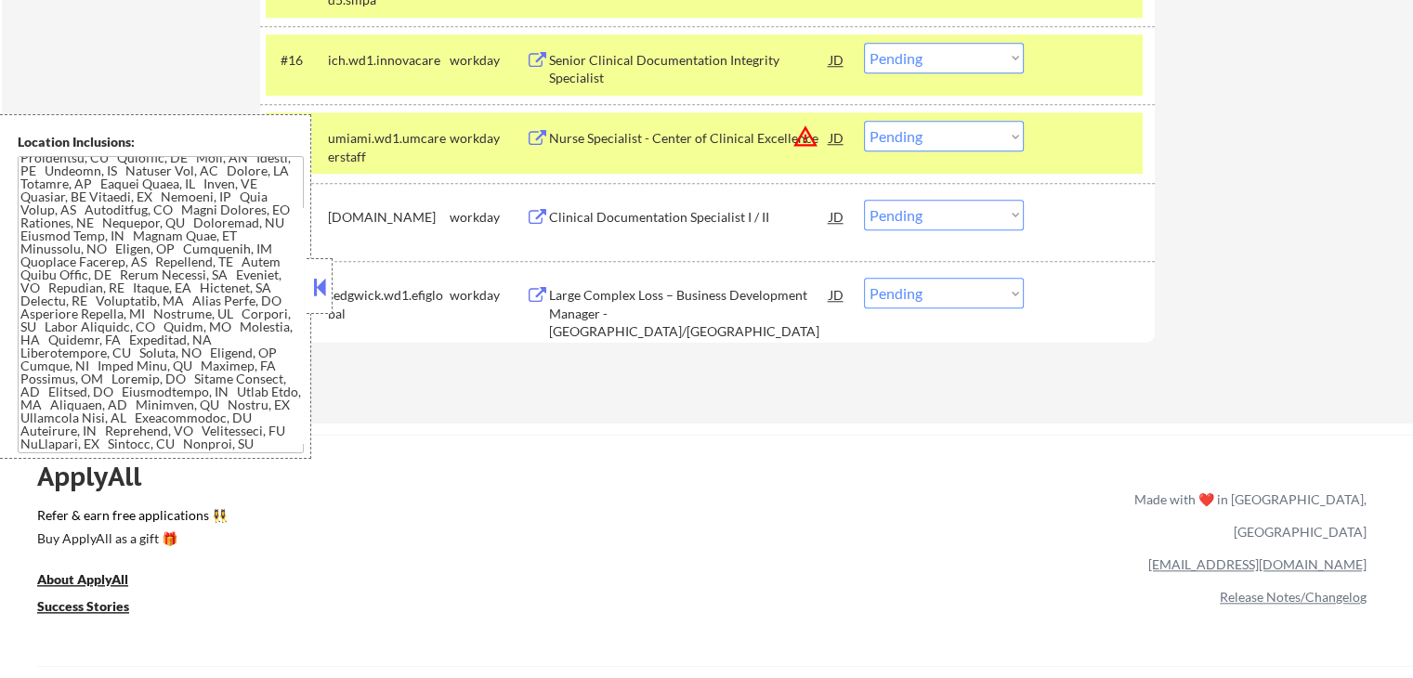
drag, startPoint x: 942, startPoint y: 295, endPoint x: 944, endPoint y: 306, distance: 10.4
click at [942, 295] on select "Choose an option... Pending Applied Excluded (Questions) Excluded (Expired) Exc…" at bounding box center [944, 293] width 160 height 31
select select ""applied""
click at [864, 278] on select "Choose an option... Pending Applied Excluded (Questions) Excluded (Expired) Exc…" at bounding box center [944, 293] width 160 height 31
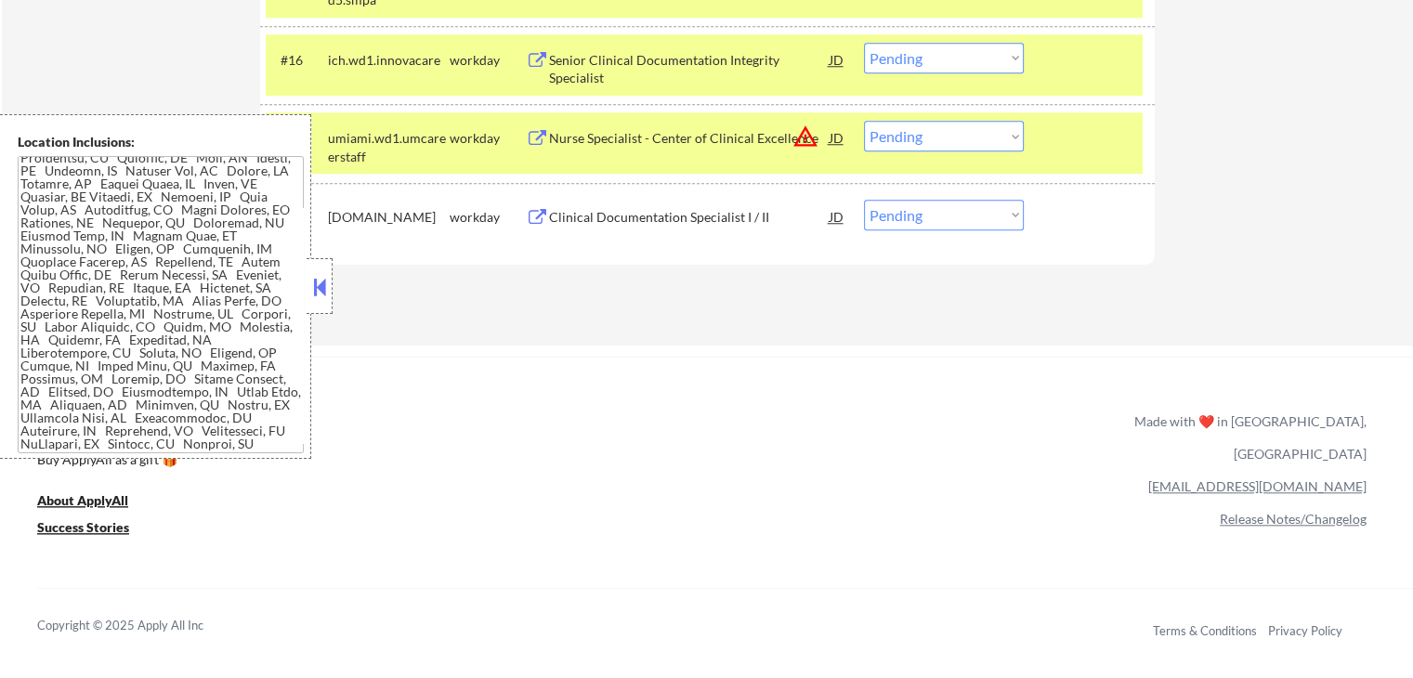
click at [952, 212] on select "Choose an option... Pending Applied Excluded (Questions) Excluded (Expired) Exc…" at bounding box center [944, 215] width 160 height 31
select select ""applied""
click at [864, 200] on select "Choose an option... Pending Applied Excluded (Questions) Excluded (Expired) Exc…" at bounding box center [944, 215] width 160 height 31
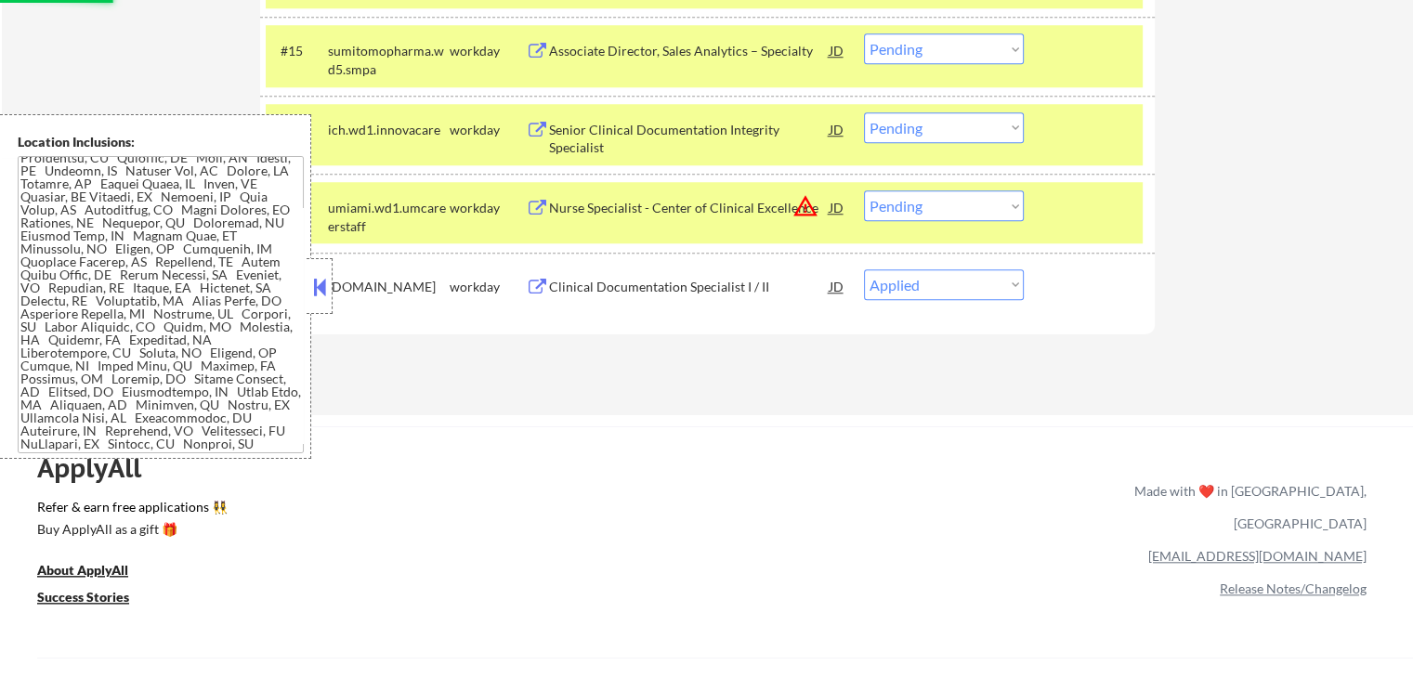
scroll to position [1579, 0]
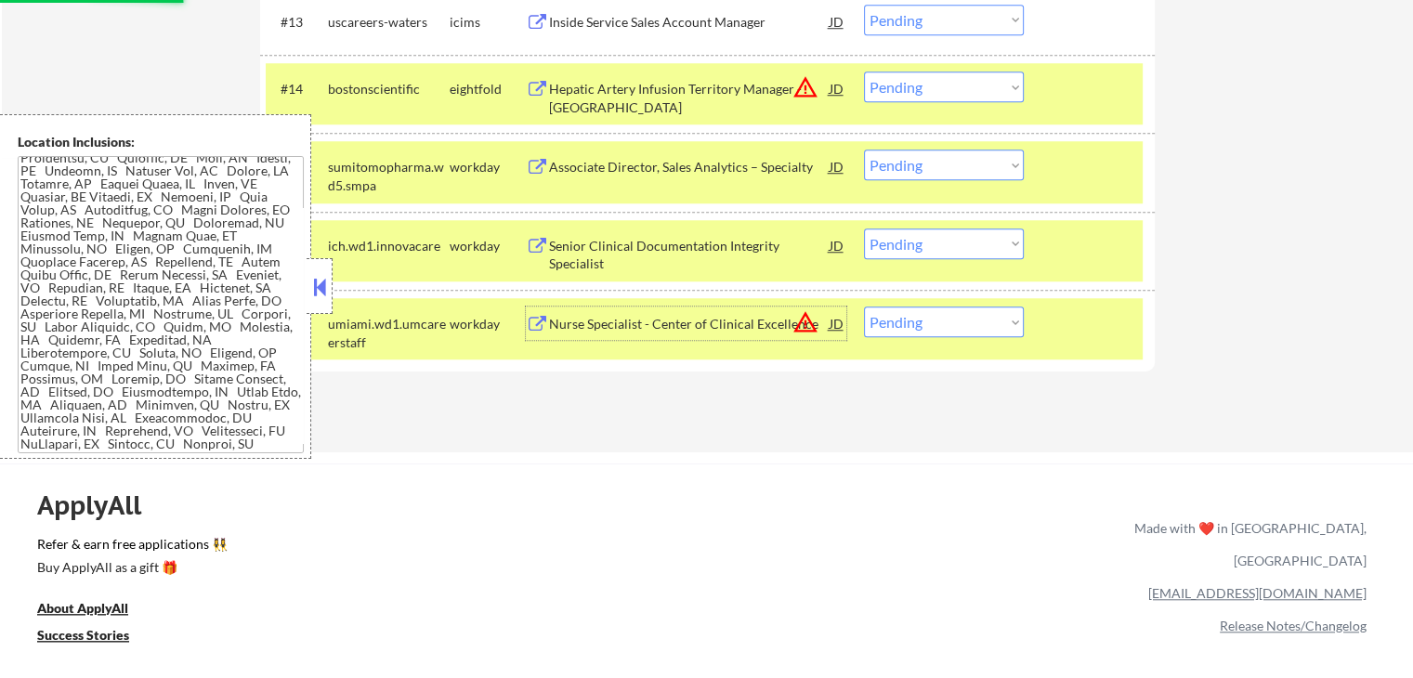
click at [606, 315] on div "Nurse Specialist - Center of Clinical Excellence" at bounding box center [689, 324] width 280 height 19
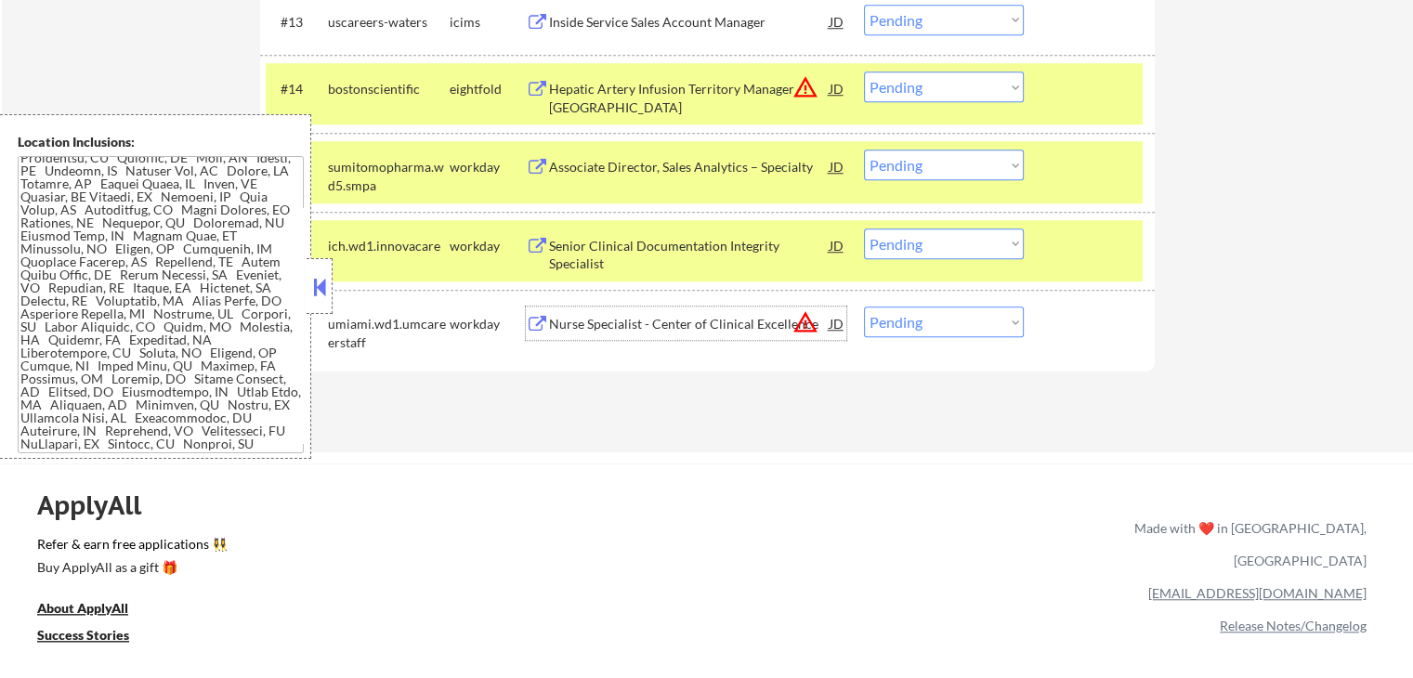
click at [589, 240] on div "Senior Clinical Documentation Integrity Specialist" at bounding box center [689, 255] width 280 height 36
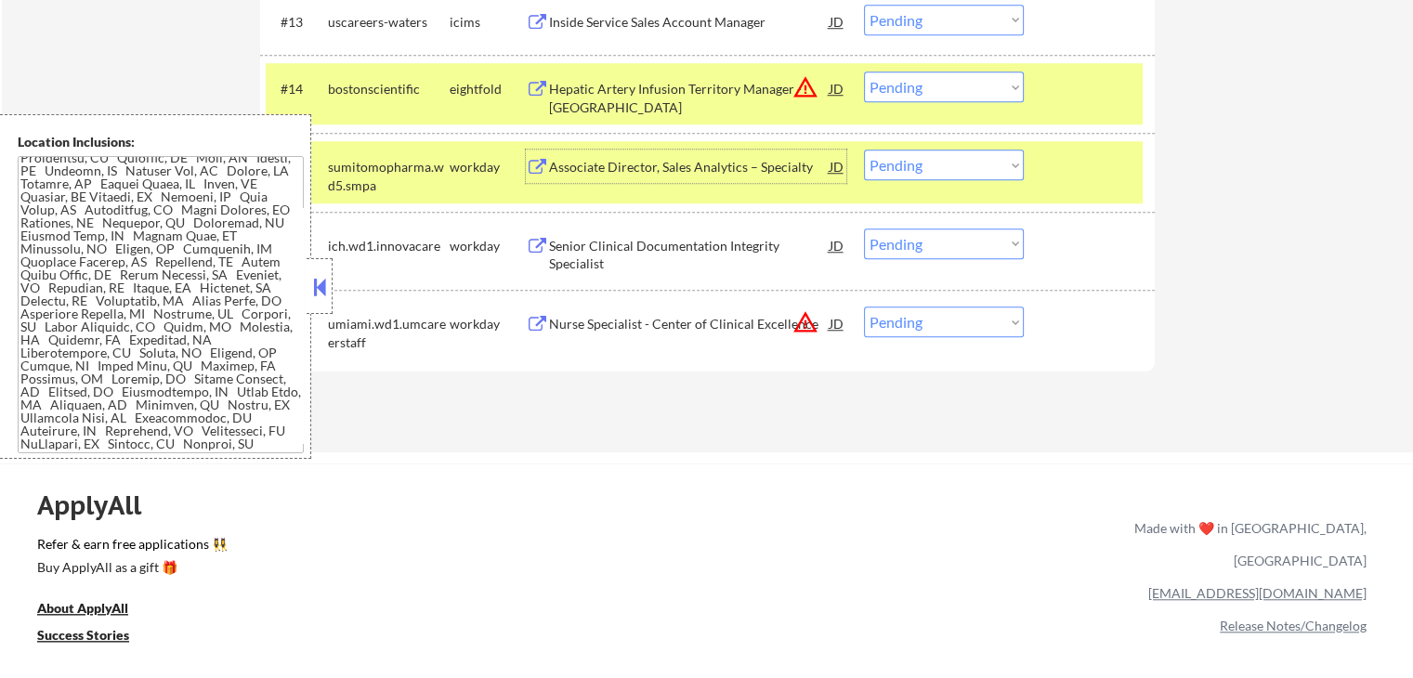
click at [596, 172] on div "Associate Director, Sales Analytics – Specialty" at bounding box center [689, 167] width 280 height 19
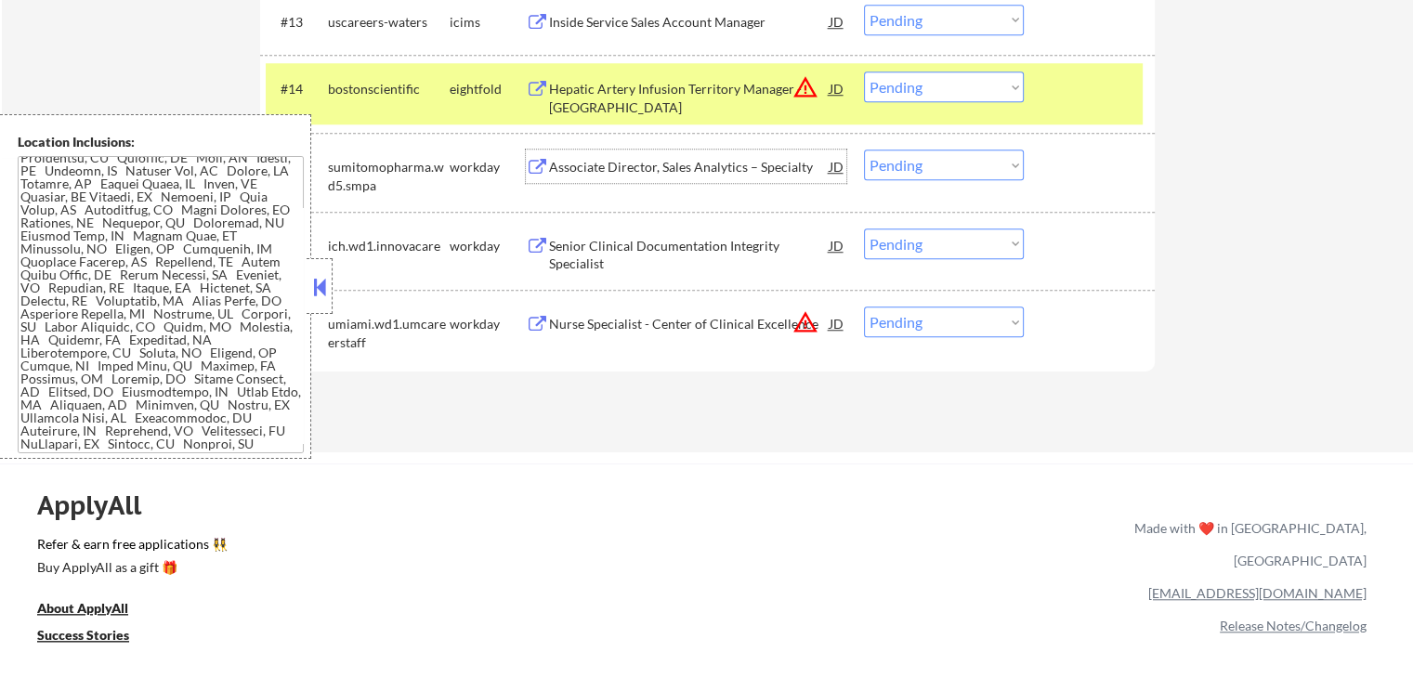
click at [907, 168] on select "Choose an option... Pending Applied Excluded (Questions) Excluded (Expired) Exc…" at bounding box center [944, 165] width 160 height 31
click at [864, 150] on select "Choose an option... Pending Applied Excluded (Questions) Excluded (Expired) Exc…" at bounding box center [944, 165] width 160 height 31
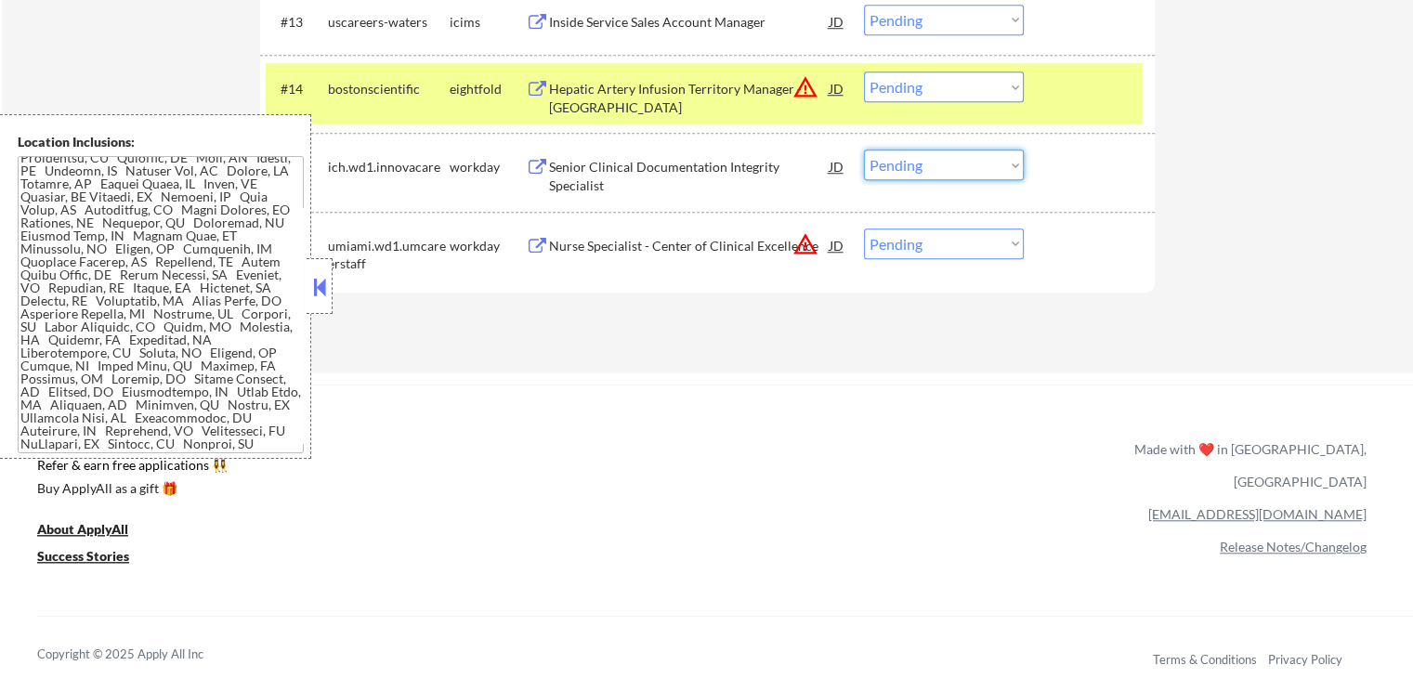
click at [899, 170] on select "Choose an option... Pending Applied Excluded (Questions) Excluded (Expired) Exc…" at bounding box center [944, 165] width 160 height 31
click at [864, 150] on select "Choose an option... Pending Applied Excluded (Questions) Excluded (Expired) Exc…" at bounding box center [944, 165] width 160 height 31
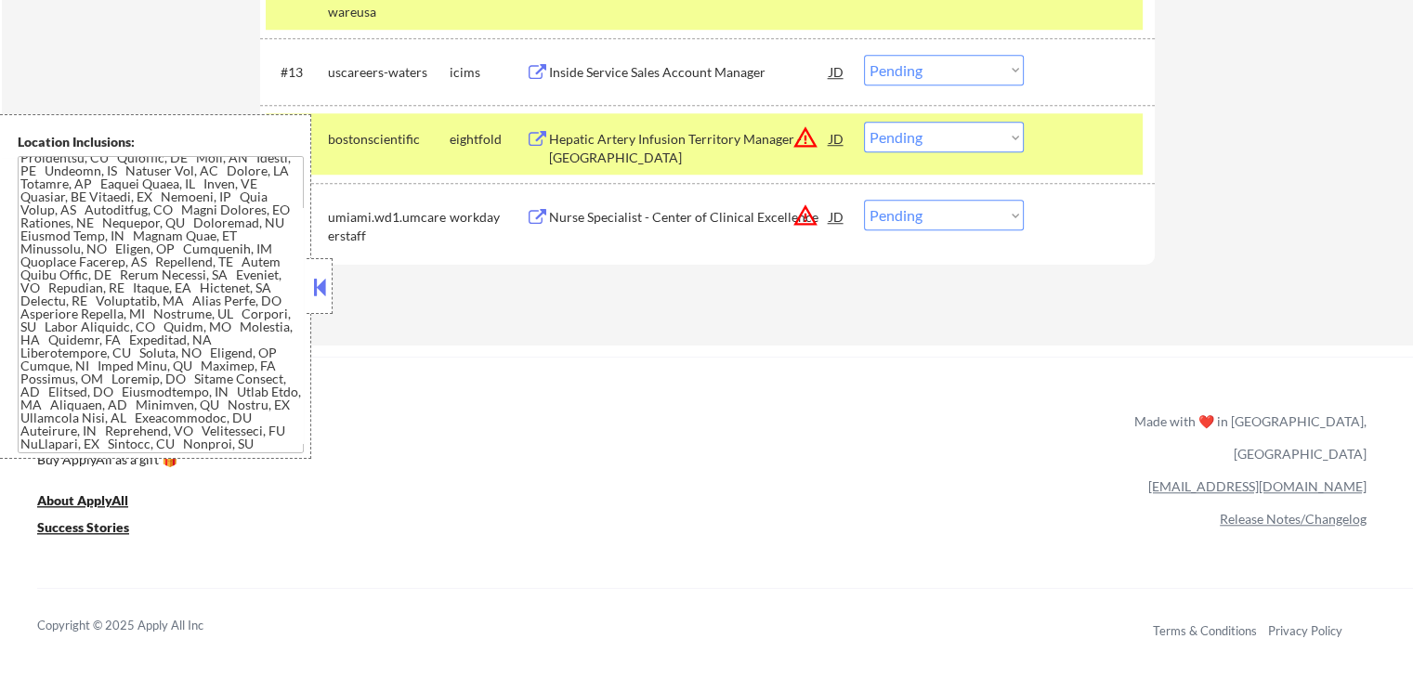
scroll to position [1486, 0]
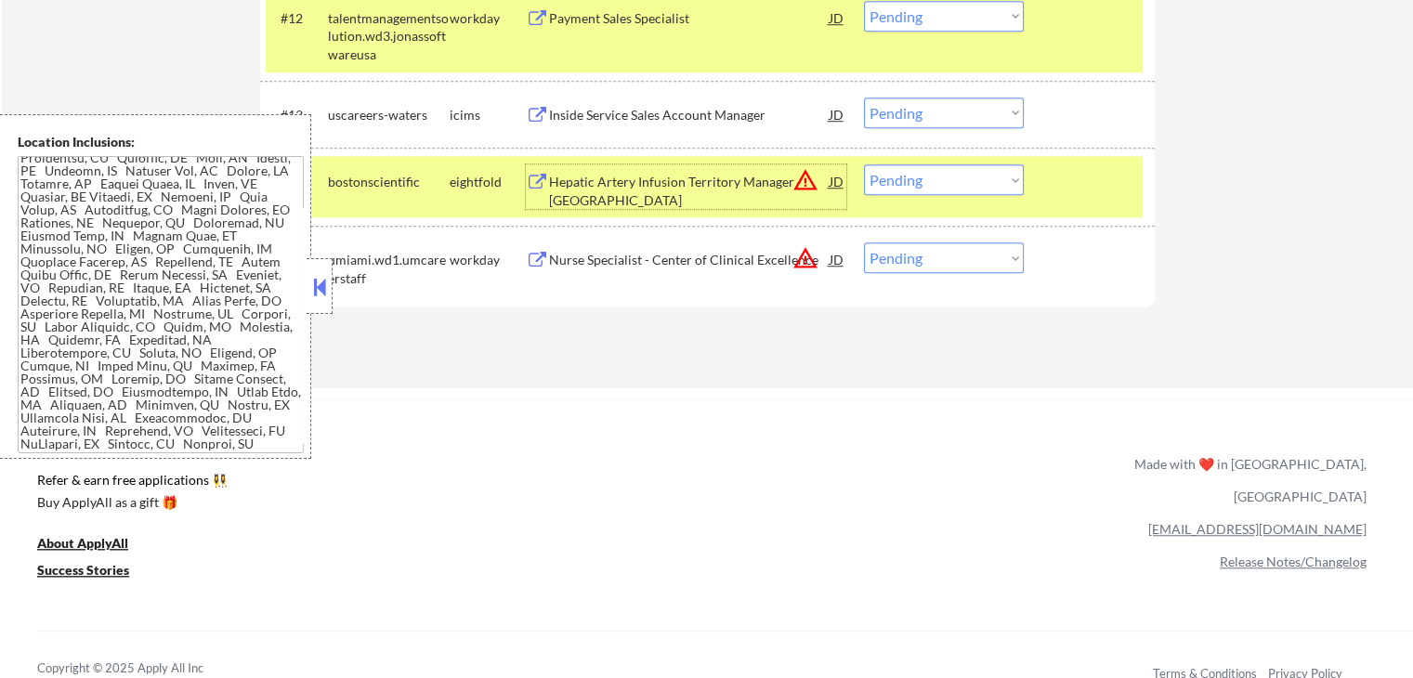
click at [557, 194] on div "Hepatic Artery Infusion Territory Manager - [GEOGRAPHIC_DATA]" at bounding box center [689, 191] width 280 height 36
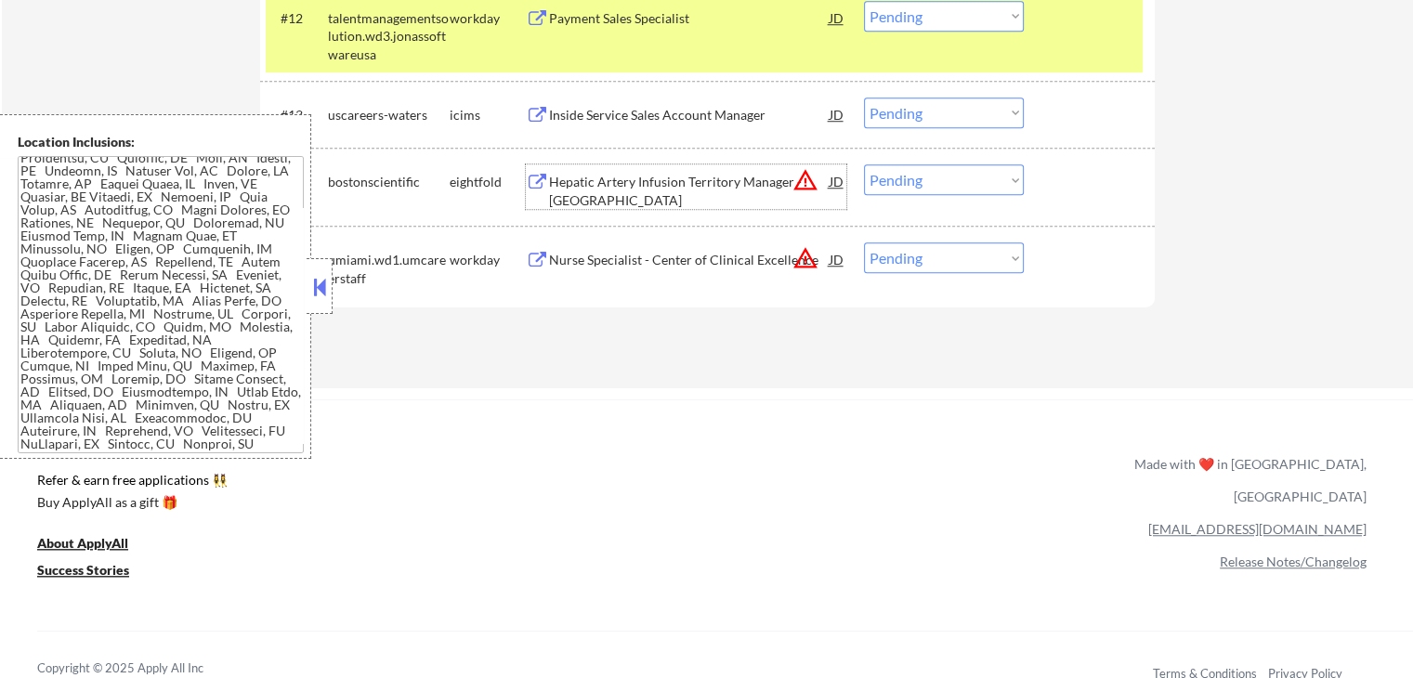
scroll to position [1579, 0]
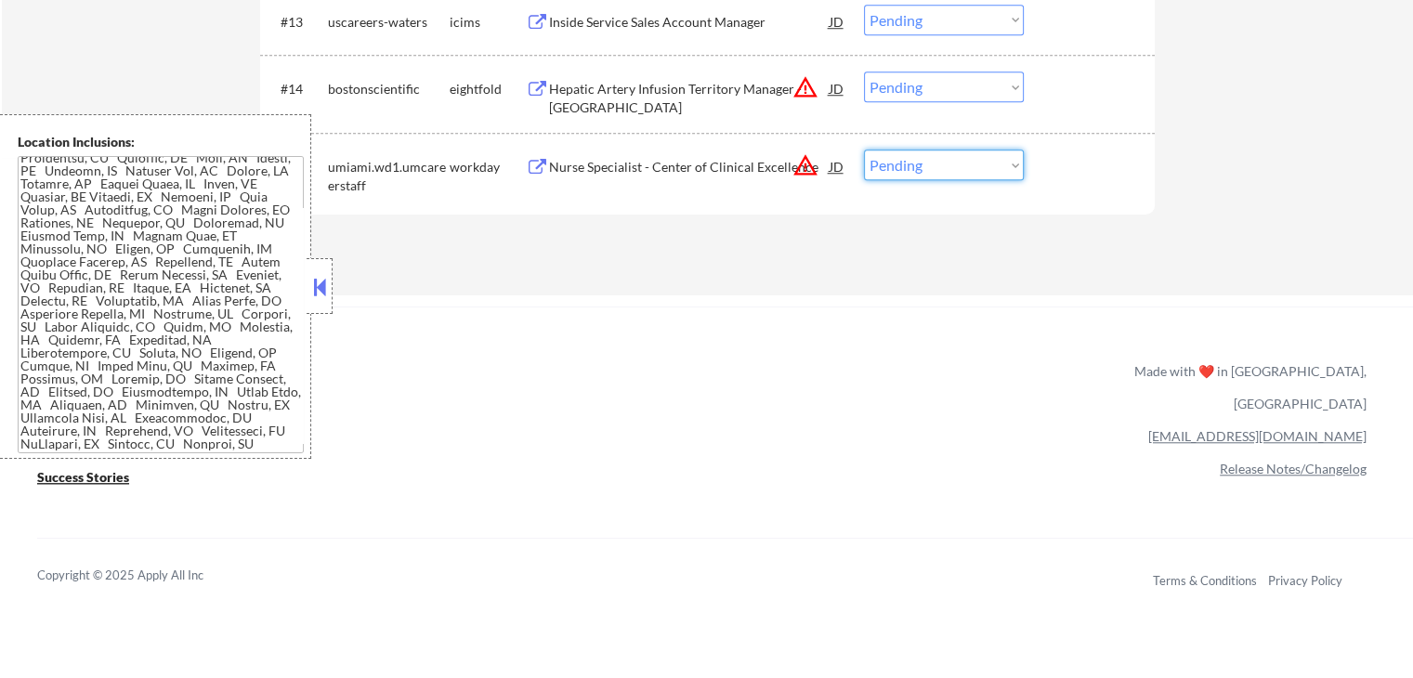
click at [906, 168] on select "Choose an option... Pending Applied Excluded (Questions) Excluded (Expired) Exc…" at bounding box center [944, 165] width 160 height 31
select select ""applied""
click at [864, 150] on select "Choose an option... Pending Applied Excluded (Questions) Excluded (Expired) Exc…" at bounding box center [944, 165] width 160 height 31
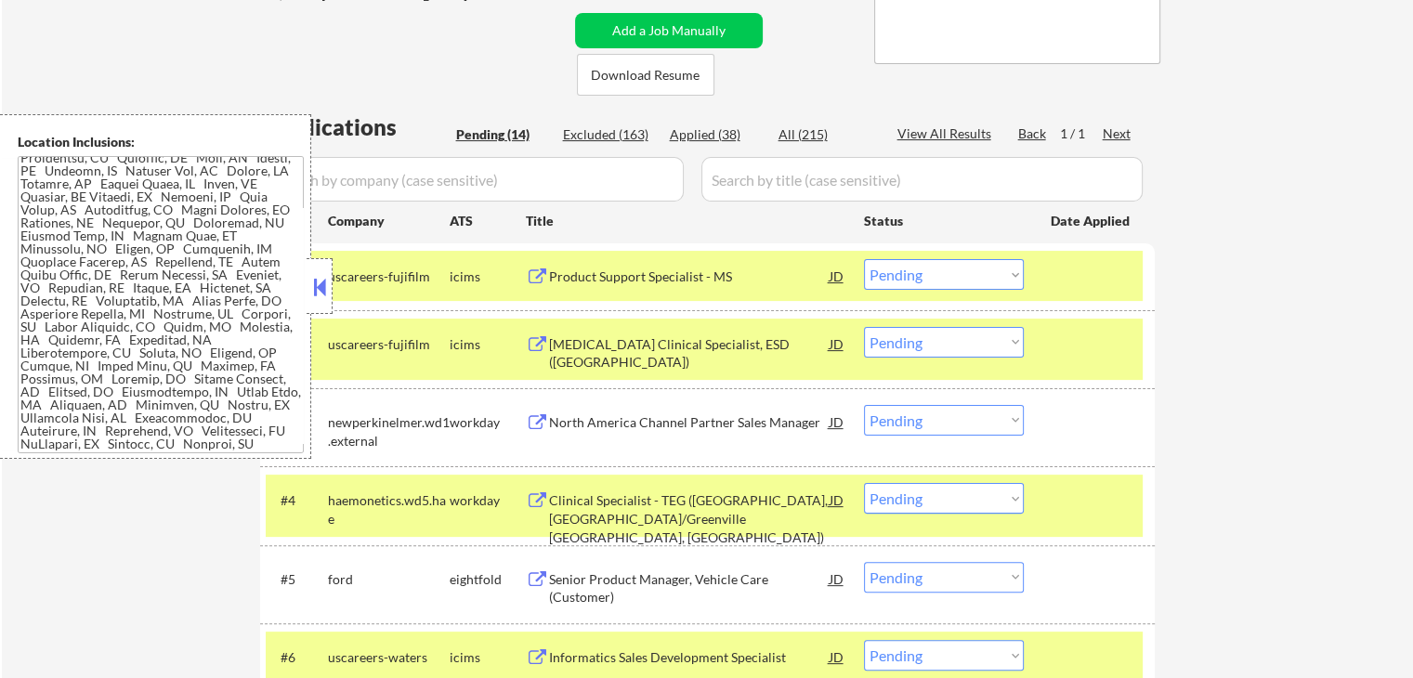
scroll to position [464, 0]
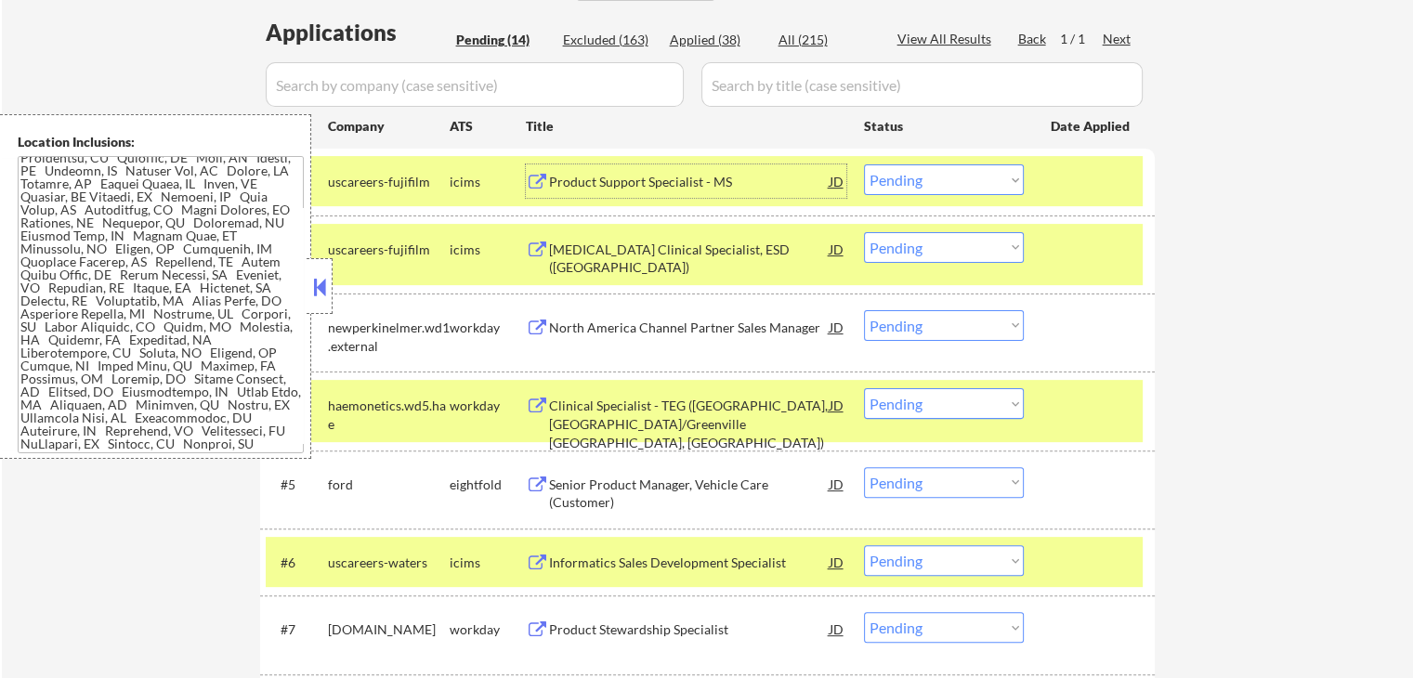
click at [586, 181] on div "Product Support Specialist - MS" at bounding box center [689, 182] width 280 height 19
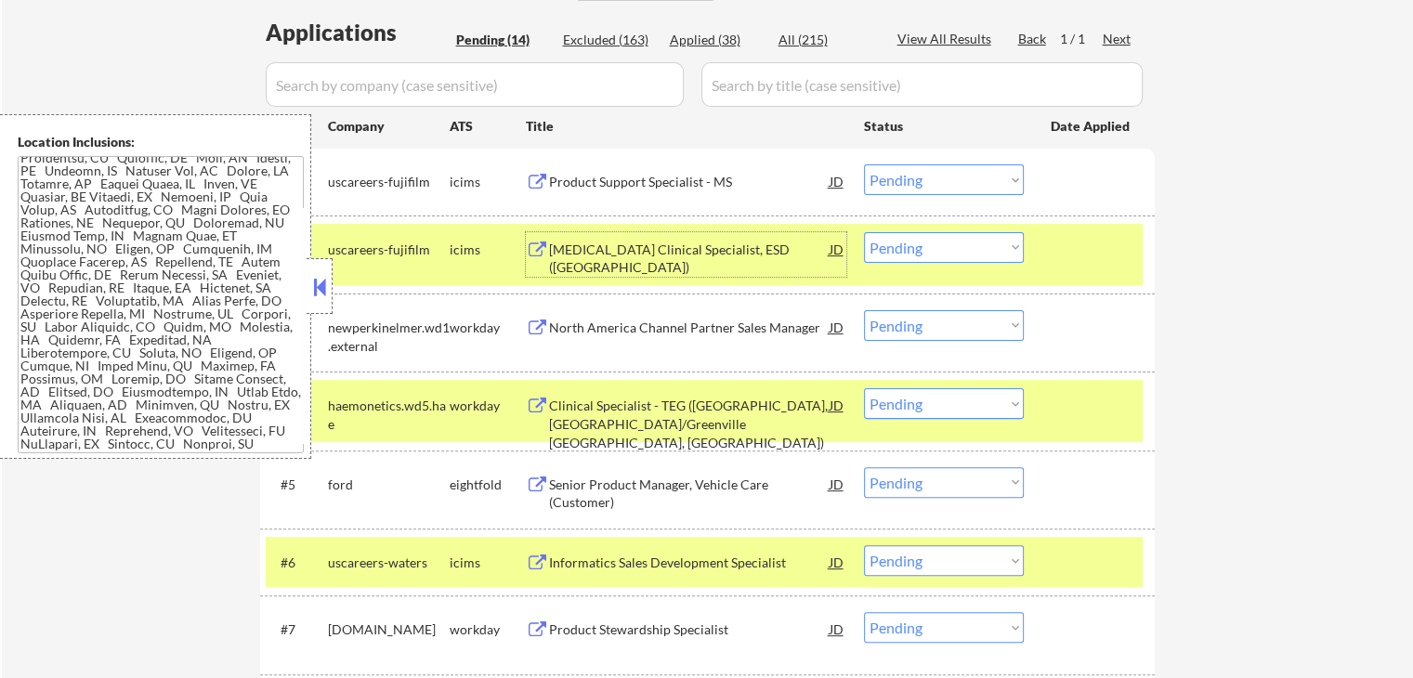
click at [570, 250] on div "[MEDICAL_DATA] Clinical Specialist, ESD ([GEOGRAPHIC_DATA])" at bounding box center [689, 259] width 280 height 36
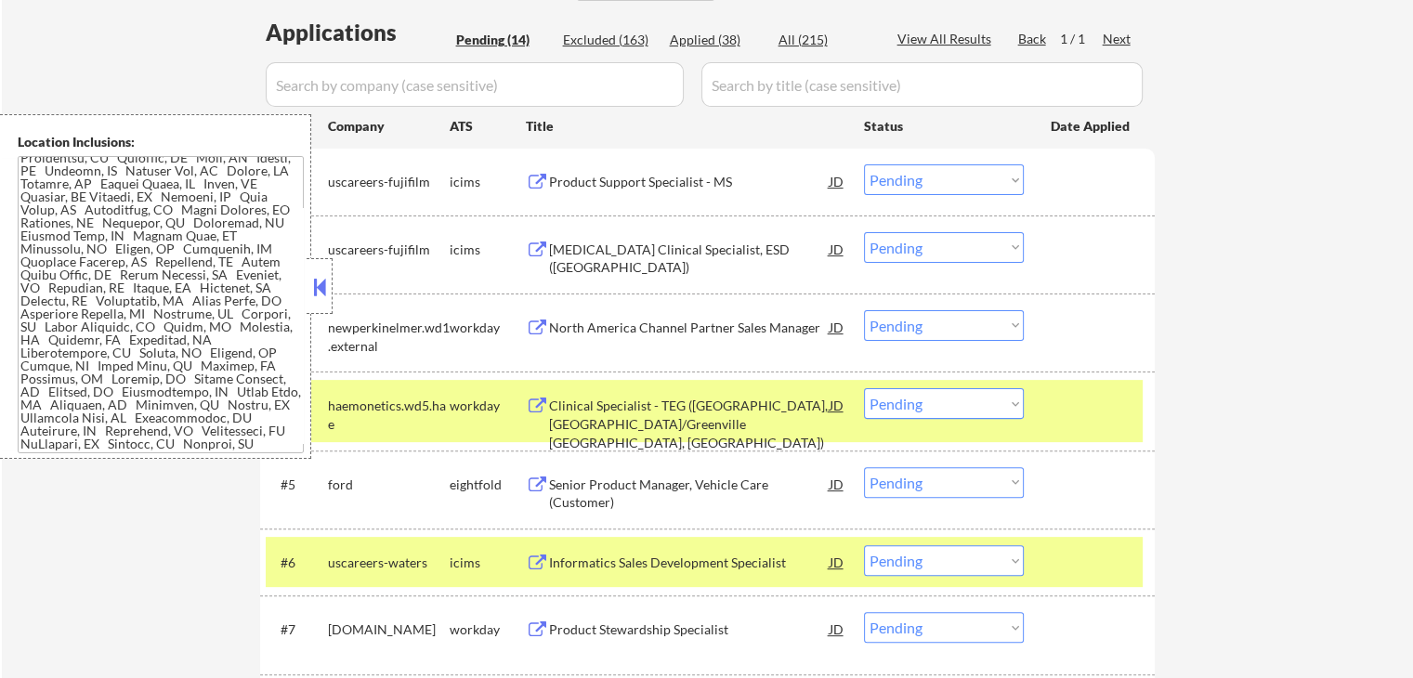
click at [568, 322] on div "North America Channel Partner Sales Manager" at bounding box center [689, 328] width 280 height 19
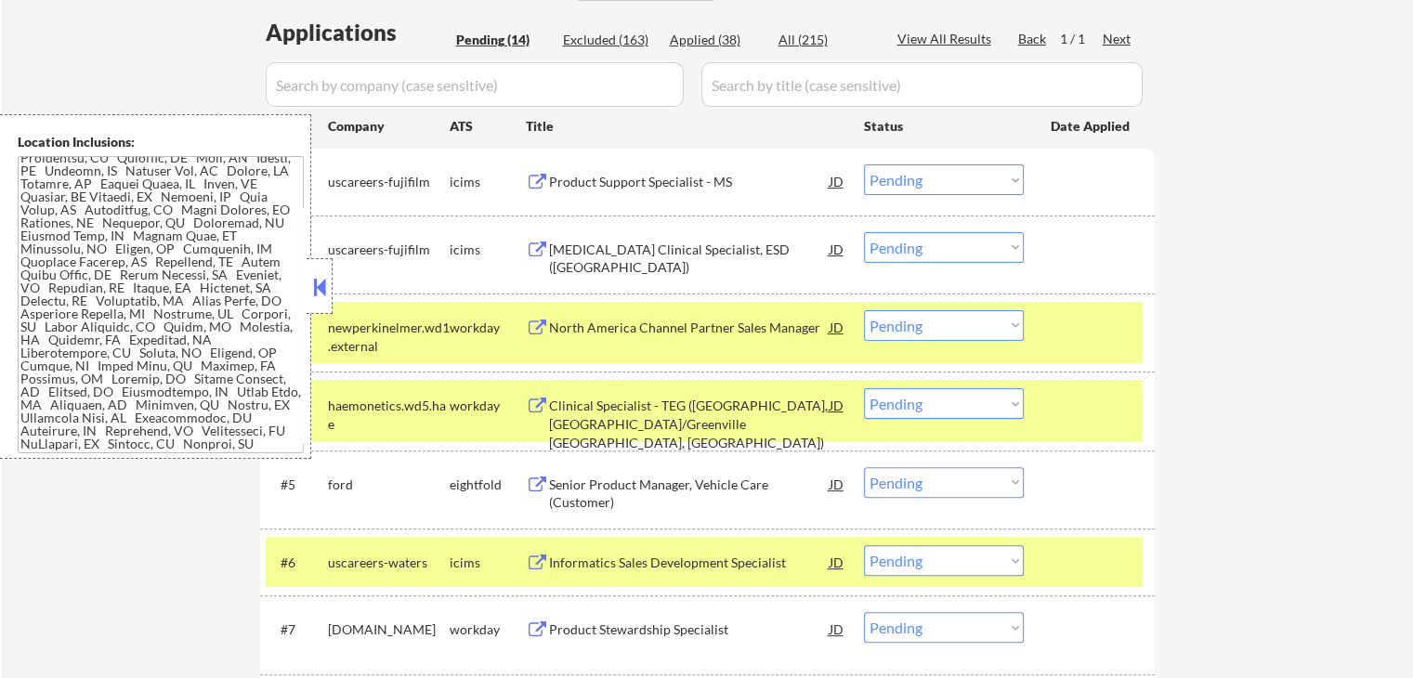
click at [567, 409] on div "Clinical Specialist - TEG ([GEOGRAPHIC_DATA], [GEOGRAPHIC_DATA]/Greenville [GEO…" at bounding box center [689, 424] width 280 height 55
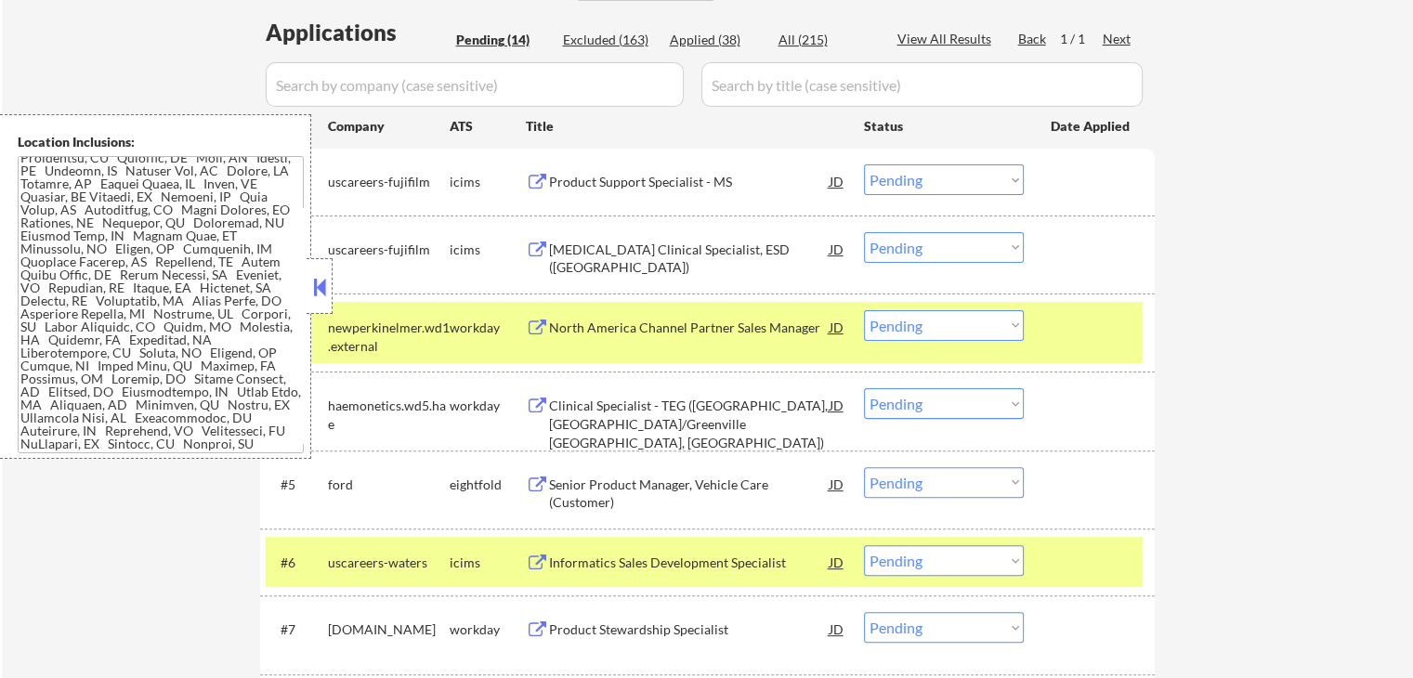
click at [579, 490] on div "Senior Product Manager, Vehicle Care (Customer)" at bounding box center [689, 494] width 280 height 36
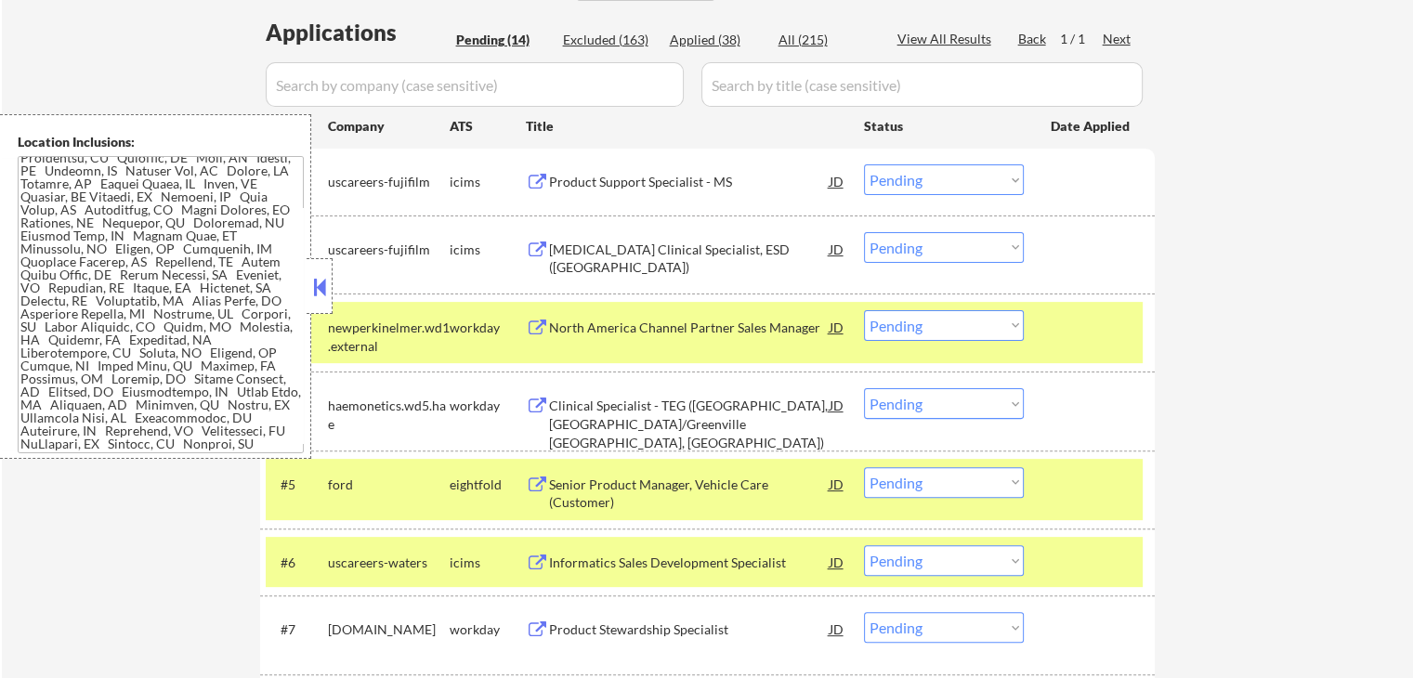
click at [565, 557] on div "Informatics Sales Development Specialist" at bounding box center [689, 563] width 280 height 19
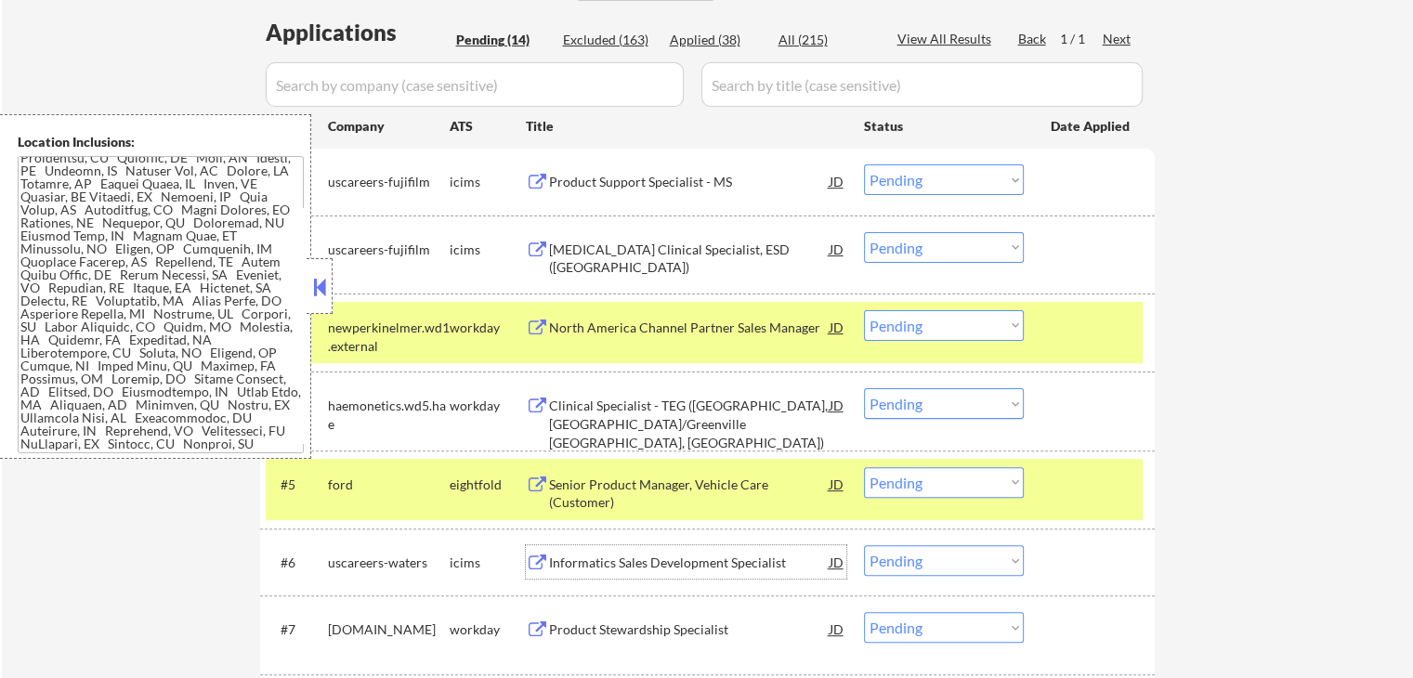
click at [947, 184] on select "Choose an option... Pending Applied Excluded (Questions) Excluded (Expired) Exc…" at bounding box center [944, 179] width 160 height 31
click at [864, 164] on select "Choose an option... Pending Applied Excluded (Questions) Excluded (Expired) Exc…" at bounding box center [944, 179] width 160 height 31
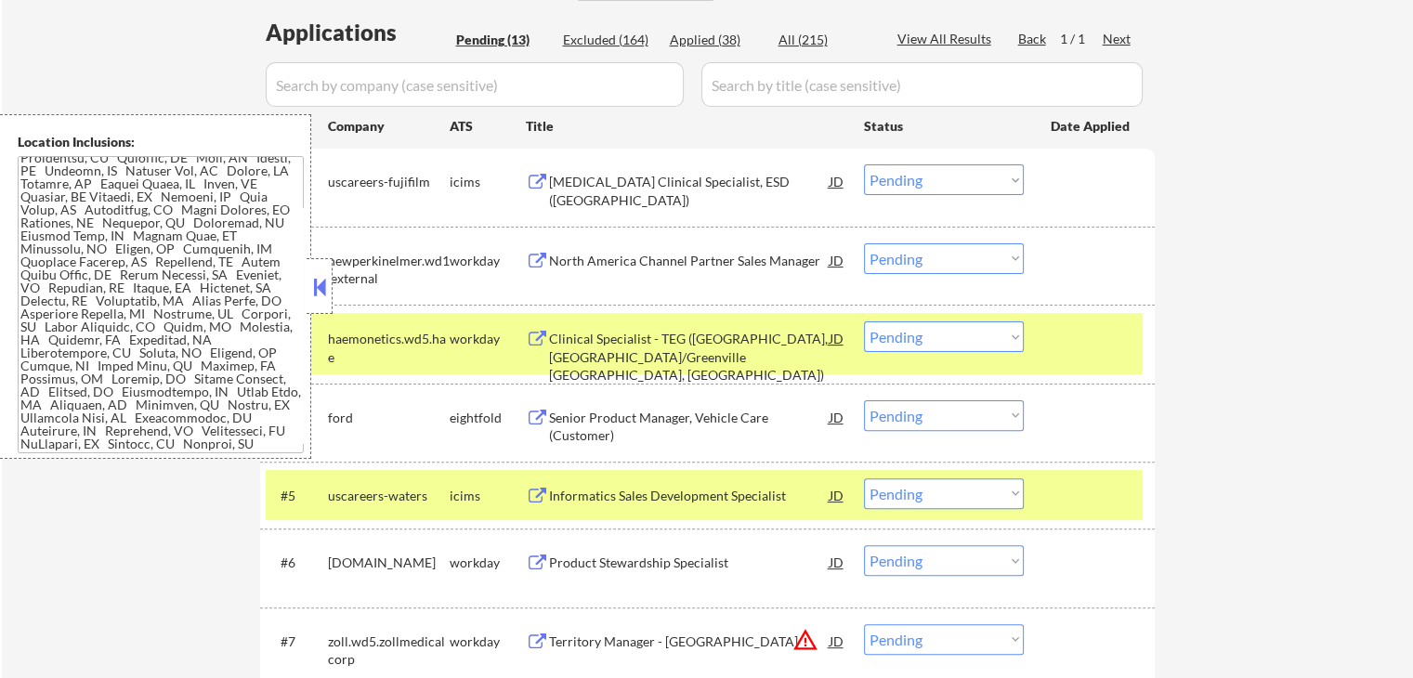
click at [935, 176] on select "Choose an option... Pending Applied Excluded (Questions) Excluded (Expired) Exc…" at bounding box center [944, 179] width 160 height 31
click at [864, 164] on select "Choose an option... Pending Applied Excluded (Questions) Excluded (Expired) Exc…" at bounding box center [944, 179] width 160 height 31
select select ""pending""
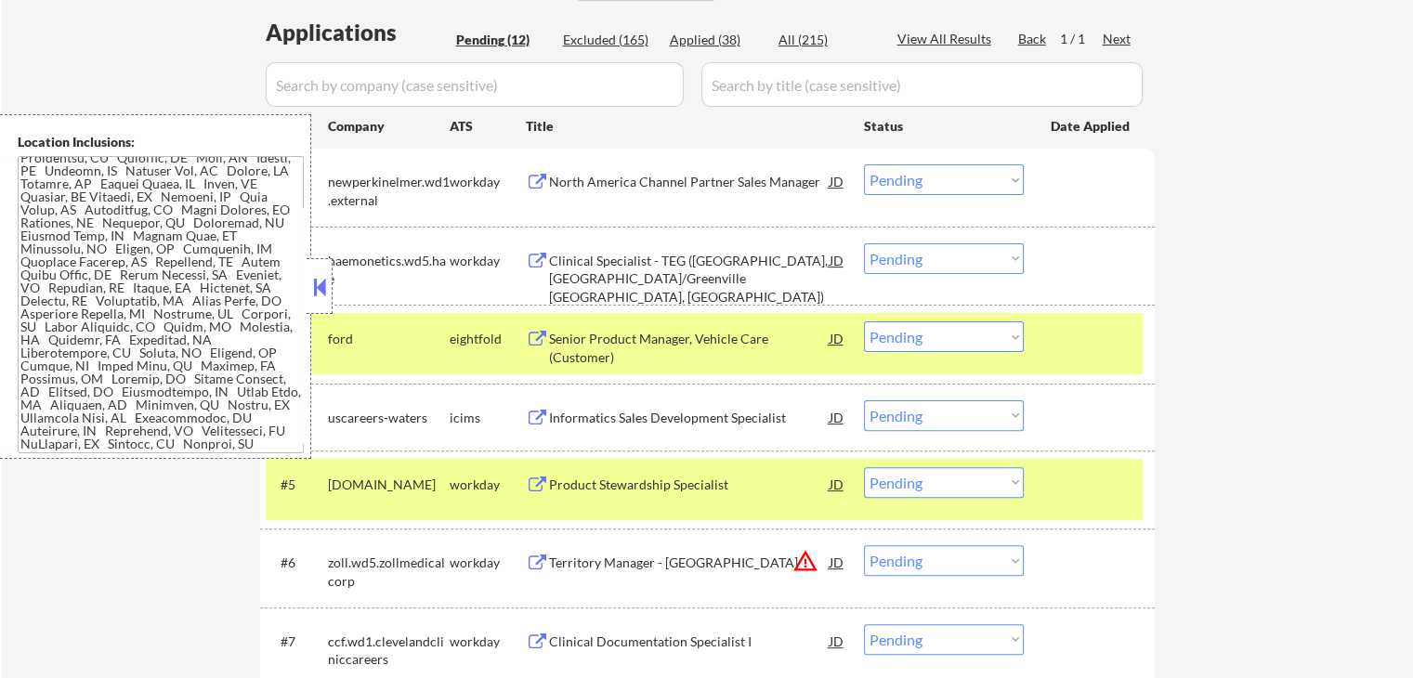
click at [948, 261] on select "Choose an option... Pending Applied Excluded (Questions) Excluded (Expired) Exc…" at bounding box center [944, 258] width 160 height 31
click at [864, 243] on select "Choose an option... Pending Applied Excluded (Questions) Excluded (Expired) Exc…" at bounding box center [944, 258] width 160 height 31
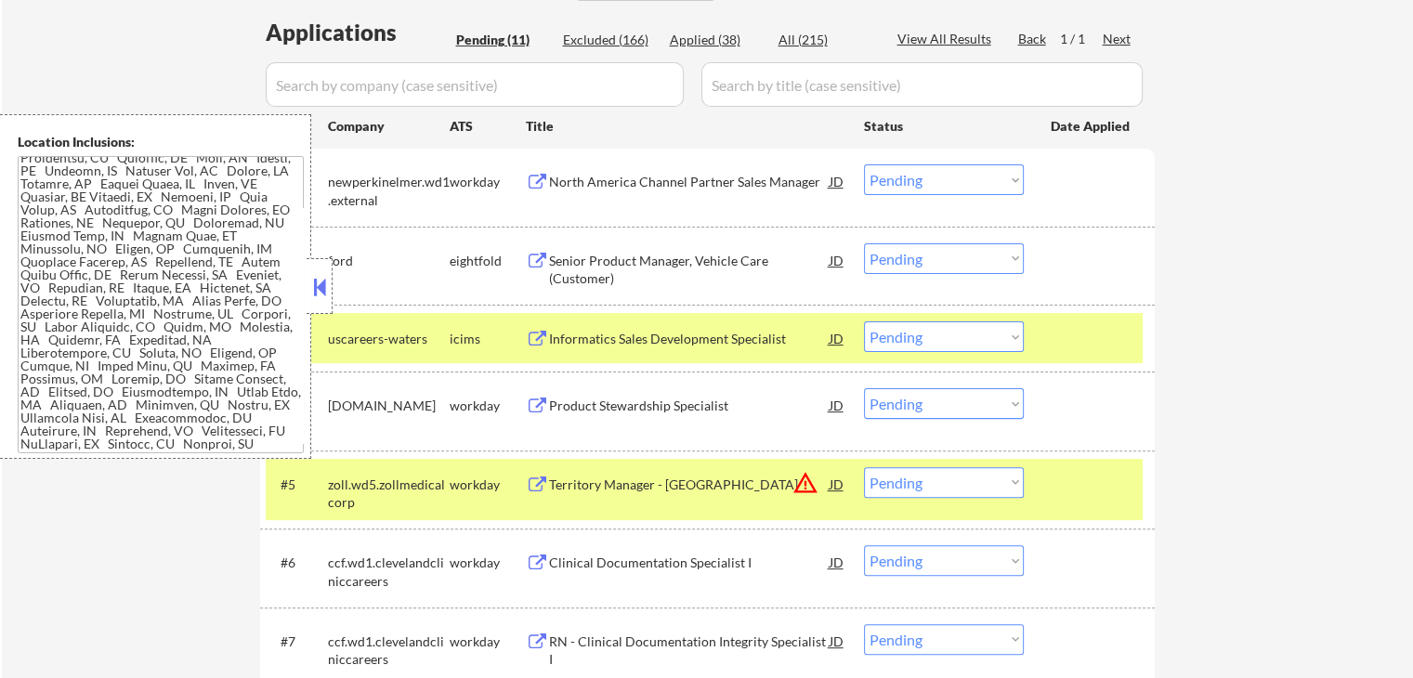
scroll to position [557, 0]
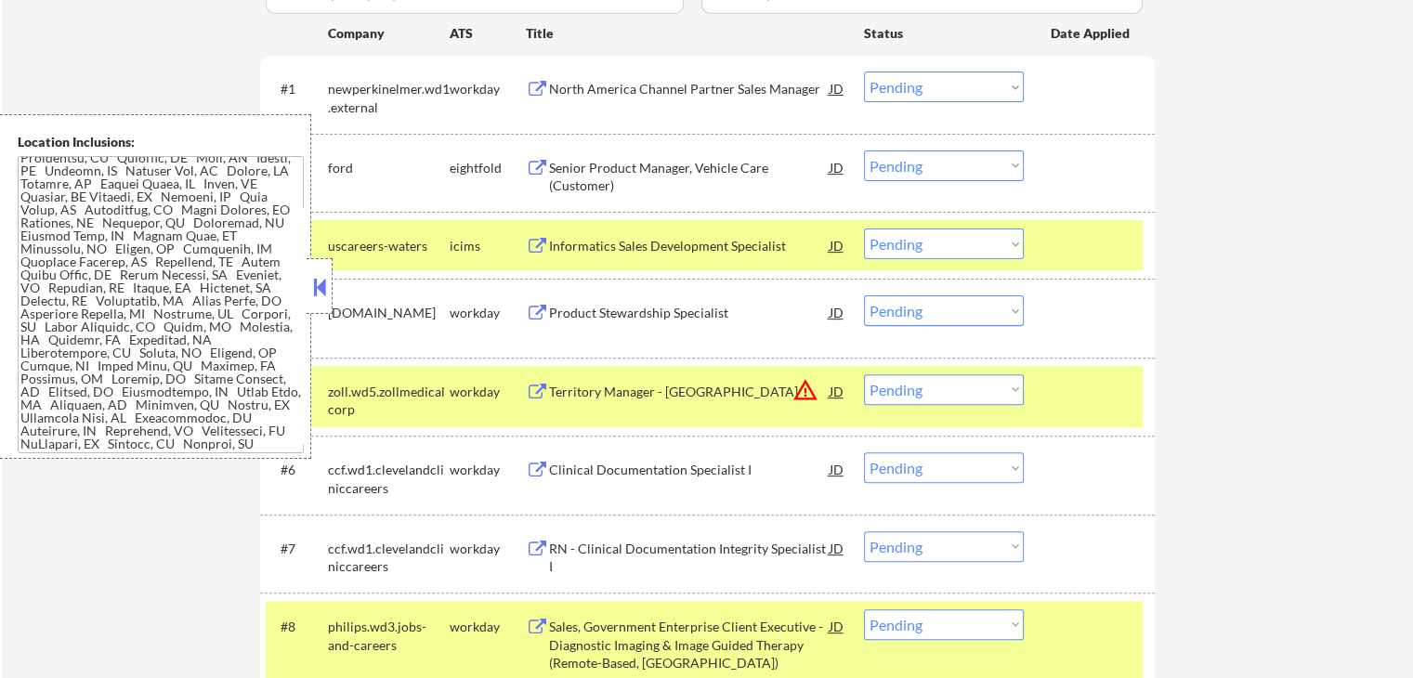
click at [911, 161] on select "Choose an option... Pending Applied Excluded (Questions) Excluded (Expired) Exc…" at bounding box center [944, 165] width 160 height 31
click at [864, 150] on select "Choose an option... Pending Applied Excluded (Questions) Excluded (Expired) Exc…" at bounding box center [944, 165] width 160 height 31
select select ""pending""
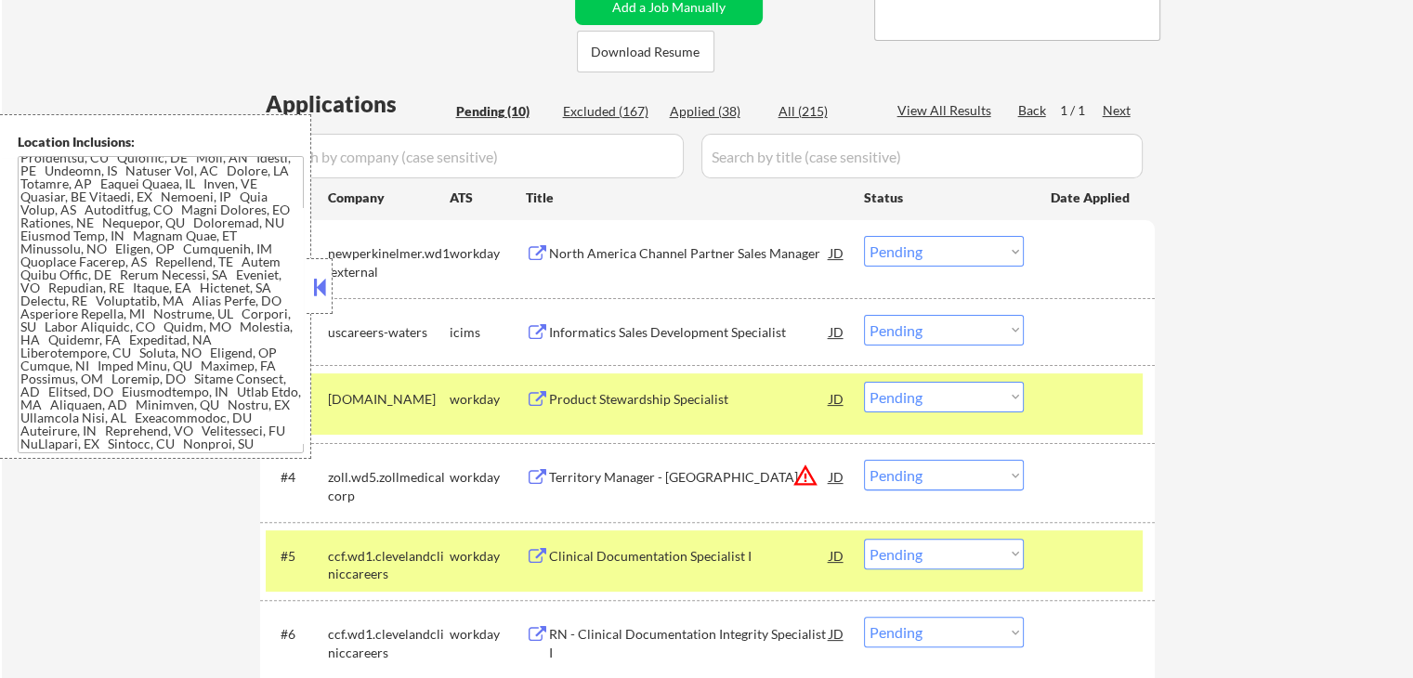
scroll to position [372, 0]
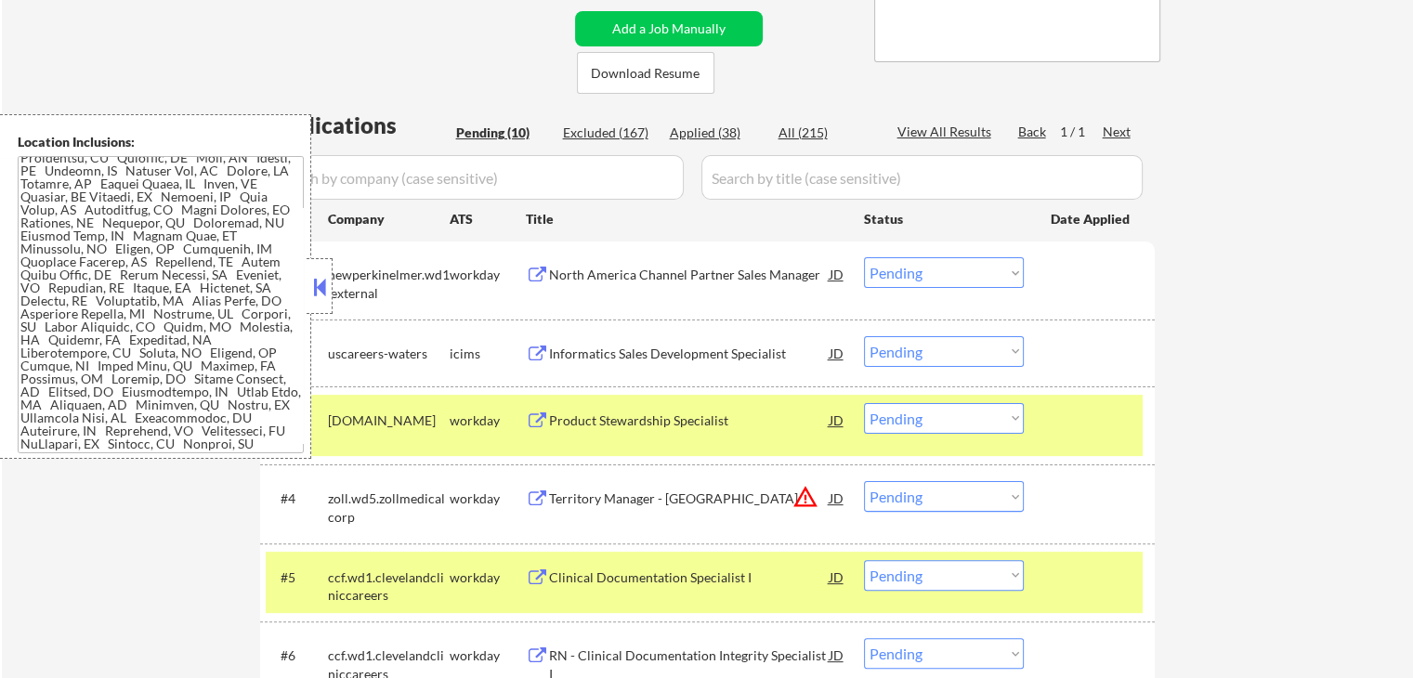
click at [613, 275] on div "North America Channel Partner Sales Manager" at bounding box center [689, 275] width 280 height 19
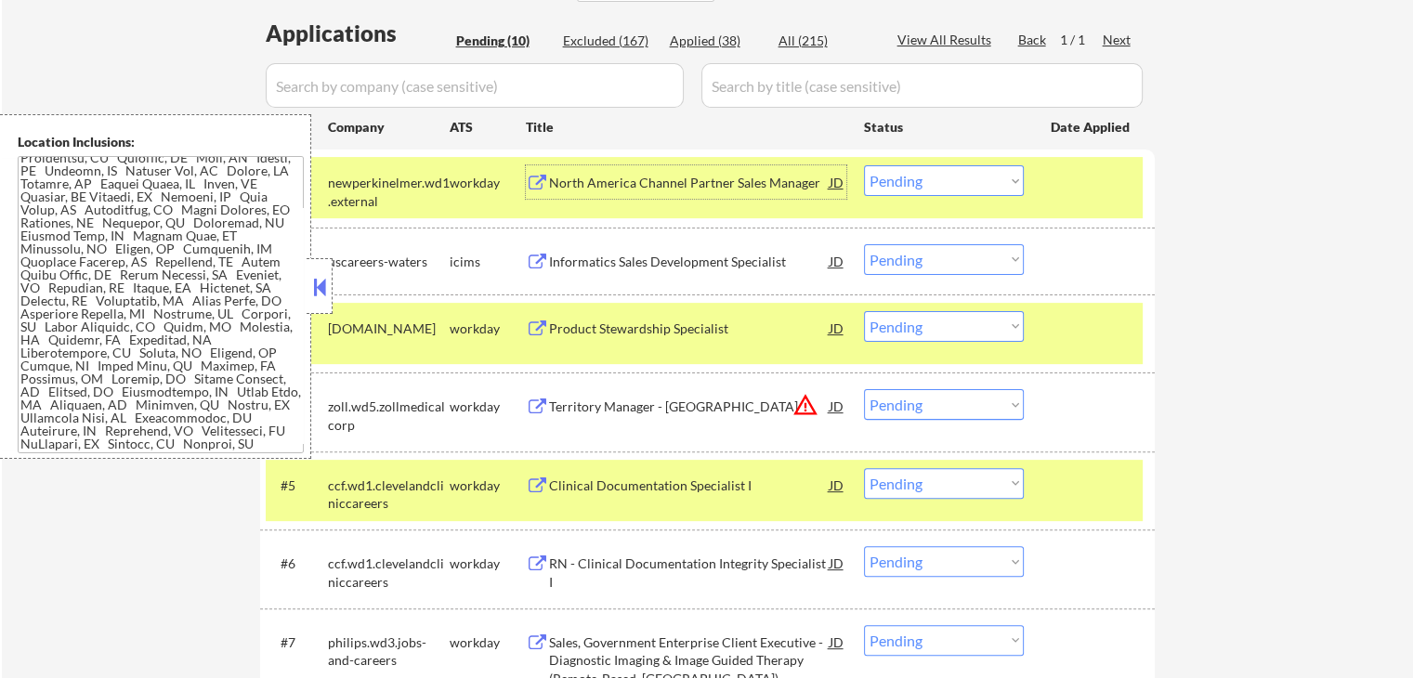
scroll to position [464, 0]
drag, startPoint x: 929, startPoint y: 181, endPoint x: 933, endPoint y: 192, distance: 12.1
click at [929, 181] on select "Choose an option... Pending Applied Excluded (Questions) Excluded (Expired) Exc…" at bounding box center [944, 179] width 160 height 31
click at [864, 164] on select "Choose an option... Pending Applied Excluded (Questions) Excluded (Expired) Exc…" at bounding box center [944, 179] width 160 height 31
select select ""pending""
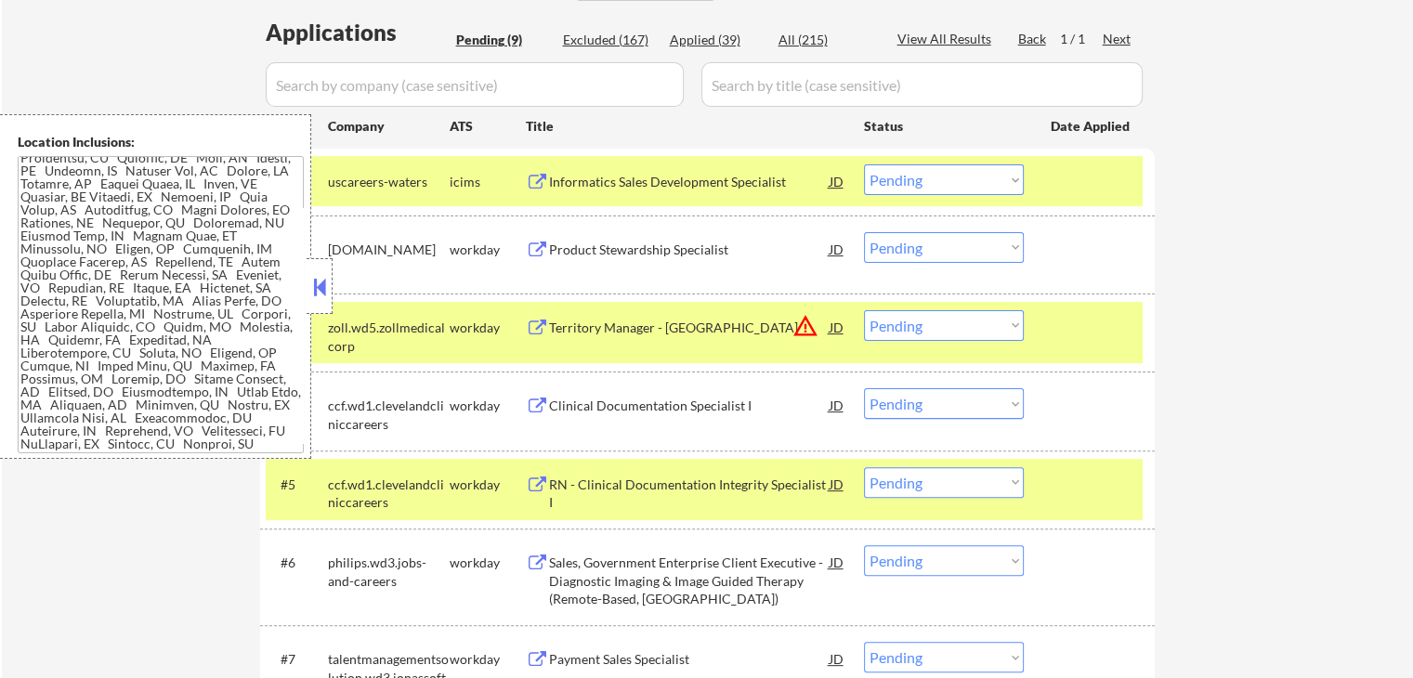
click at [316, 284] on button at bounding box center [319, 287] width 20 height 28
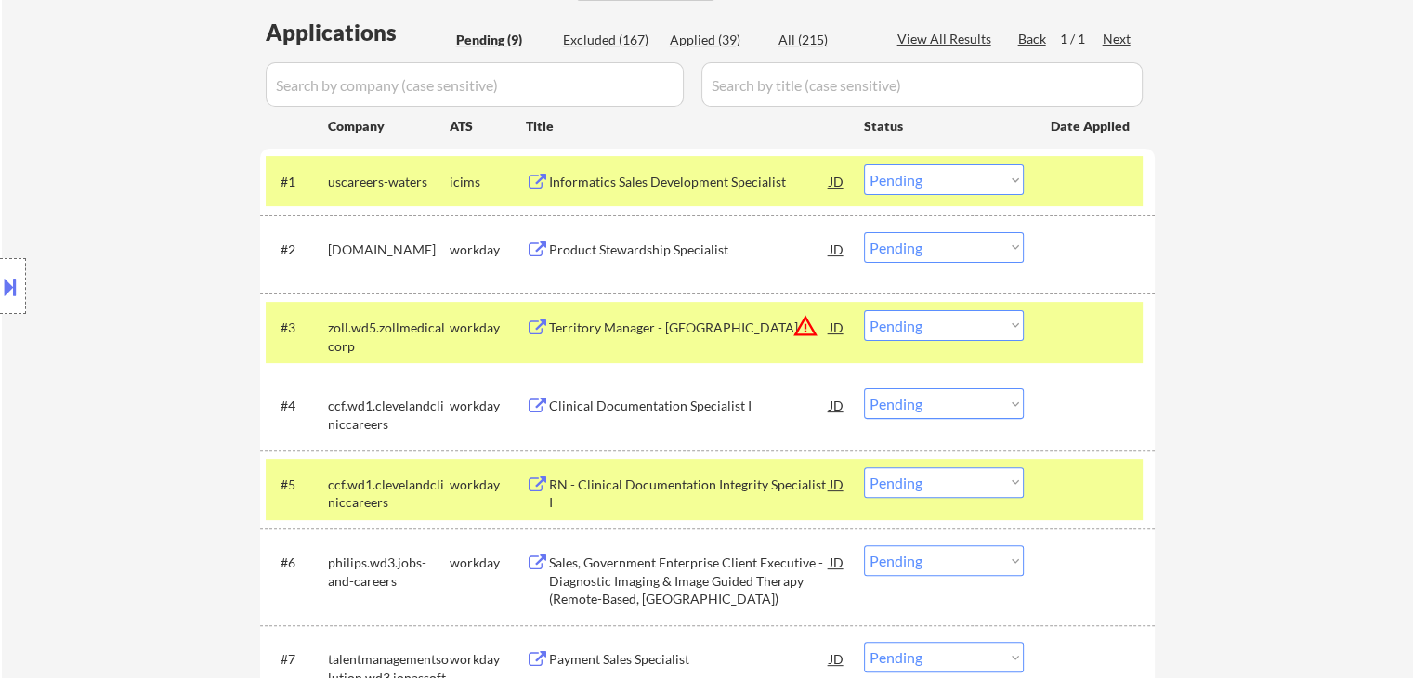
scroll to position [557, 0]
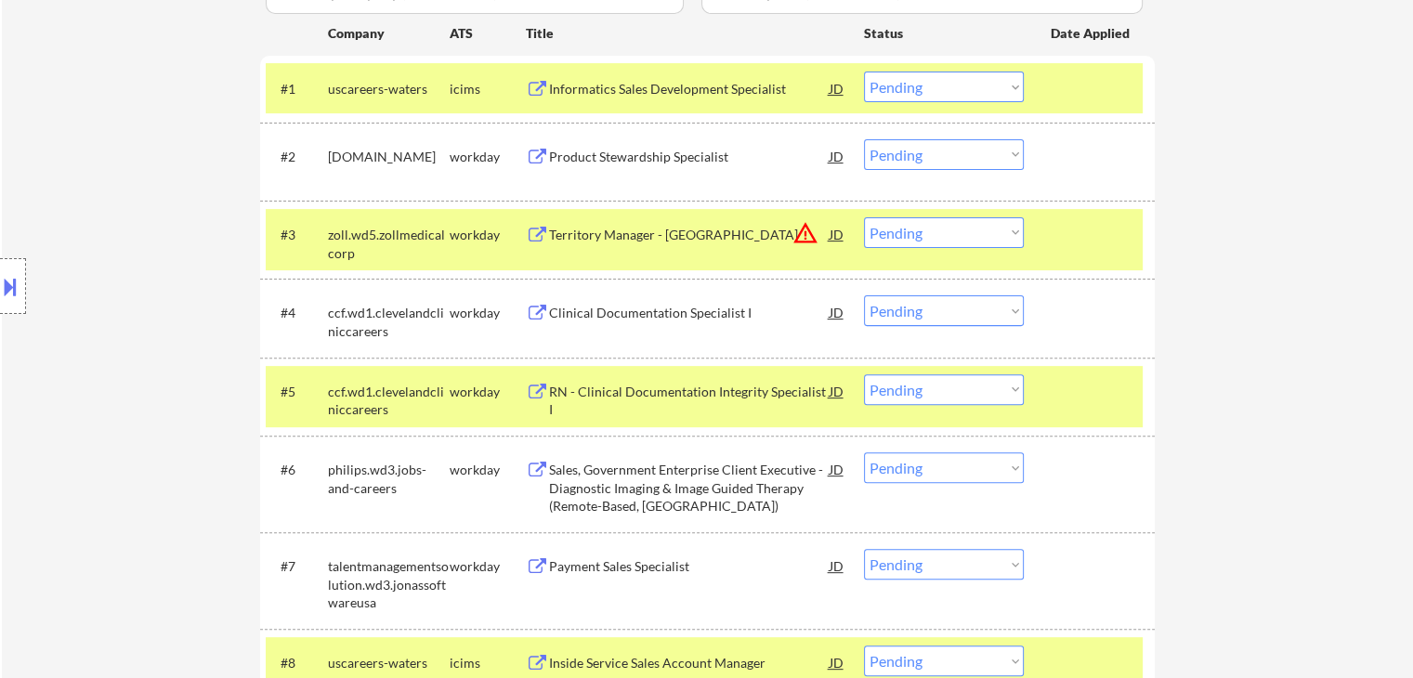
click at [590, 235] on div "Territory Manager - [GEOGRAPHIC_DATA]" at bounding box center [689, 235] width 280 height 19
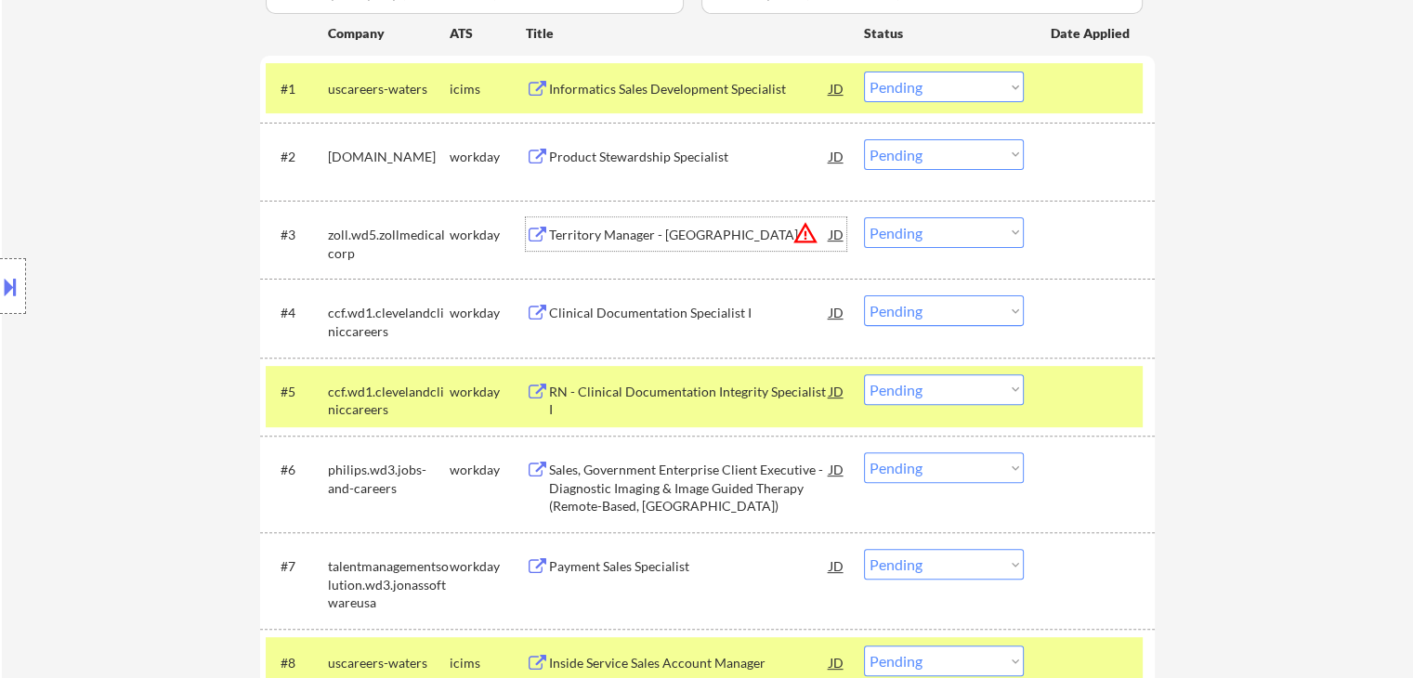
click at [593, 148] on div "Product Stewardship Specialist" at bounding box center [689, 157] width 280 height 19
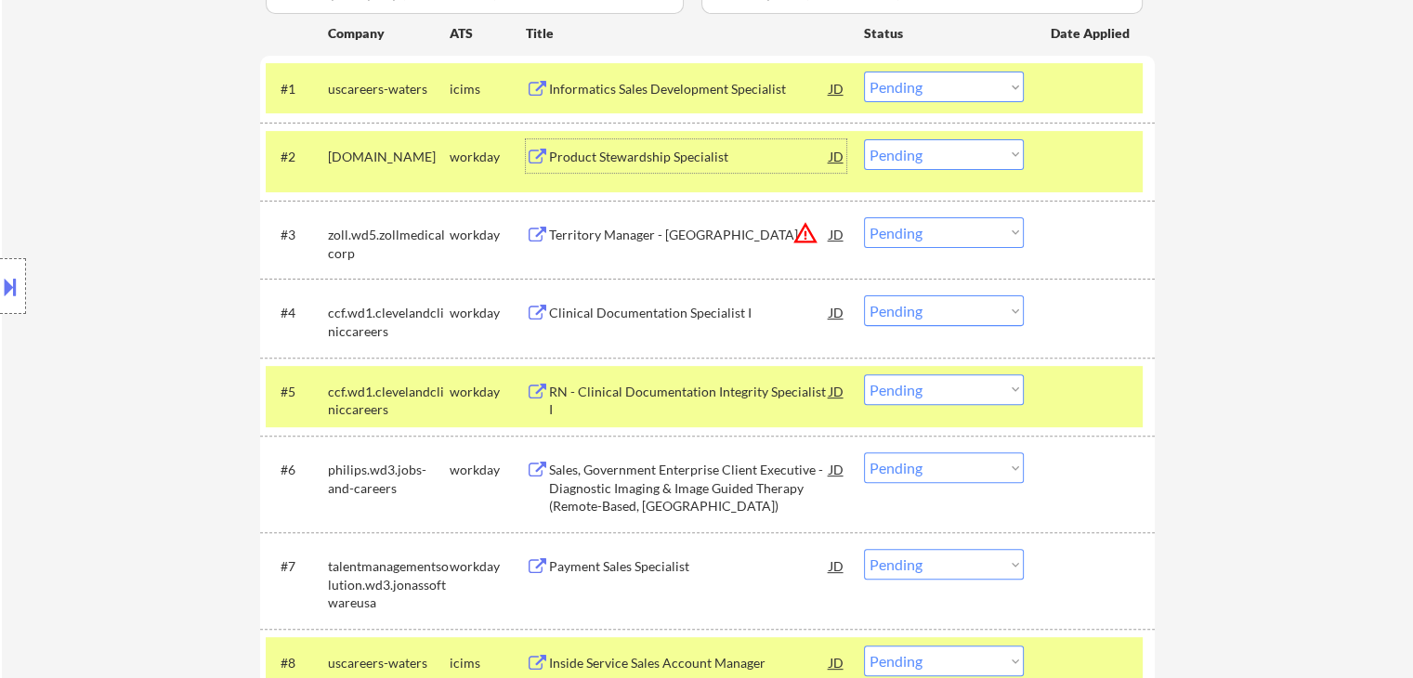
click at [4, 291] on button at bounding box center [10, 286] width 20 height 31
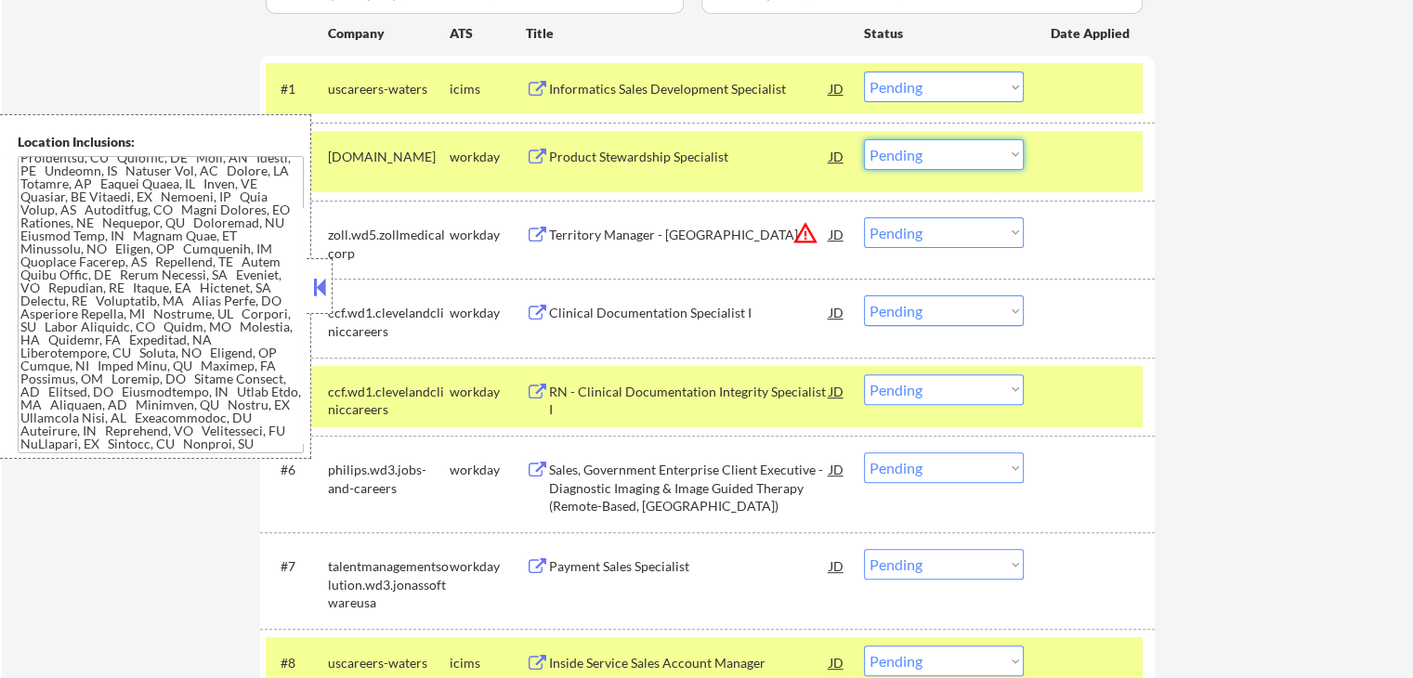
drag, startPoint x: 912, startPoint y: 154, endPoint x: 922, endPoint y: 163, distance: 13.2
click at [912, 154] on select "Choose an option... Pending Applied Excluded (Questions) Excluded (Expired) Exc…" at bounding box center [944, 154] width 160 height 31
click at [864, 139] on select "Choose an option... Pending Applied Excluded (Questions) Excluded (Expired) Exc…" at bounding box center [944, 154] width 160 height 31
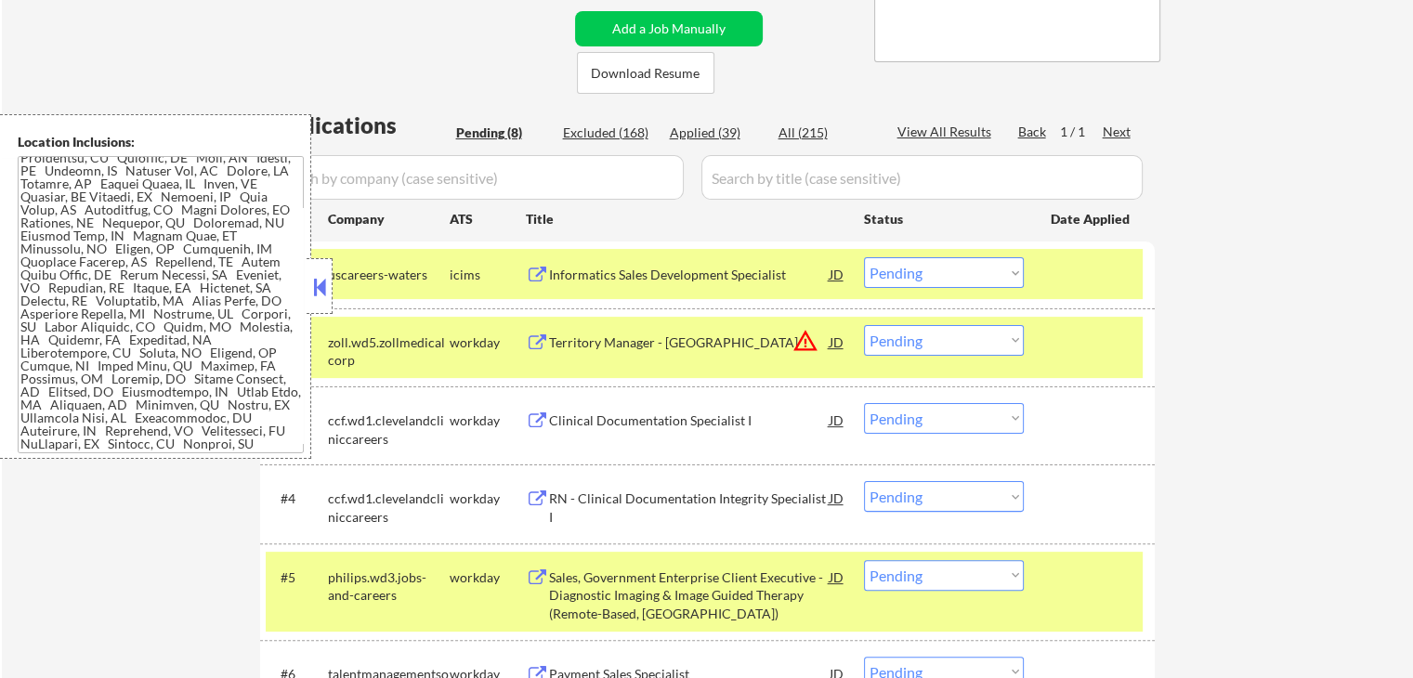
scroll to position [464, 0]
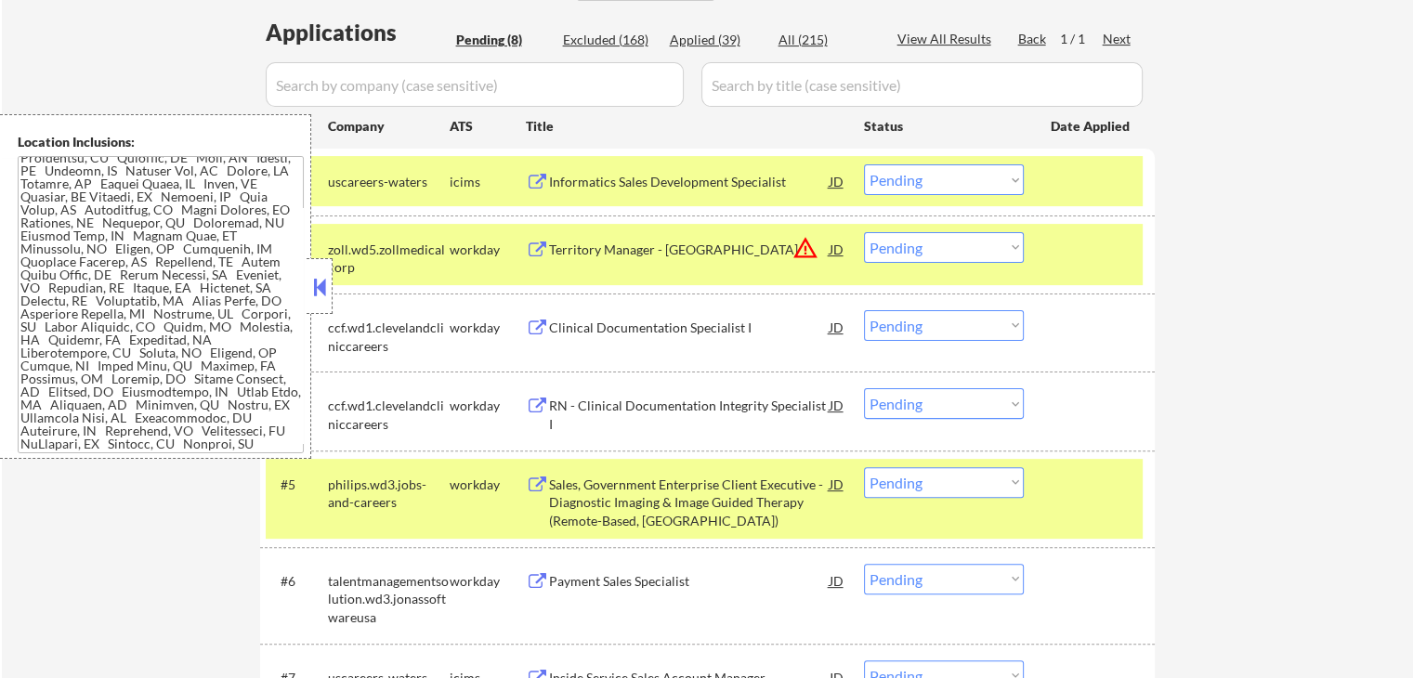
drag, startPoint x: 946, startPoint y: 246, endPoint x: 953, endPoint y: 257, distance: 12.9
click at [946, 246] on select "Choose an option... Pending Applied Excluded (Questions) Excluded (Expired) Exc…" at bounding box center [944, 247] width 160 height 31
click at [864, 232] on select "Choose an option... Pending Applied Excluded (Questions) Excluded (Expired) Exc…" at bounding box center [944, 247] width 160 height 31
select select ""pending""
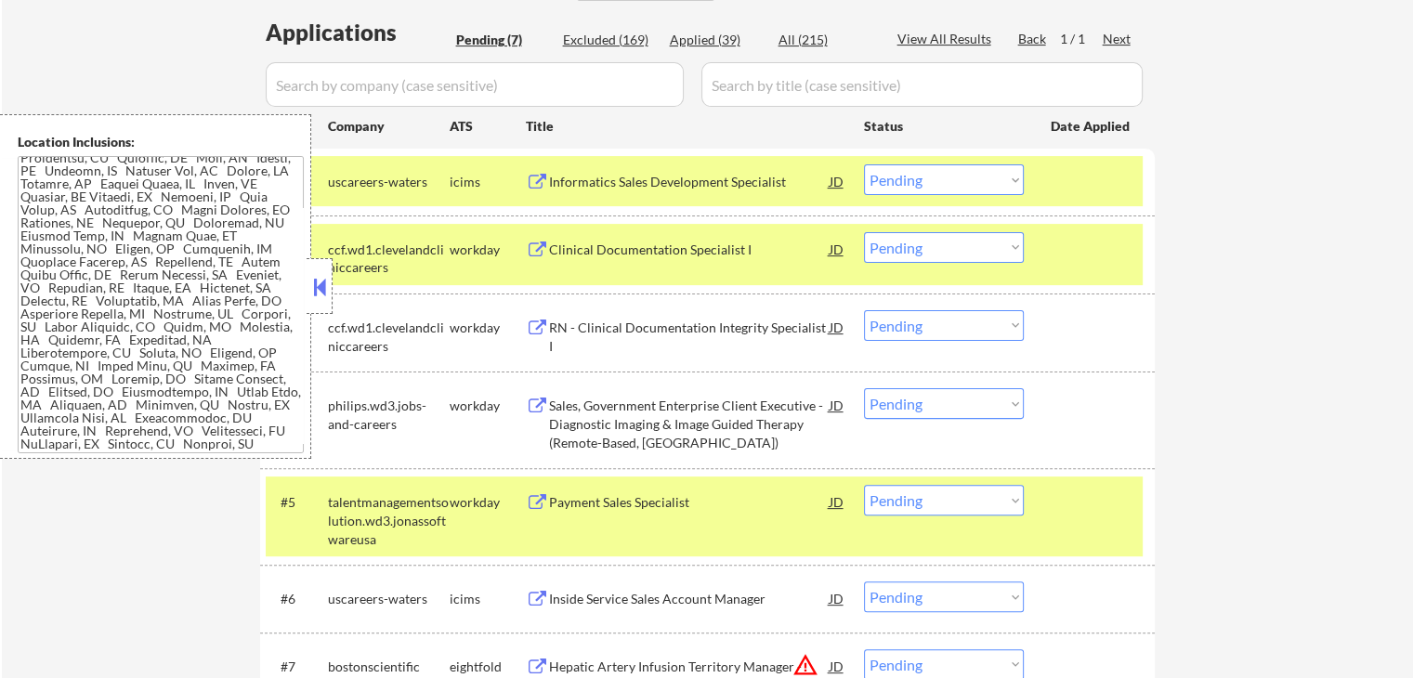
drag, startPoint x: 928, startPoint y: 177, endPoint x: 933, endPoint y: 192, distance: 15.9
click at [928, 177] on select "Choose an option... Pending Applied Excluded (Questions) Excluded (Expired) Exc…" at bounding box center [944, 179] width 160 height 31
click at [864, 164] on select "Choose an option... Pending Applied Excluded (Questions) Excluded (Expired) Exc…" at bounding box center [944, 179] width 160 height 31
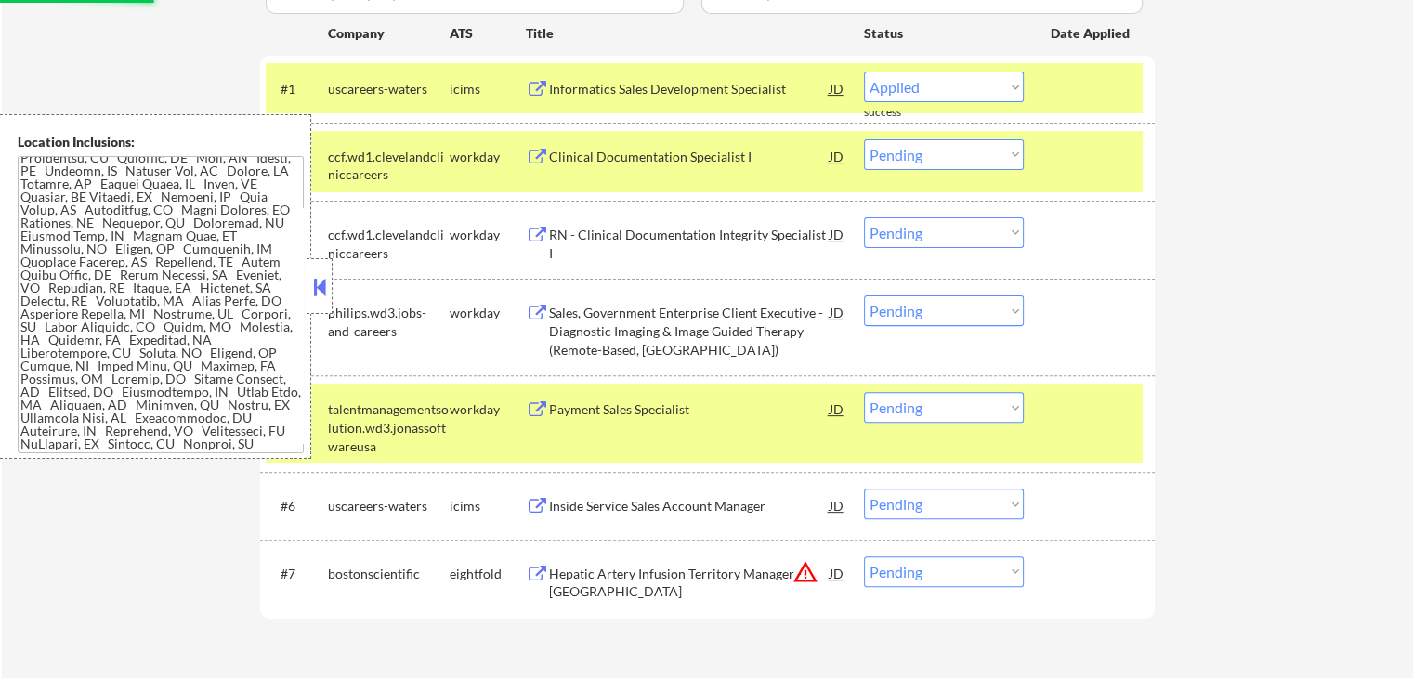
select select ""pending""
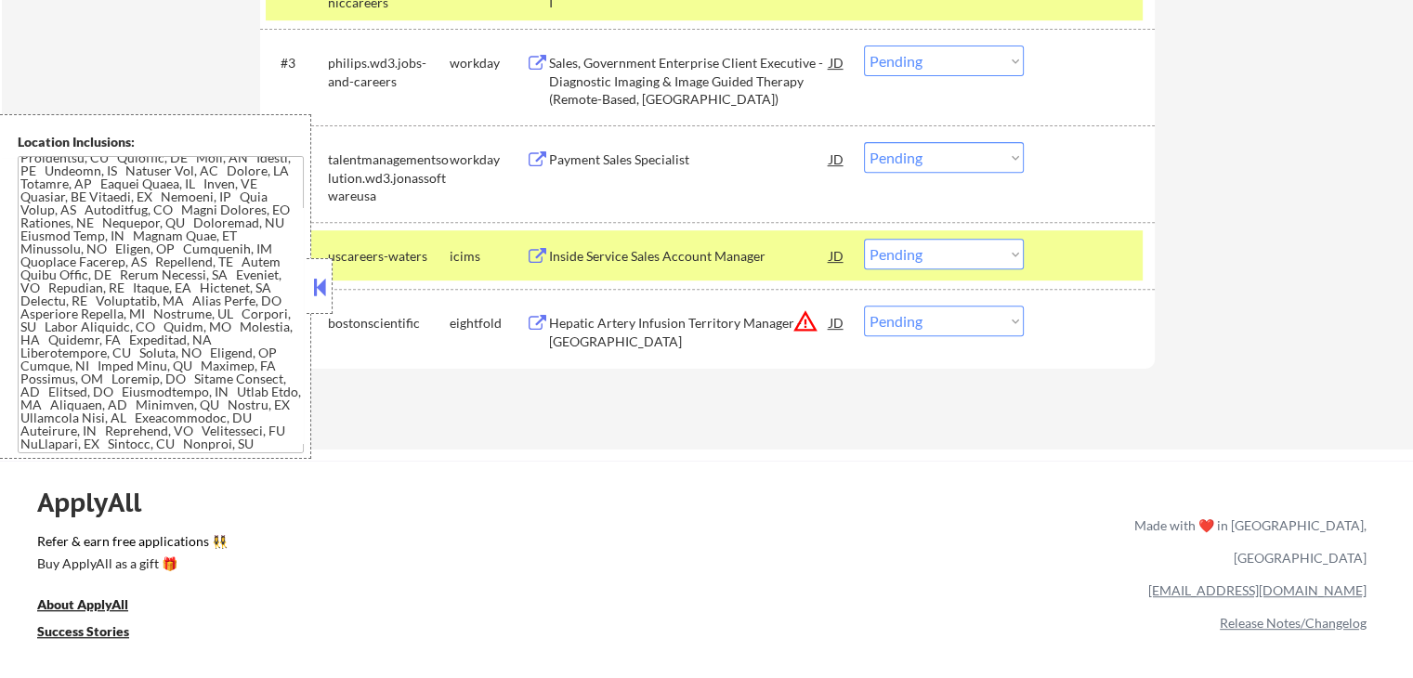
scroll to position [743, 0]
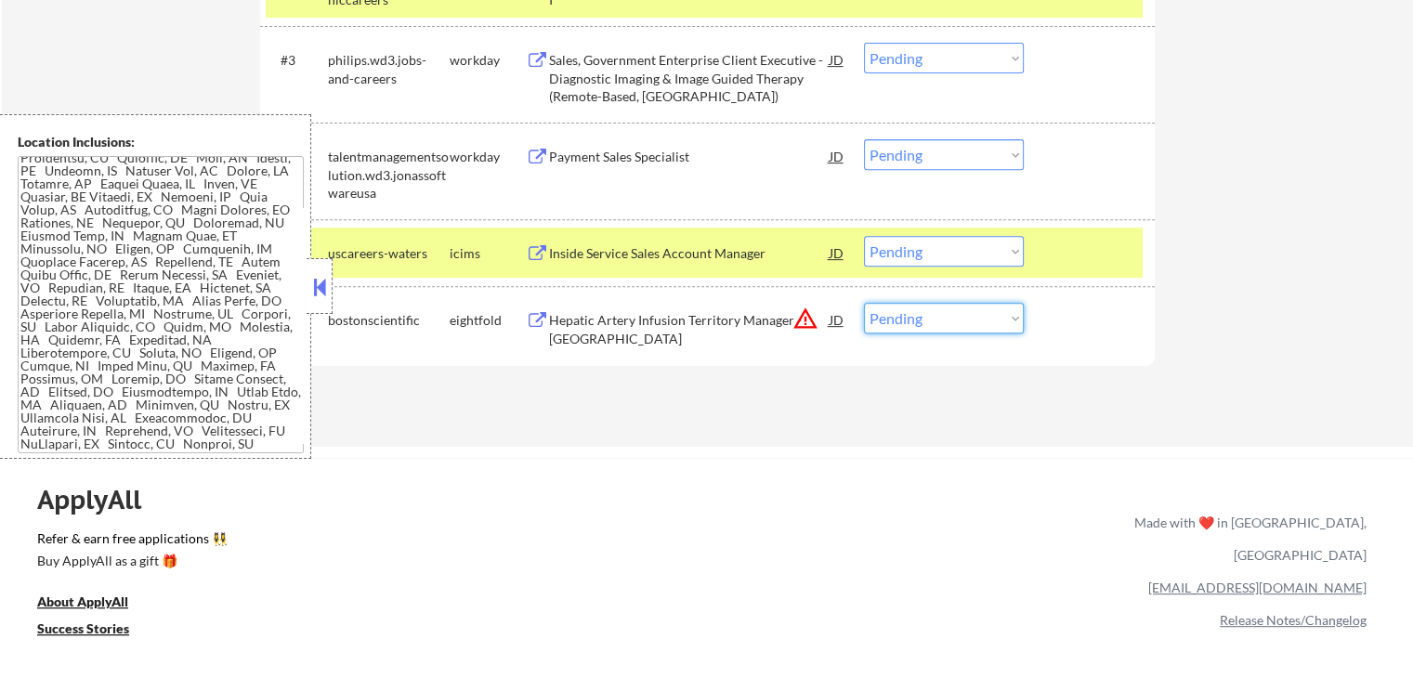
drag, startPoint x: 947, startPoint y: 322, endPoint x: 953, endPoint y: 332, distance: 10.8
click at [947, 323] on select "Choose an option... Pending Applied Excluded (Questions) Excluded (Expired) Exc…" at bounding box center [944, 318] width 160 height 31
select select ""excluded""
click at [864, 303] on select "Choose an option... Pending Applied Excluded (Questions) Excluded (Expired) Exc…" at bounding box center [944, 318] width 160 height 31
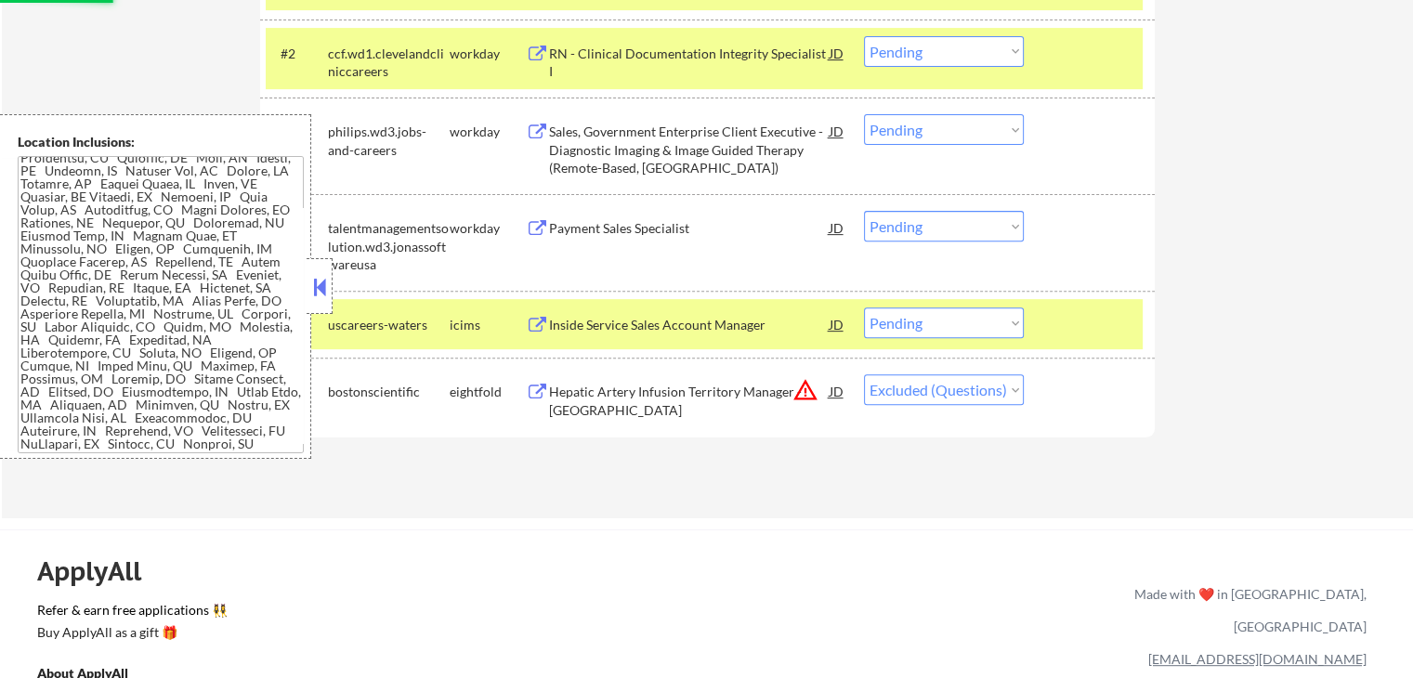
scroll to position [557, 0]
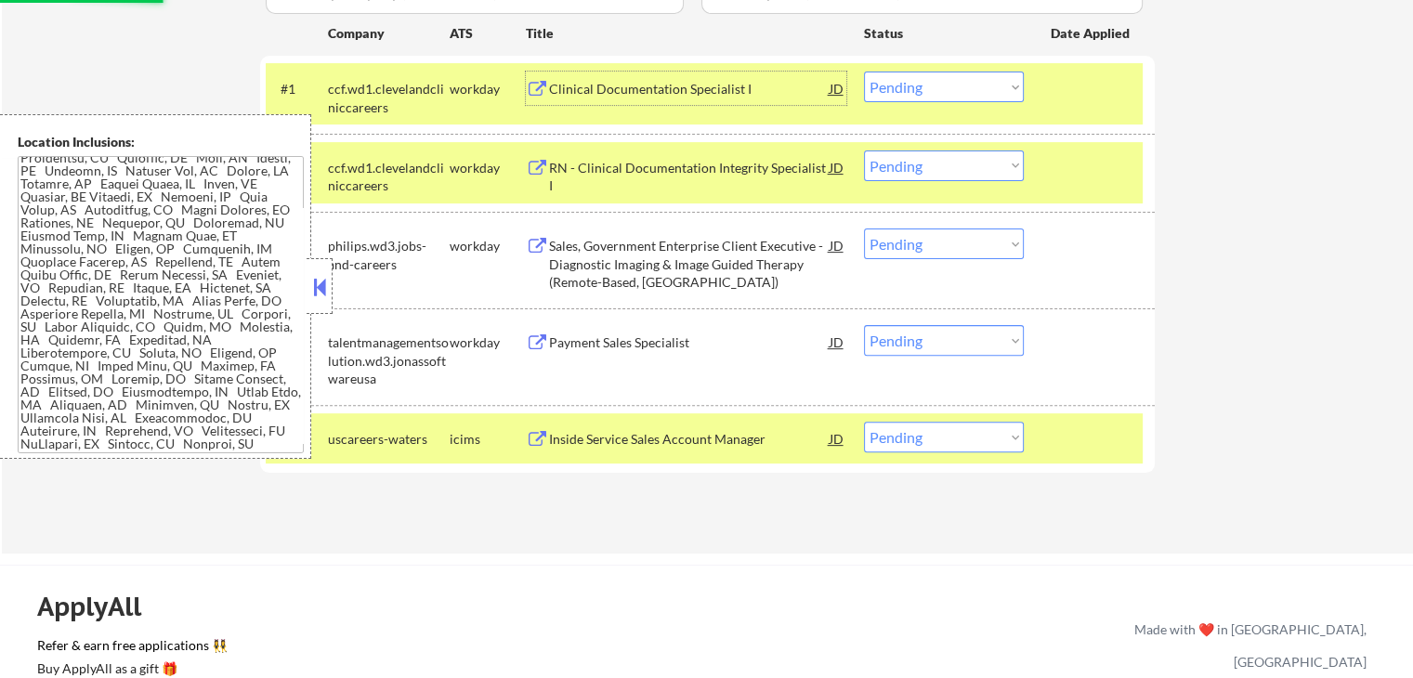
click at [621, 86] on div "Clinical Documentation Specialist I" at bounding box center [689, 89] width 280 height 19
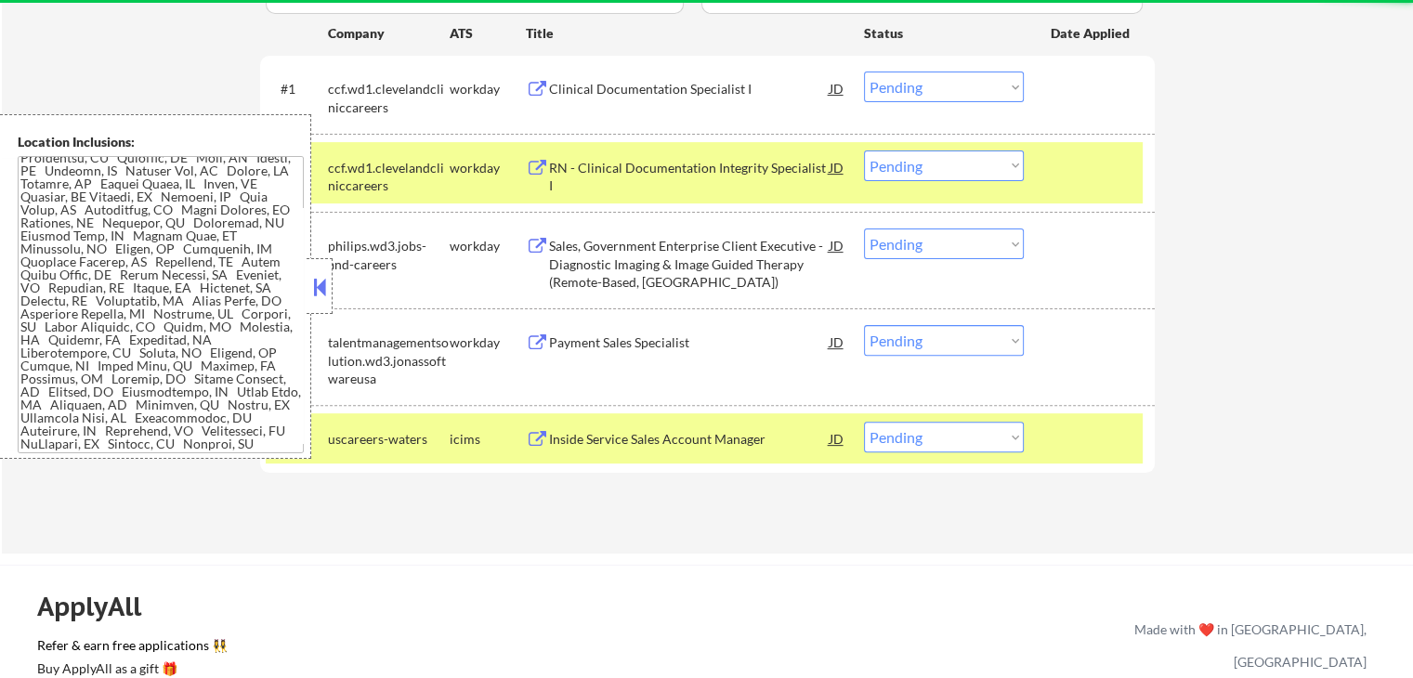
click at [613, 174] on div "RN - Clinical Documentation Integrity Specialist I" at bounding box center [689, 177] width 280 height 36
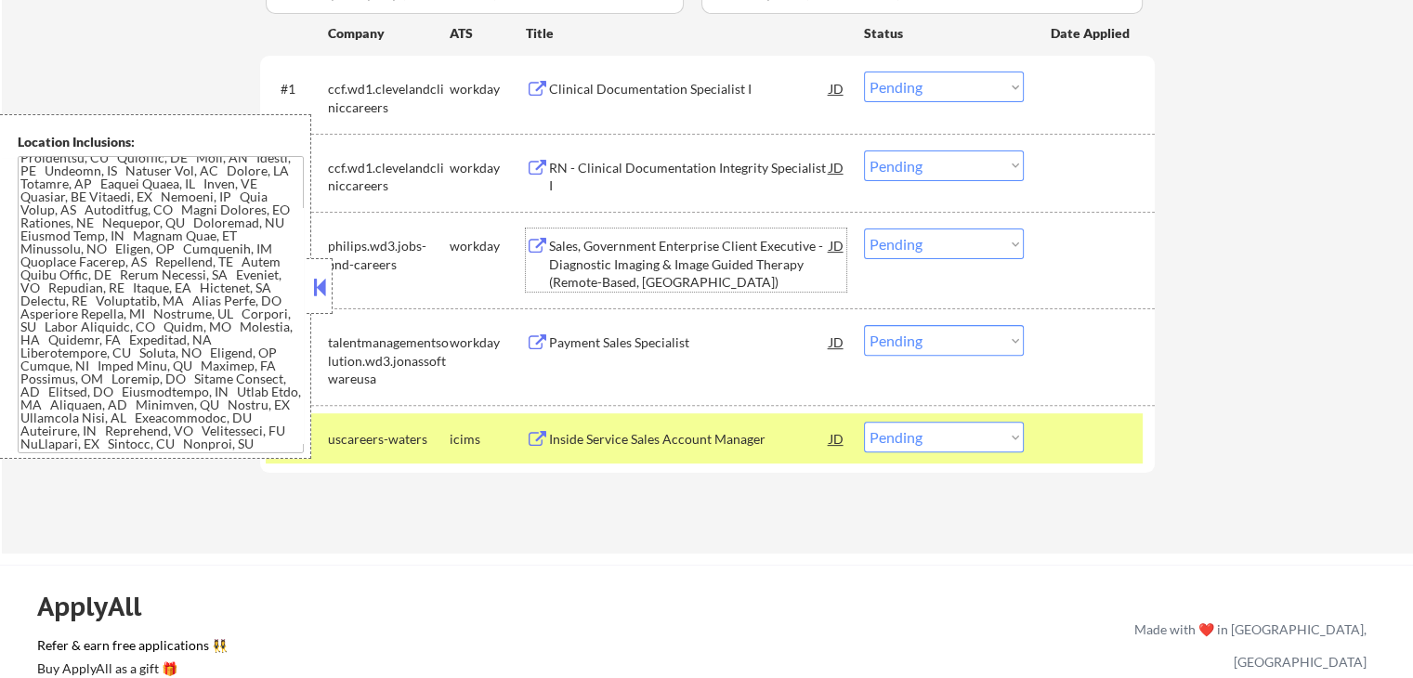
click at [624, 261] on div "Sales, Government Enterprise Client Executive - Diagnostic Imaging & Image Guid…" at bounding box center [689, 264] width 280 height 55
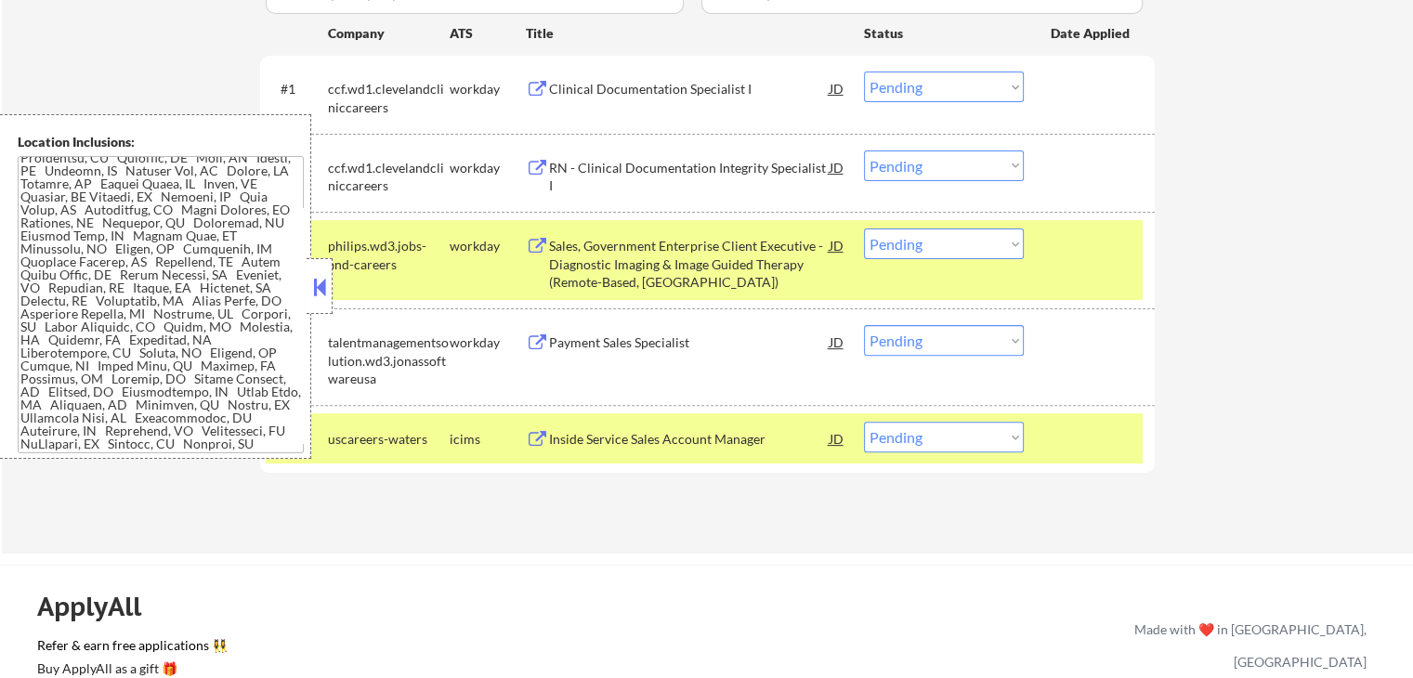
click at [621, 343] on div "Payment Sales Specialist" at bounding box center [689, 342] width 280 height 19
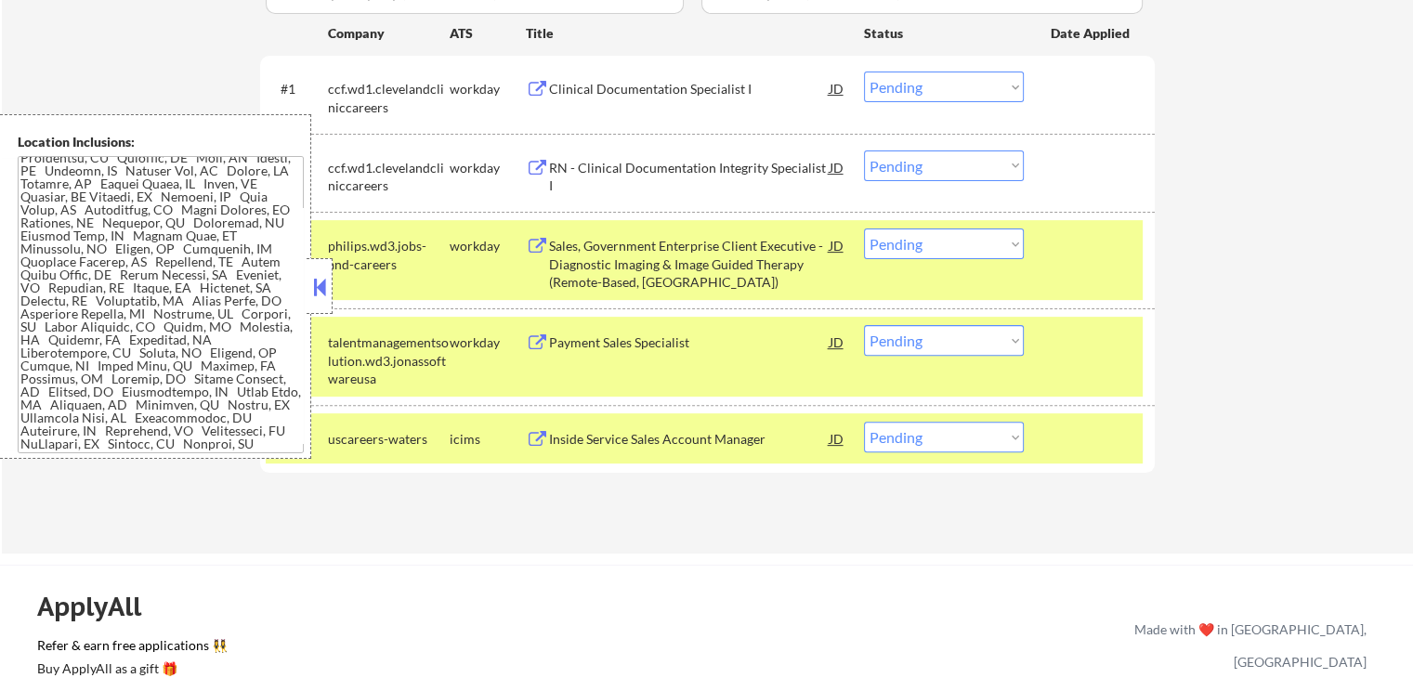
click at [604, 436] on div "Inside Service Sales Account Manager" at bounding box center [689, 439] width 280 height 19
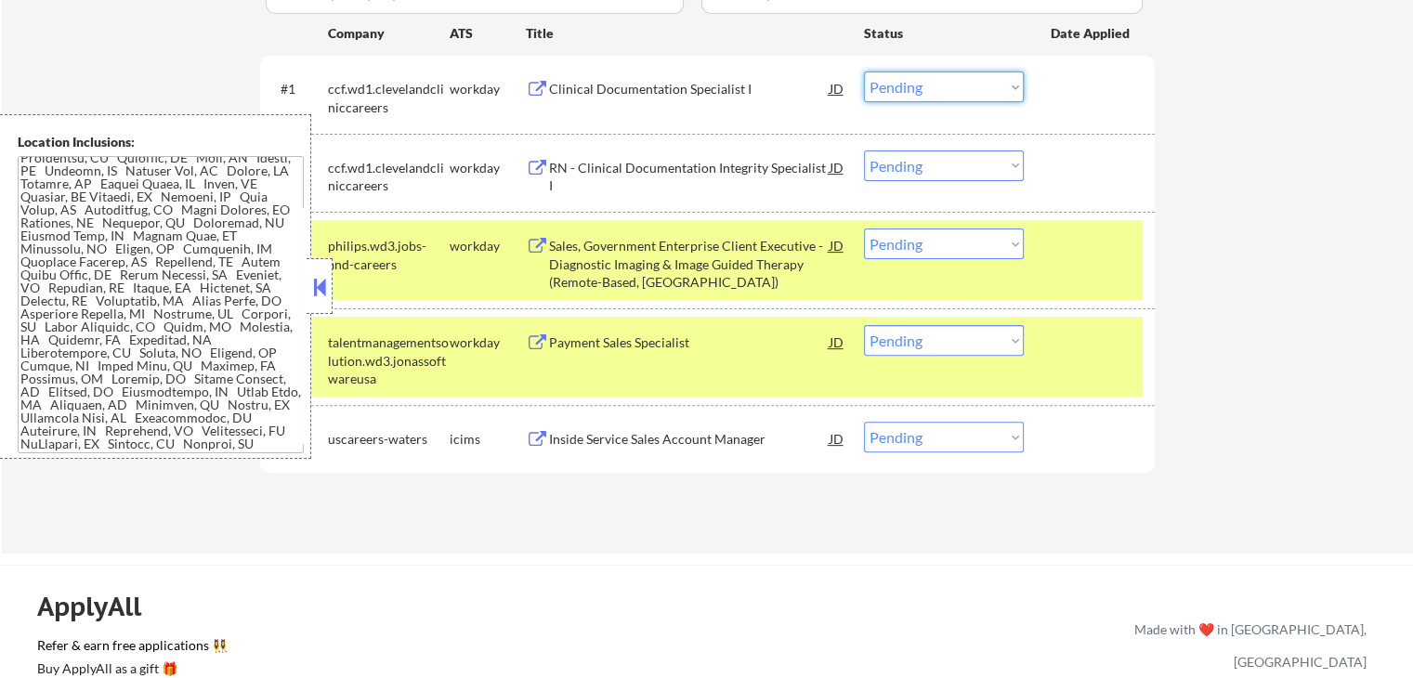
click at [940, 93] on select "Choose an option... Pending Applied Excluded (Questions) Excluded (Expired) Exc…" at bounding box center [944, 87] width 160 height 31
click at [864, 72] on select "Choose an option... Pending Applied Excluded (Questions) Excluded (Expired) Exc…" at bounding box center [944, 87] width 160 height 31
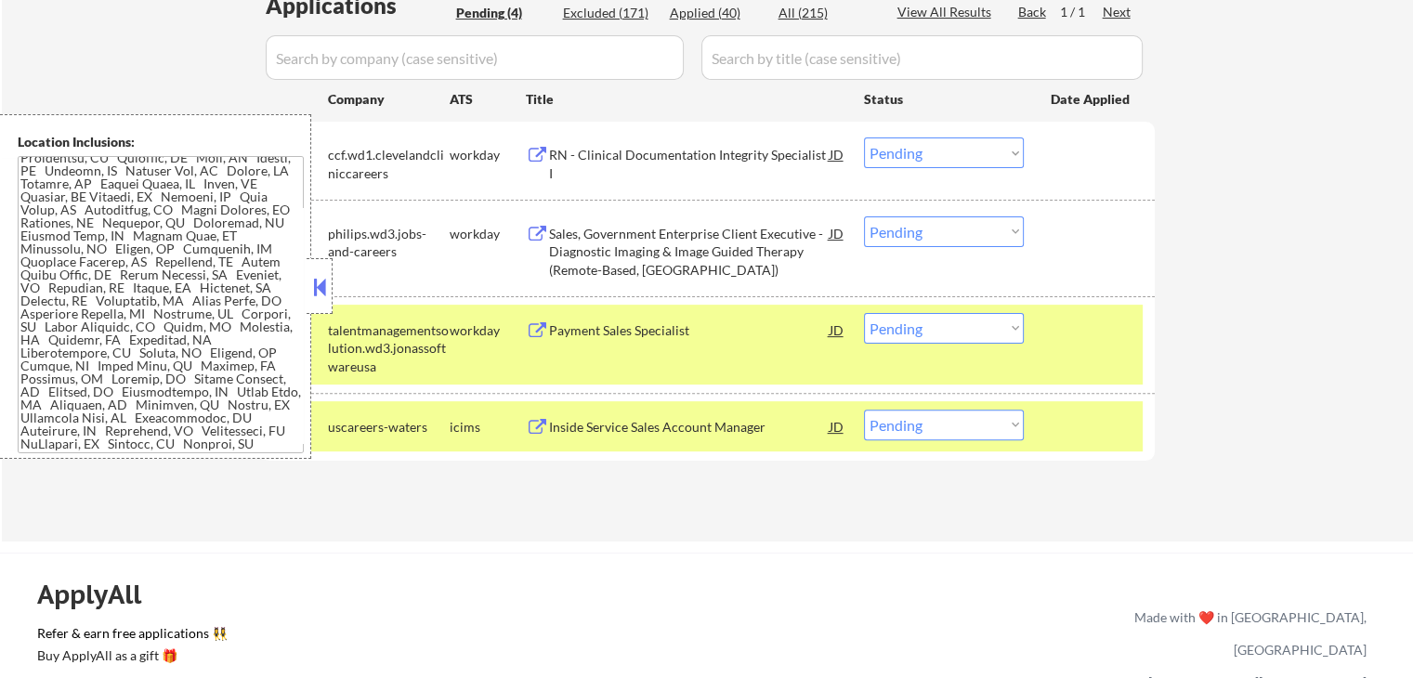
scroll to position [464, 0]
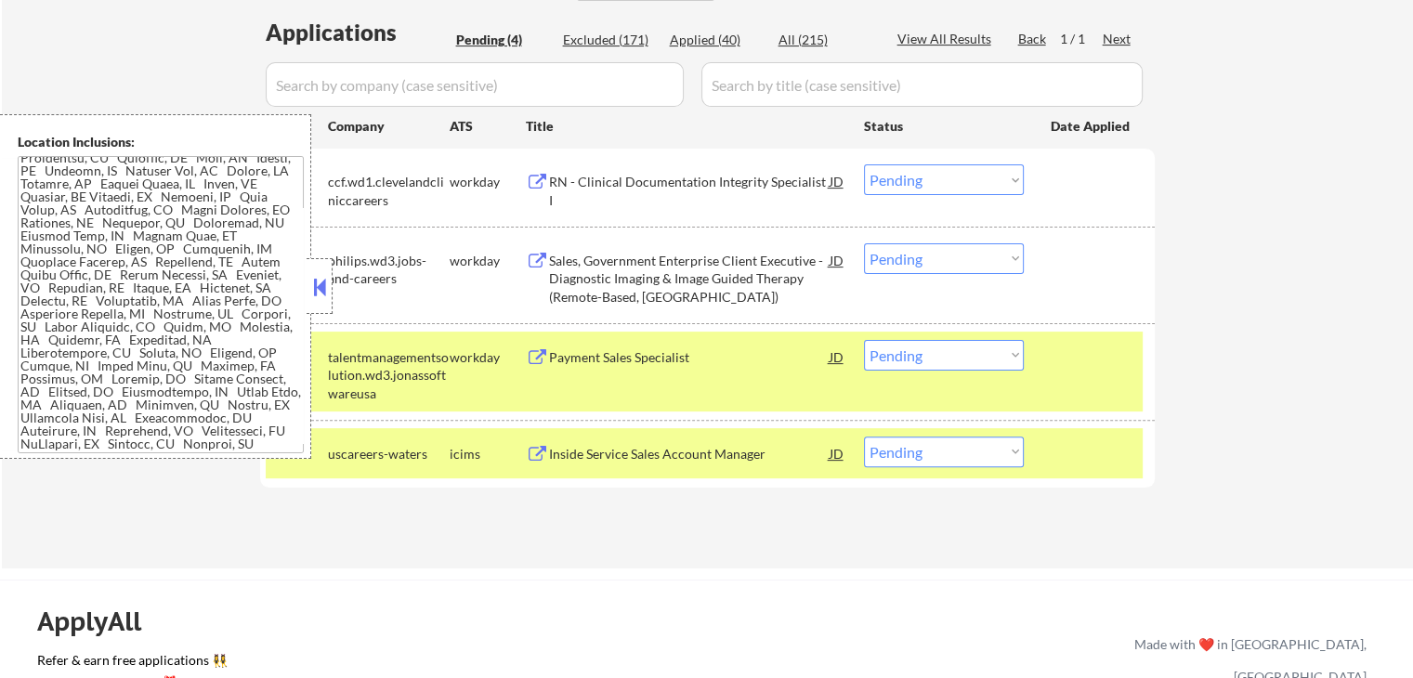
drag, startPoint x: 947, startPoint y: 184, endPoint x: 954, endPoint y: 192, distance: 10.6
click at [951, 185] on select "Choose an option... Pending Applied Excluded (Questions) Excluded (Expired) Exc…" at bounding box center [944, 179] width 160 height 31
click at [864, 164] on select "Choose an option... Pending Applied Excluded (Questions) Excluded (Expired) Exc…" at bounding box center [944, 179] width 160 height 31
select select ""pending""
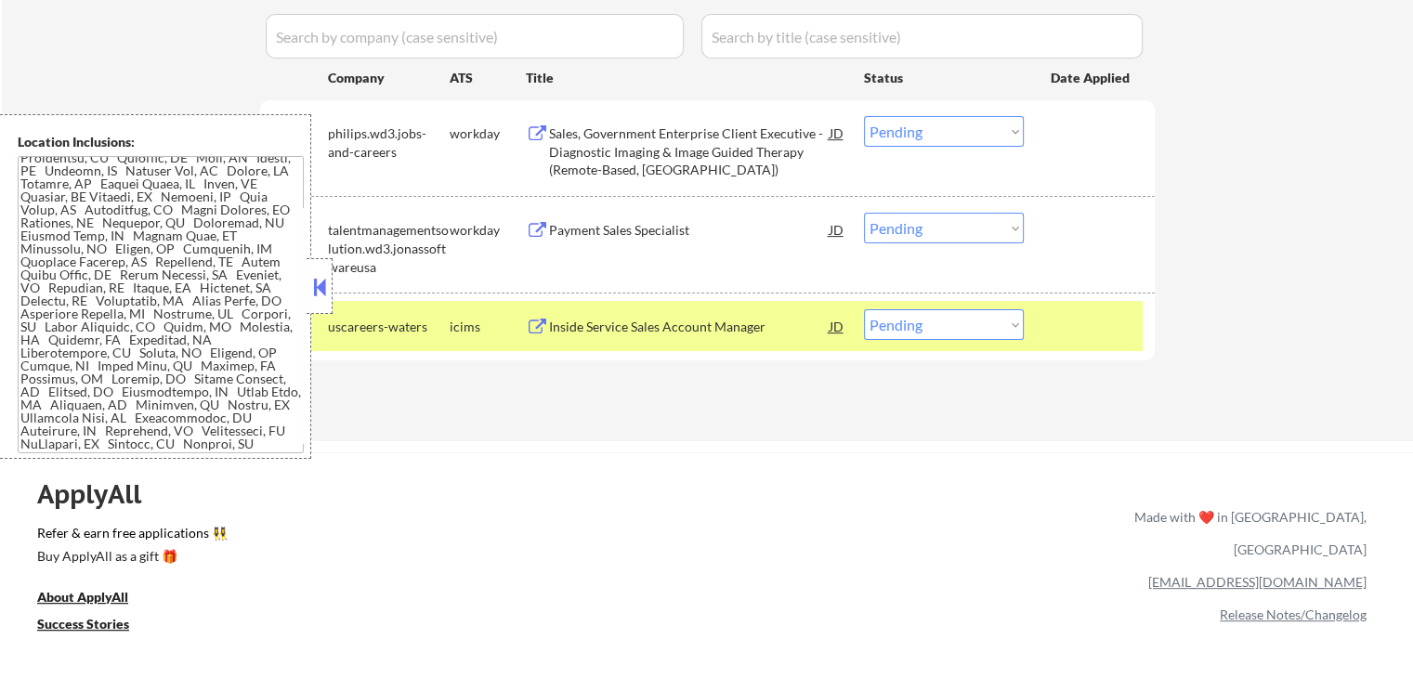
scroll to position [557, 0]
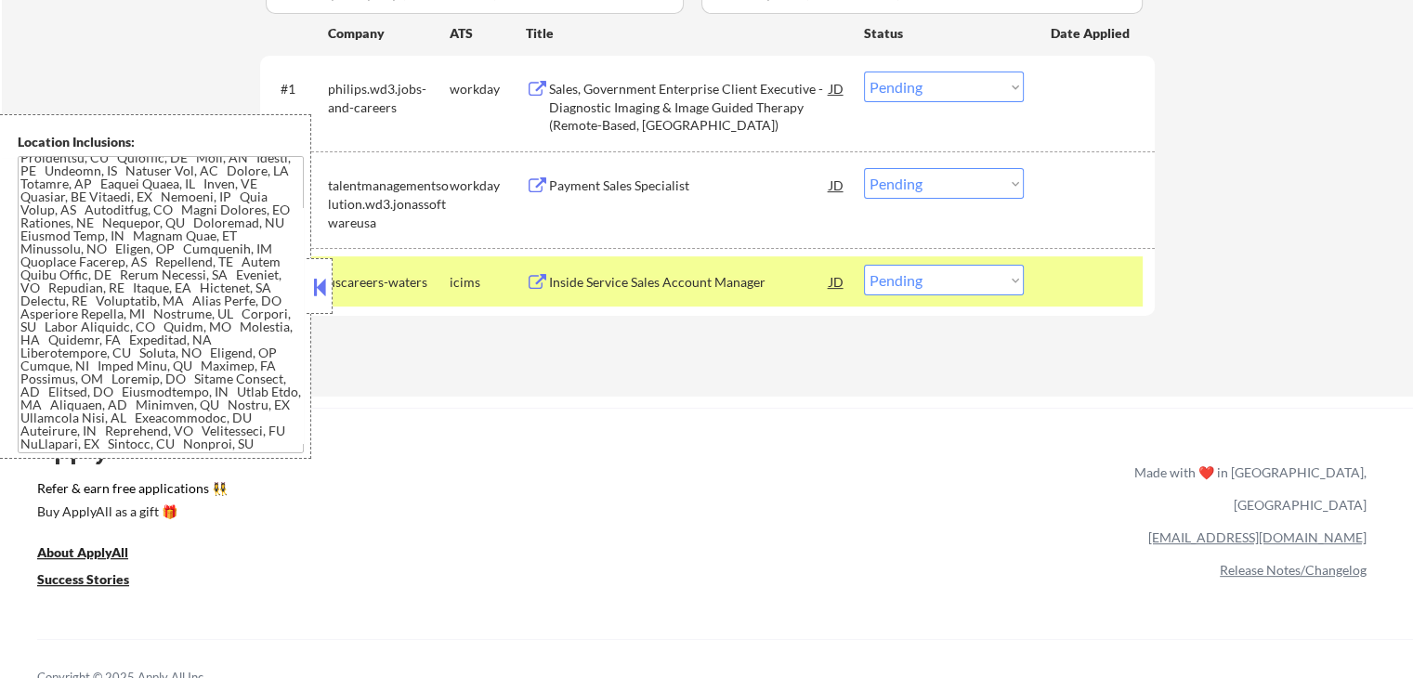
click at [916, 183] on select "Choose an option... Pending Applied Excluded (Questions) Excluded (Expired) Exc…" at bounding box center [944, 183] width 160 height 31
click at [864, 168] on select "Choose an option... Pending Applied Excluded (Questions) Excluded (Expired) Exc…" at bounding box center [944, 183] width 160 height 31
select select ""pending""
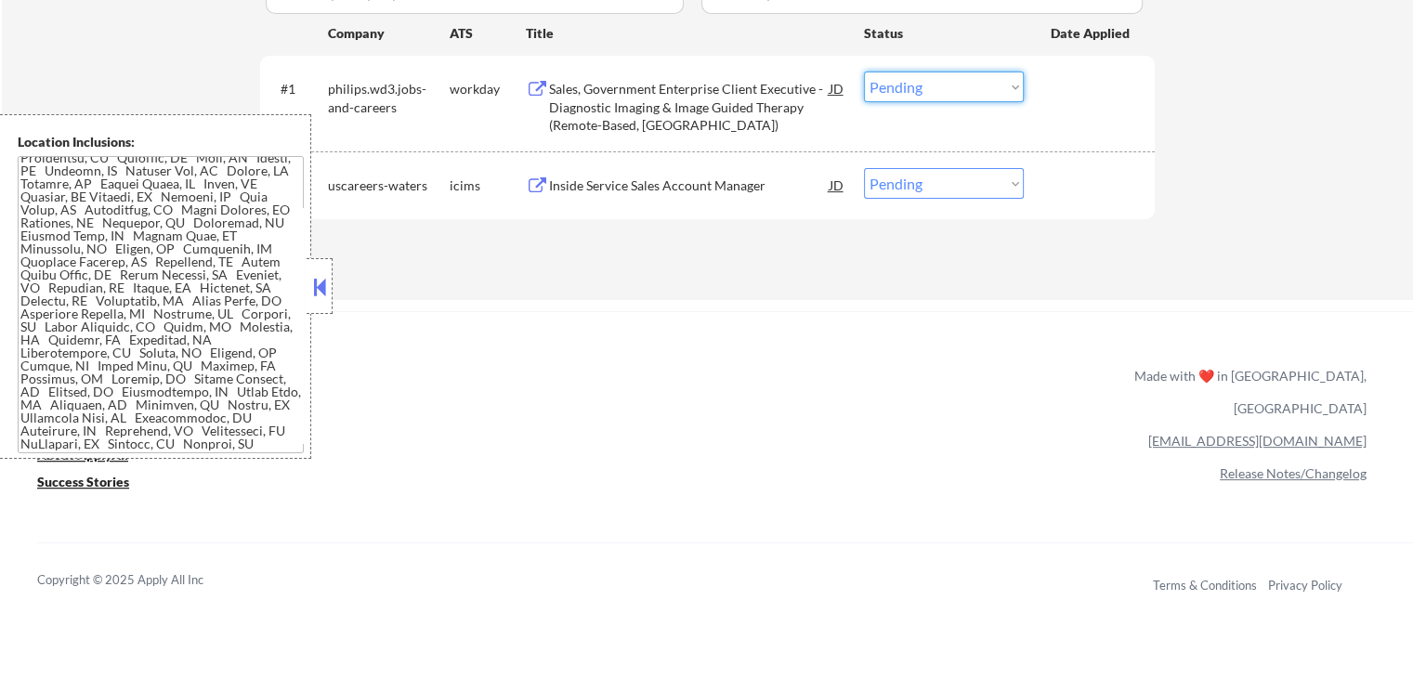
click at [940, 92] on select "Choose an option... Pending Applied Excluded (Questions) Excluded (Expired) Exc…" at bounding box center [944, 87] width 160 height 31
click at [864, 72] on select "Choose an option... Pending Applied Excluded (Questions) Excluded (Expired) Exc…" at bounding box center [944, 87] width 160 height 31
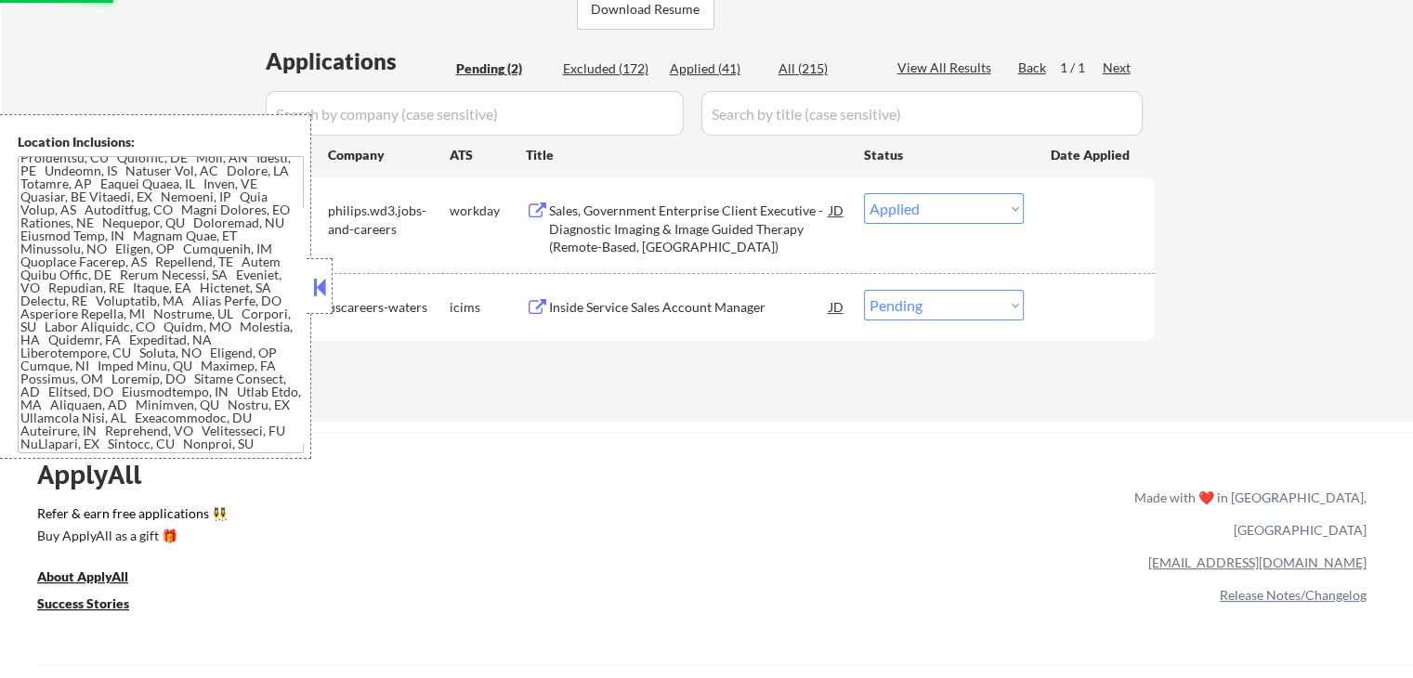
scroll to position [279, 0]
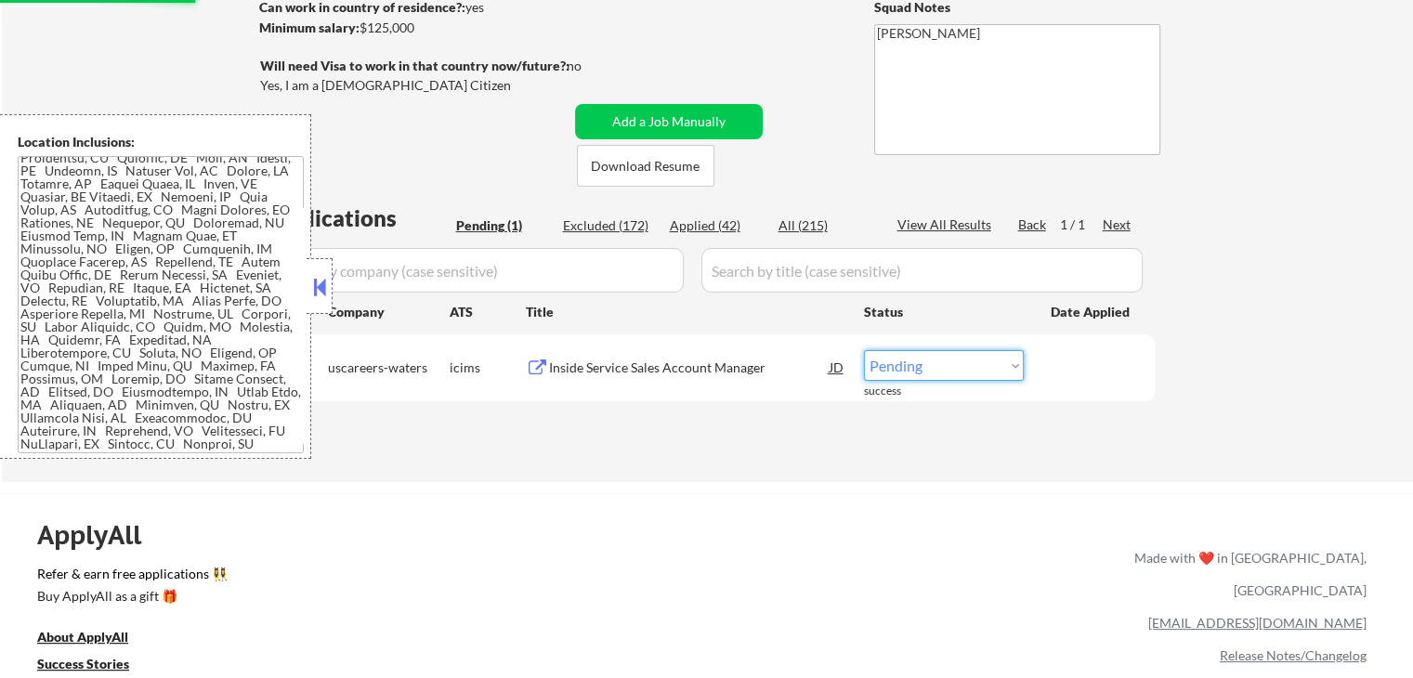
click at [974, 379] on select "Choose an option... Pending Applied Excluded (Questions) Excluded (Expired) Exc…" at bounding box center [944, 365] width 160 height 31
click at [864, 350] on select "Choose an option... Pending Applied Excluded (Questions) Excluded (Expired) Exc…" at bounding box center [944, 365] width 160 height 31
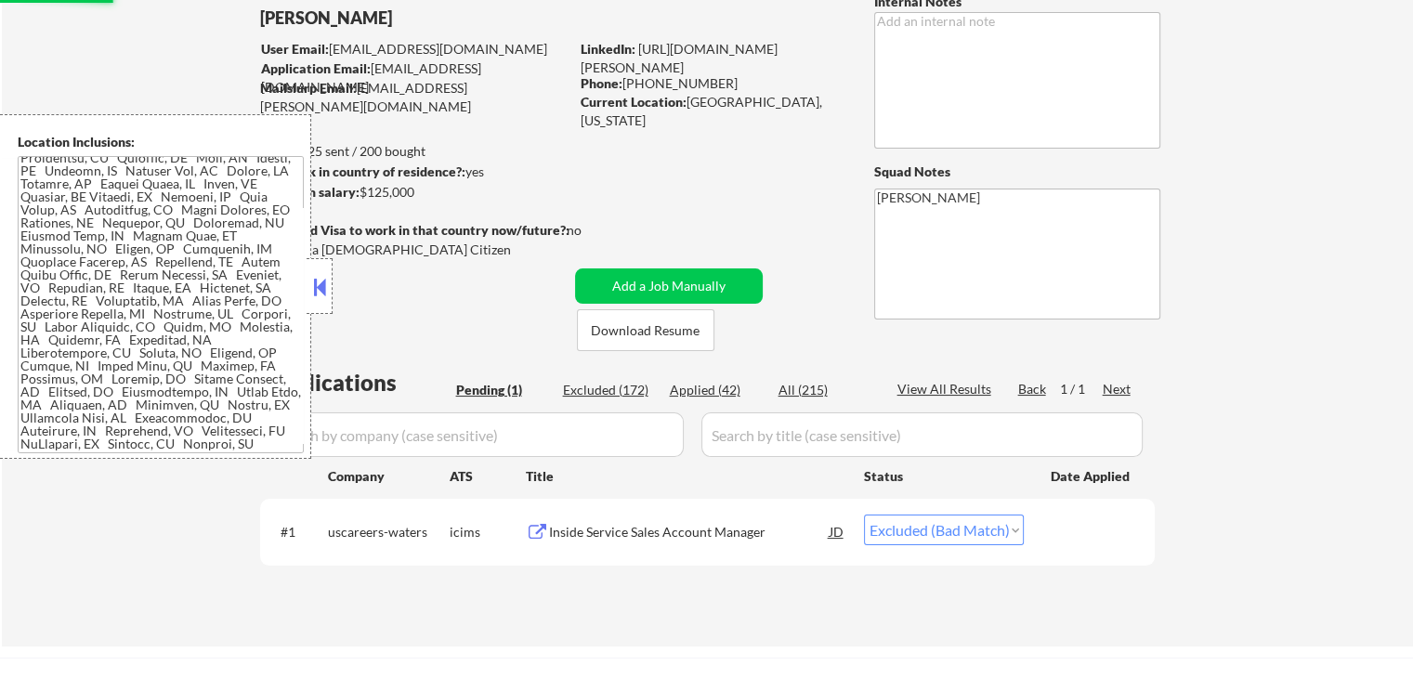
scroll to position [93, 0]
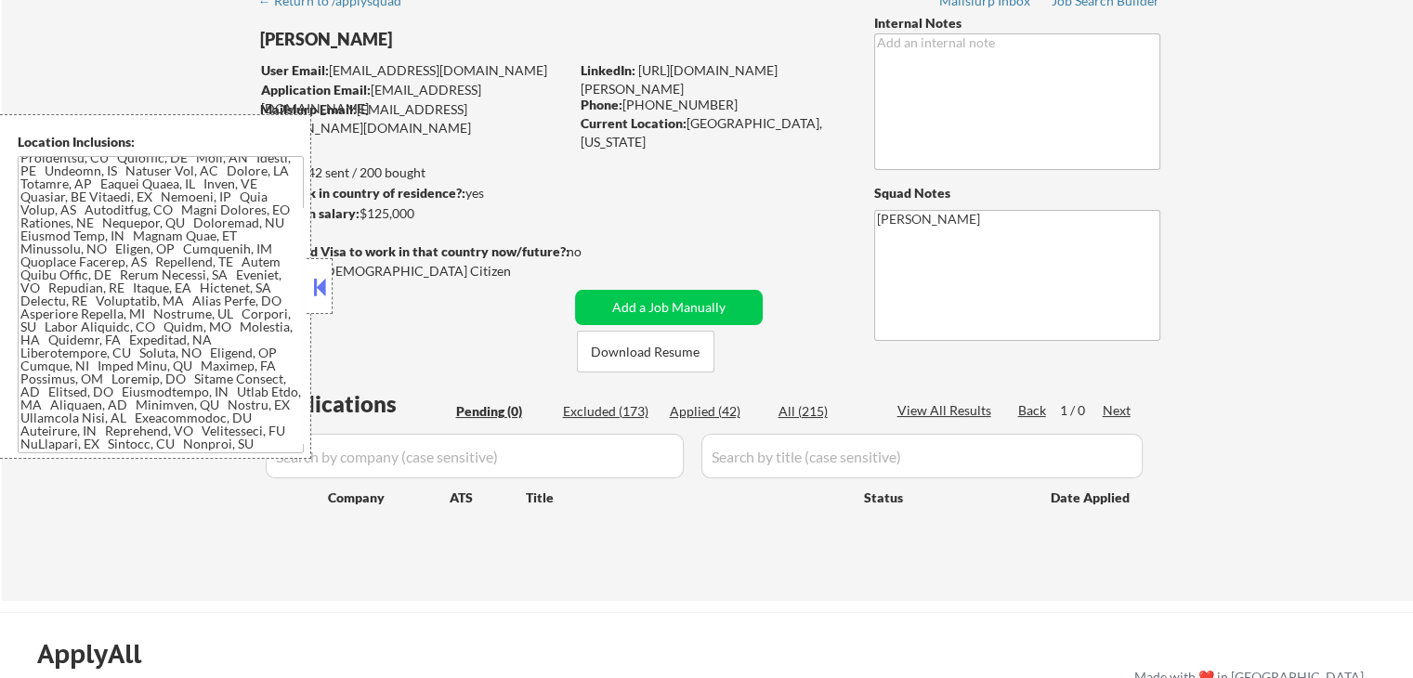
select select ""pending""
